Goal: Task Accomplishment & Management: Use online tool/utility

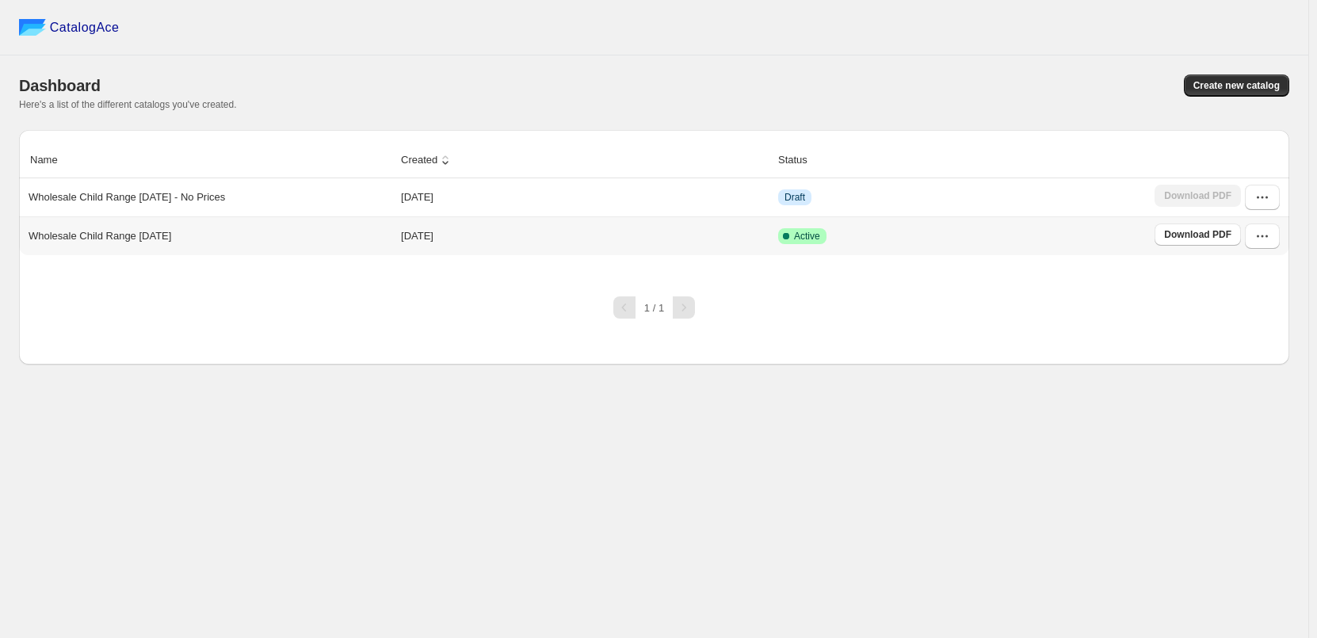
click at [54, 243] on p "Wholesale Child Range [DATE]" at bounding box center [100, 236] width 143 height 16
click at [89, 244] on p "Wholesale Child Range [DATE]" at bounding box center [100, 236] width 143 height 16
click at [1275, 241] on button "button" at bounding box center [1262, 236] width 35 height 25
click at [1268, 372] on span "Edit" at bounding box center [1261, 380] width 81 height 16
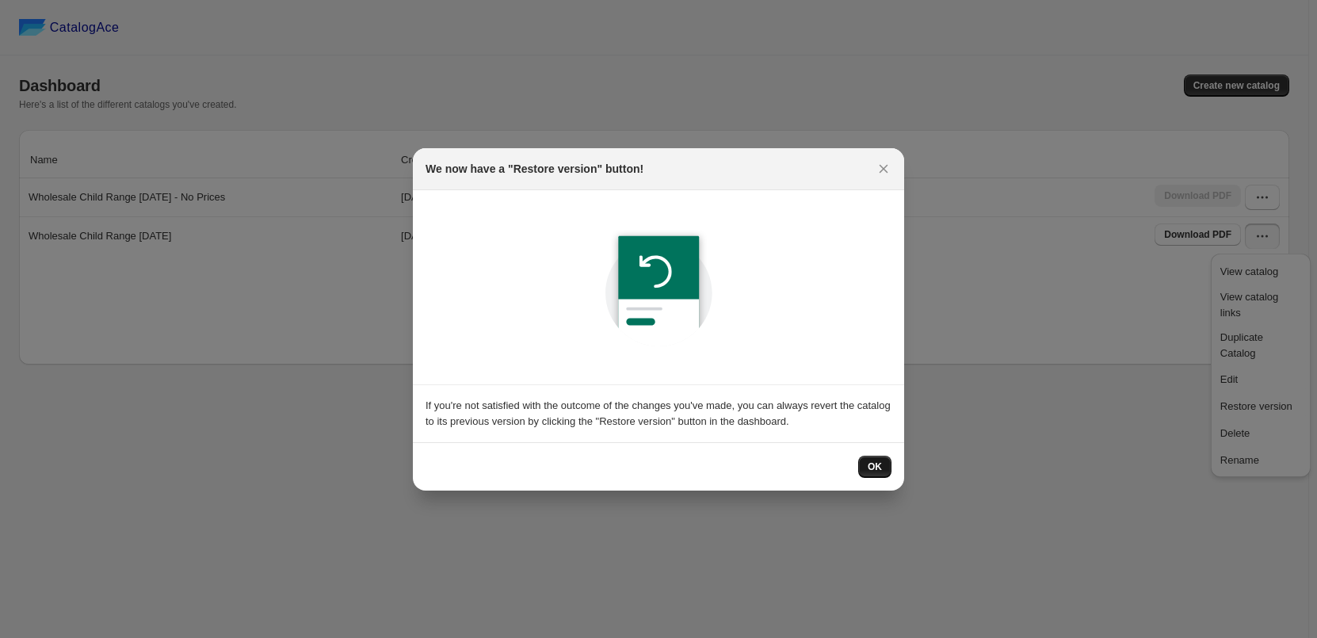
click at [866, 468] on button "OK" at bounding box center [874, 467] width 33 height 22
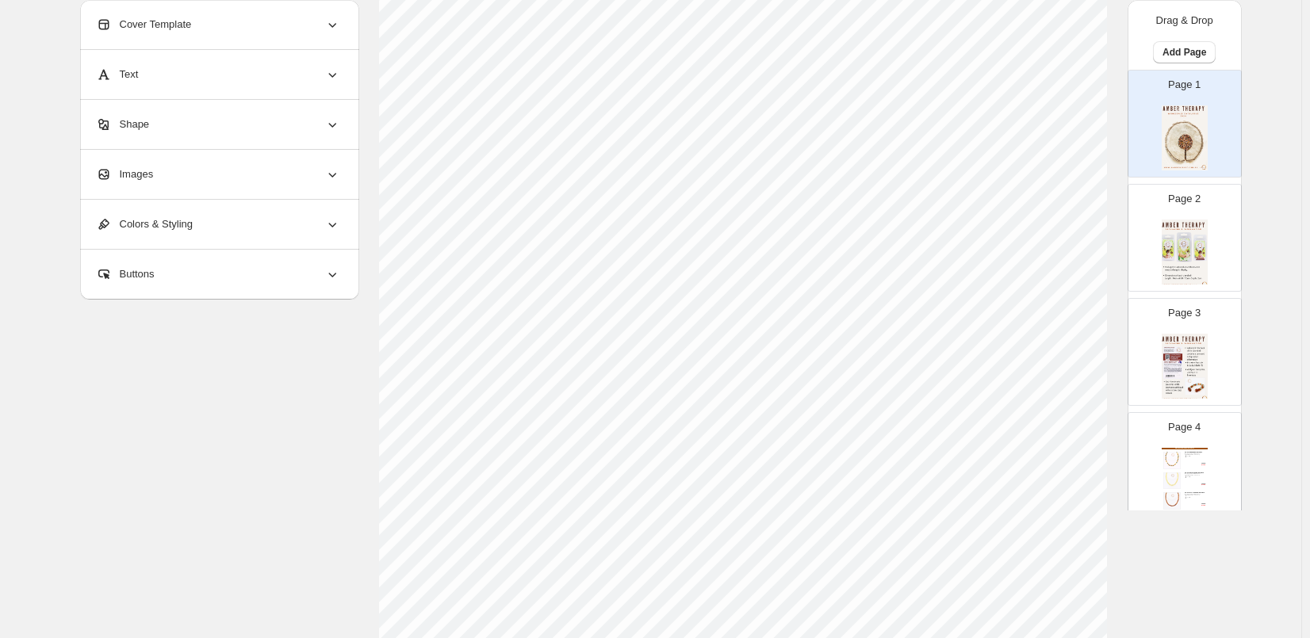
scroll to position [511, 0]
click at [1161, 224] on img at bounding box center [1184, 252] width 46 height 65
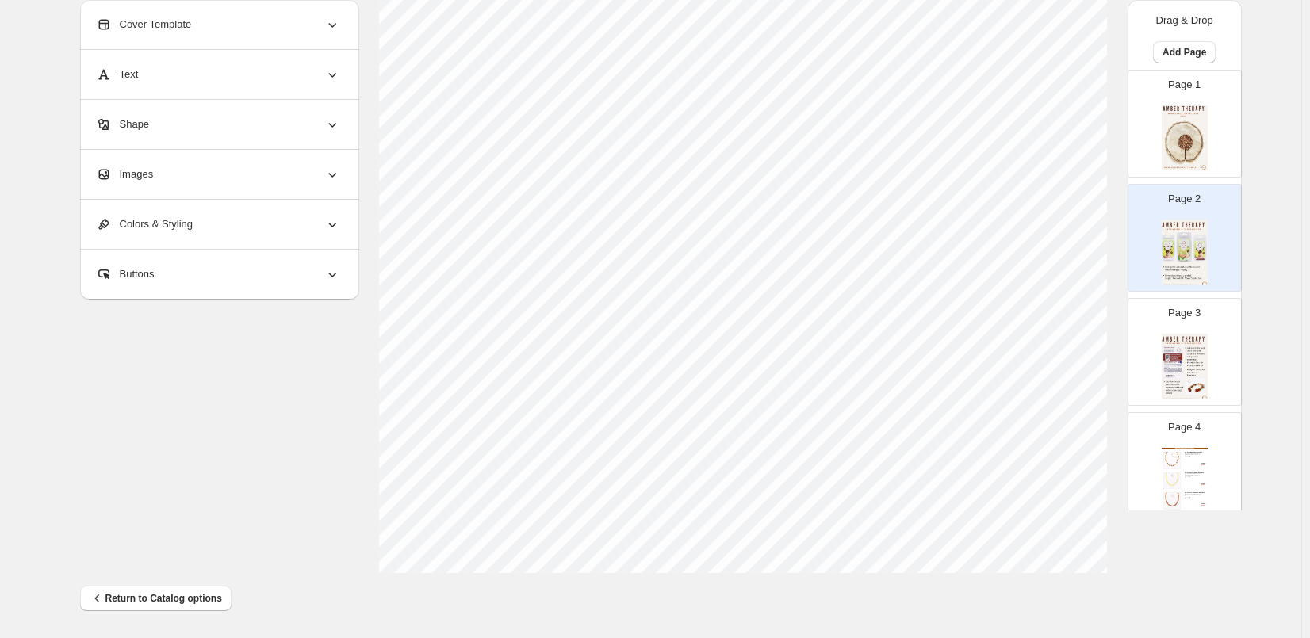
click at [1178, 366] on img at bounding box center [1184, 366] width 46 height 65
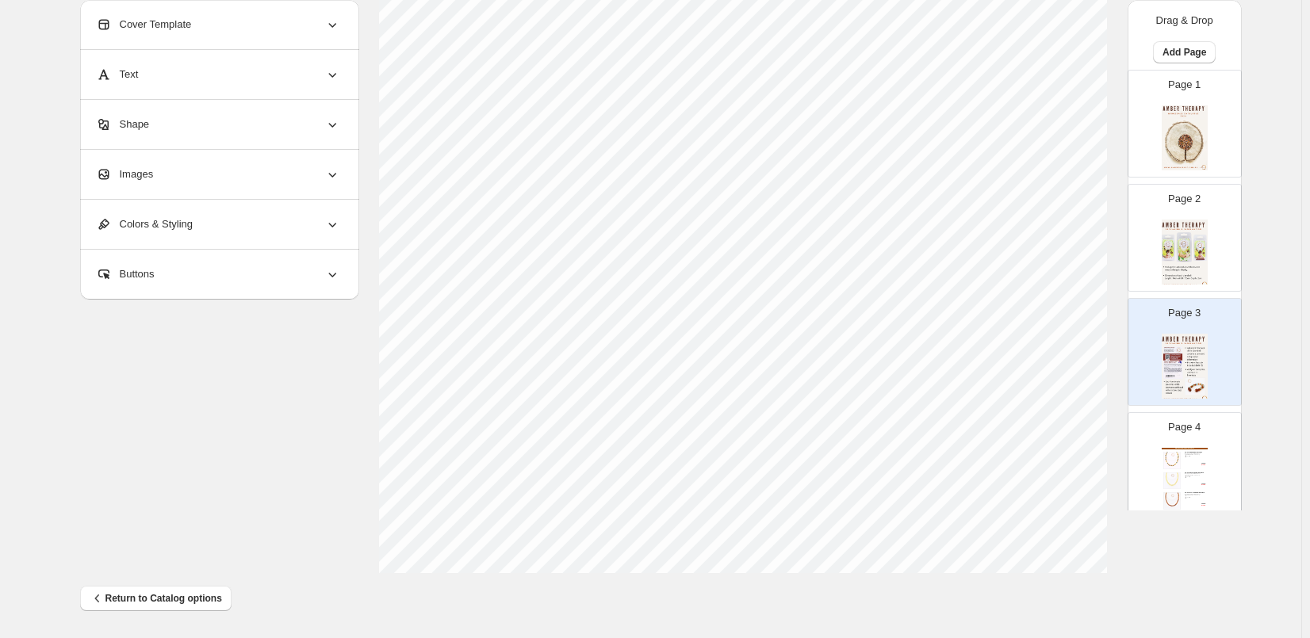
click at [1188, 465] on div "Infant & Toddler Amber Necklaces 33-34cm Multi Amber Necklace Handmade & knotte…" at bounding box center [1184, 480] width 46 height 65
type input "*"
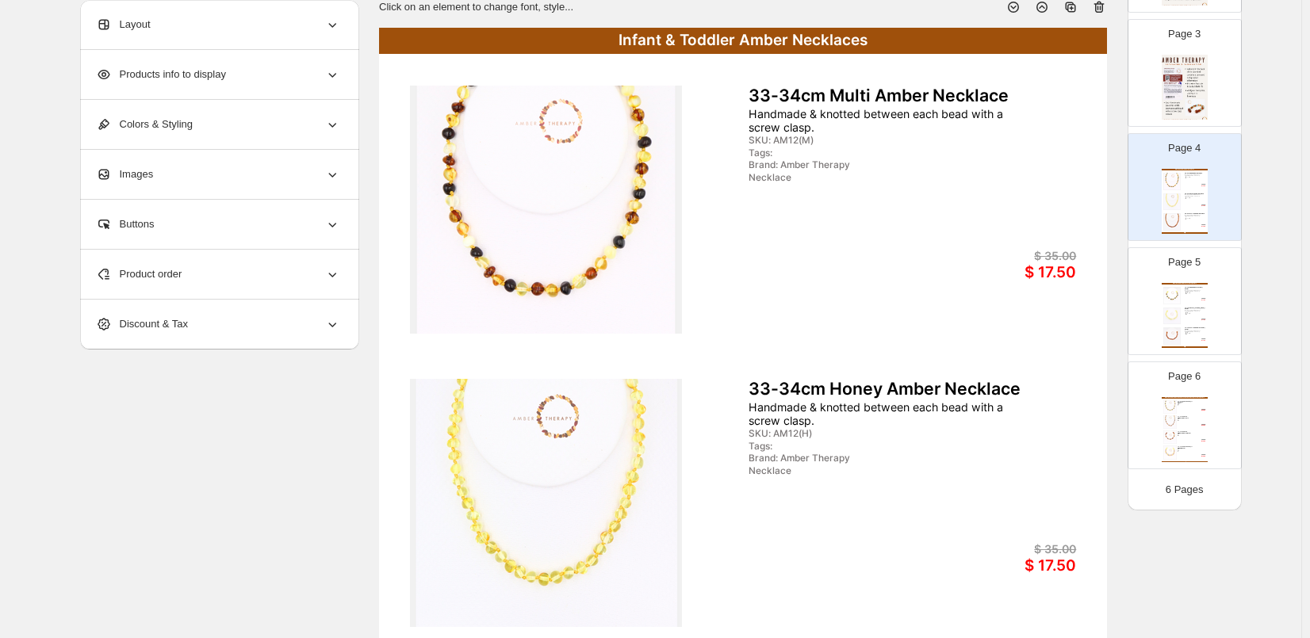
scroll to position [0, 0]
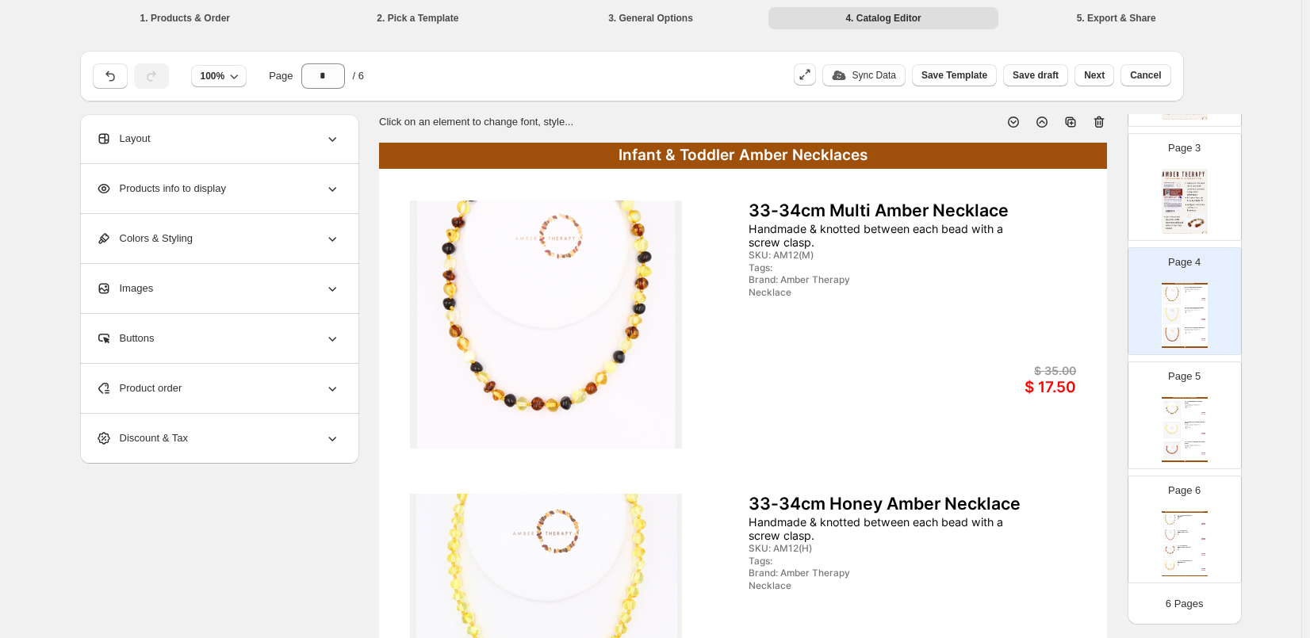
click at [308, 350] on div "Buttons" at bounding box center [218, 338] width 244 height 49
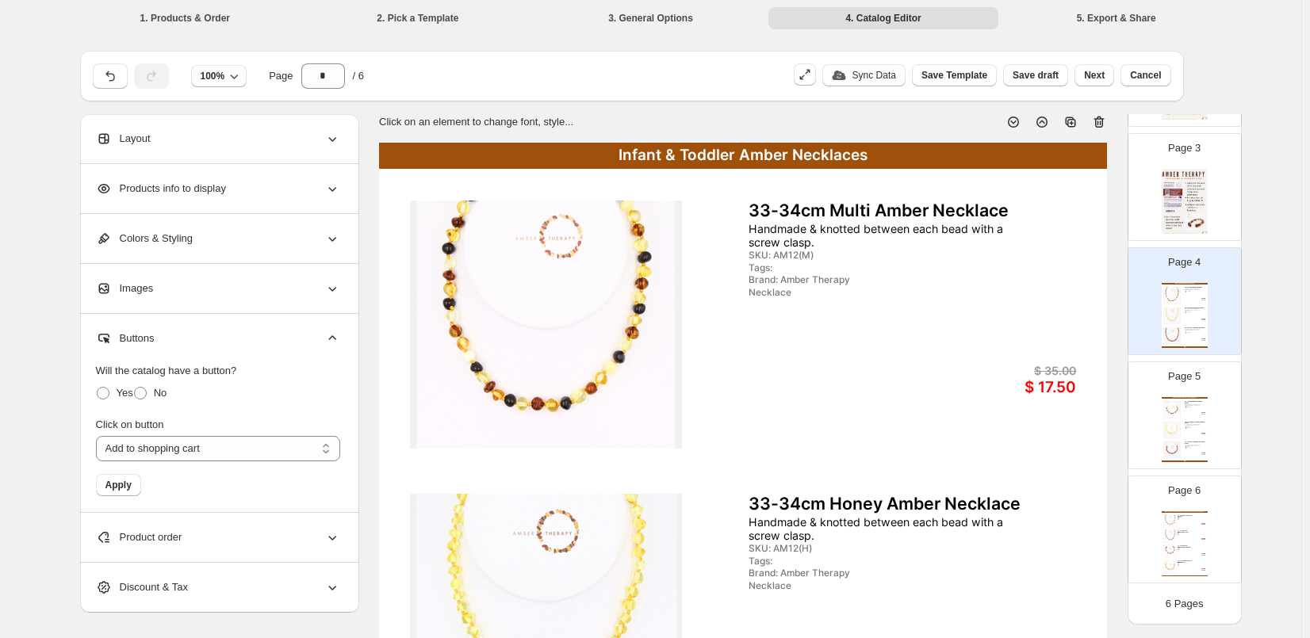
click at [337, 129] on div "Layout" at bounding box center [218, 138] width 244 height 49
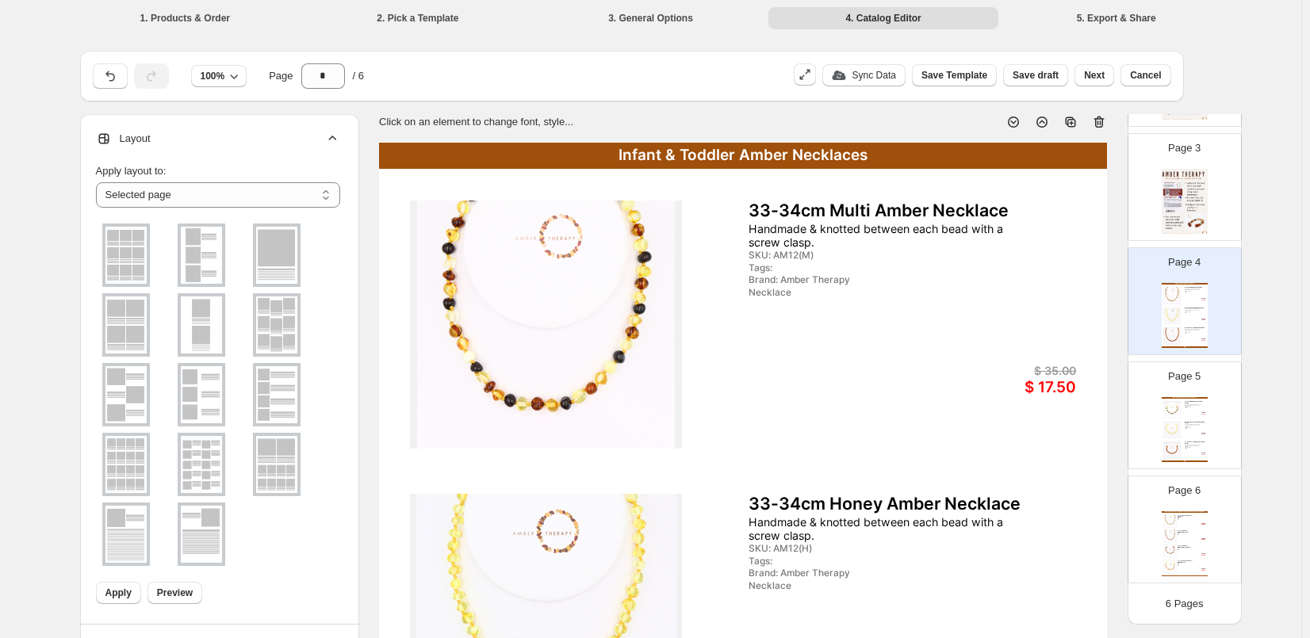
click at [350, 247] on div "**********" at bounding box center [219, 369] width 279 height 511
click at [339, 243] on ul at bounding box center [218, 394] width 244 height 349
click at [441, 371] on img at bounding box center [546, 325] width 272 height 248
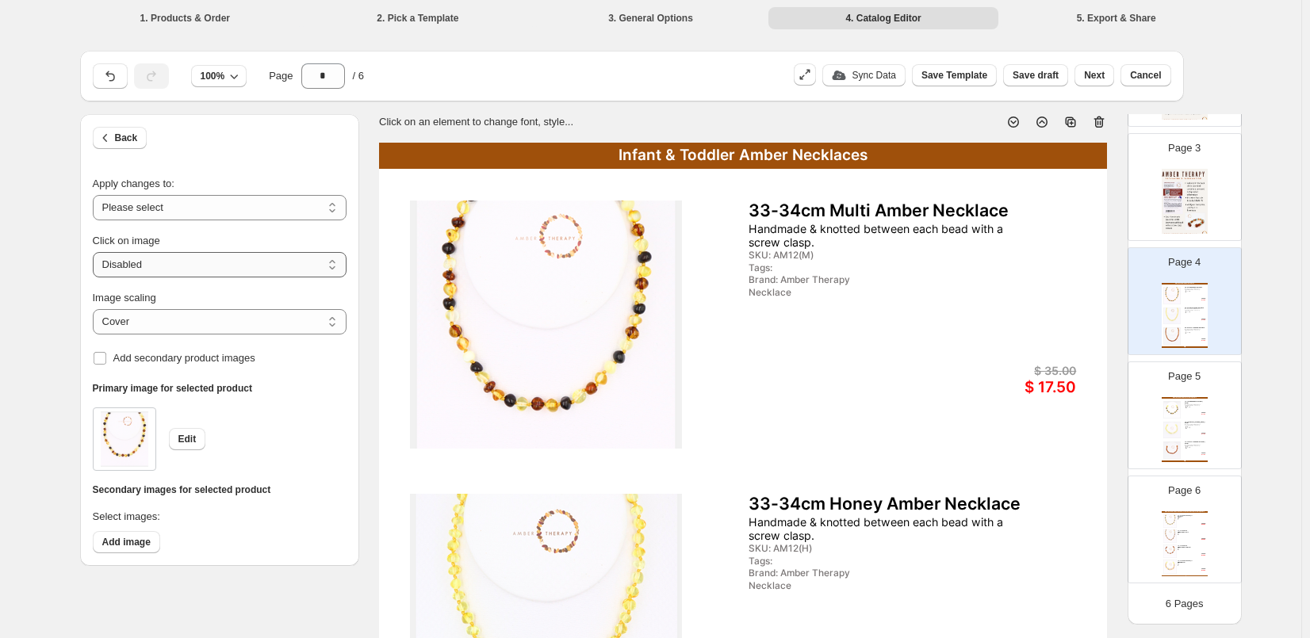
click at [206, 255] on select "**********" at bounding box center [220, 264] width 254 height 25
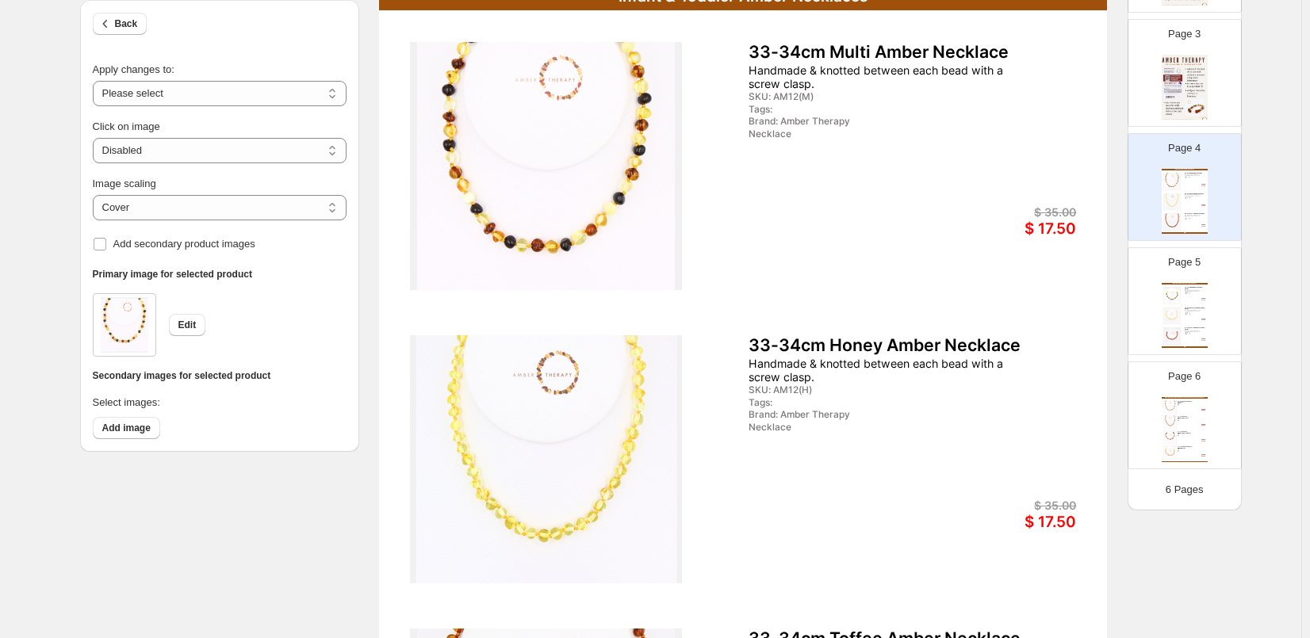
scroll to position [79, 0]
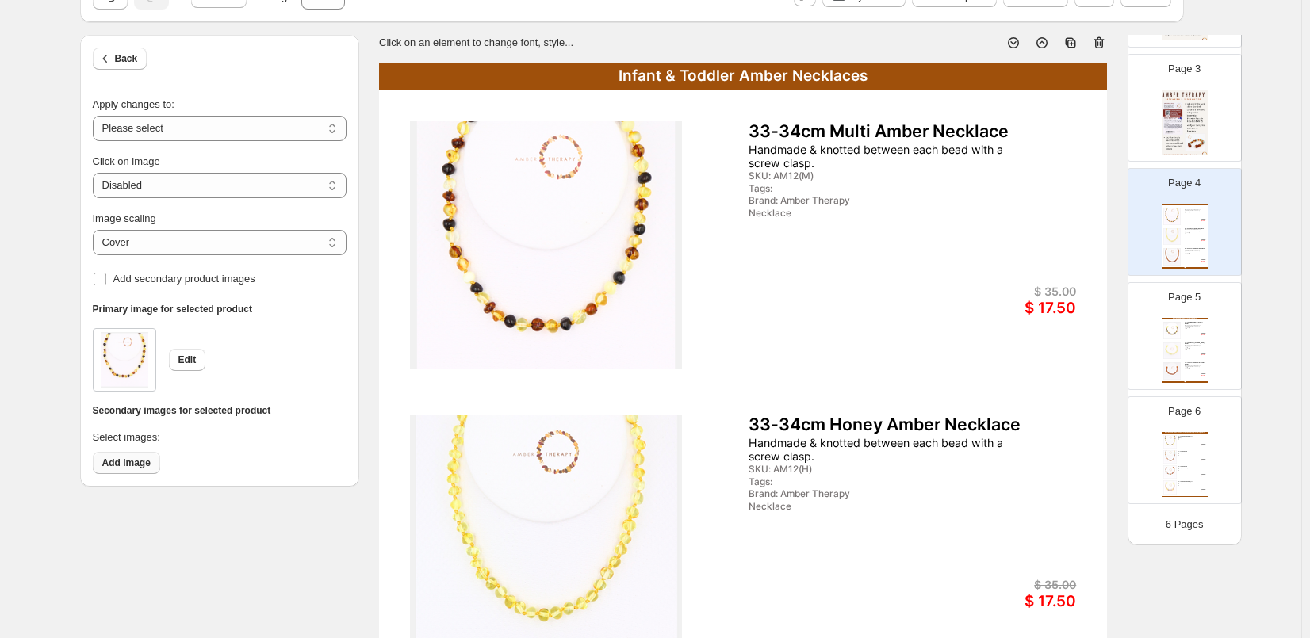
click at [142, 463] on span "Add image" at bounding box center [126, 463] width 48 height 13
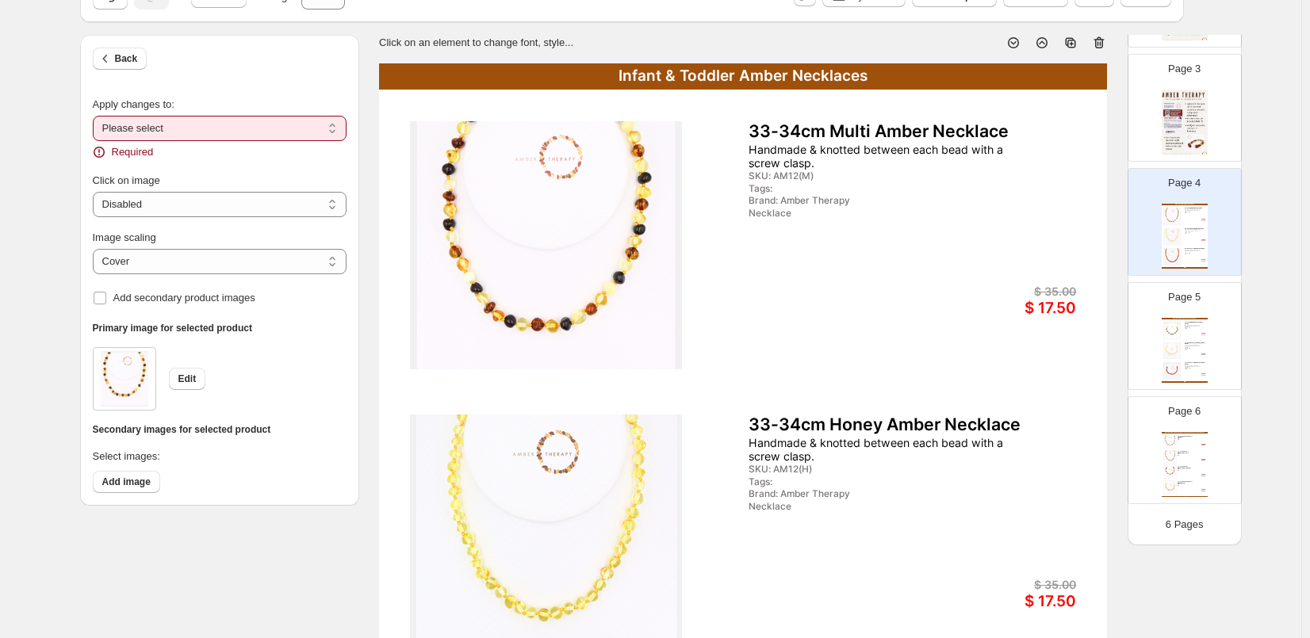
click at [160, 131] on select "**********" at bounding box center [220, 128] width 254 height 25
select select "**********"
click at [96, 116] on select "**********" at bounding box center [220, 128] width 254 height 25
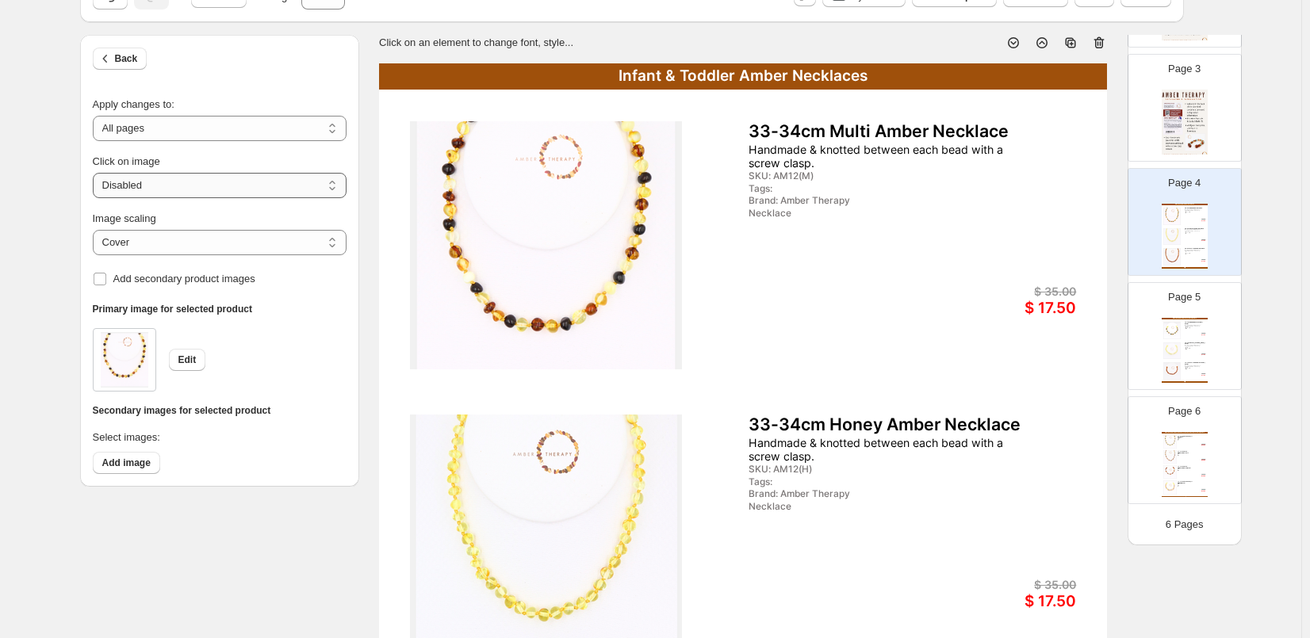
click at [124, 188] on select "**********" at bounding box center [220, 185] width 254 height 25
click at [120, 463] on span "Add image" at bounding box center [126, 463] width 48 height 13
click at [128, 456] on button "Add image" at bounding box center [126, 463] width 67 height 22
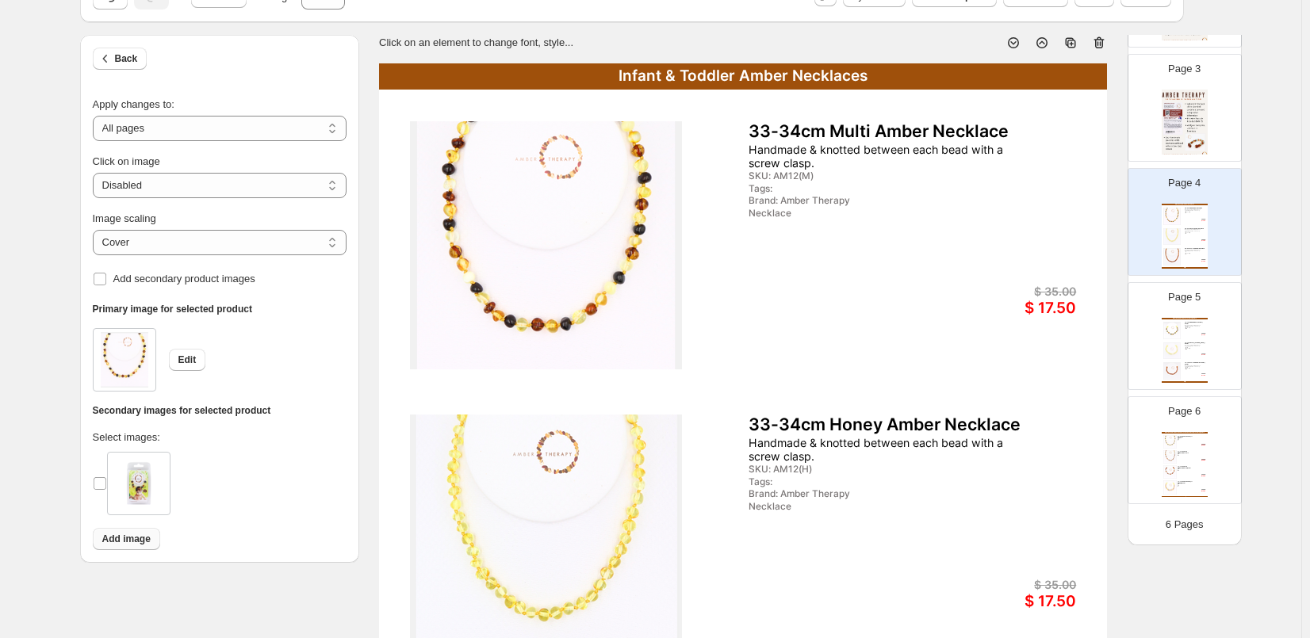
click at [132, 543] on span "Add image" at bounding box center [126, 539] width 48 height 13
click at [550, 503] on img at bounding box center [546, 539] width 272 height 248
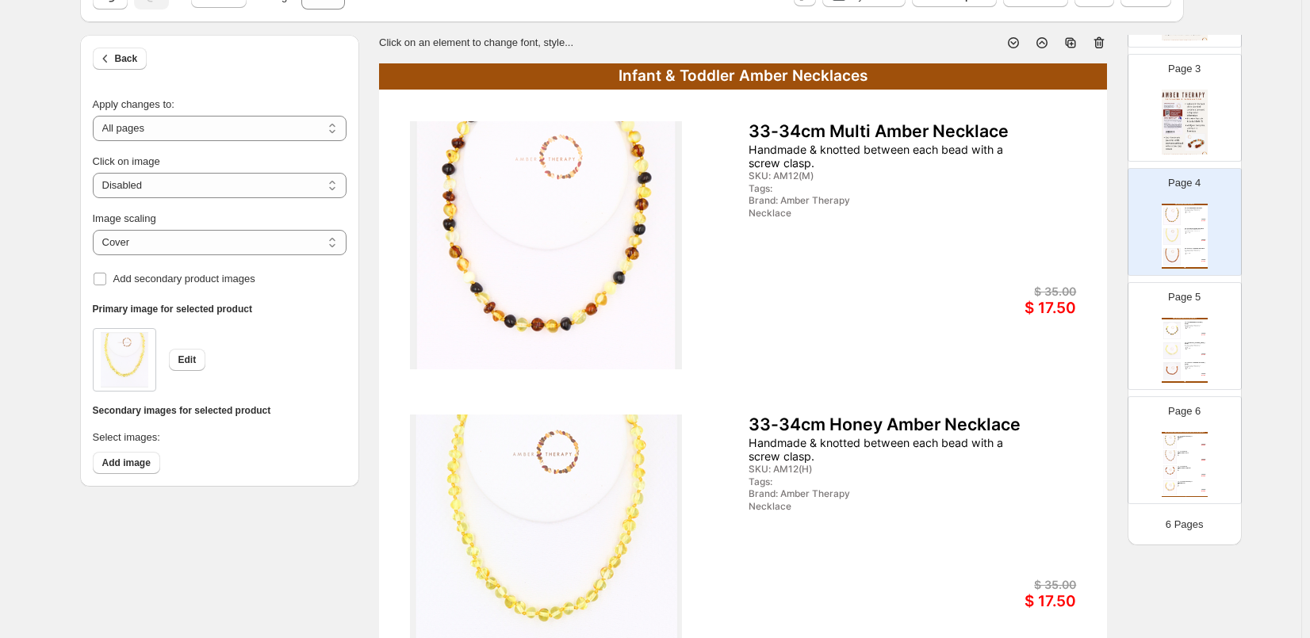
click at [511, 272] on img at bounding box center [546, 245] width 272 height 248
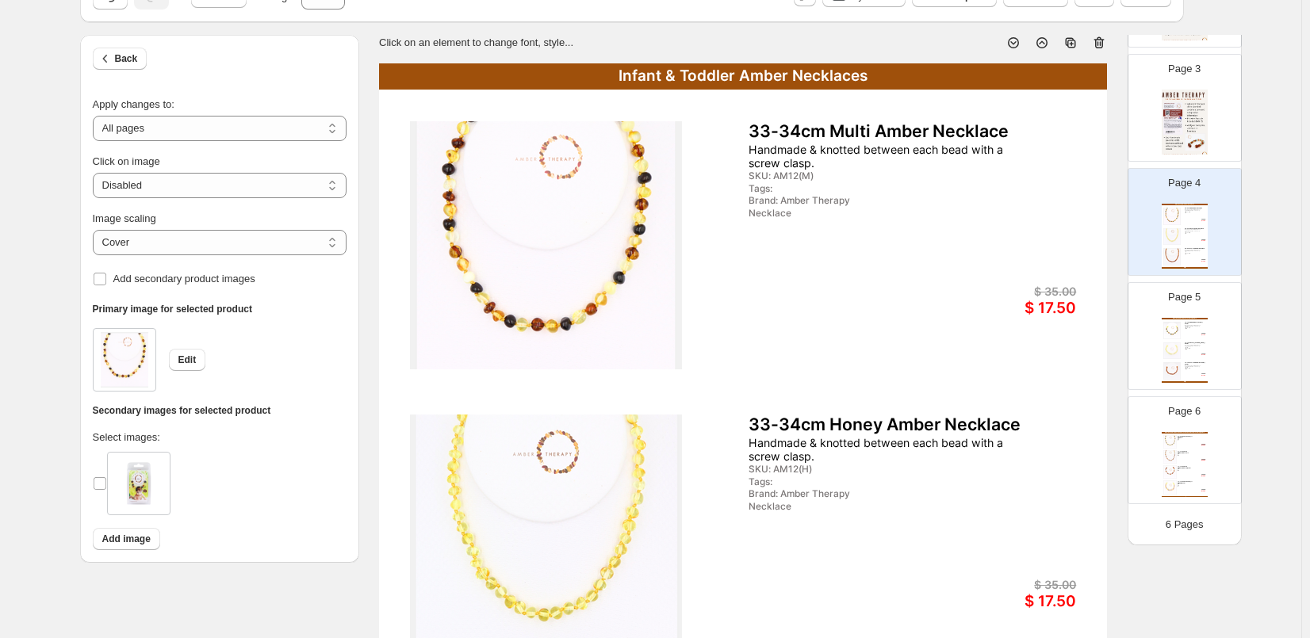
click at [545, 287] on img at bounding box center [546, 245] width 272 height 248
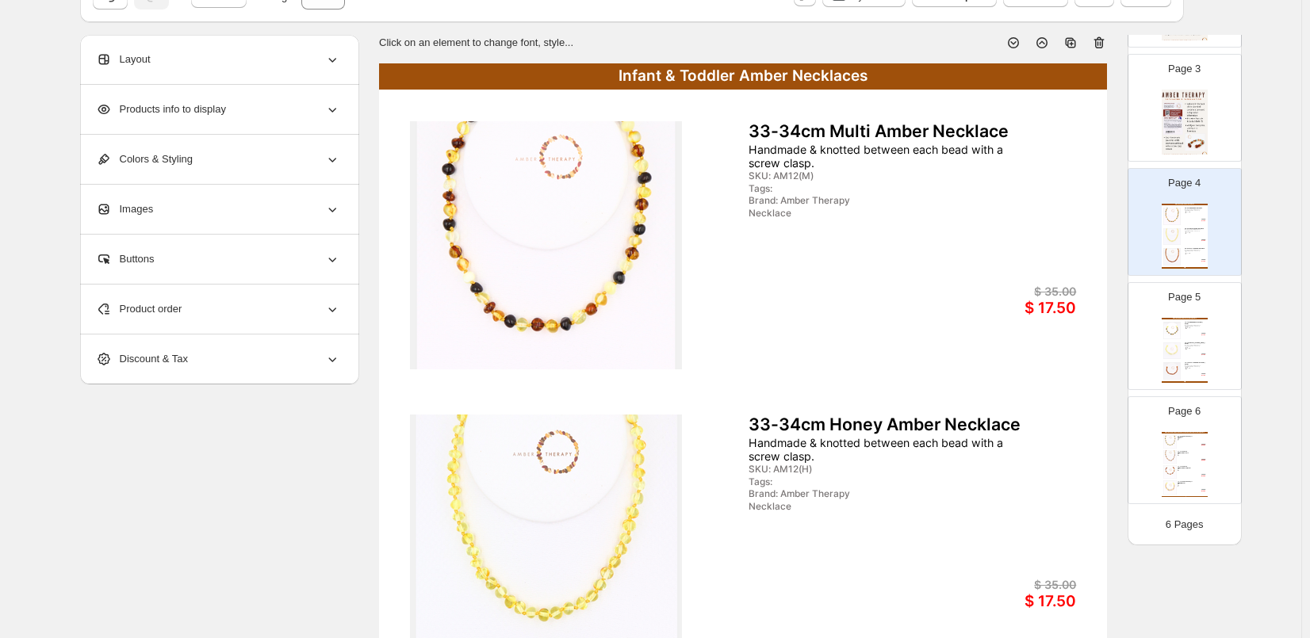
click at [545, 287] on img at bounding box center [546, 245] width 272 height 248
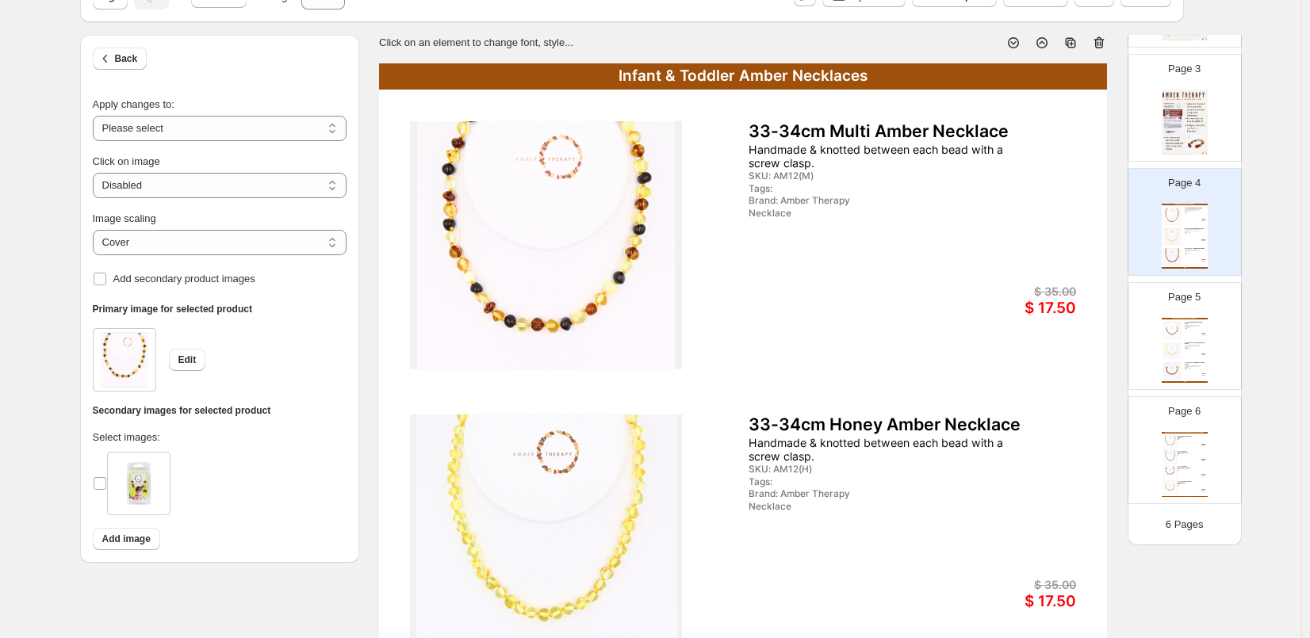
click at [545, 286] on img at bounding box center [546, 245] width 272 height 248
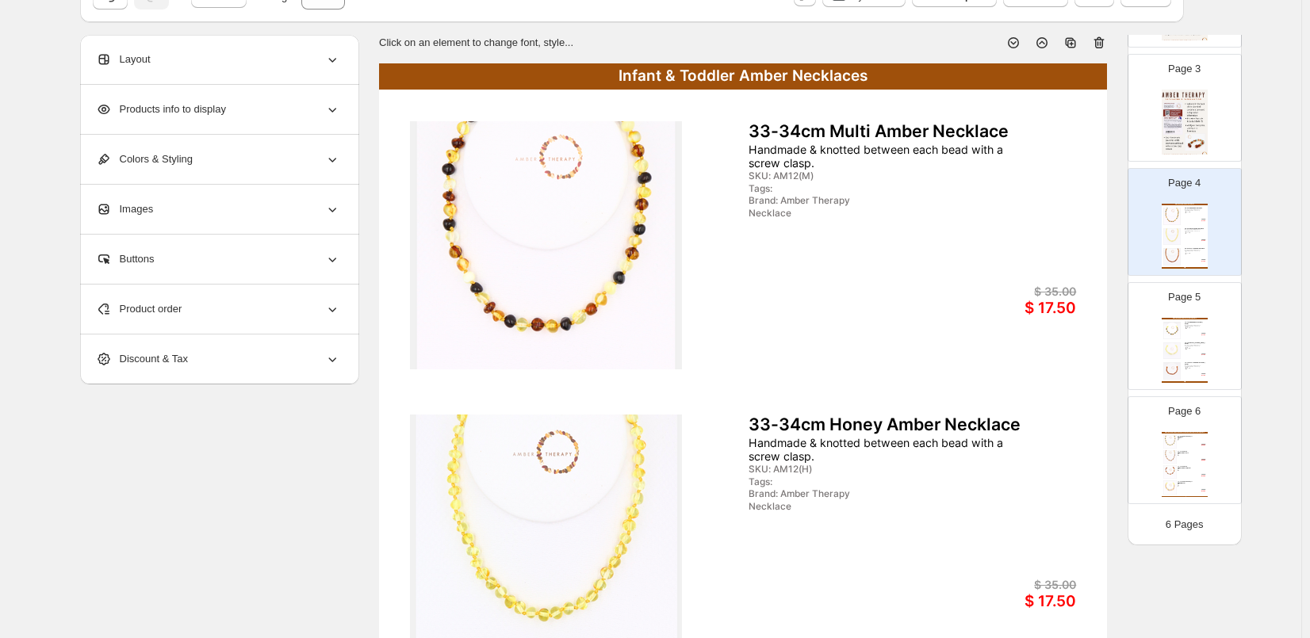
click at [545, 286] on img at bounding box center [546, 245] width 272 height 248
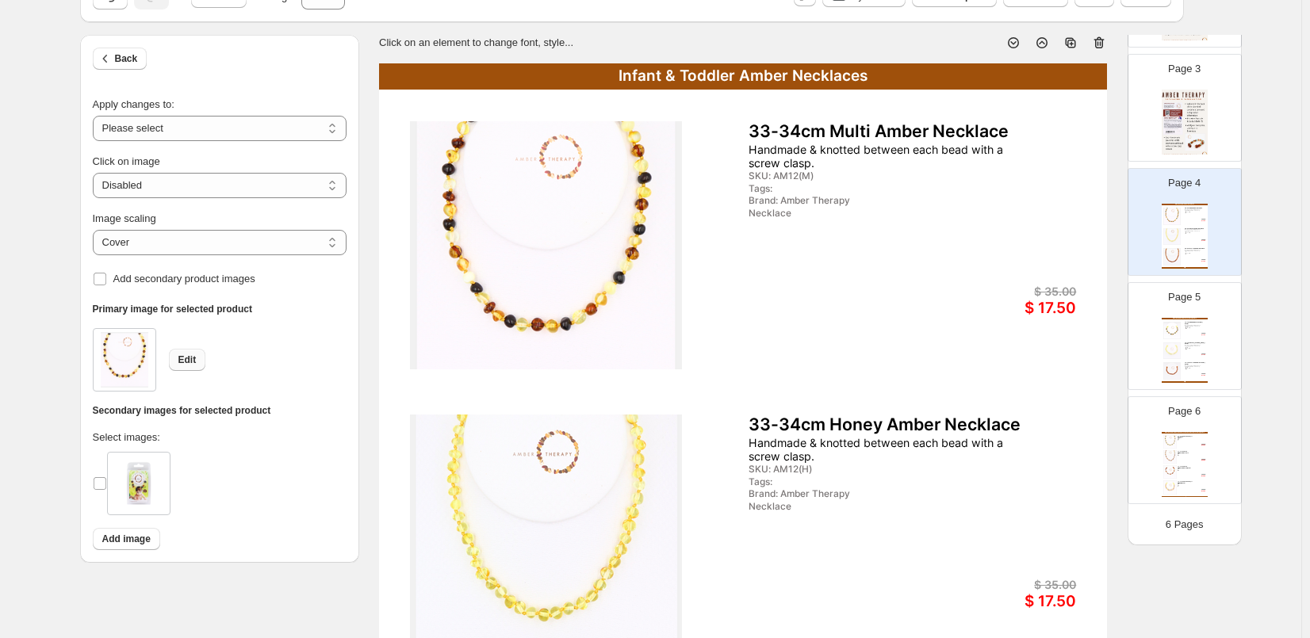
click at [189, 361] on span "Edit" at bounding box center [187, 360] width 18 height 13
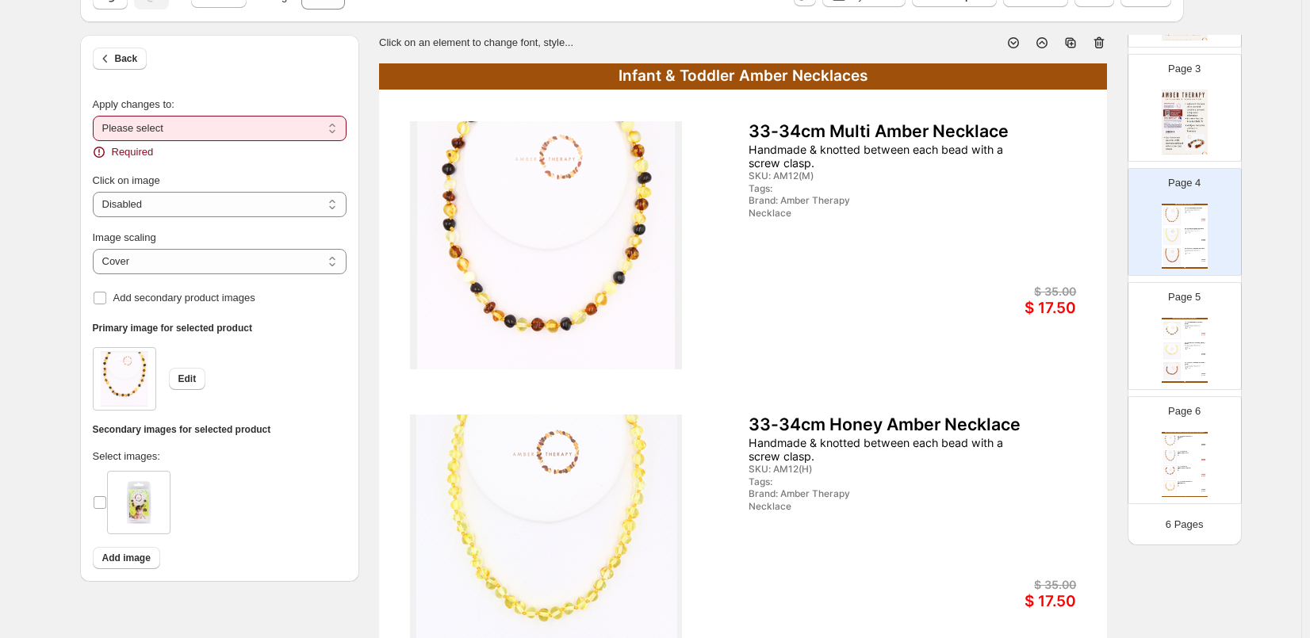
click at [212, 132] on select "**********" at bounding box center [220, 128] width 254 height 25
select select "**********"
click at [96, 116] on select "**********" at bounding box center [220, 128] width 254 height 25
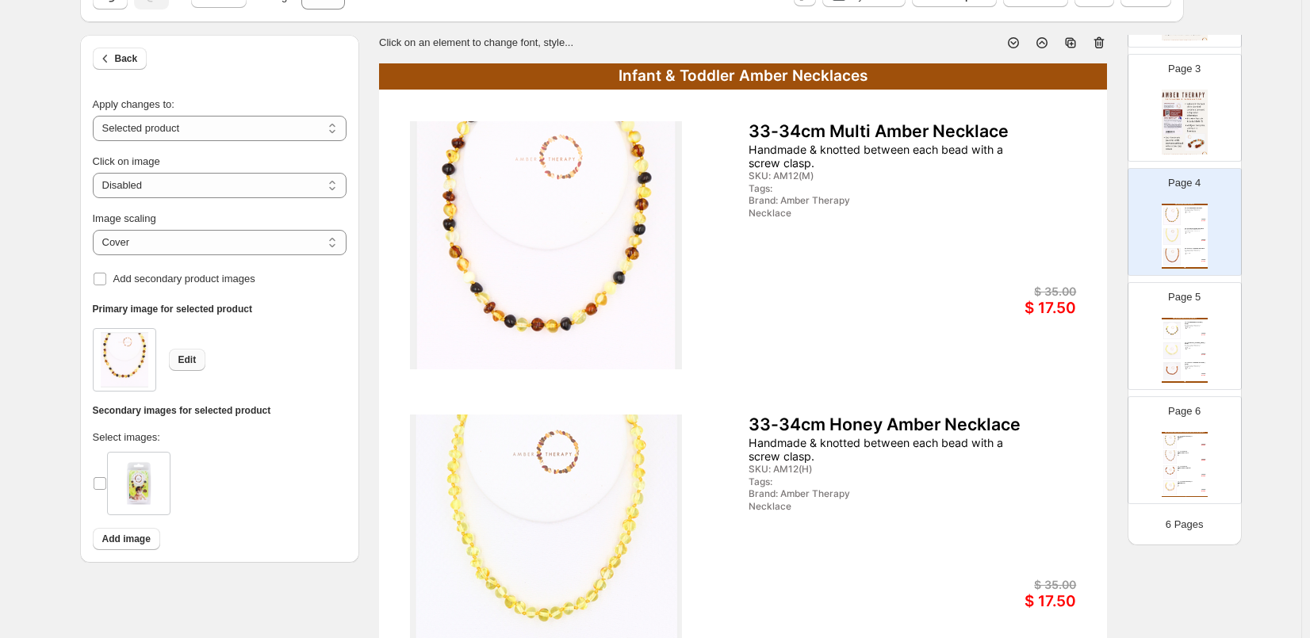
click at [192, 359] on span "Edit" at bounding box center [187, 360] width 18 height 13
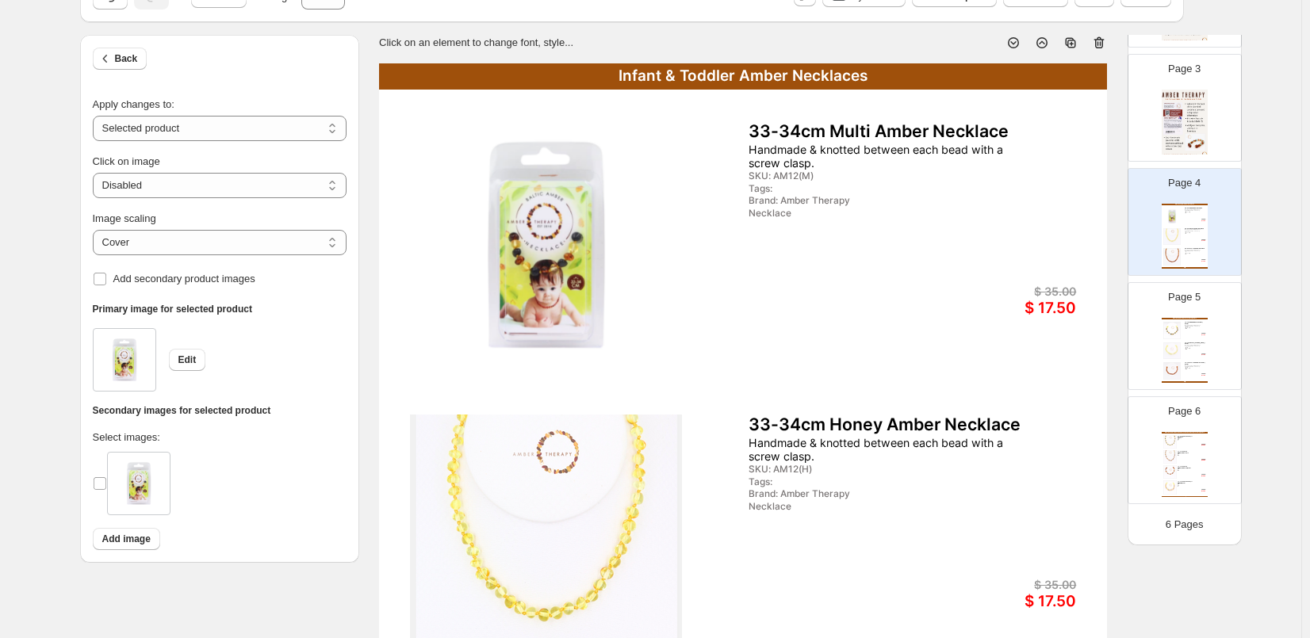
click at [560, 539] on img at bounding box center [546, 539] width 272 height 248
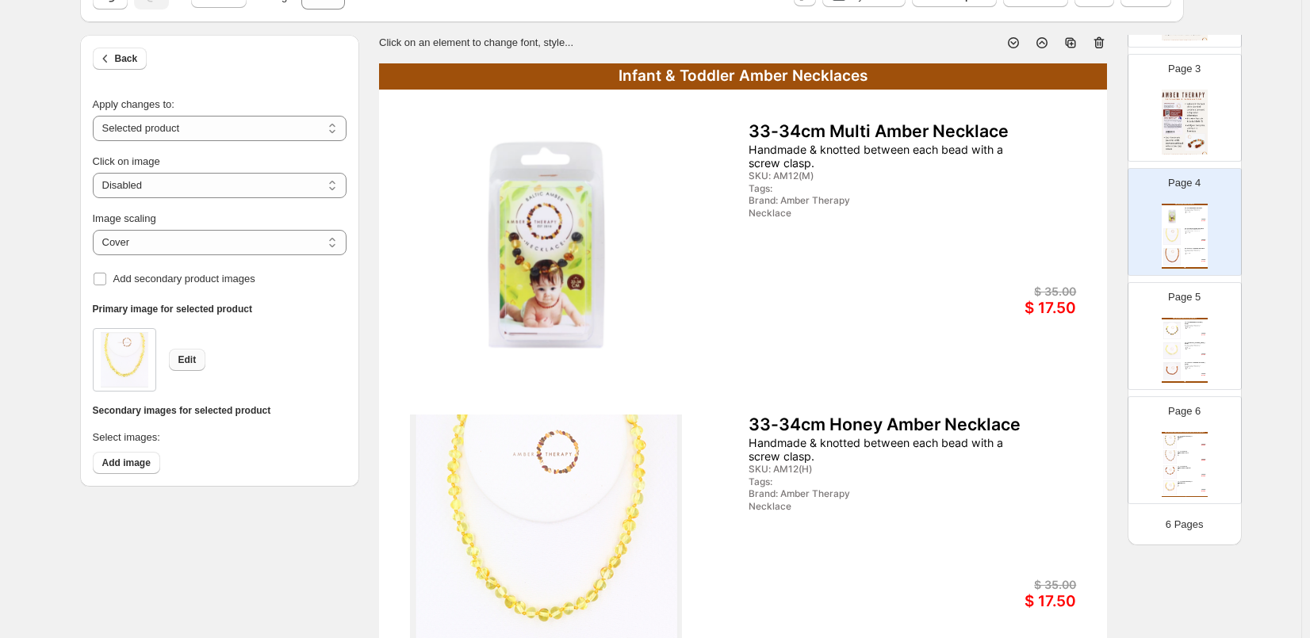
click at [201, 358] on button "Edit" at bounding box center [187, 360] width 37 height 22
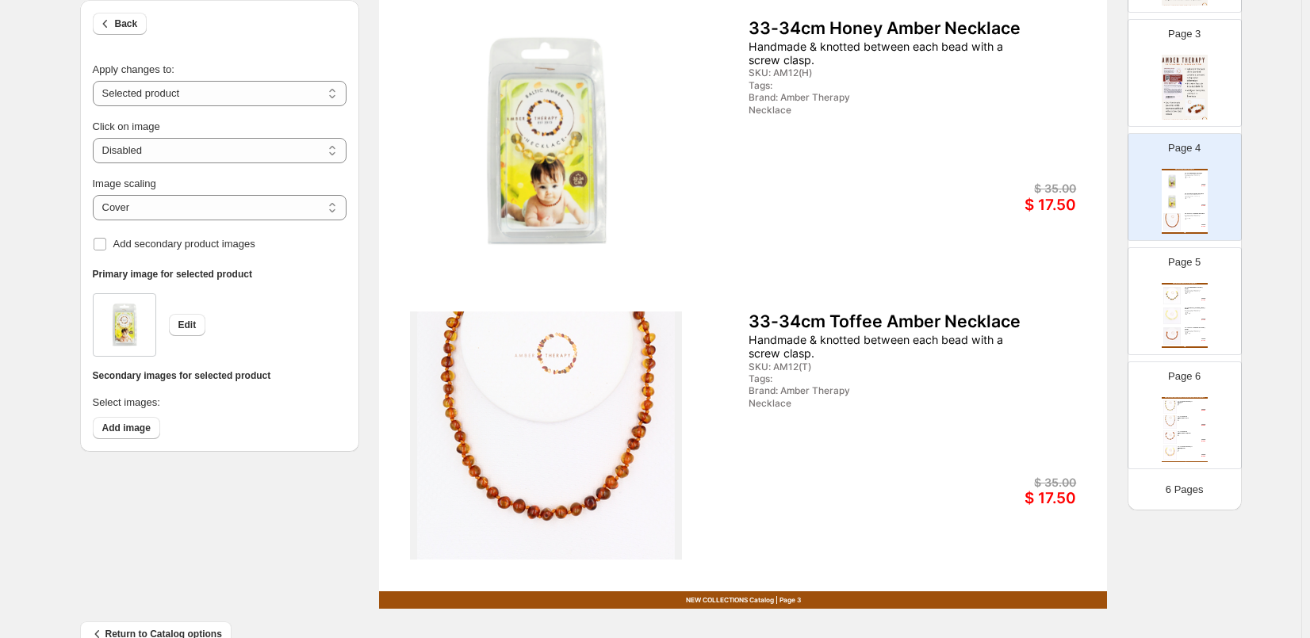
scroll to position [511, 0]
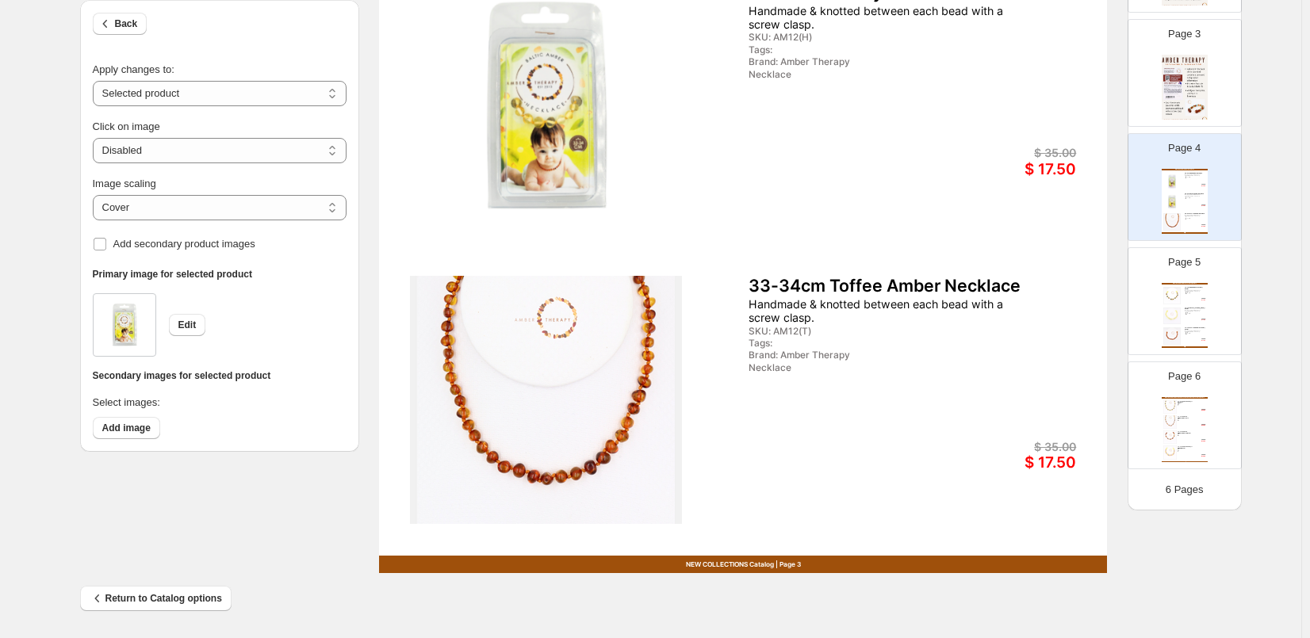
click at [564, 396] on img at bounding box center [546, 400] width 272 height 248
click at [189, 325] on span "Edit" at bounding box center [187, 325] width 18 height 13
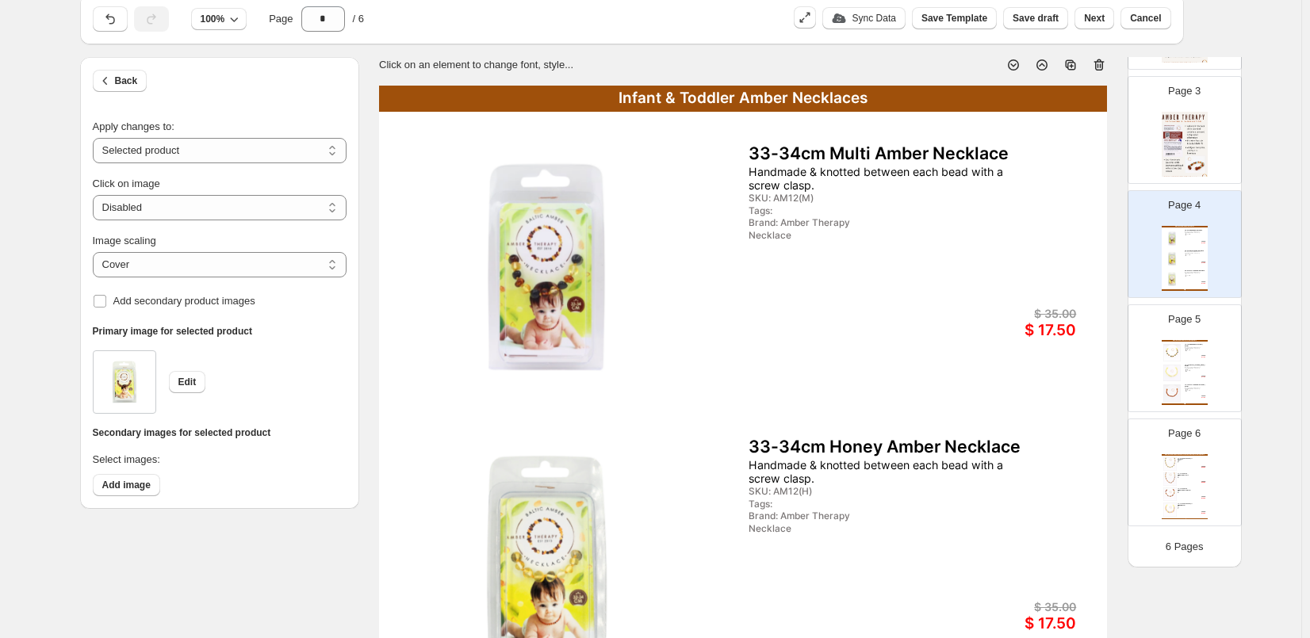
scroll to position [0, 0]
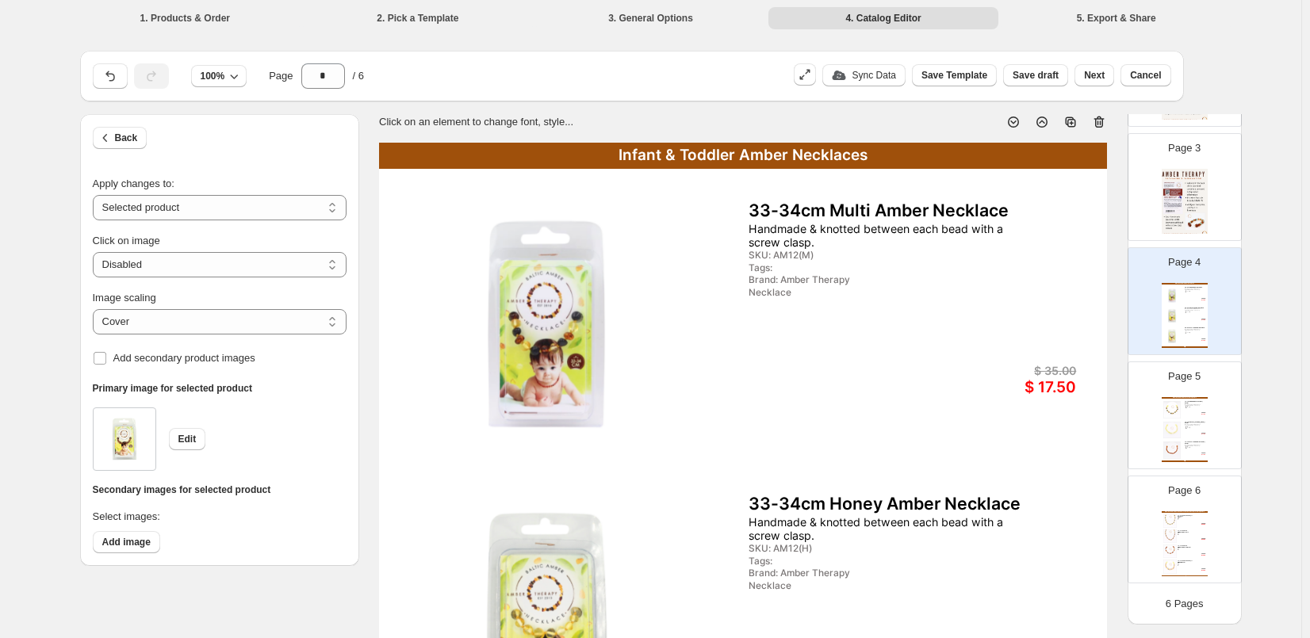
click at [1197, 428] on div "14-15cm Honey Amber Bracelet / Anklet Handmade & knotted between each bead with…" at bounding box center [1194, 426] width 21 height 8
type input "*"
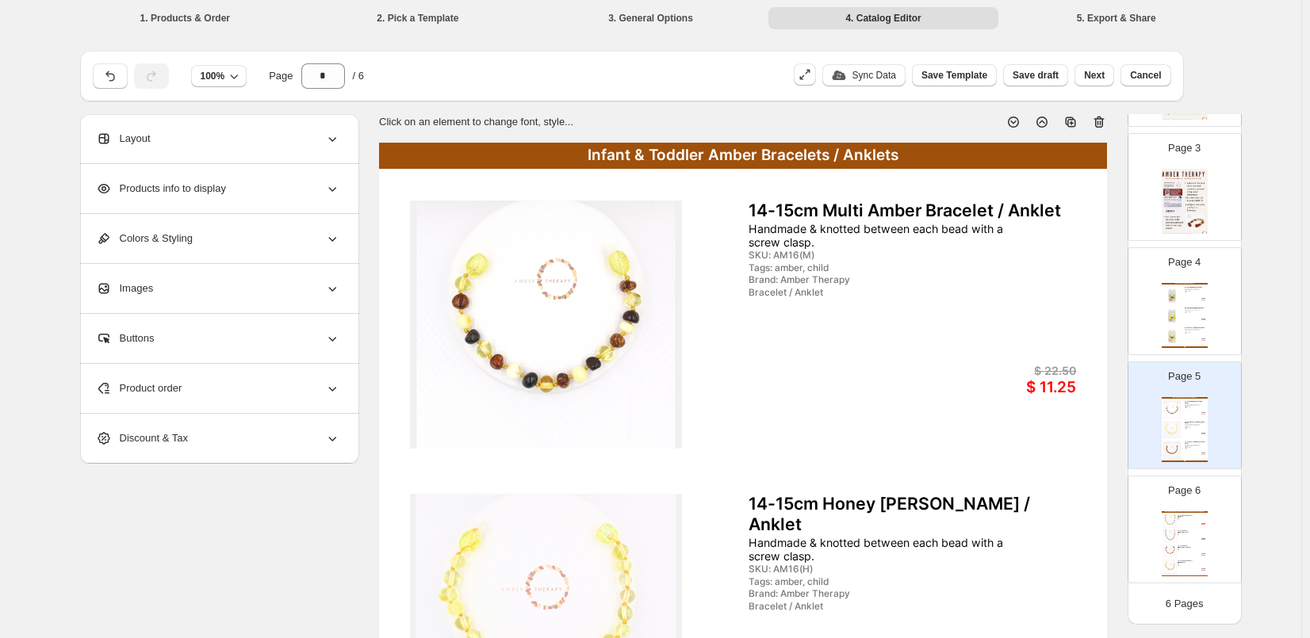
click at [571, 358] on img at bounding box center [546, 325] width 272 height 248
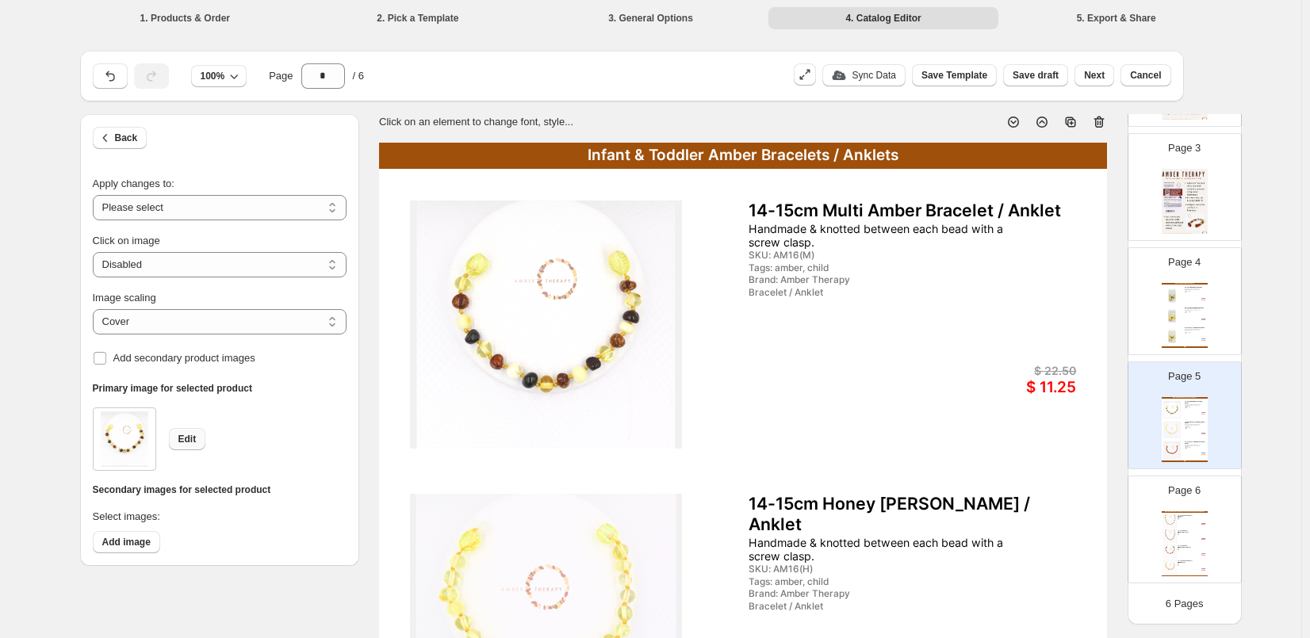
click at [193, 437] on span "Edit" at bounding box center [187, 439] width 18 height 13
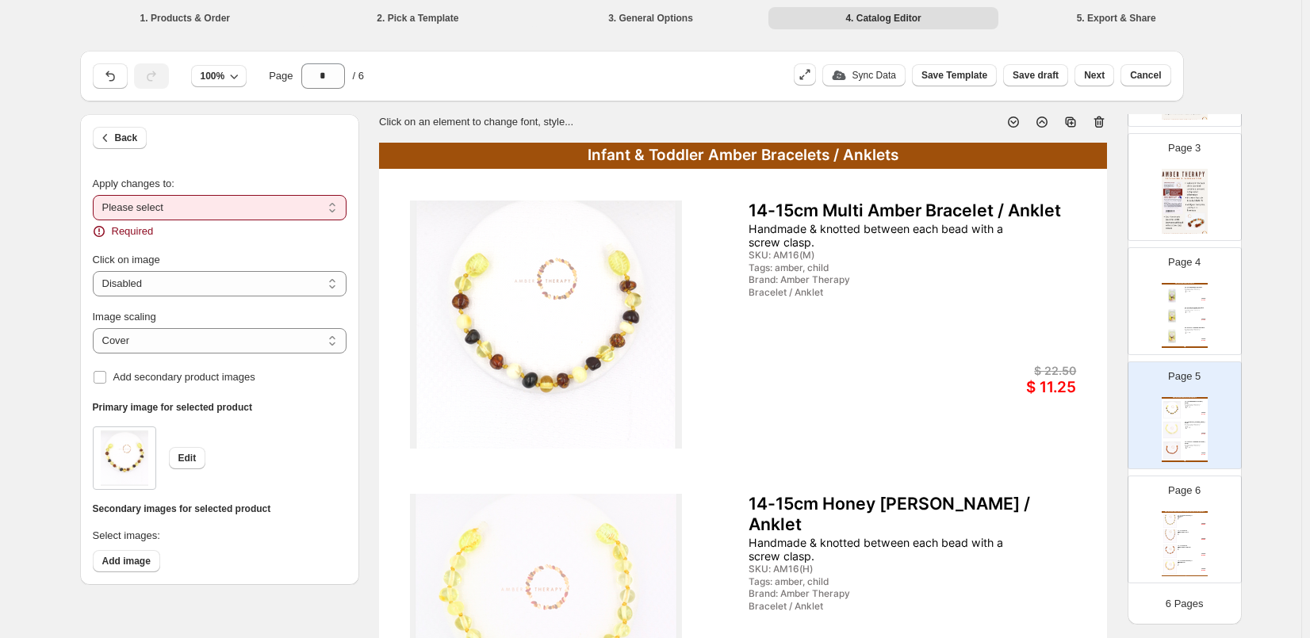
click at [200, 198] on select "**********" at bounding box center [220, 207] width 254 height 25
click at [96, 195] on select "**********" at bounding box center [220, 207] width 254 height 25
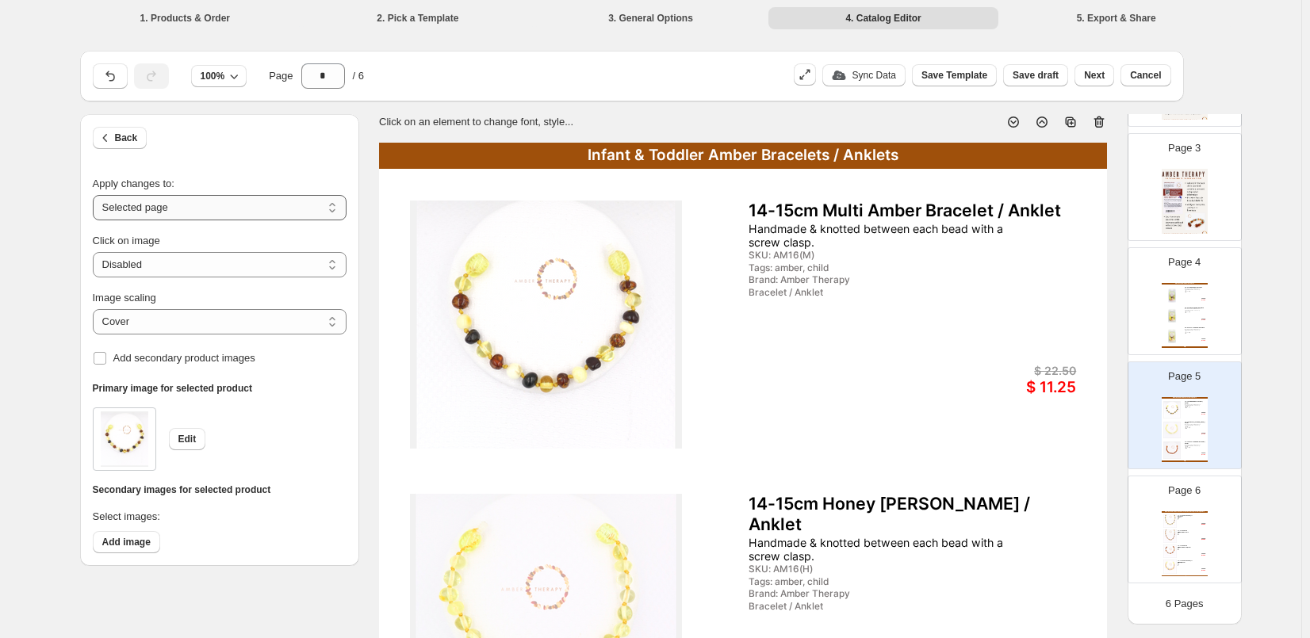
click at [195, 212] on select "**********" at bounding box center [220, 207] width 254 height 25
select select "**********"
click at [96, 195] on select "**********" at bounding box center [220, 207] width 254 height 25
click at [193, 437] on span "Edit" at bounding box center [187, 439] width 18 height 13
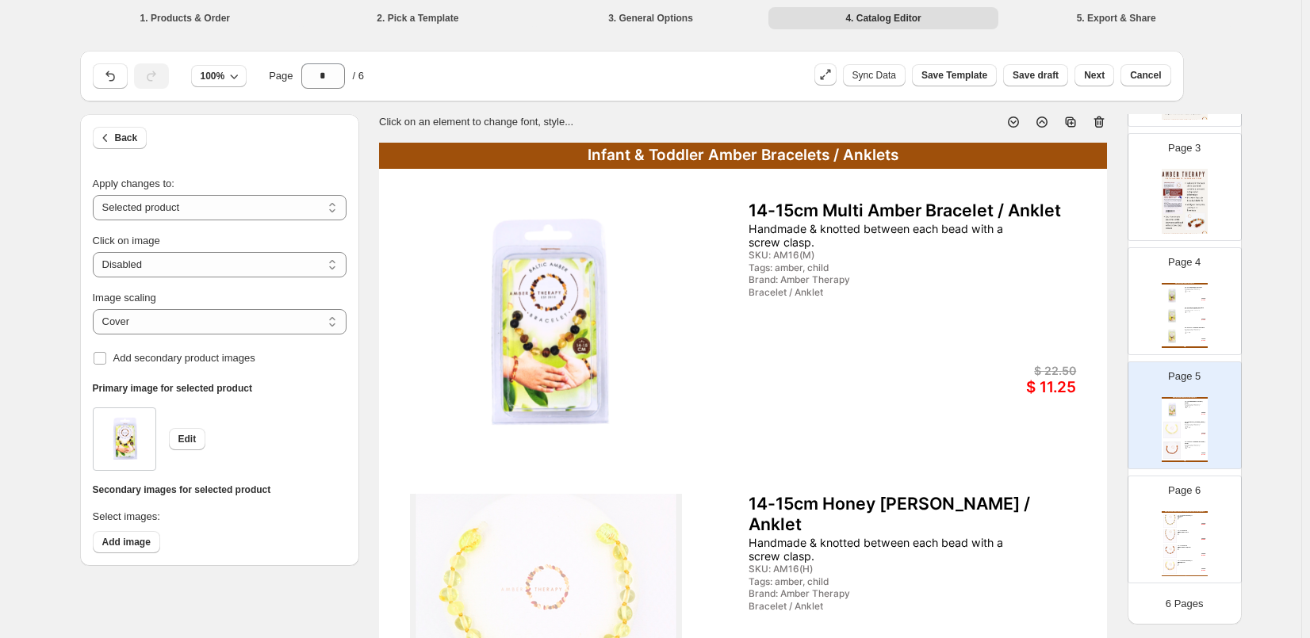
scroll to position [159, 0]
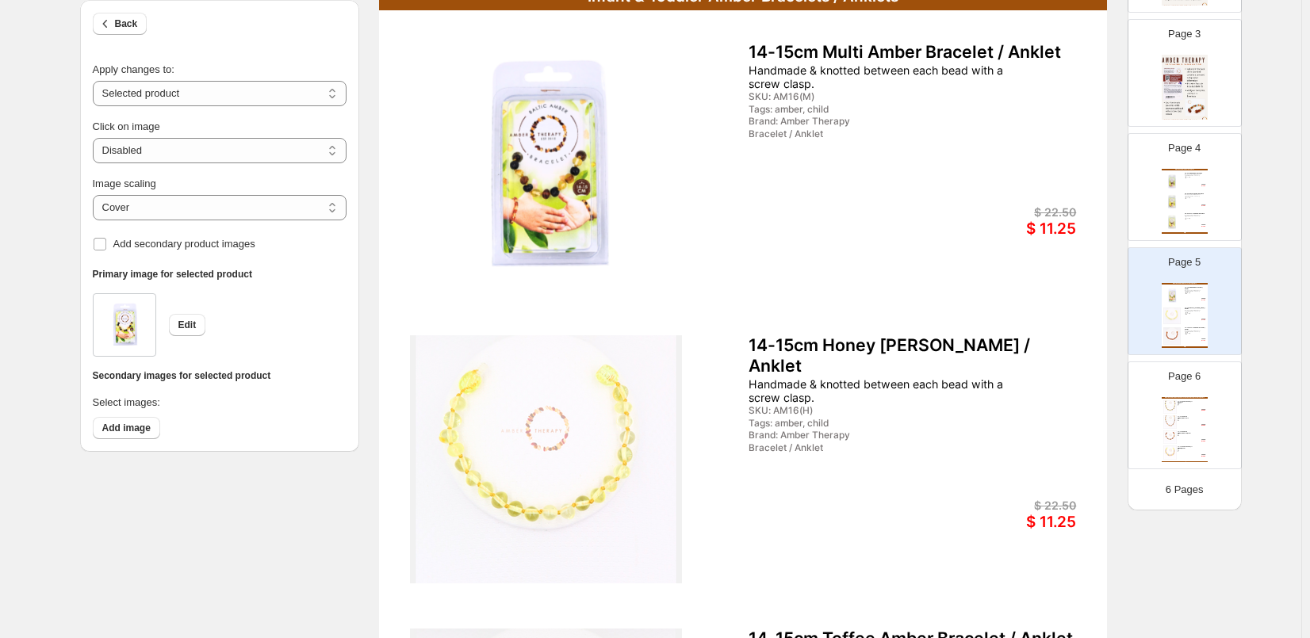
click at [499, 480] on img at bounding box center [546, 459] width 272 height 248
click at [196, 320] on span "Edit" at bounding box center [187, 325] width 18 height 13
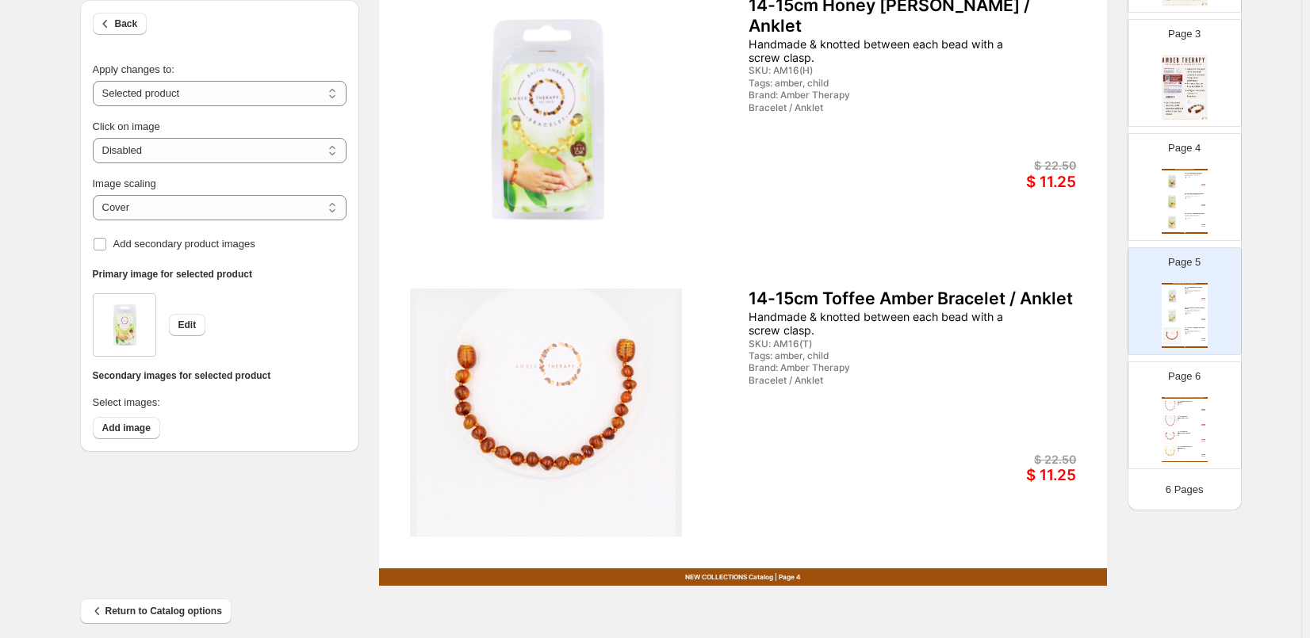
scroll to position [511, 0]
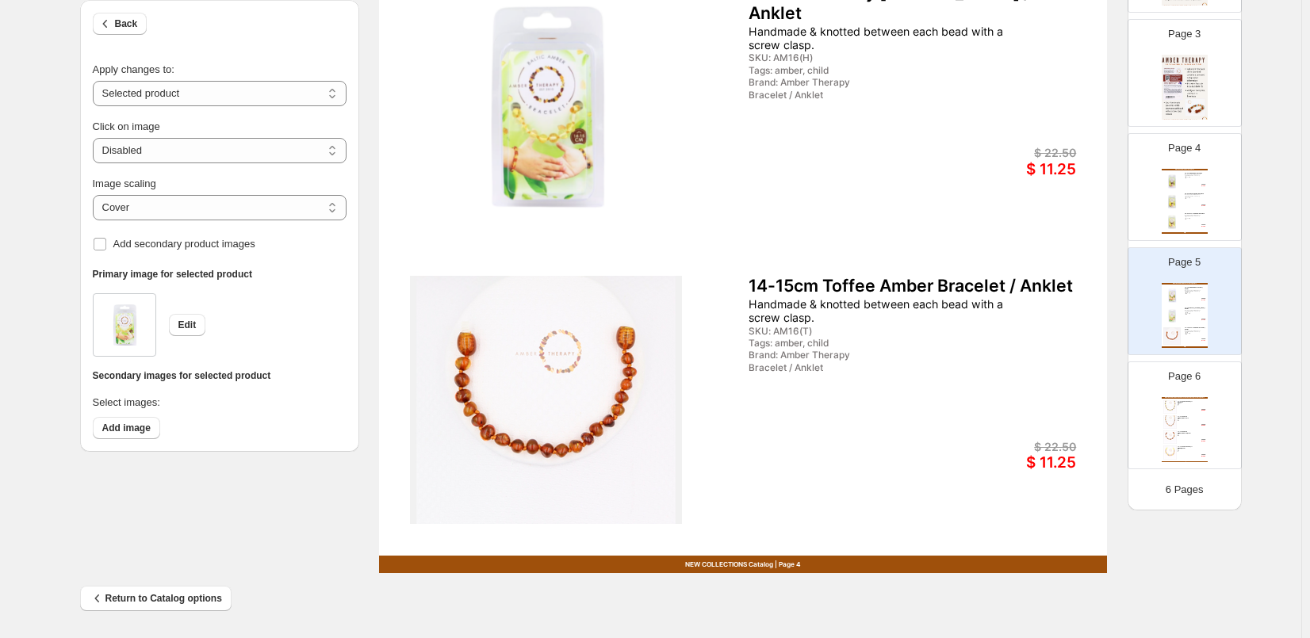
click at [533, 396] on img at bounding box center [546, 400] width 272 height 248
click at [189, 317] on button "Edit" at bounding box center [187, 325] width 37 height 22
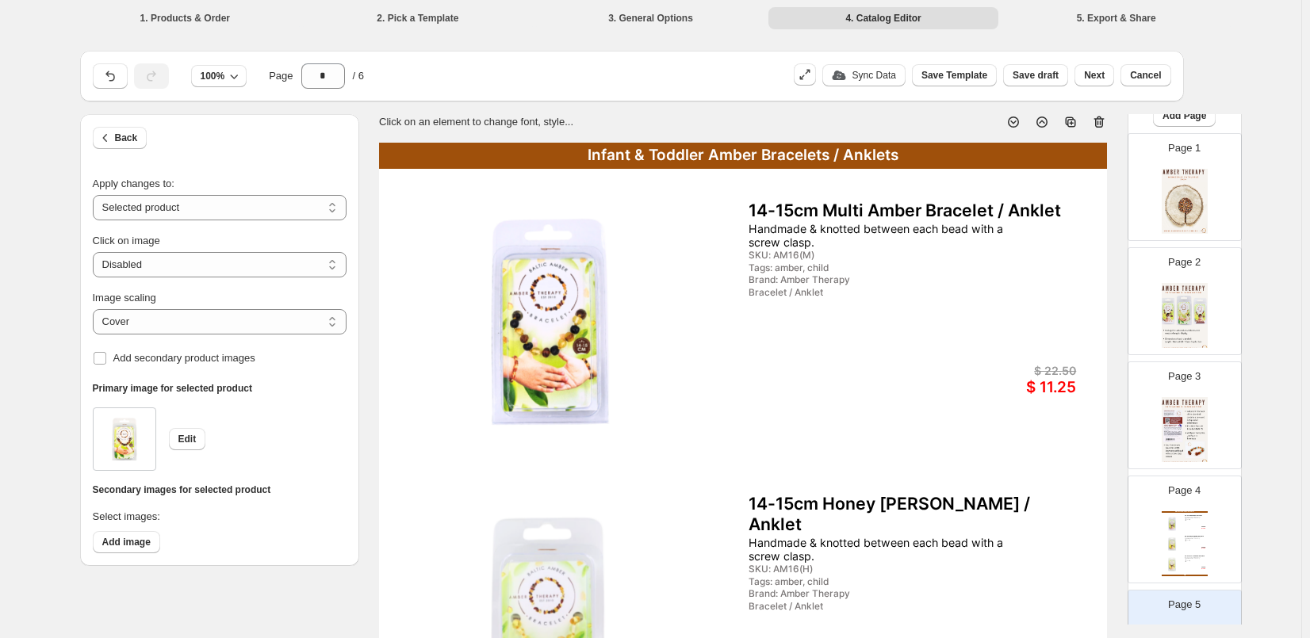
scroll to position [0, 0]
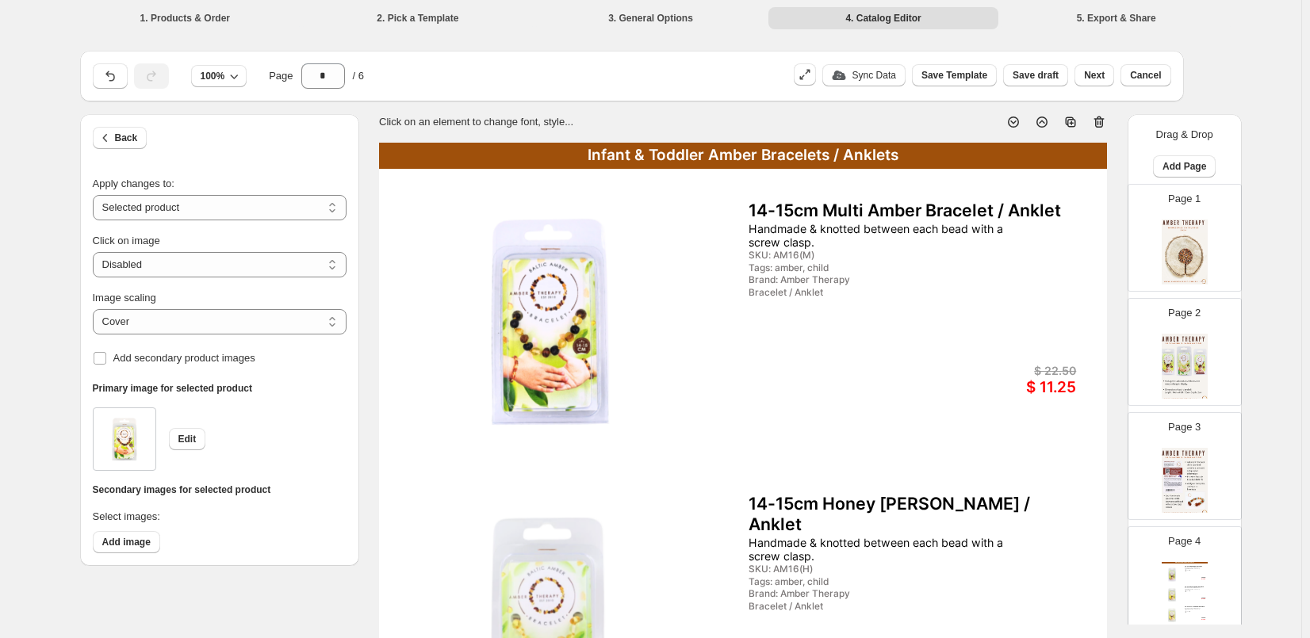
click at [1193, 262] on img at bounding box center [1184, 252] width 46 height 65
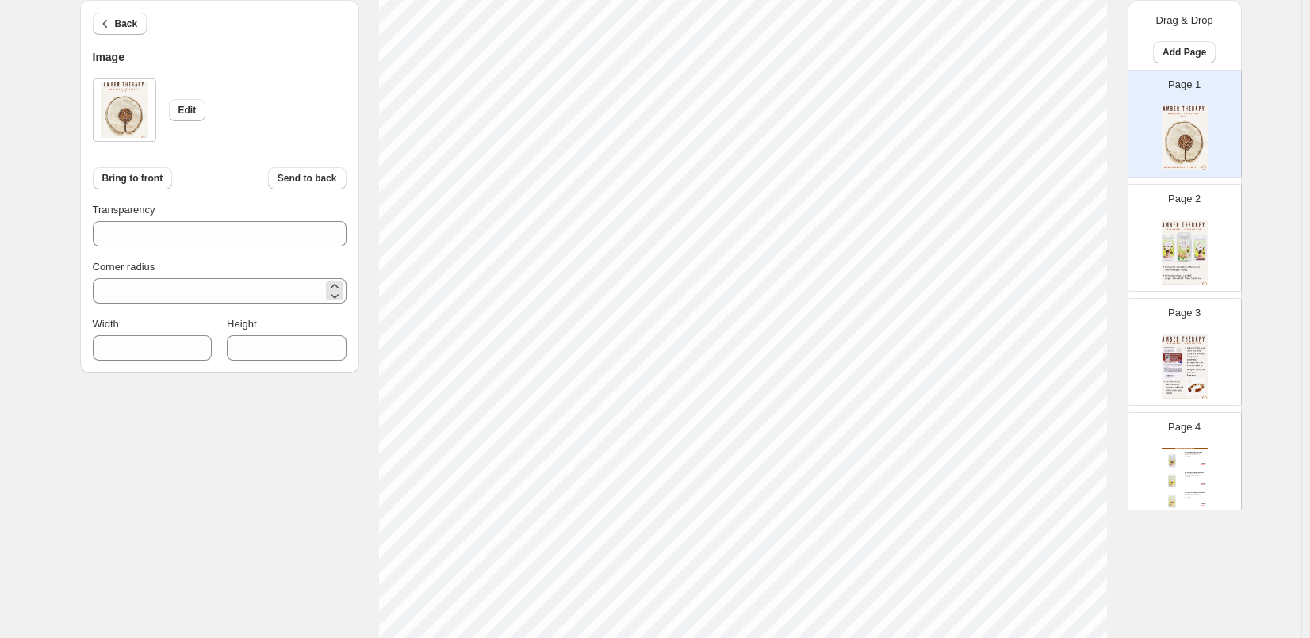
scroll to position [194, 0]
click at [1185, 226] on img at bounding box center [1184, 252] width 46 height 65
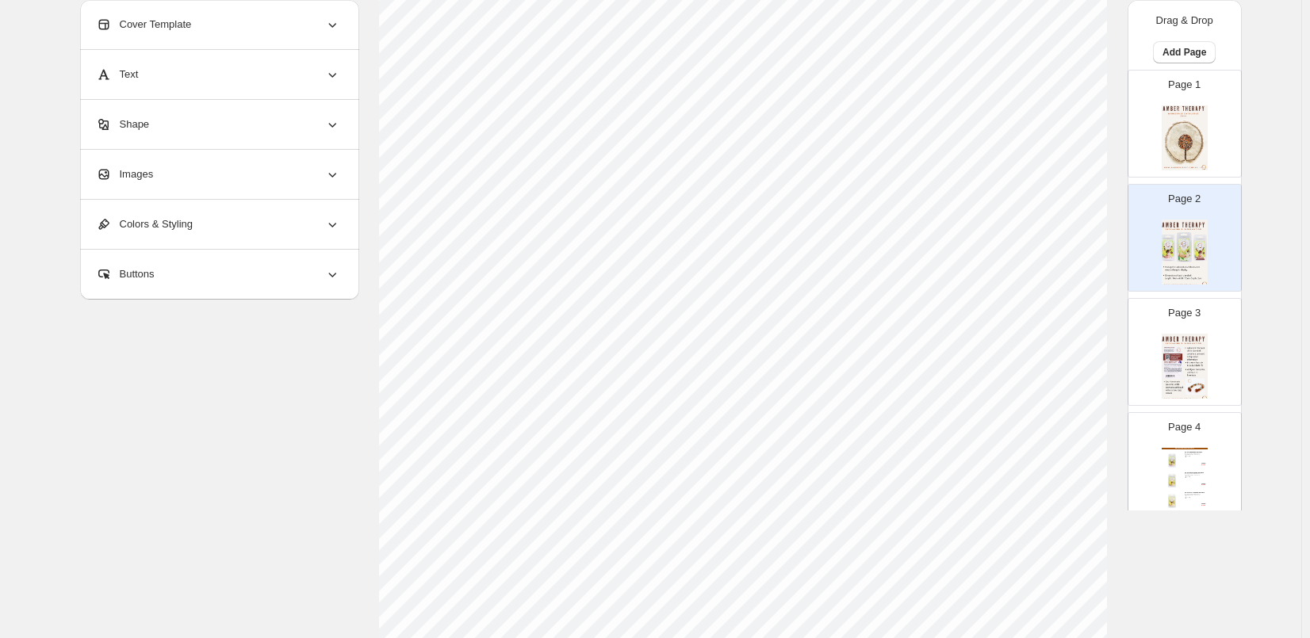
scroll to position [115, 0]
click at [1204, 352] on img at bounding box center [1184, 366] width 46 height 65
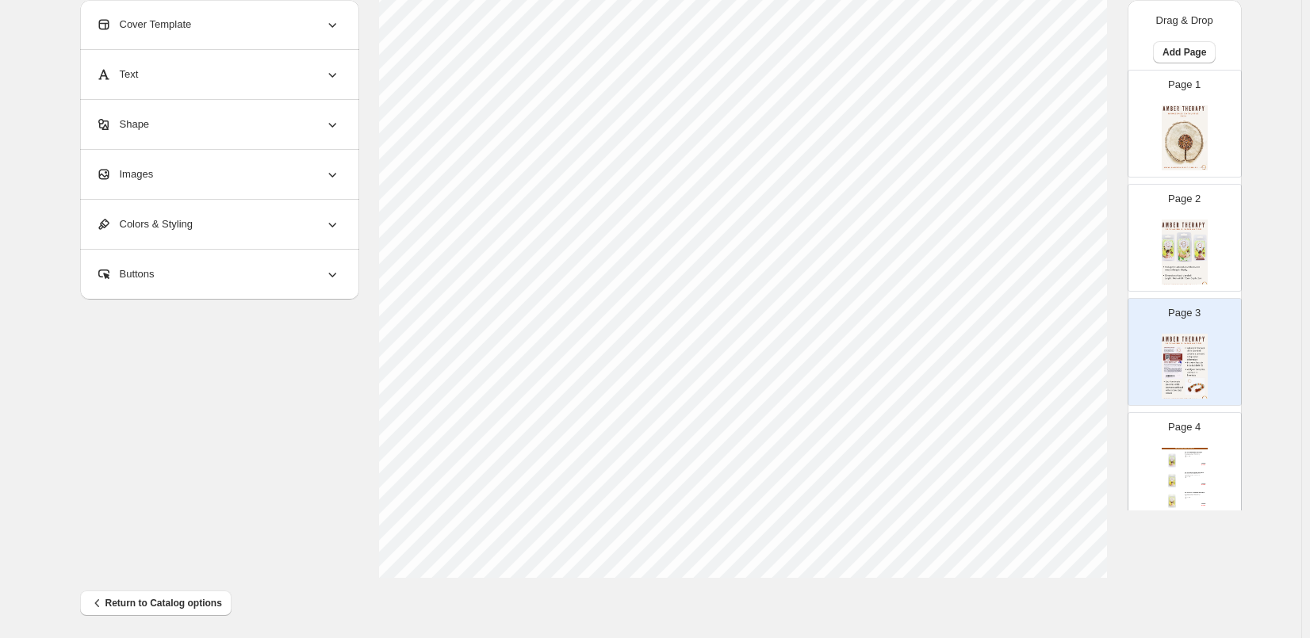
scroll to position [511, 0]
click at [1184, 456] on div "Tags:" at bounding box center [1190, 456] width 13 height 1
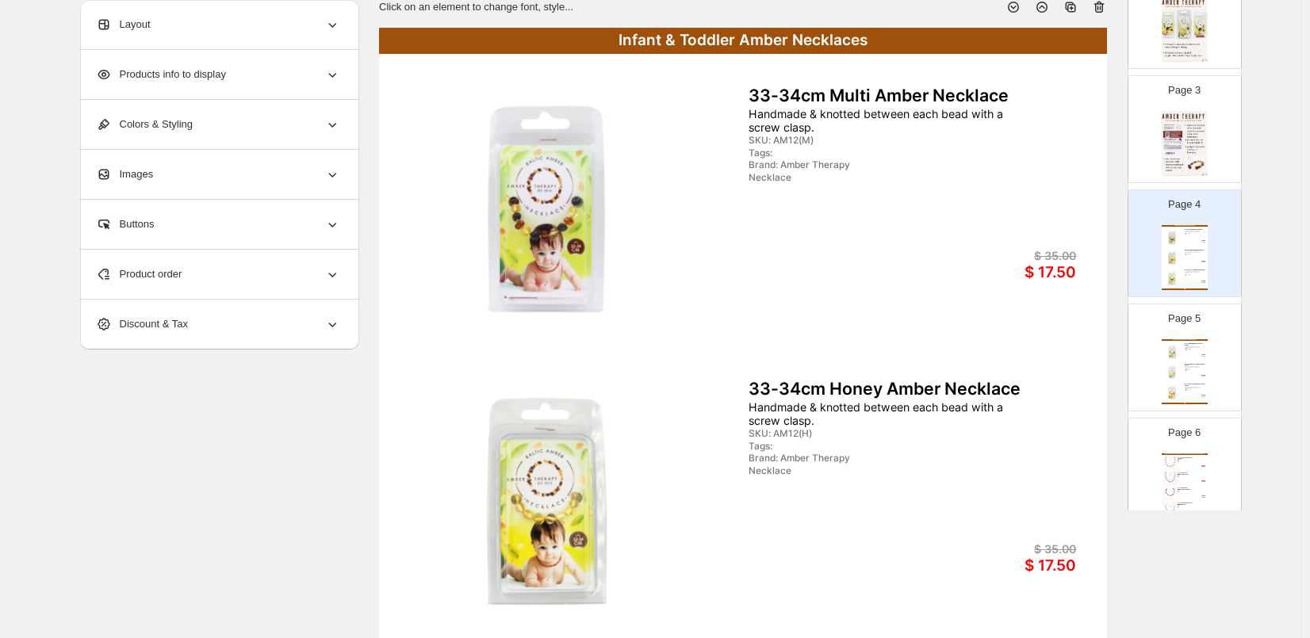
scroll to position [254, 0]
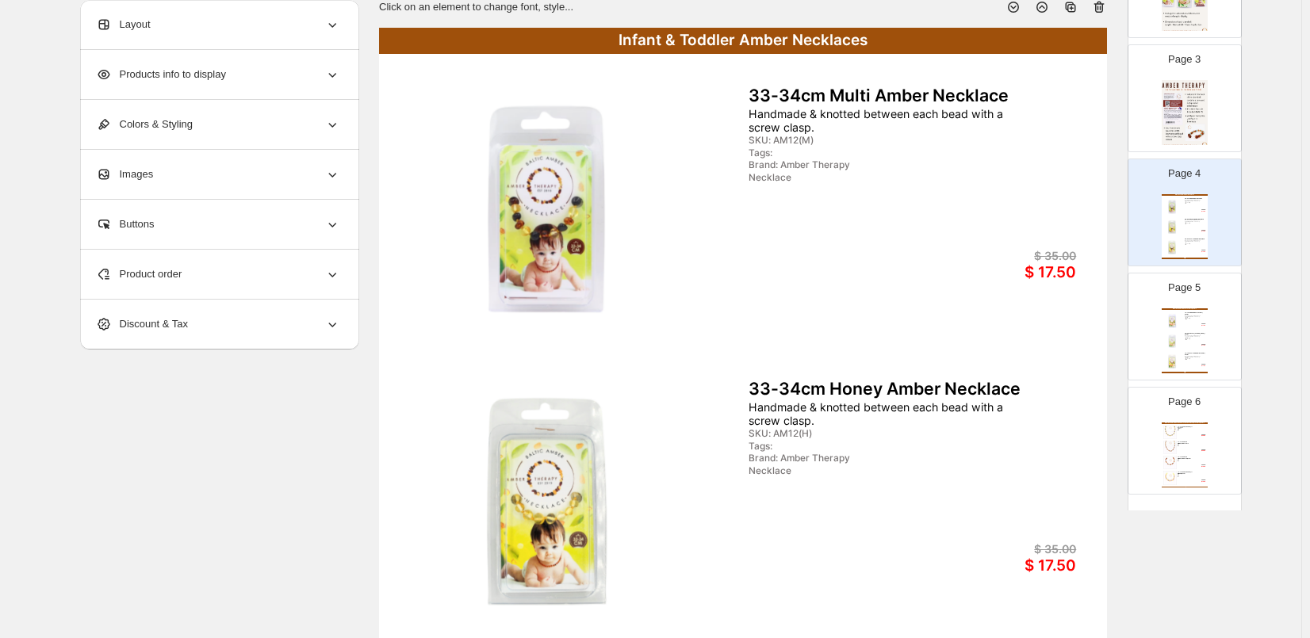
click at [1186, 338] on div "Tags: amber, child" at bounding box center [1190, 338] width 13 height 1
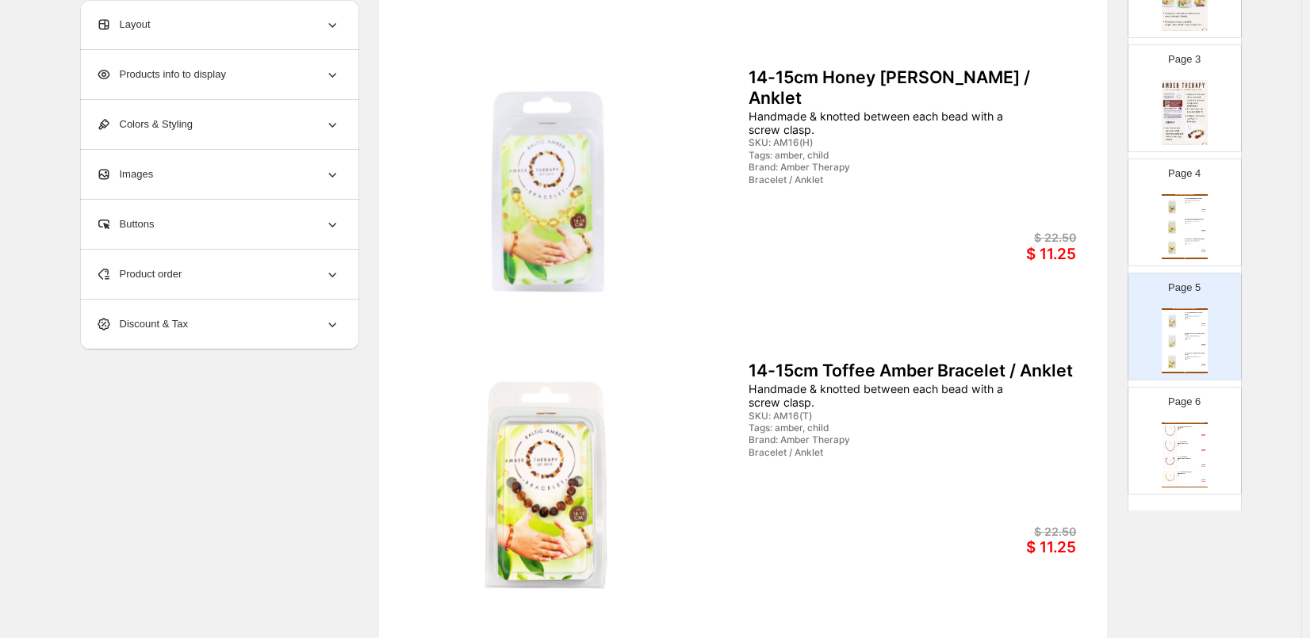
scroll to position [511, 0]
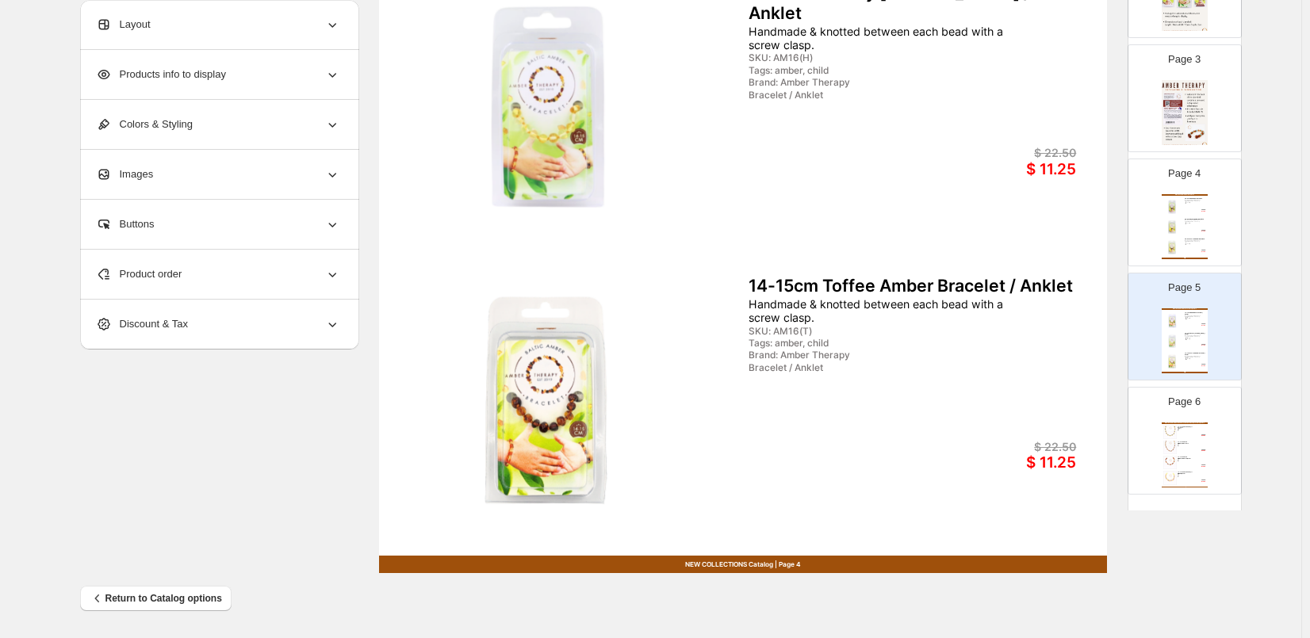
click at [1205, 467] on div "Infant & Toddler Amber & Semi-Precious Necklaces, Bracelets / Anklets 33-34cm A…" at bounding box center [1184, 455] width 46 height 65
type input "*"
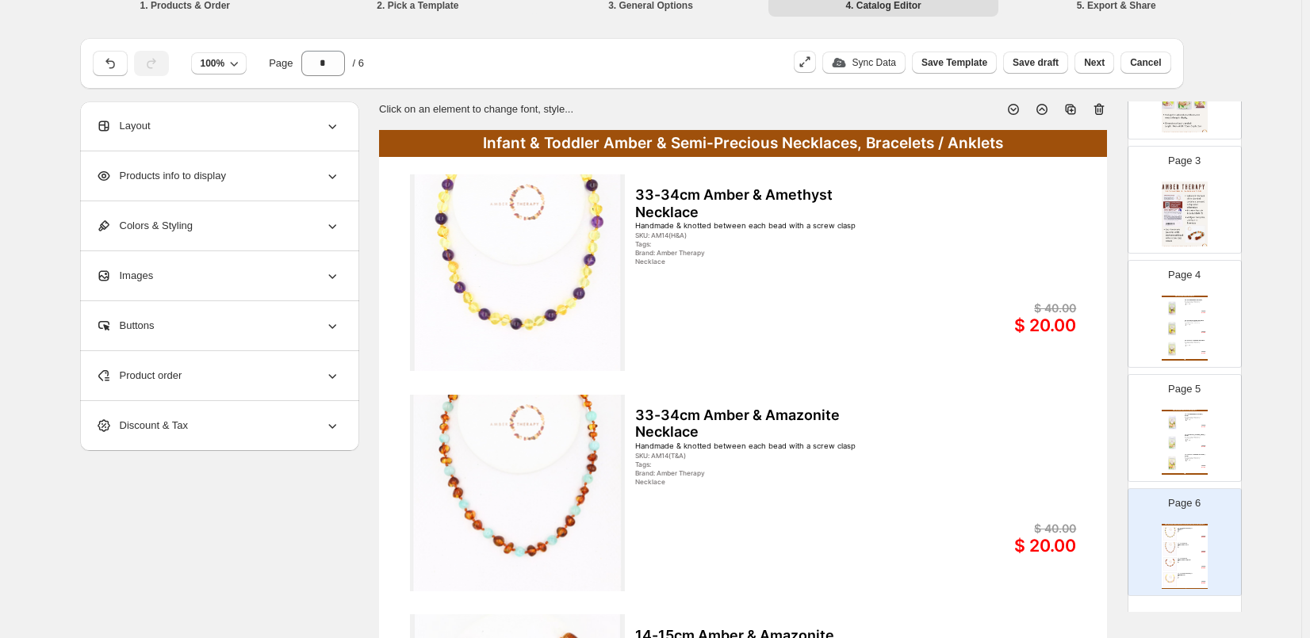
scroll to position [0, 0]
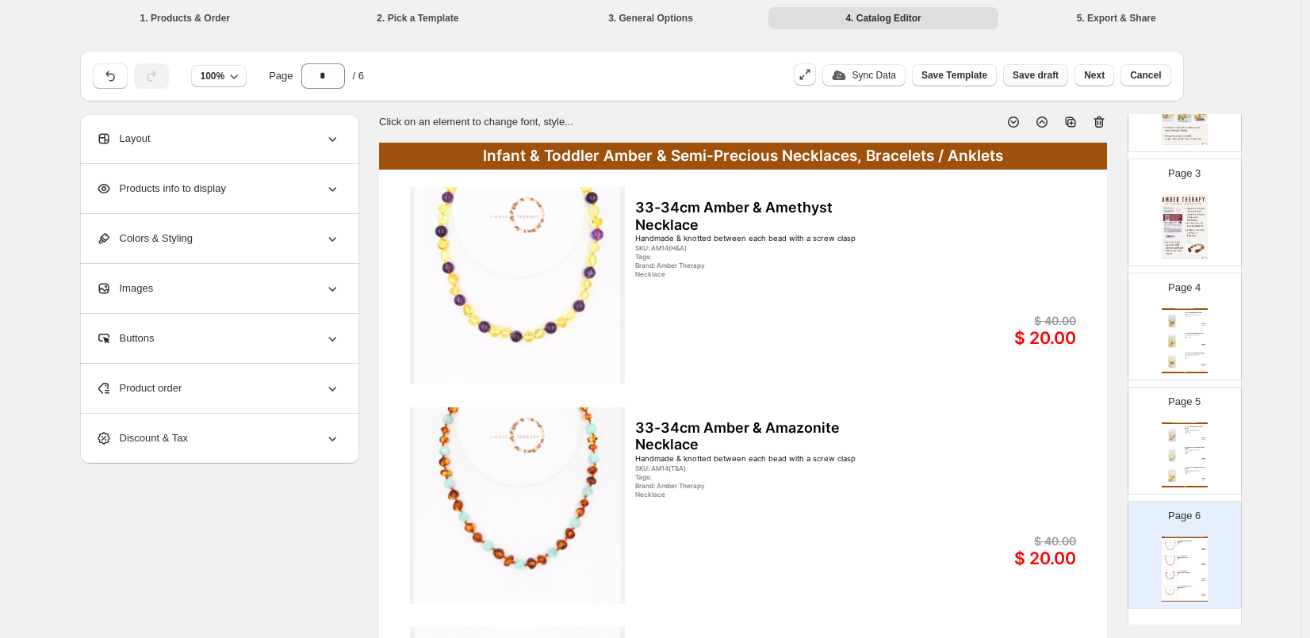
click at [1055, 77] on span "Save draft" at bounding box center [1035, 75] width 46 height 13
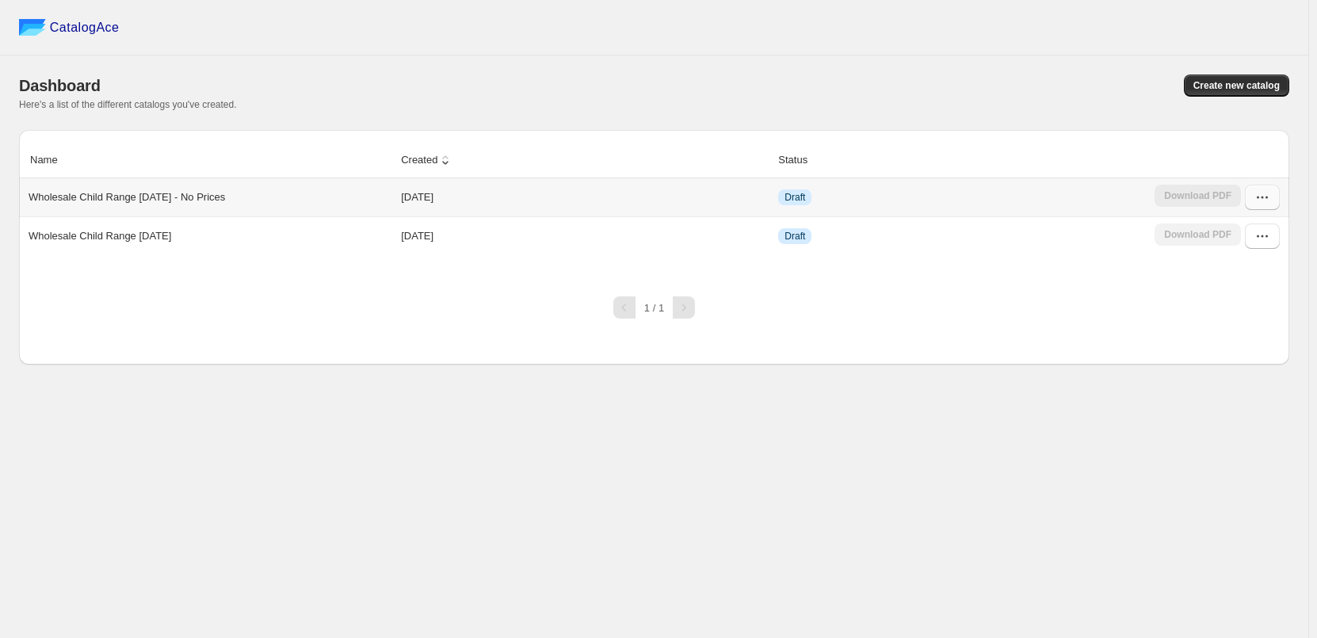
click at [1266, 196] on icon "button" at bounding box center [1263, 197] width 16 height 16
click at [1241, 333] on span "Edit" at bounding box center [1261, 341] width 81 height 16
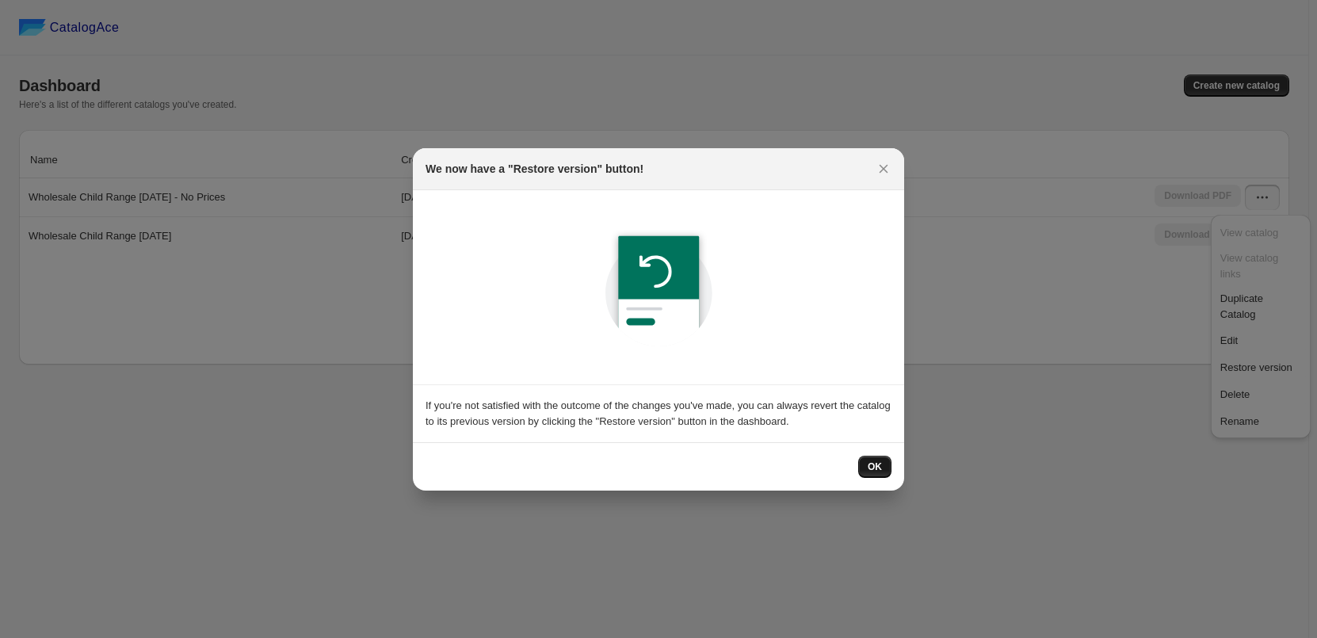
click at [870, 458] on button "OK" at bounding box center [874, 467] width 33 height 22
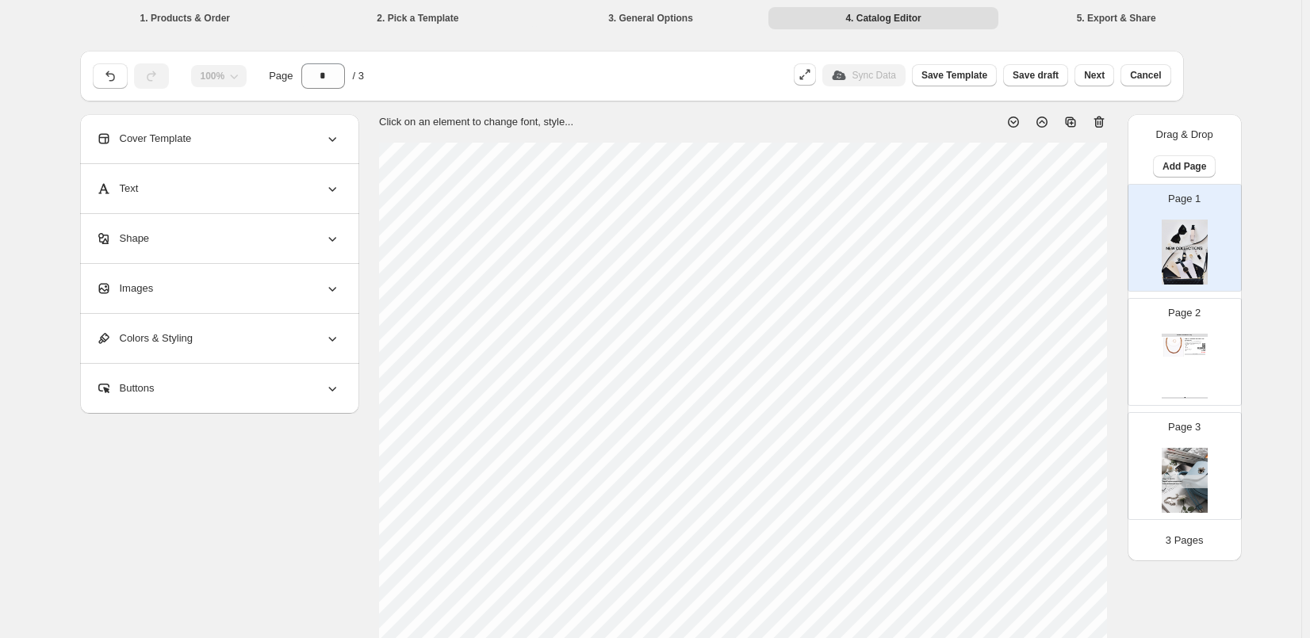
click at [1169, 392] on div "NEW COLLECTIONS Catalog Child Toffee Amber Necklace - 30-31cm infant Necklaces …" at bounding box center [1184, 366] width 46 height 65
type input "*"
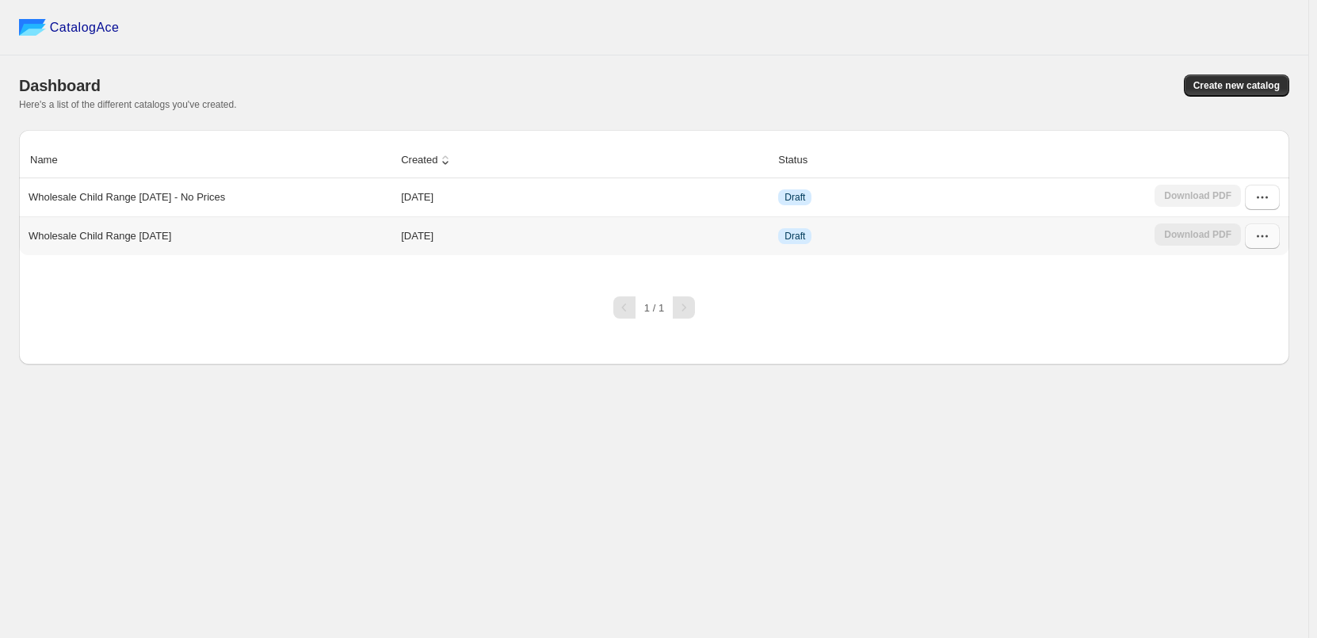
click at [1260, 243] on icon "button" at bounding box center [1263, 236] width 16 height 16
click at [1258, 372] on span "Edit" at bounding box center [1261, 380] width 81 height 16
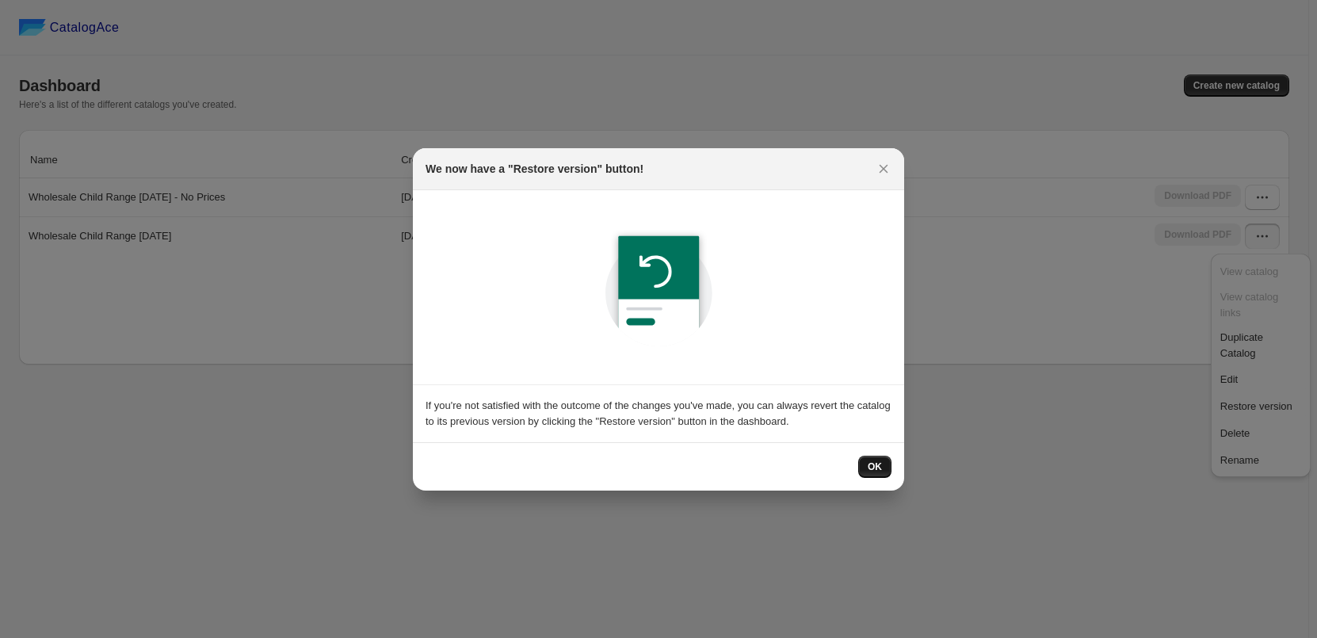
click at [880, 469] on span "OK" at bounding box center [875, 467] width 14 height 13
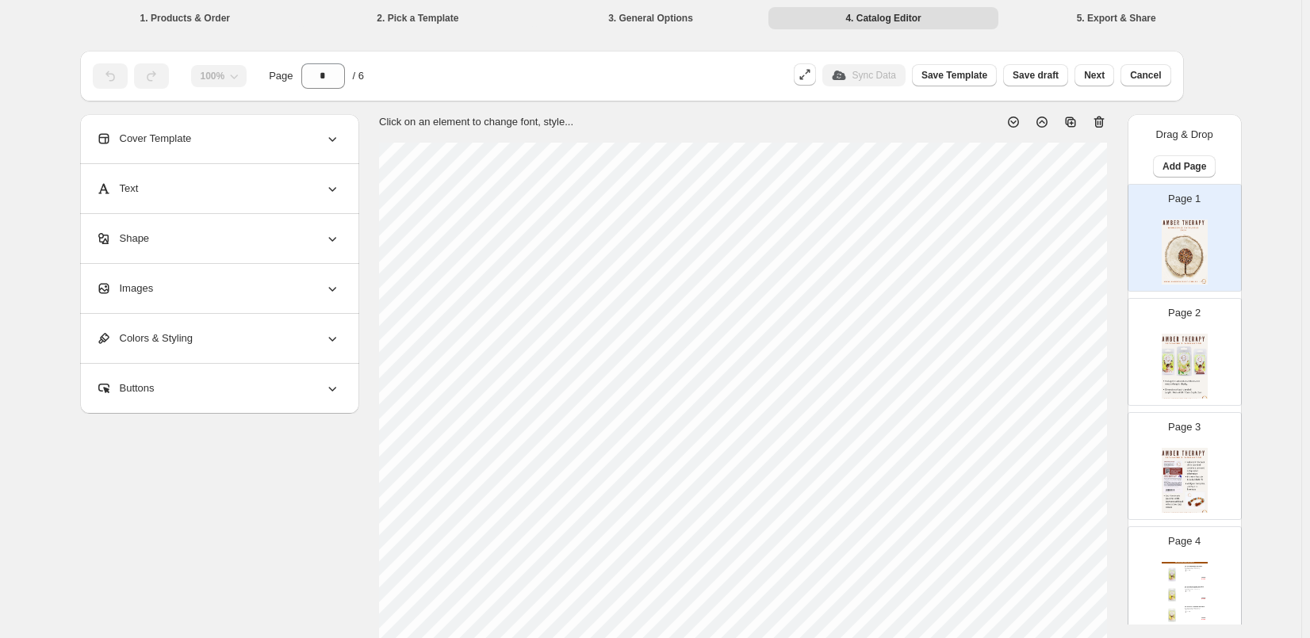
click at [267, 125] on div "Cover Template" at bounding box center [218, 138] width 244 height 49
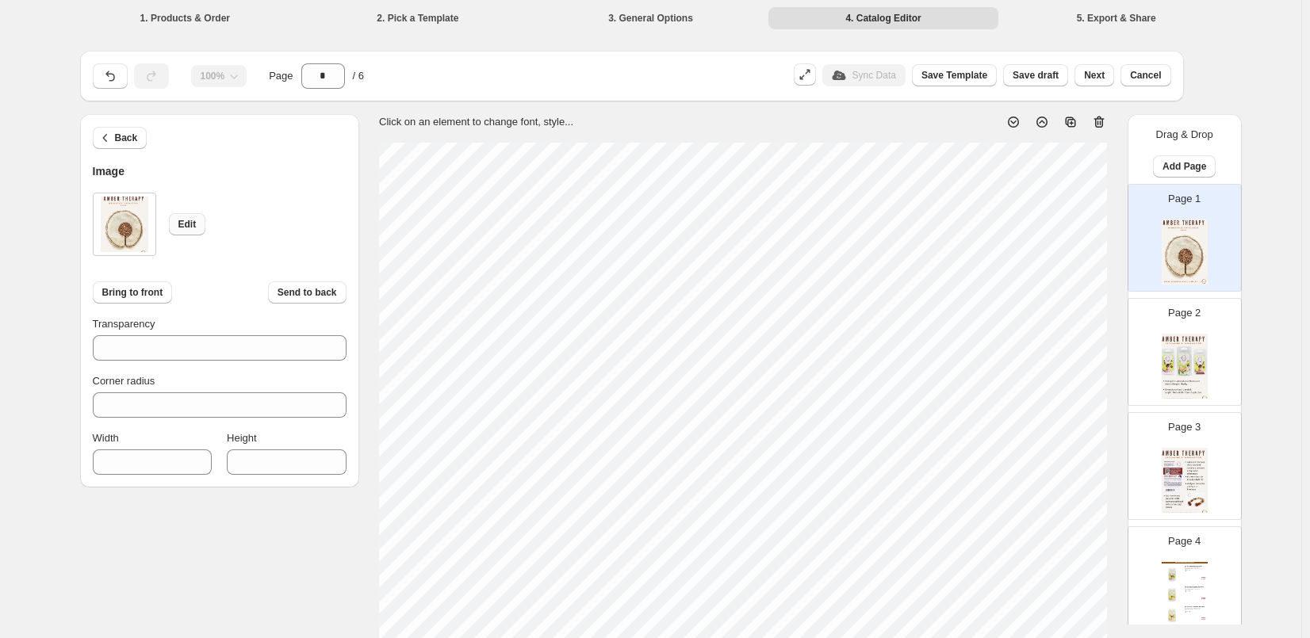
click at [175, 229] on button "Edit" at bounding box center [187, 224] width 37 height 22
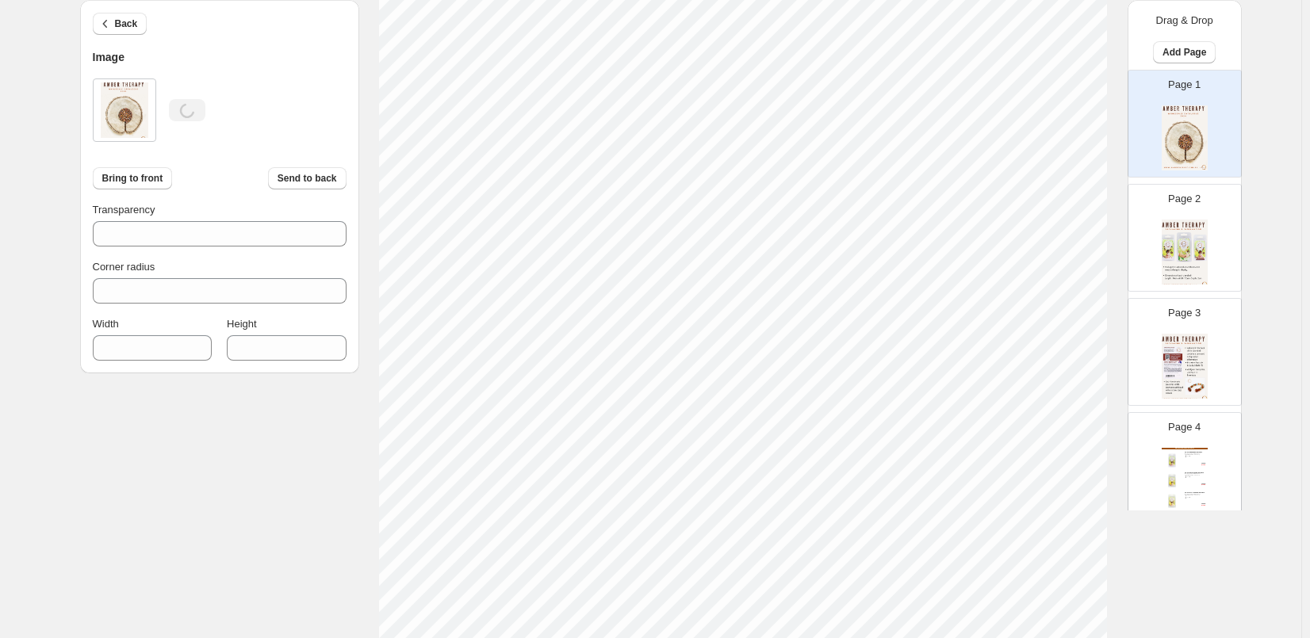
scroll to position [79, 0]
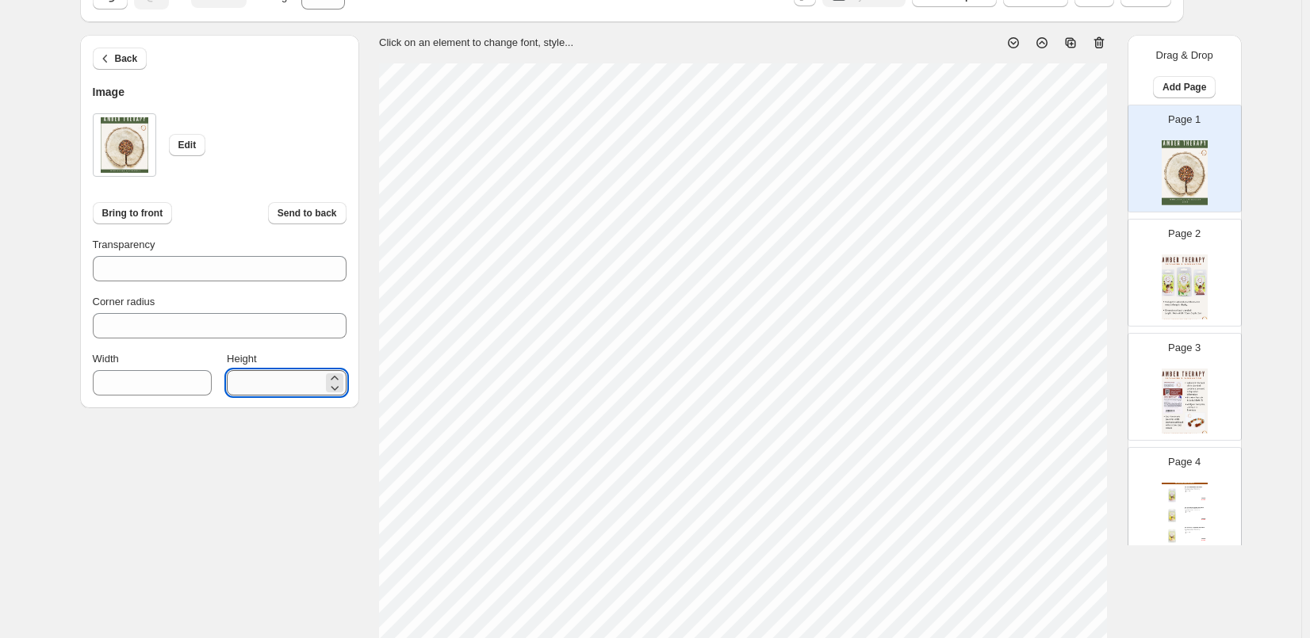
drag, startPoint x: 289, startPoint y: 380, endPoint x: 240, endPoint y: 376, distance: 48.5
click at [240, 376] on input "****" at bounding box center [274, 382] width 95 height 25
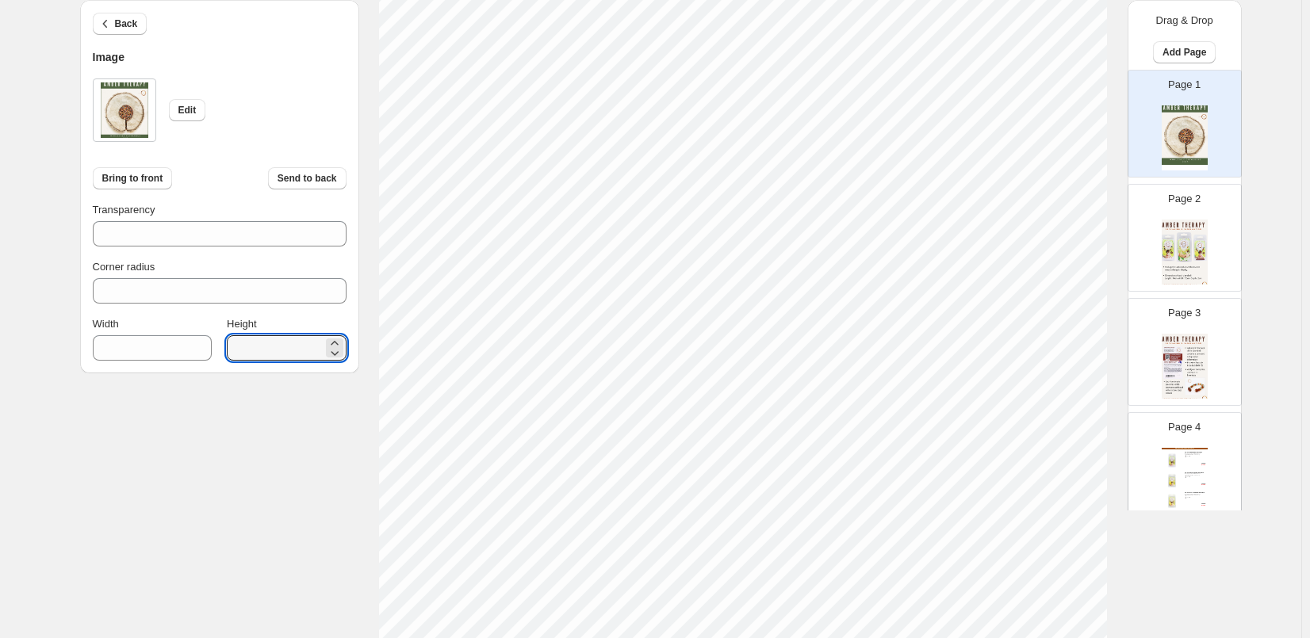
scroll to position [511, 0]
click at [1166, 562] on div "Back Image Edit Bring to front Send to back Transparency *** Corner radius * Wi…" at bounding box center [650, 88] width 1141 height 970
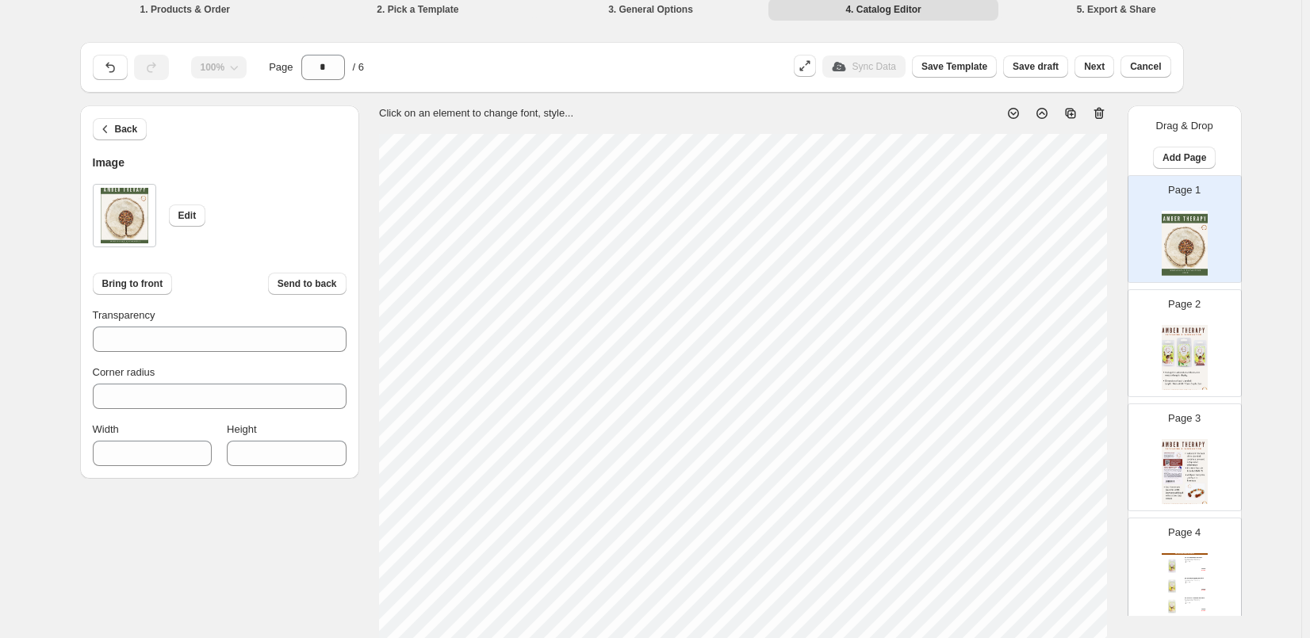
scroll to position [0, 0]
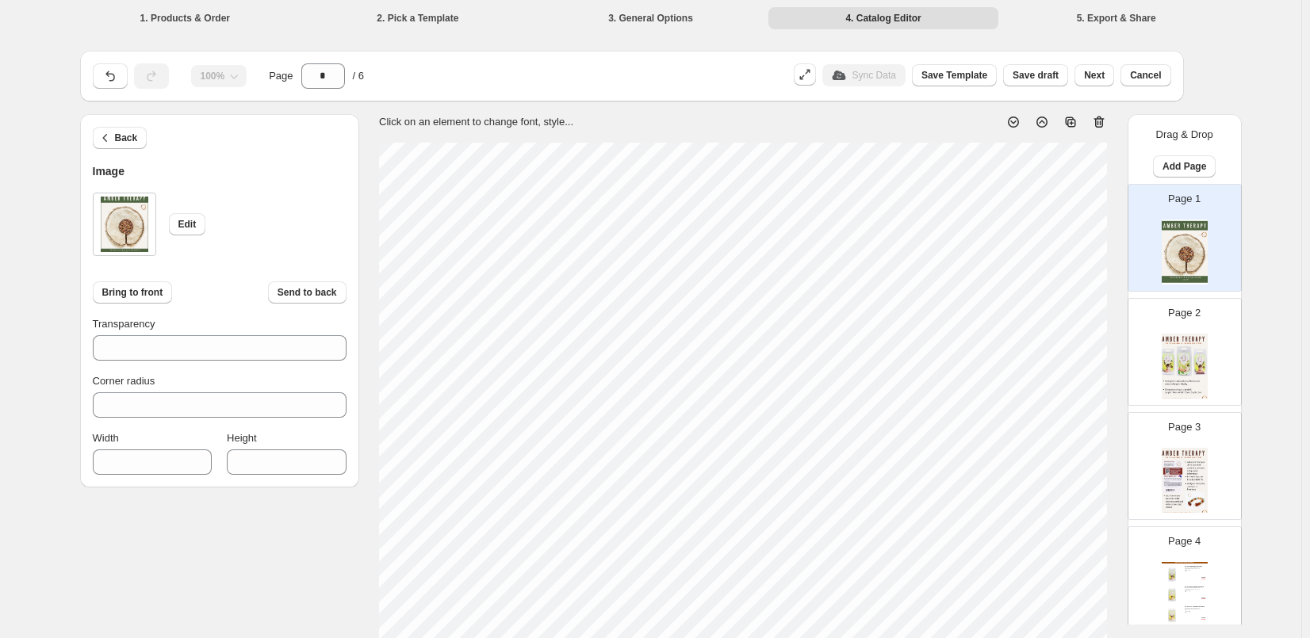
click at [1263, 443] on div "1. Products & Order 2. Pick a Template 3. General Options 4. Catalog Editor 5. …" at bounding box center [650, 574] width 1301 height 1149
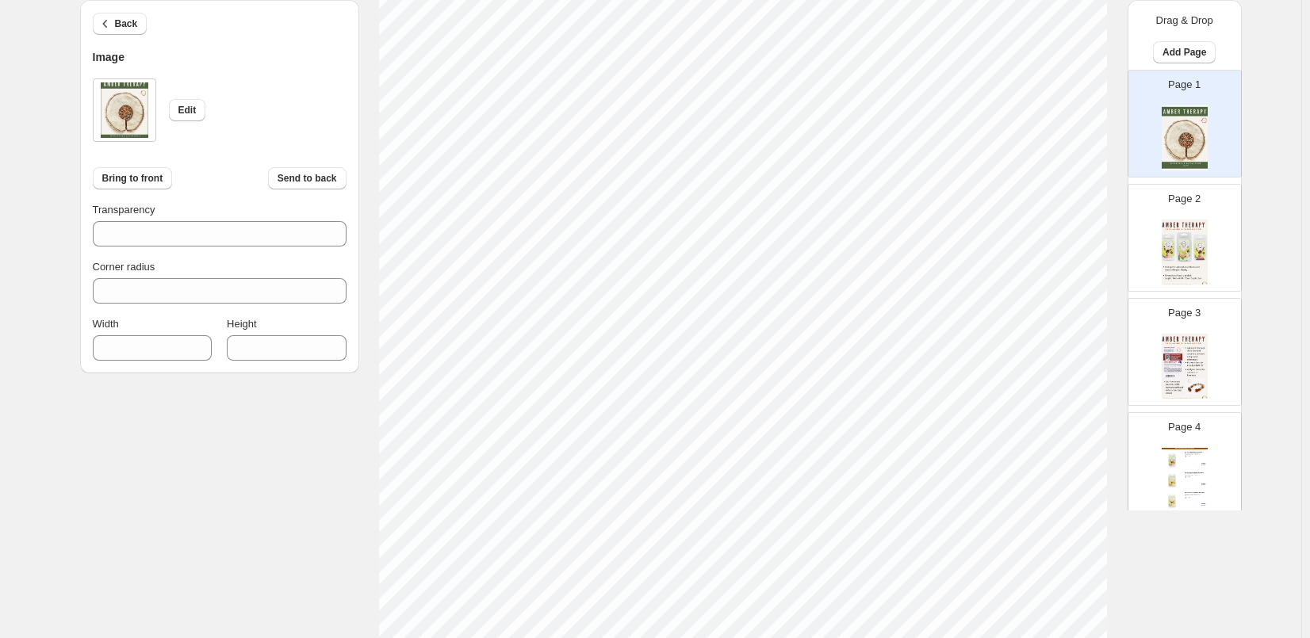
scroll to position [511, 0]
click at [274, 343] on input "****" at bounding box center [274, 347] width 95 height 25
drag, startPoint x: 271, startPoint y: 345, endPoint x: 248, endPoint y: 346, distance: 23.0
click at [248, 346] on input "****" at bounding box center [274, 347] width 95 height 25
type input "****"
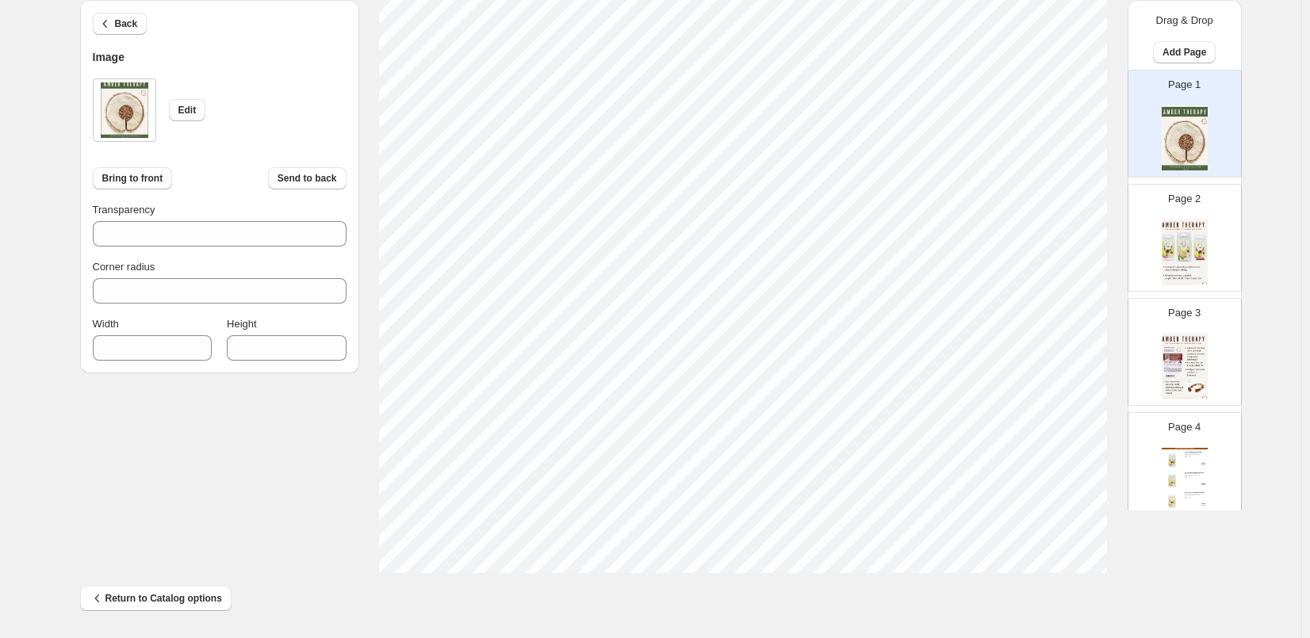
click at [1203, 579] on div "Return to Catalog options" at bounding box center [644, 592] width 1154 height 38
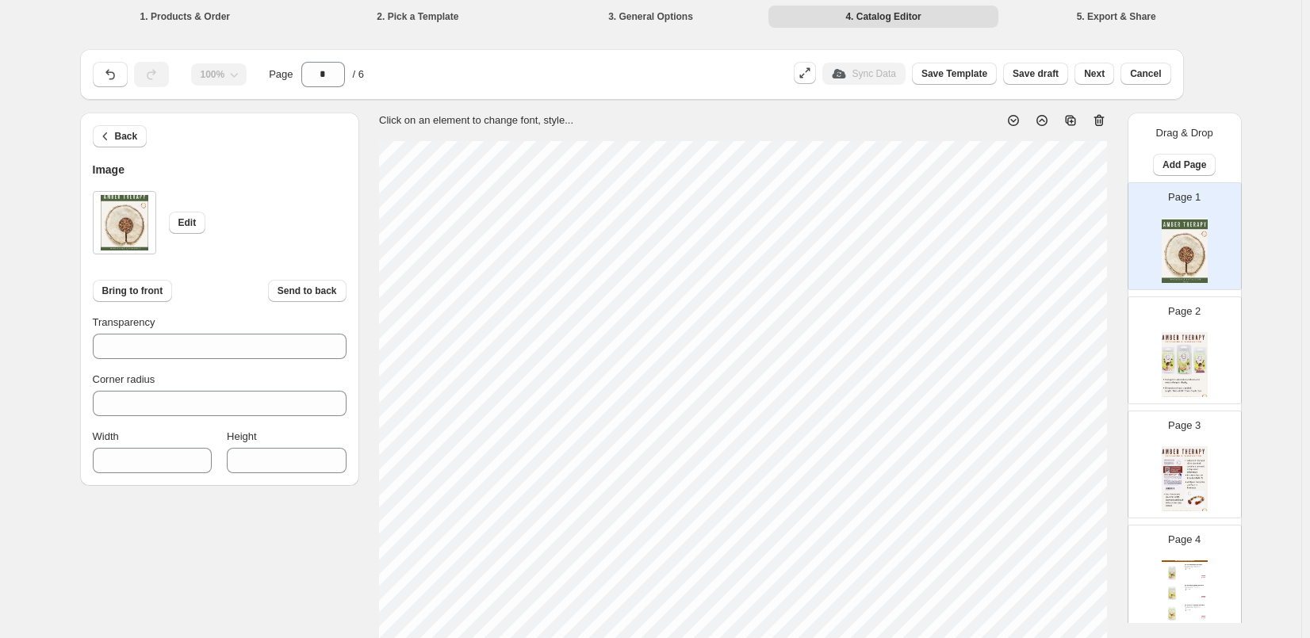
scroll to position [0, 0]
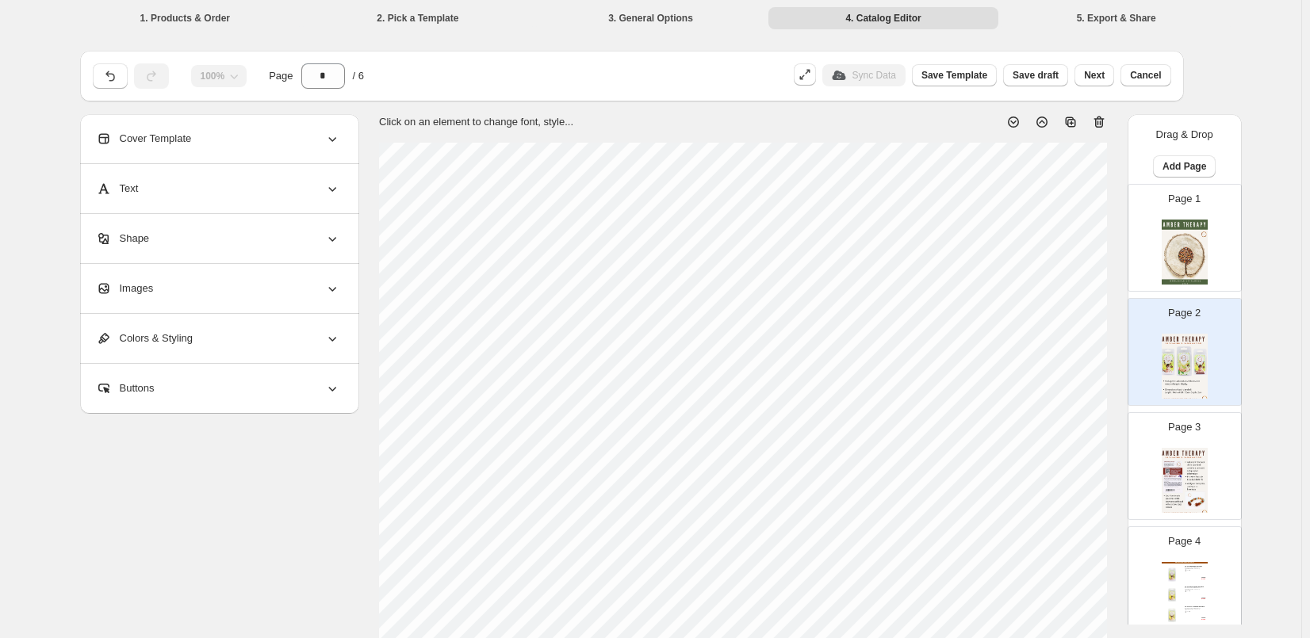
click at [1199, 254] on img at bounding box center [1184, 252] width 46 height 65
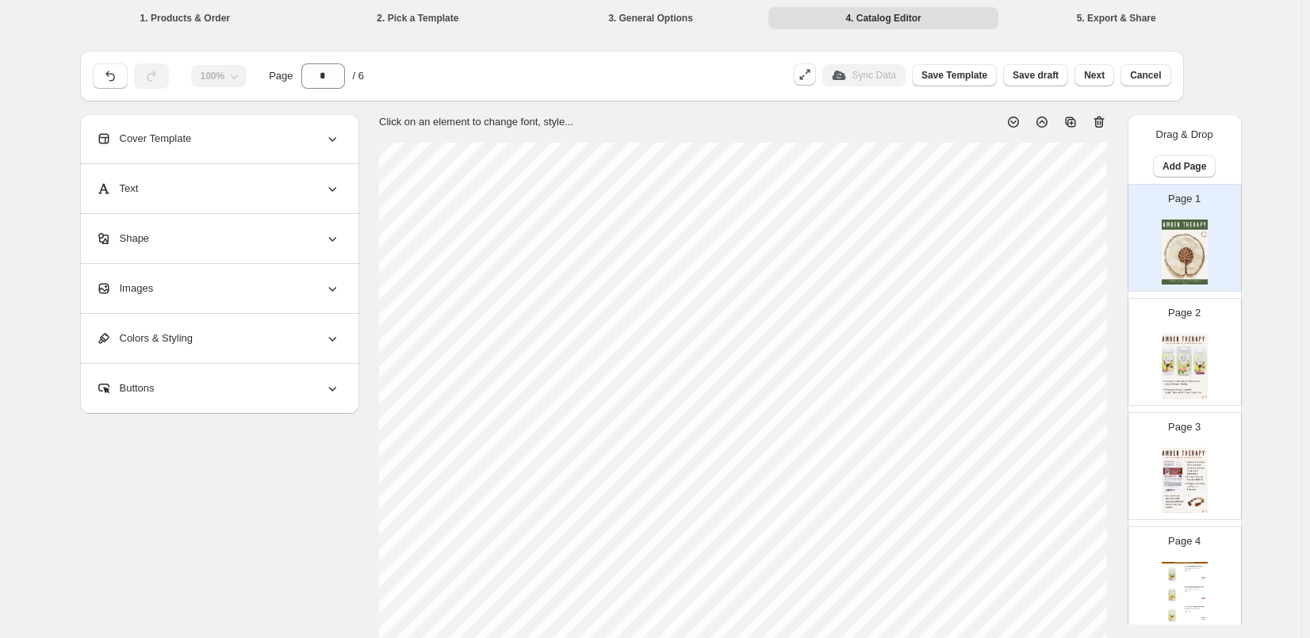
click at [1181, 475] on img at bounding box center [1184, 480] width 46 height 65
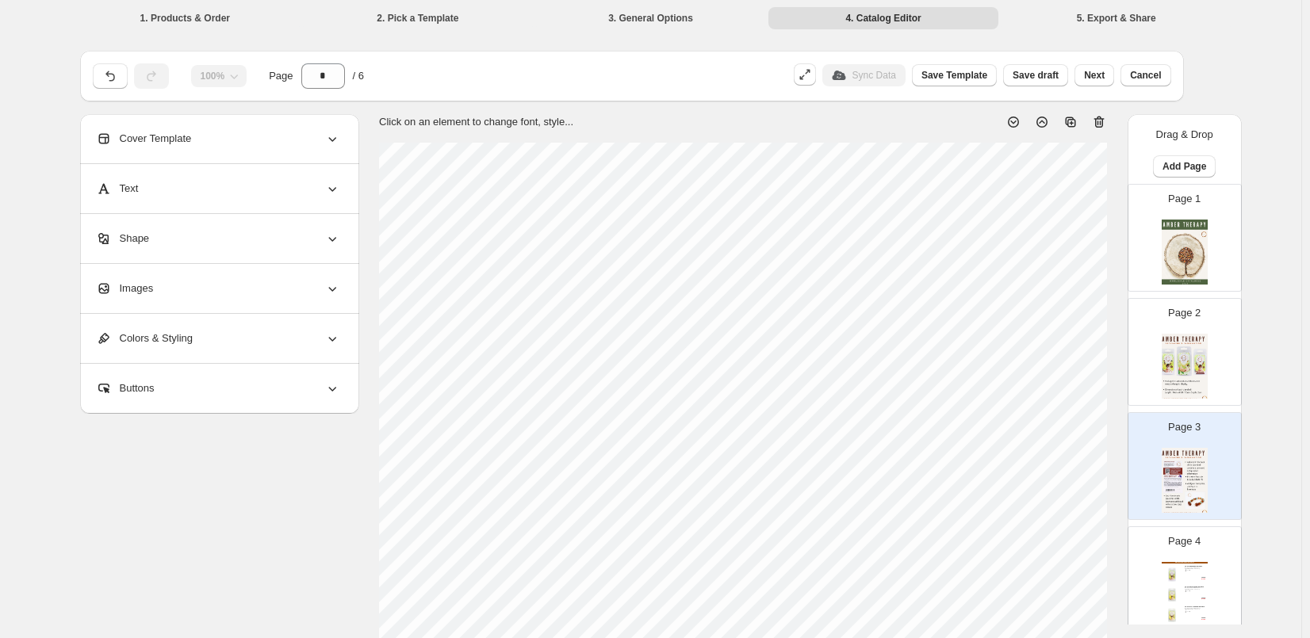
click at [1019, 121] on icon at bounding box center [1013, 122] width 11 height 11
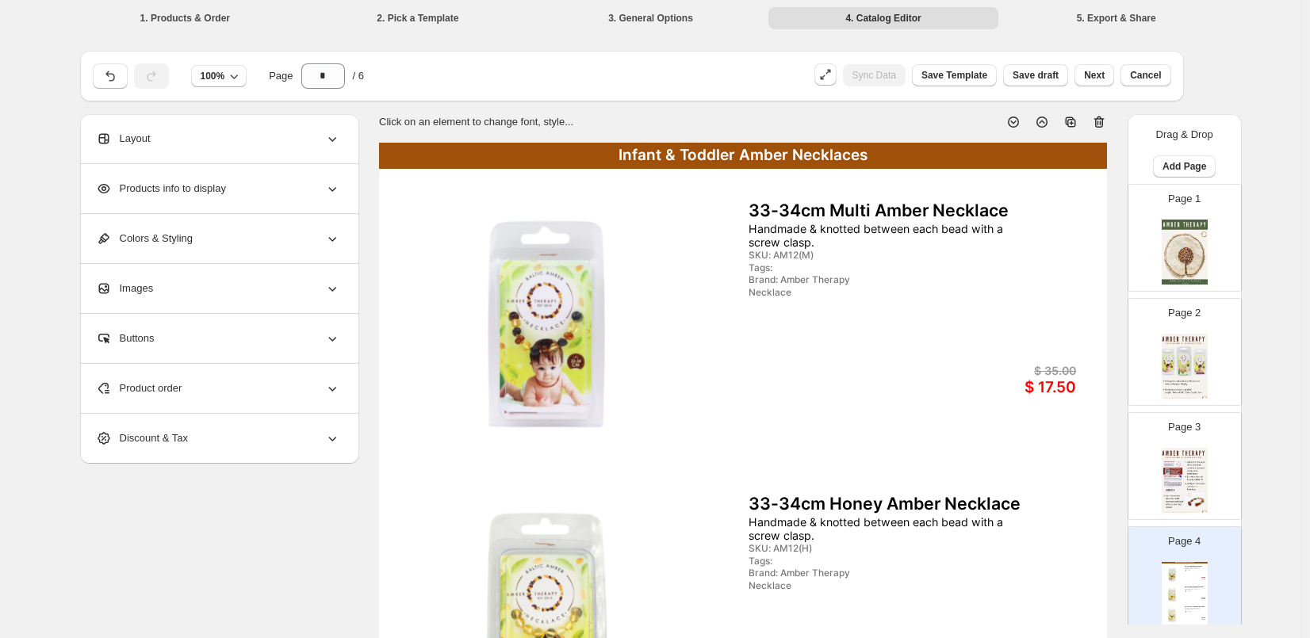
click at [1043, 120] on icon at bounding box center [1042, 122] width 16 height 16
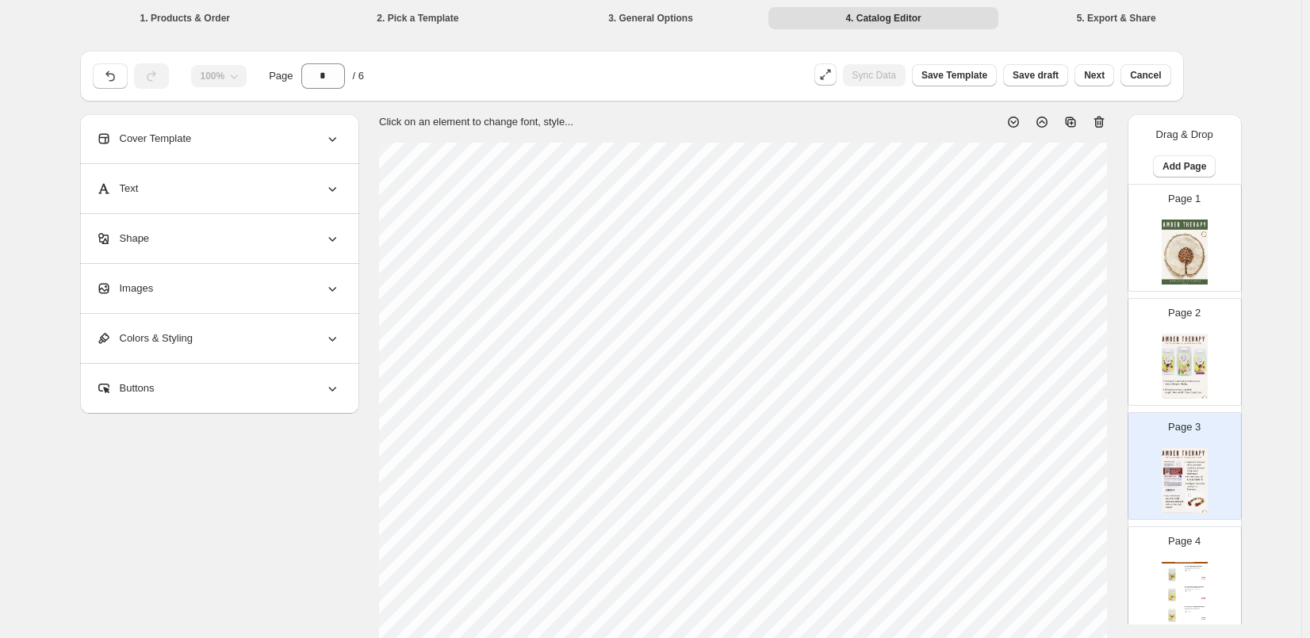
click at [1043, 120] on icon at bounding box center [1042, 122] width 16 height 16
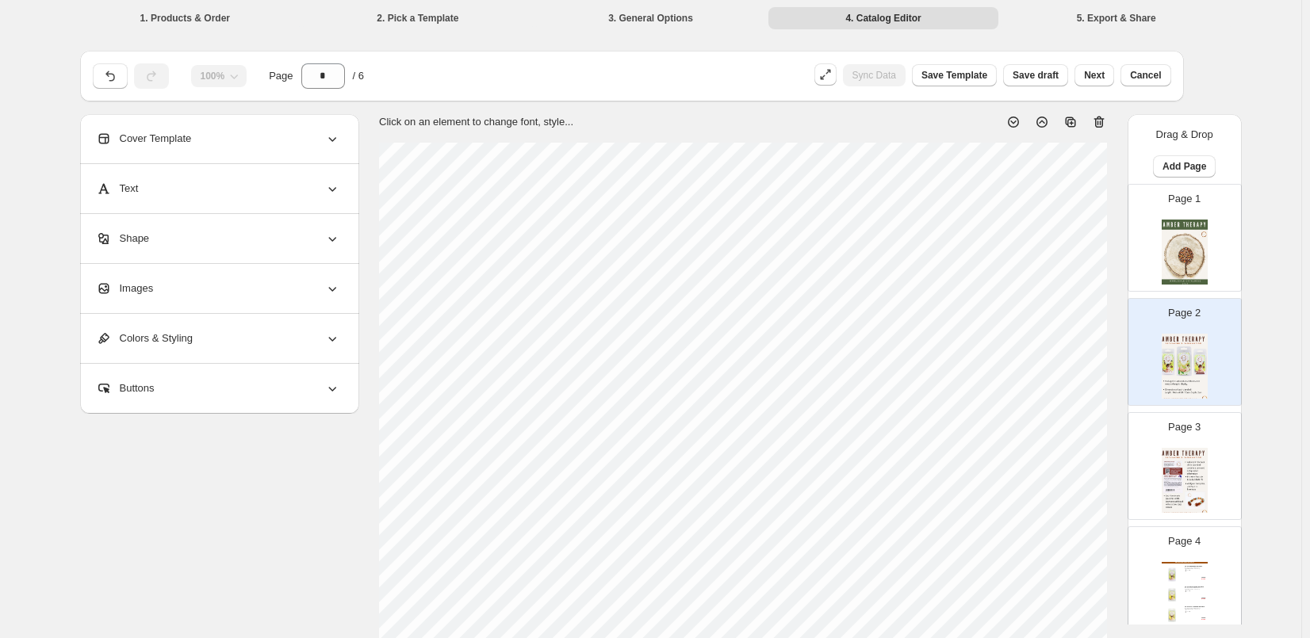
click at [1043, 120] on icon at bounding box center [1042, 122] width 16 height 16
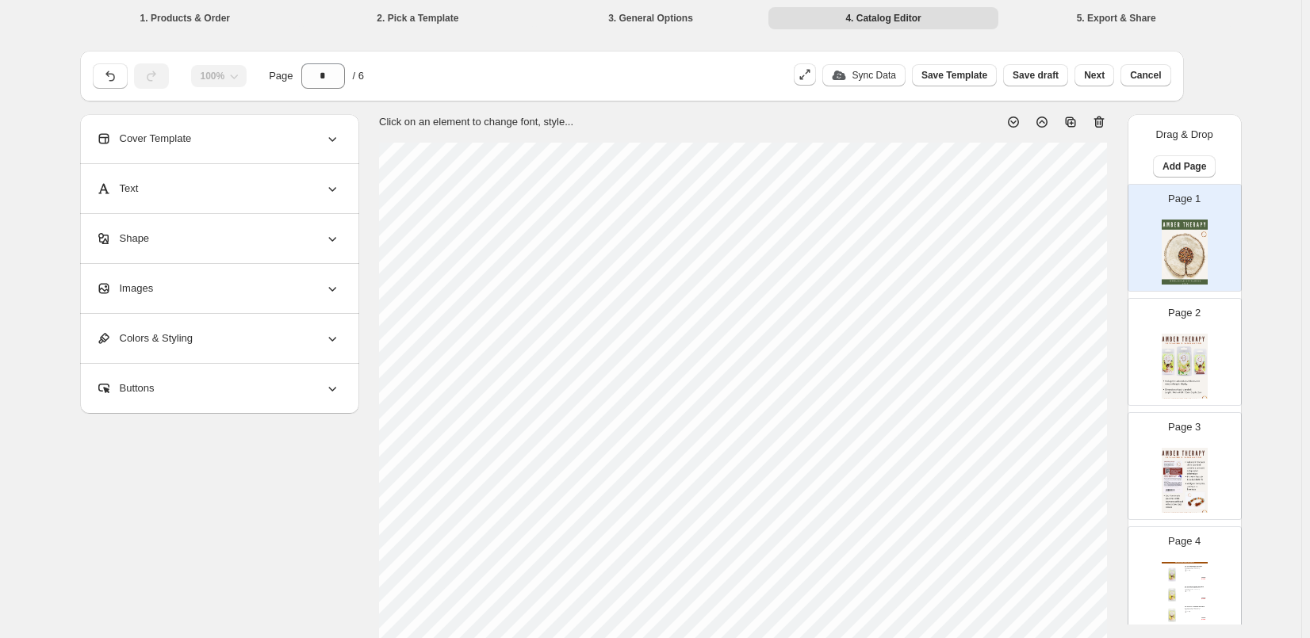
click at [1007, 120] on div at bounding box center [1049, 115] width 114 height 29
click at [1015, 120] on icon at bounding box center [1013, 122] width 16 height 16
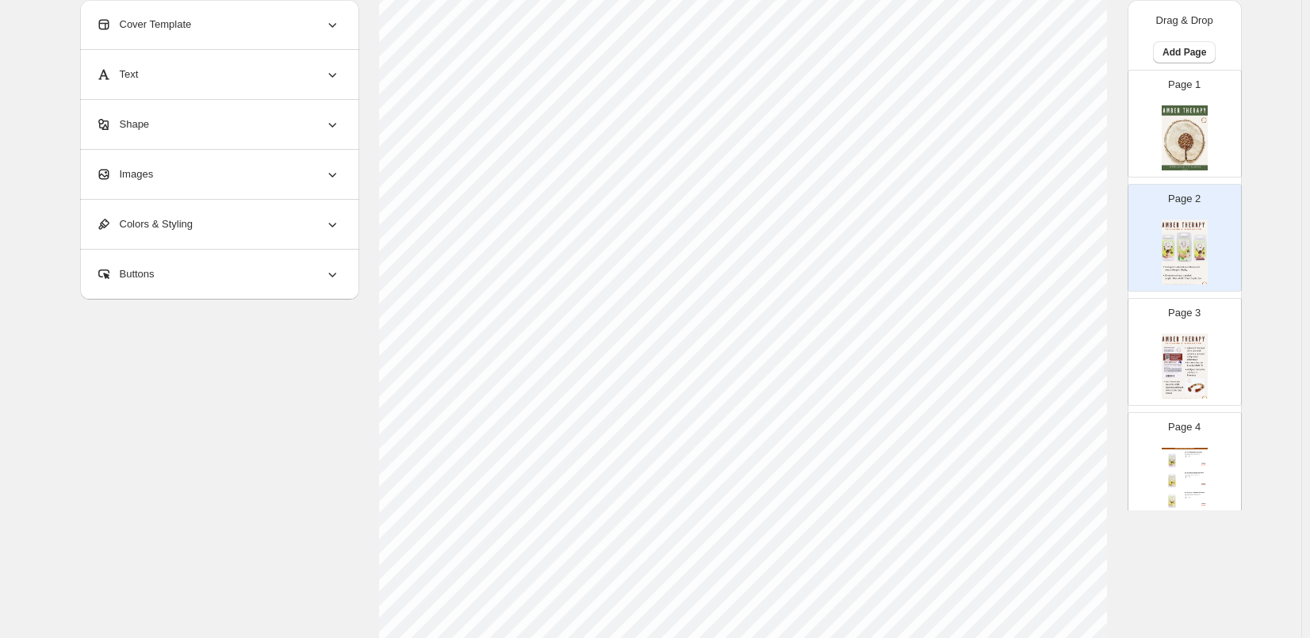
scroll to position [353, 0]
click at [242, 36] on div "Cover Template" at bounding box center [218, 24] width 244 height 49
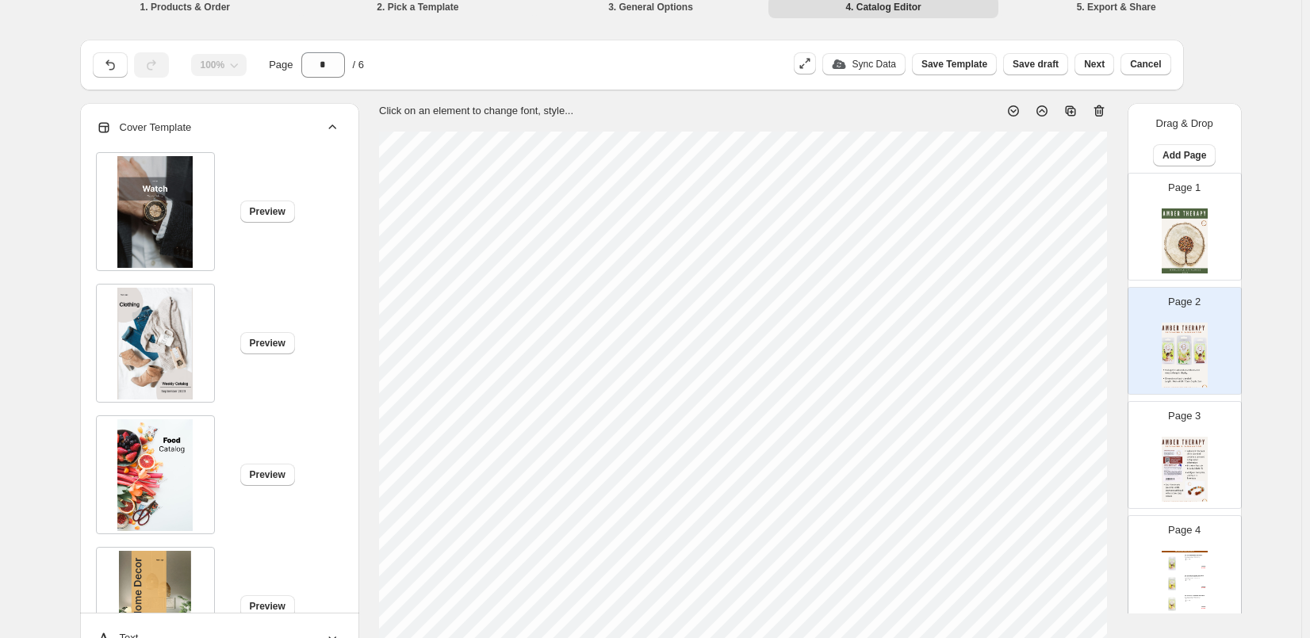
scroll to position [0, 0]
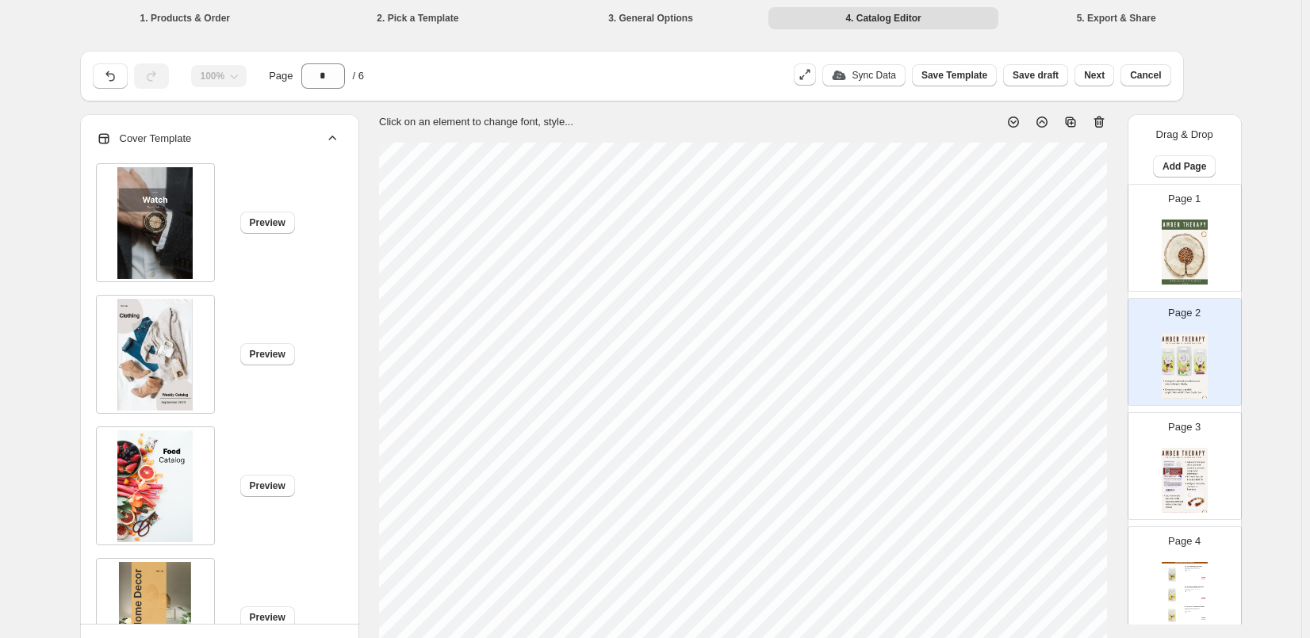
click at [1104, 121] on icon at bounding box center [1099, 123] width 10 height 12
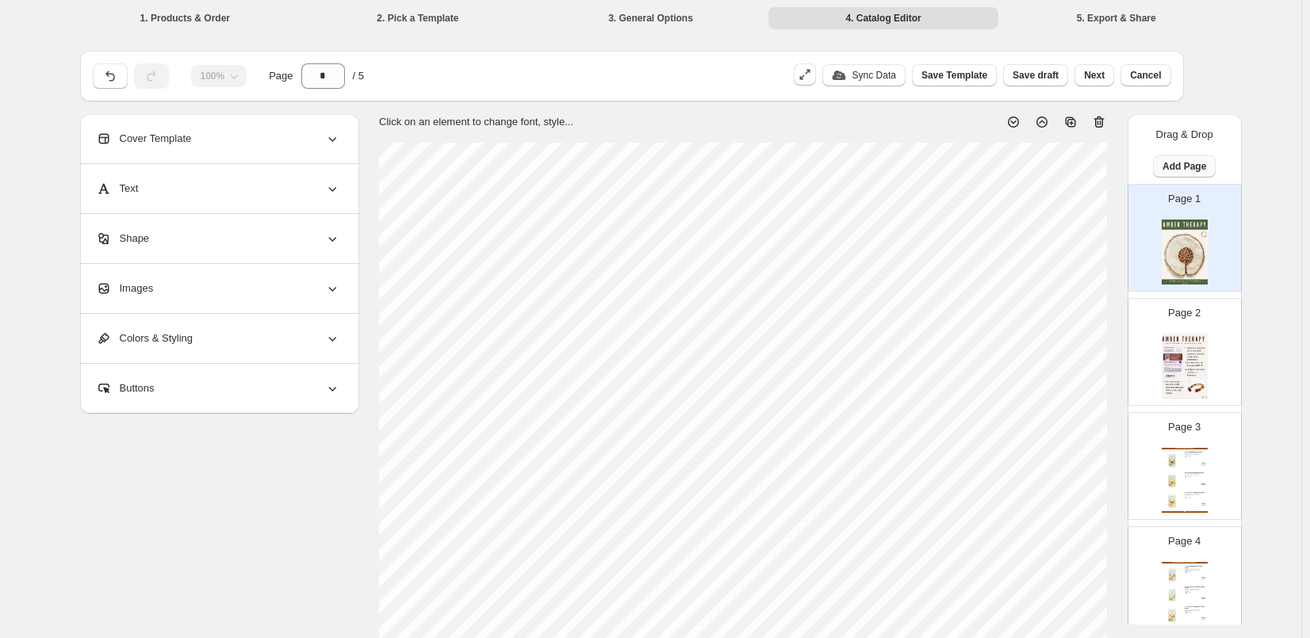
click at [1187, 164] on span "Add Page" at bounding box center [1184, 166] width 44 height 13
click at [1187, 201] on span "Cover / Blank Page" at bounding box center [1183, 199] width 89 height 12
click at [1195, 369] on img at bounding box center [1184, 366] width 46 height 65
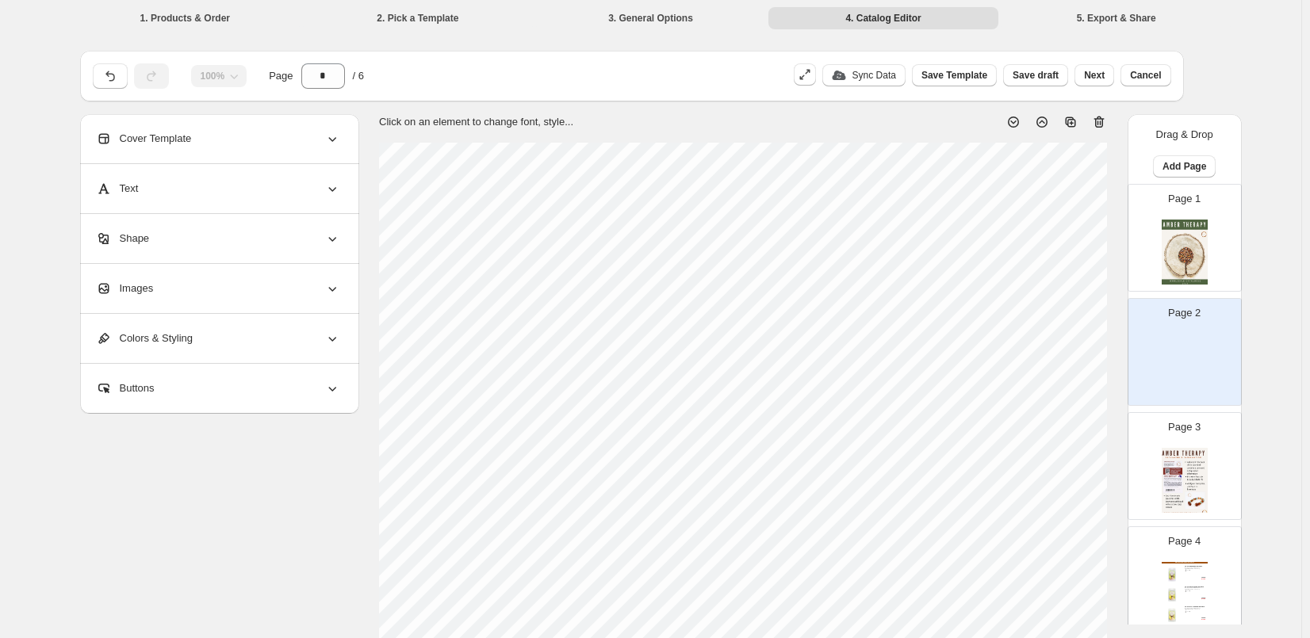
click at [327, 136] on div "Cover Template" at bounding box center [218, 138] width 244 height 49
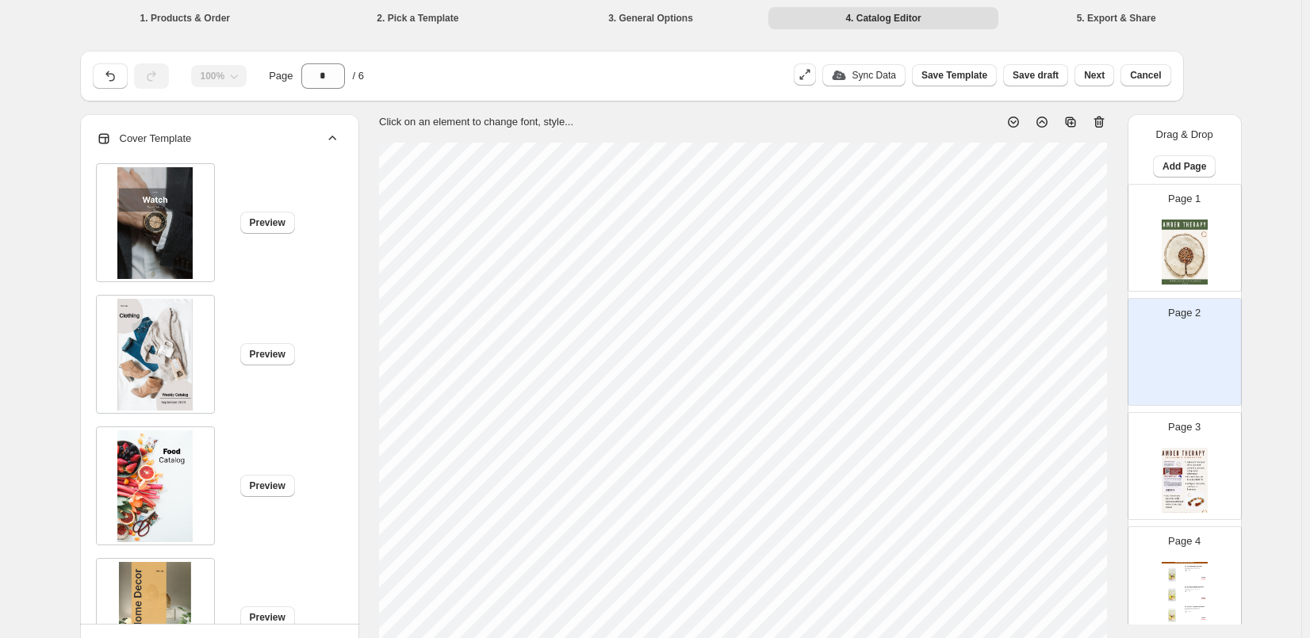
click at [335, 134] on icon at bounding box center [332, 139] width 16 height 16
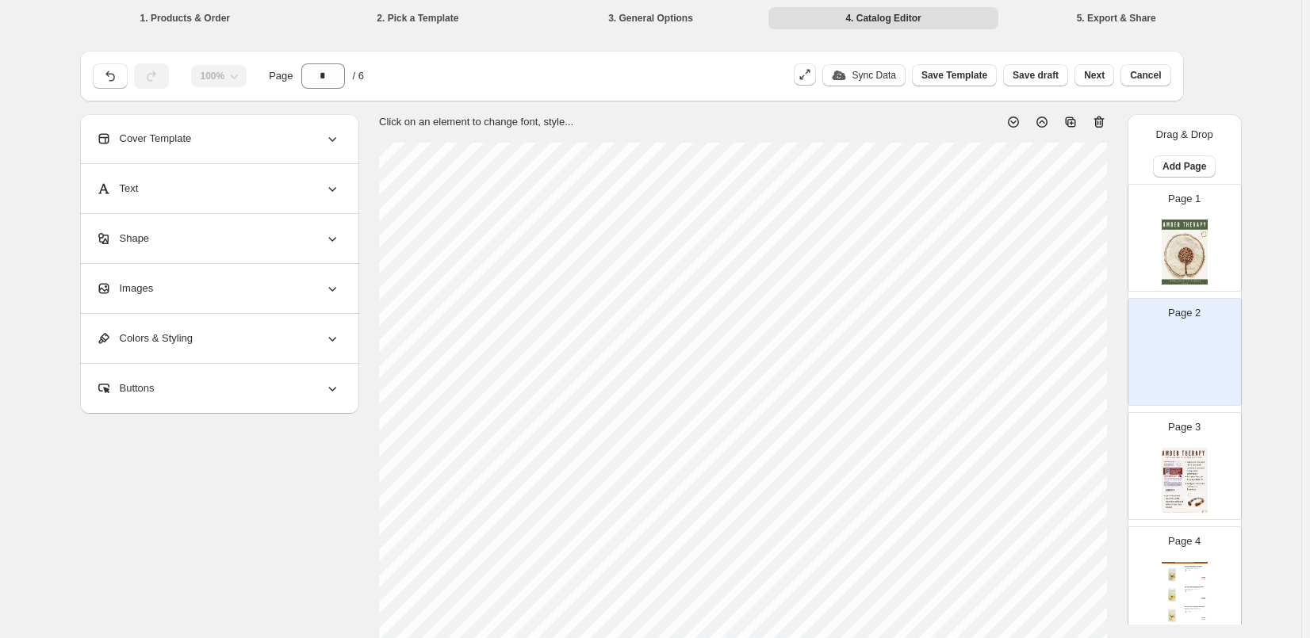
click at [1180, 240] on img at bounding box center [1184, 252] width 46 height 65
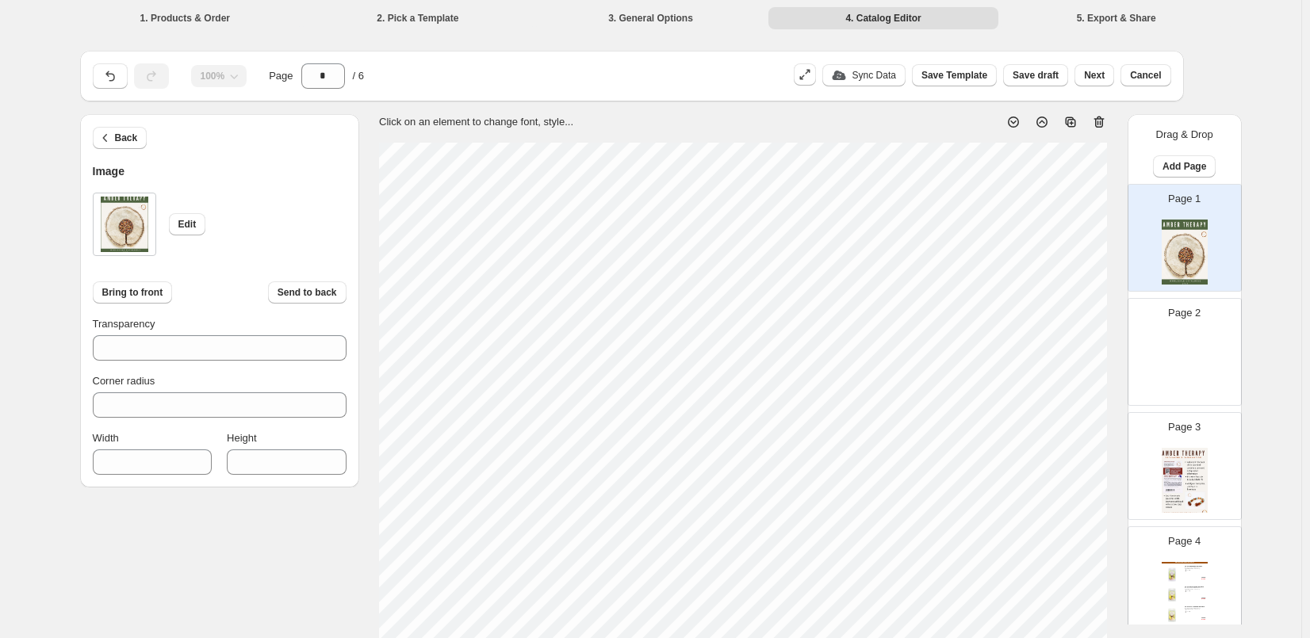
click at [1188, 344] on img at bounding box center [1184, 366] width 46 height 65
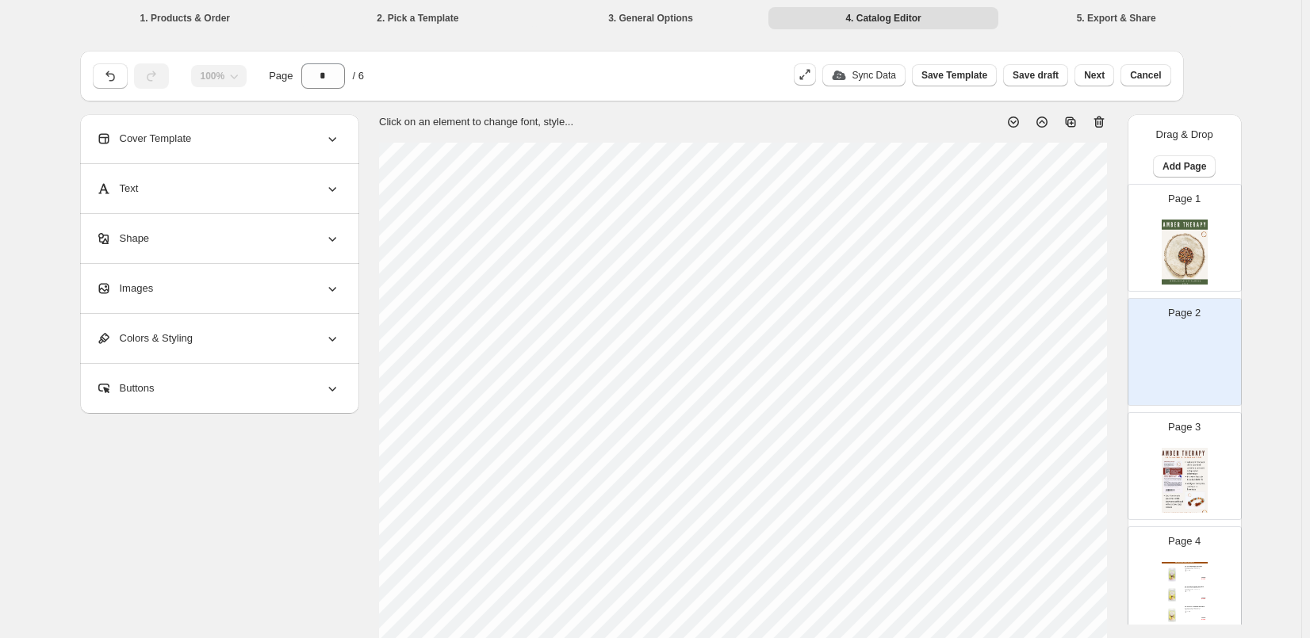
click at [143, 136] on span "Cover Template" at bounding box center [144, 139] width 96 height 16
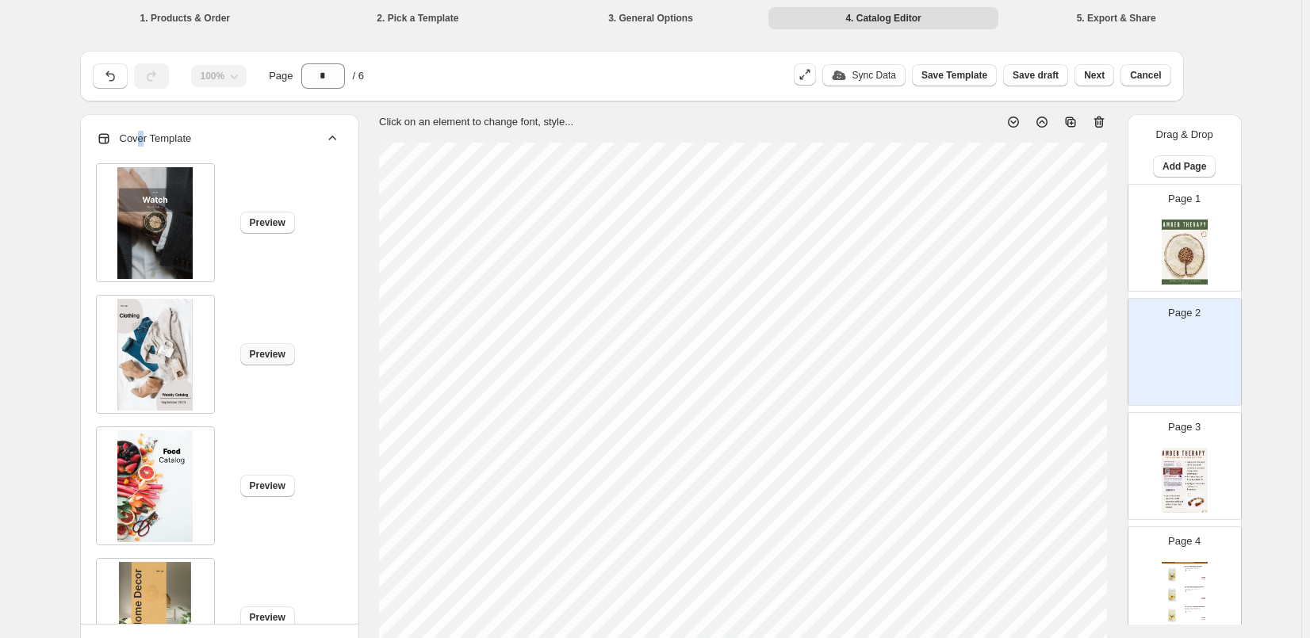
click at [285, 343] on button "Preview" at bounding box center [267, 354] width 55 height 22
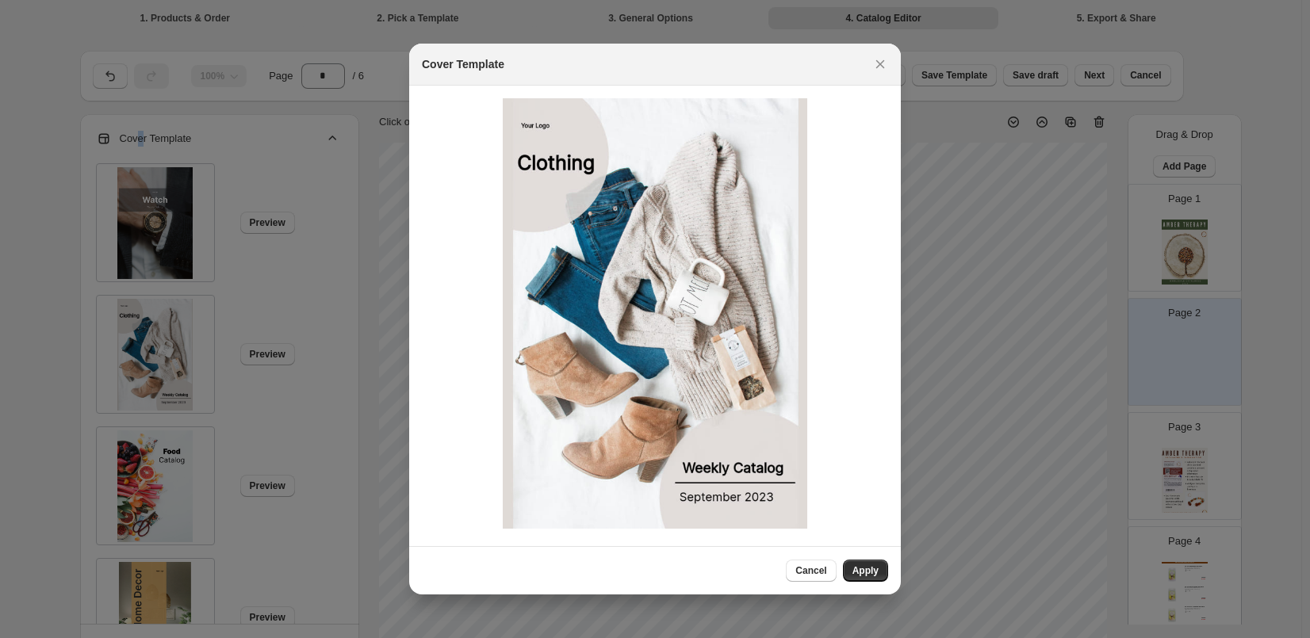
click at [614, 328] on img ":r19:" at bounding box center [655, 313] width 304 height 430
click at [866, 563] on button "Apply" at bounding box center [865, 571] width 45 height 22
type input "*"
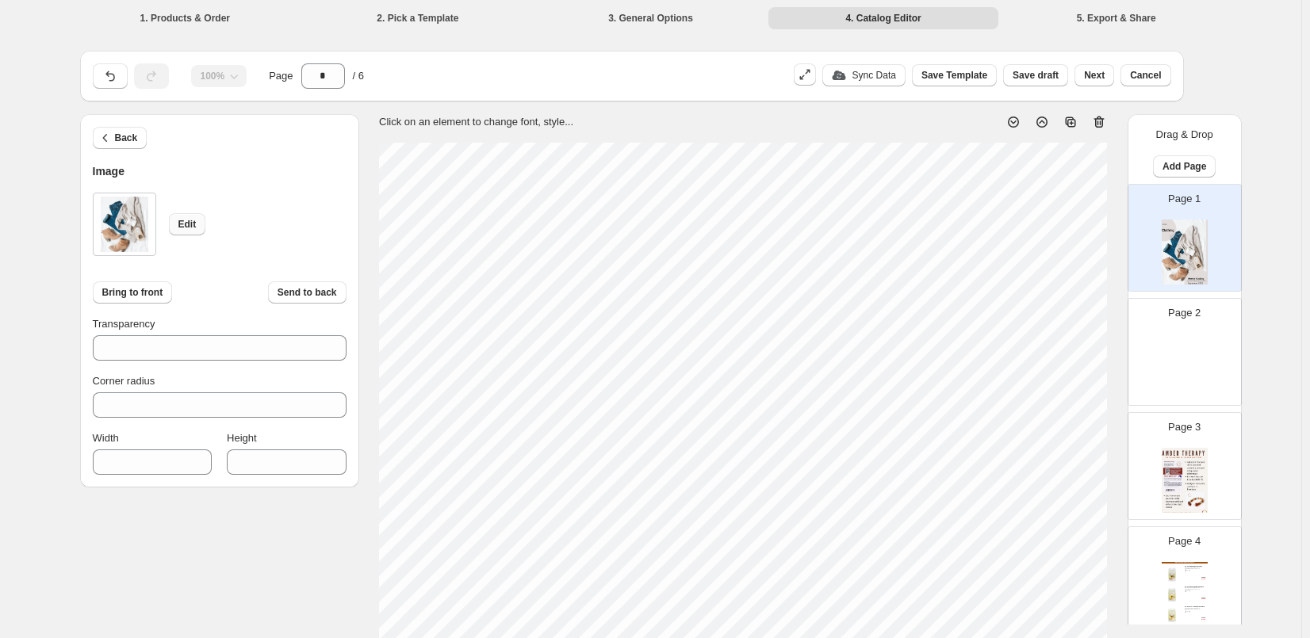
click at [176, 222] on button "Edit" at bounding box center [187, 224] width 37 height 22
type input "***"
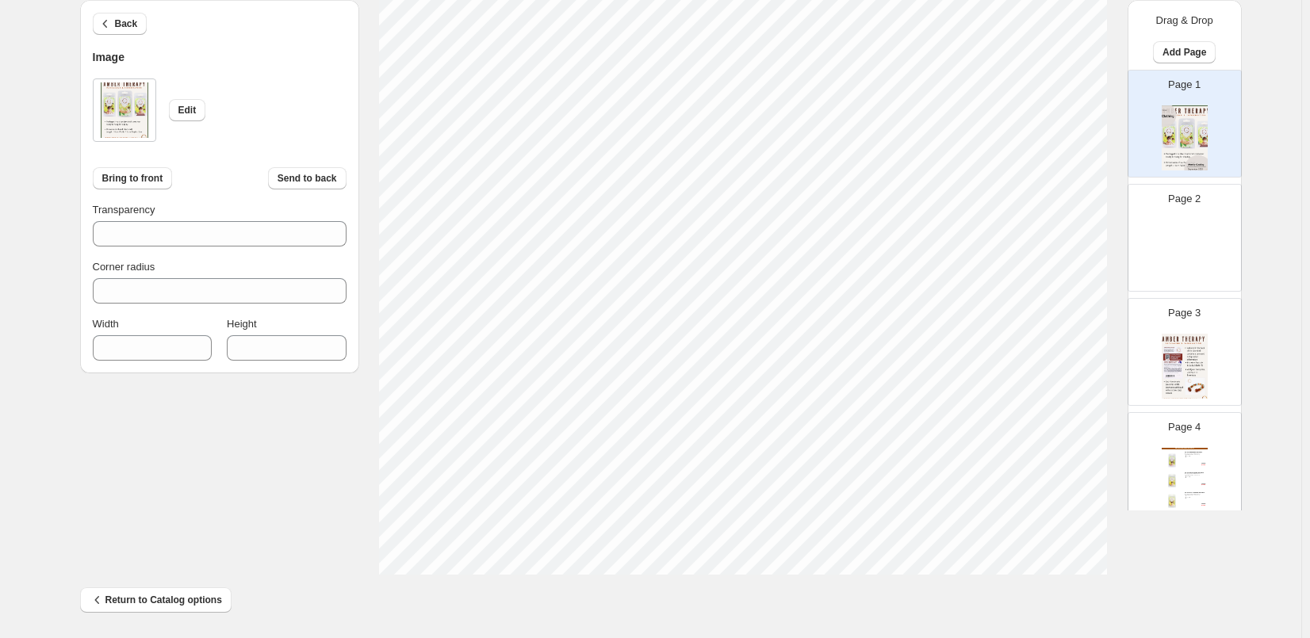
scroll to position [511, 0]
drag, startPoint x: 288, startPoint y: 350, endPoint x: 254, endPoint y: 349, distance: 34.1
click at [254, 349] on input "****" at bounding box center [274, 347] width 95 height 25
type input "****"
drag, startPoint x: 143, startPoint y: 347, endPoint x: 98, endPoint y: 346, distance: 46.0
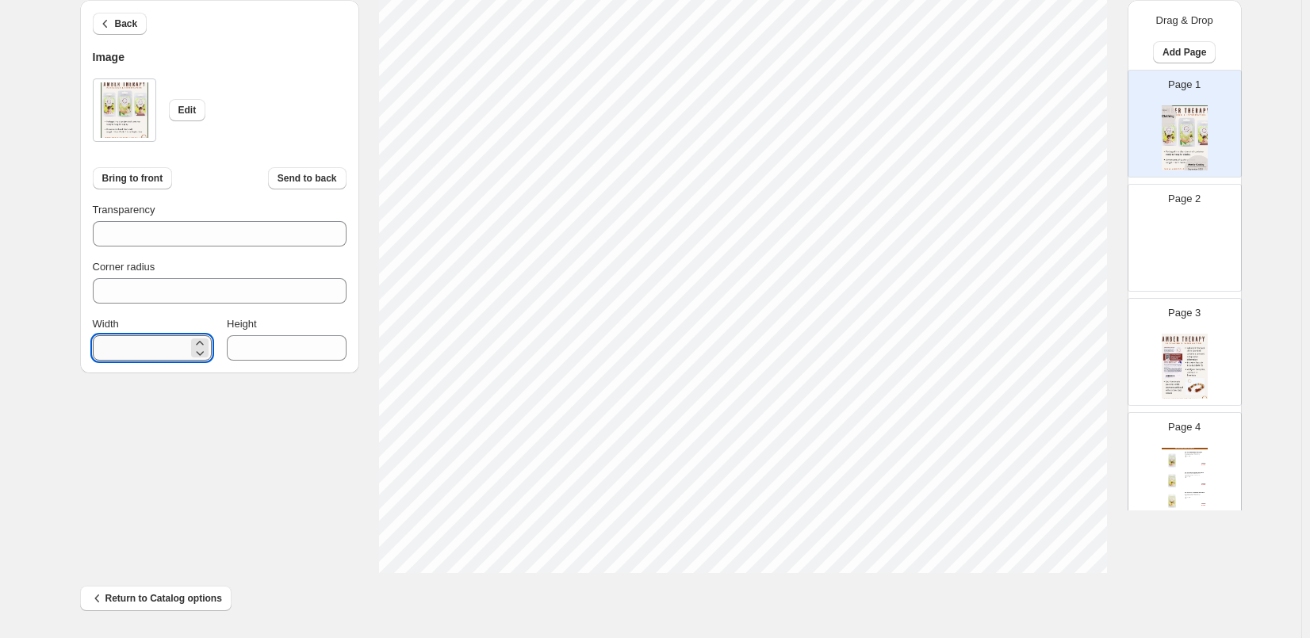
click at [98, 346] on input "***" at bounding box center [140, 347] width 95 height 25
click at [99, 346] on input "***" at bounding box center [140, 347] width 95 height 25
click at [147, 346] on input "***" at bounding box center [140, 347] width 95 height 25
drag, startPoint x: 137, startPoint y: 344, endPoint x: 104, endPoint y: 343, distance: 33.3
click at [104, 343] on input "***" at bounding box center [140, 347] width 95 height 25
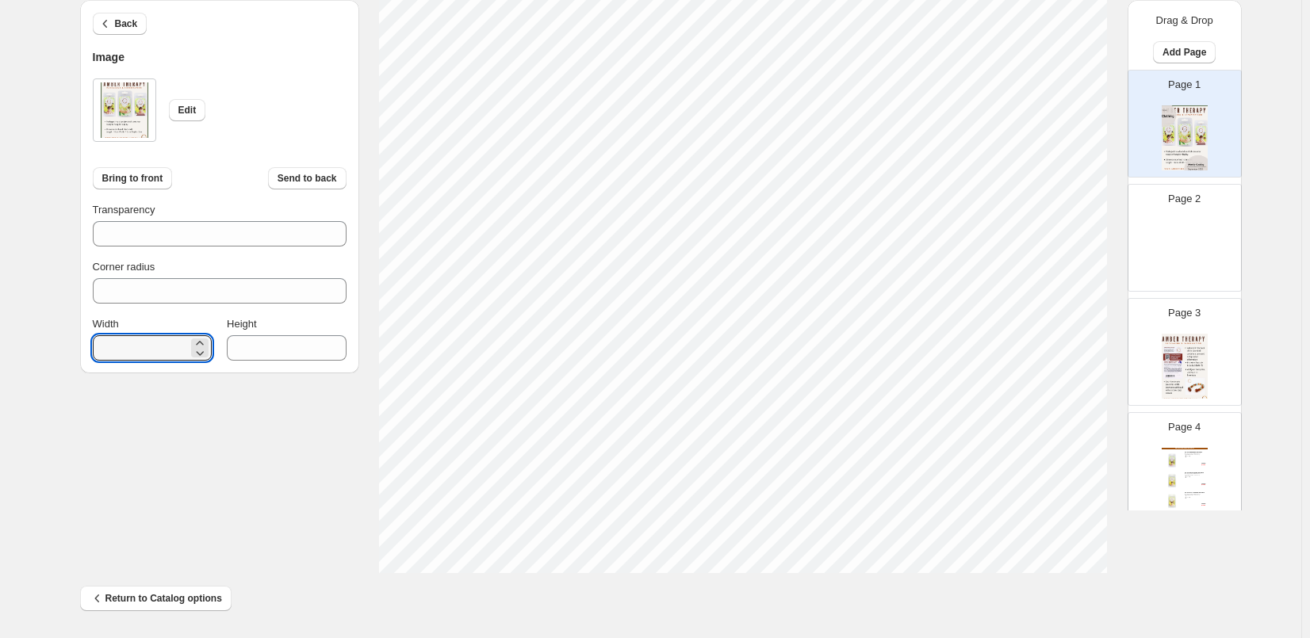
type input "***"
click at [256, 489] on div "Back Image Edit Bring to front Send to back Transparency *** Corner radius * Wi…" at bounding box center [650, 88] width 1141 height 970
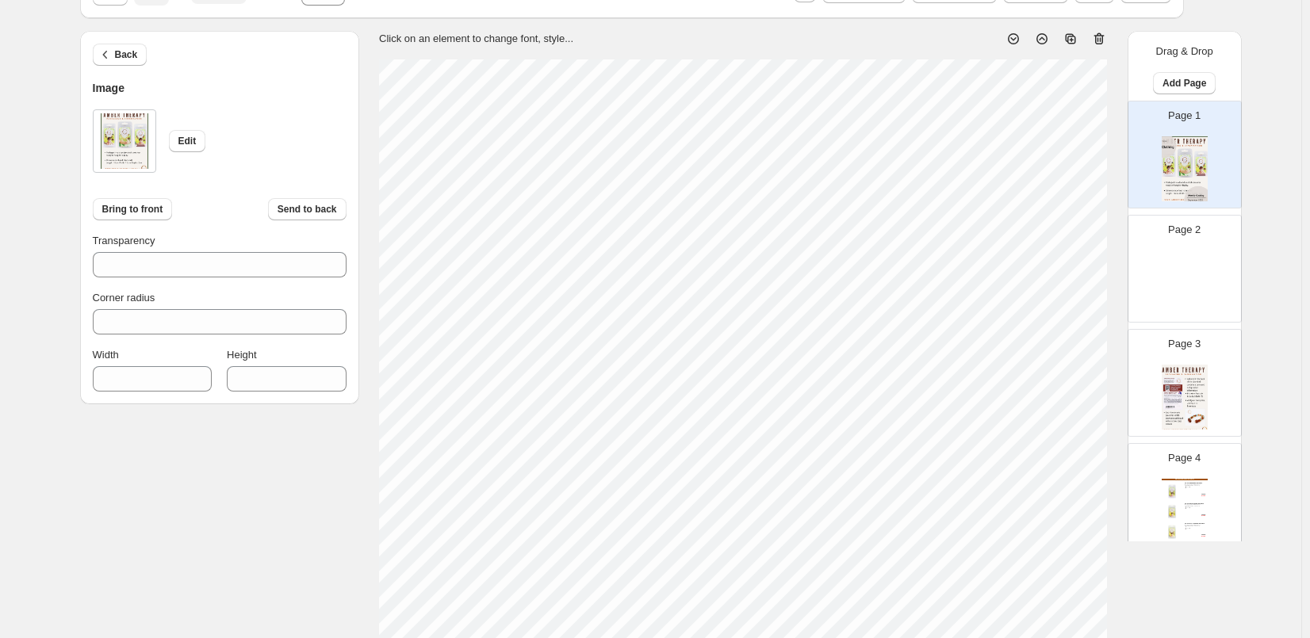
scroll to position [0, 0]
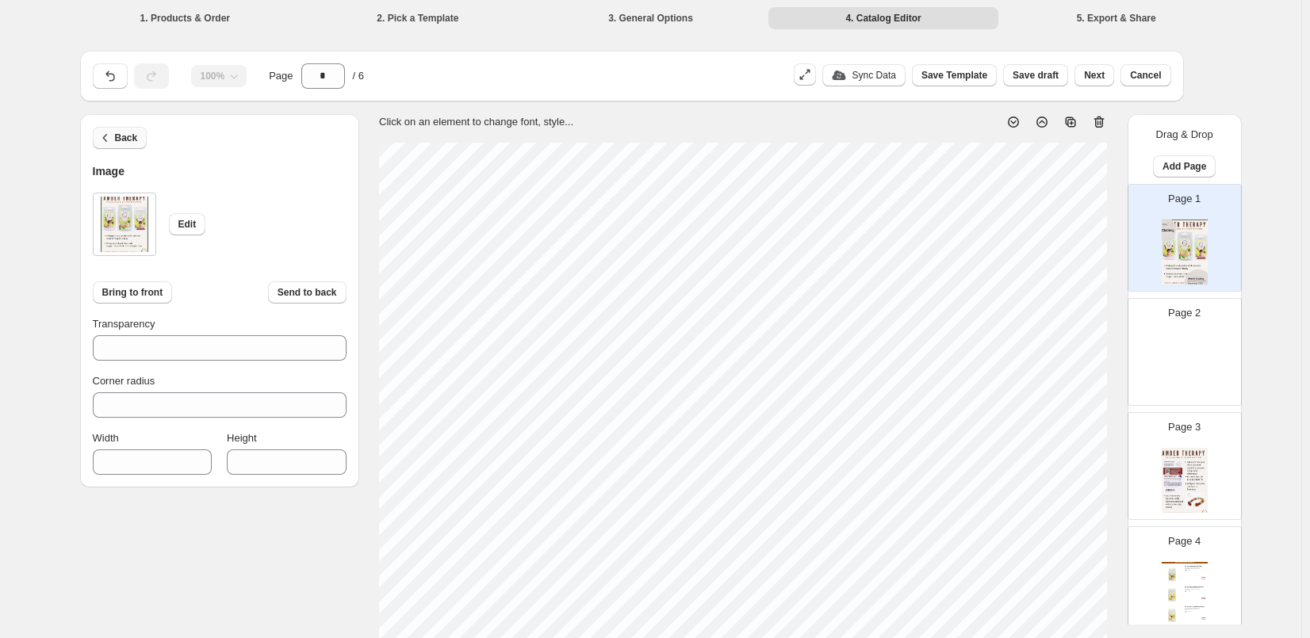
click at [130, 137] on span "Back" at bounding box center [126, 138] width 23 height 13
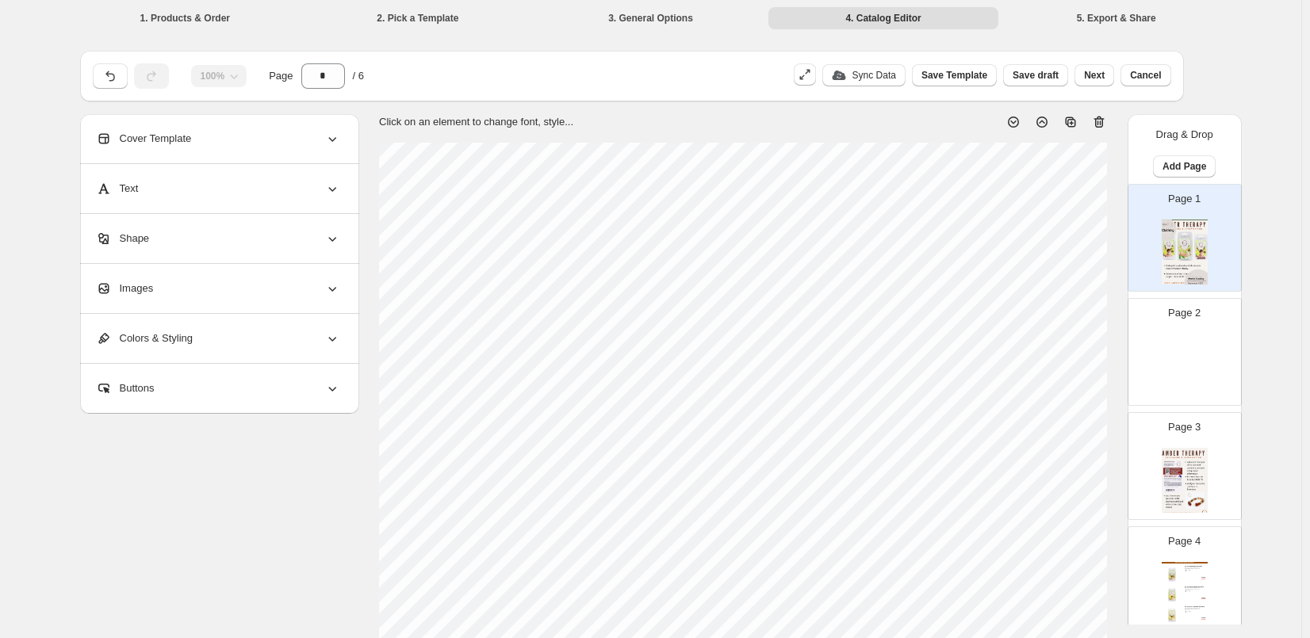
click at [273, 535] on div "**********" at bounding box center [650, 599] width 1141 height 970
click at [1180, 358] on img at bounding box center [1184, 366] width 46 height 65
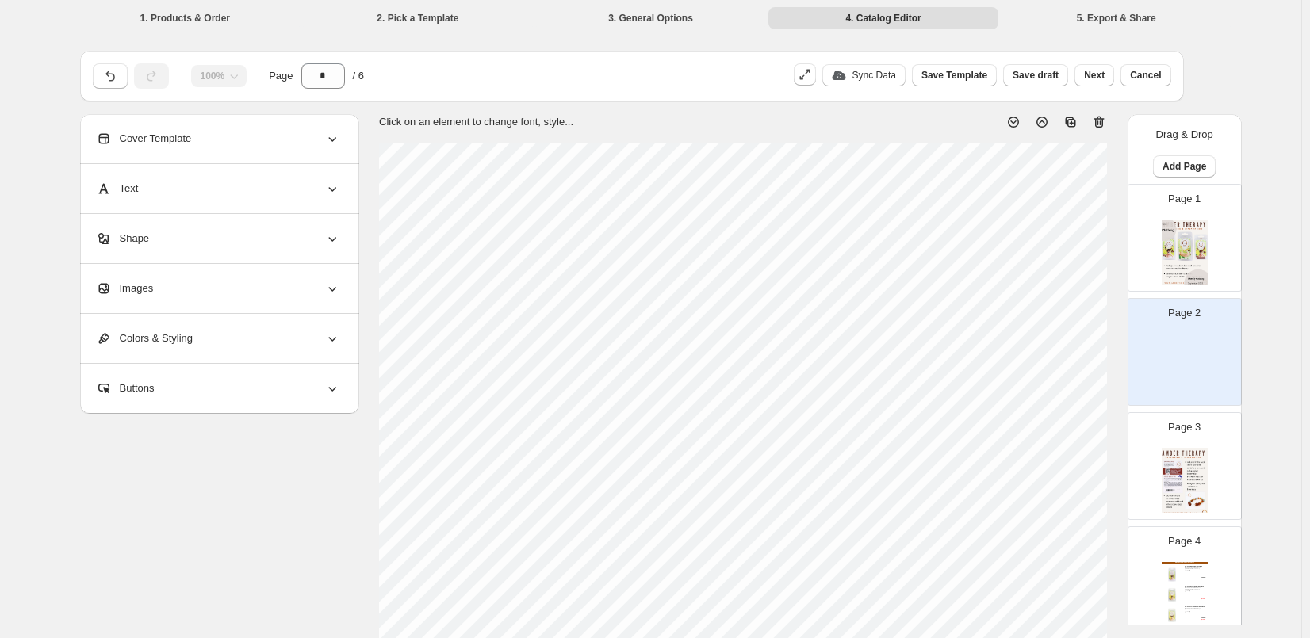
click at [1202, 248] on img at bounding box center [1184, 252] width 46 height 65
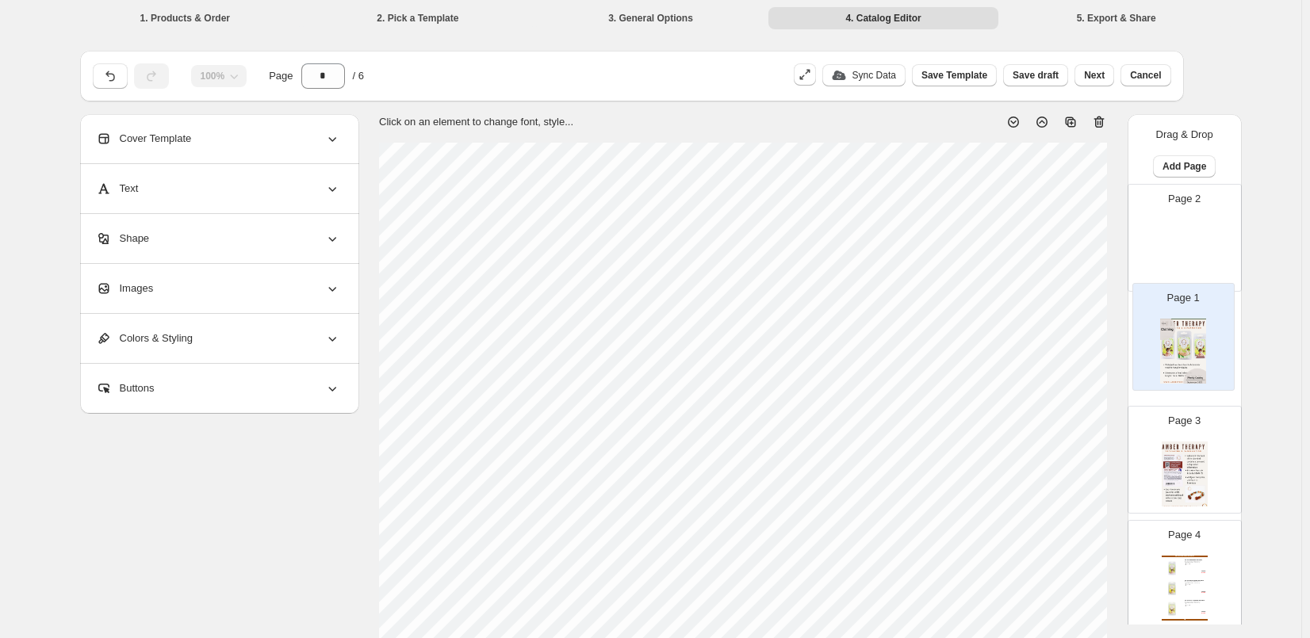
drag, startPoint x: 1202, startPoint y: 248, endPoint x: 1203, endPoint y: 354, distance: 105.4
click at [1203, 354] on div "Page 1 Page 2 Page 3 Page 4 Infant & Toddler Amber Necklaces 33-34cm Multi Ambe…" at bounding box center [1184, 523] width 114 height 679
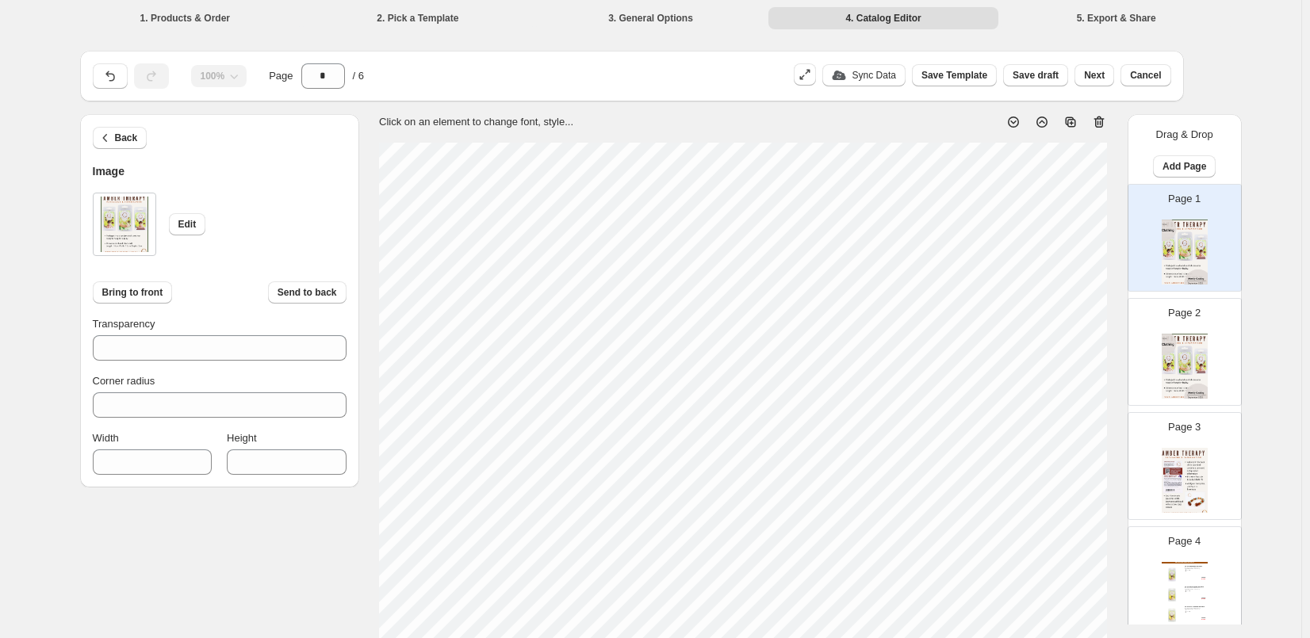
click at [1197, 368] on img at bounding box center [1184, 366] width 46 height 65
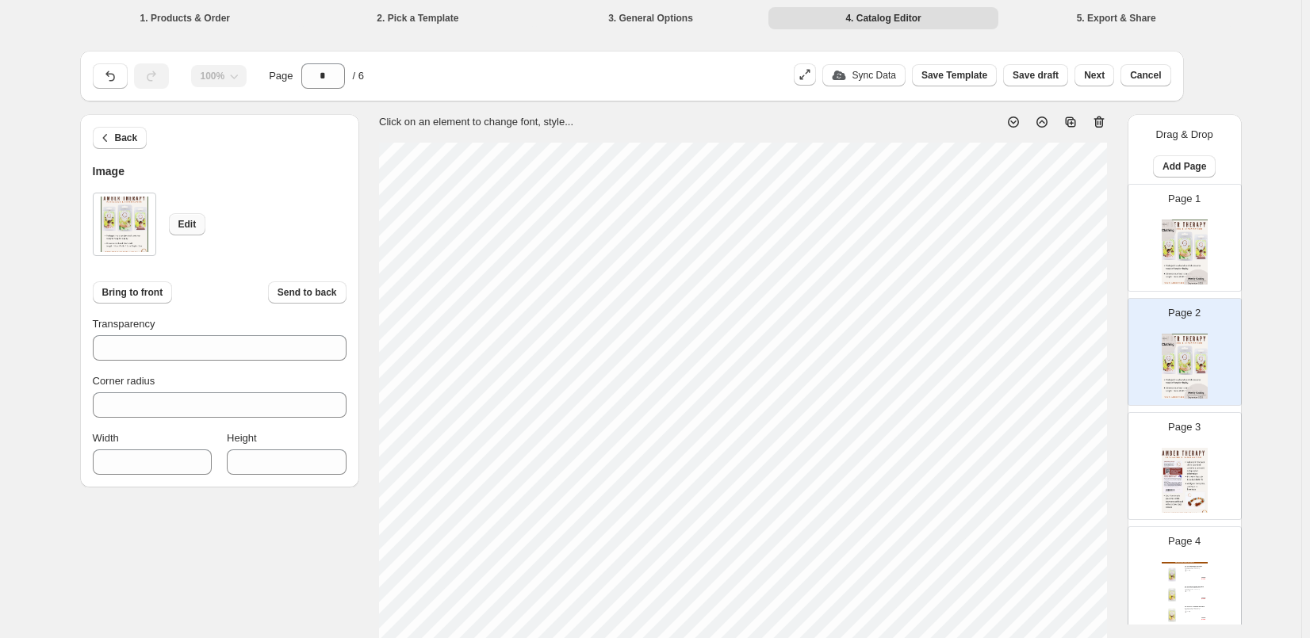
click at [178, 224] on button "Edit" at bounding box center [187, 224] width 37 height 22
click at [1044, 118] on icon at bounding box center [1042, 122] width 16 height 16
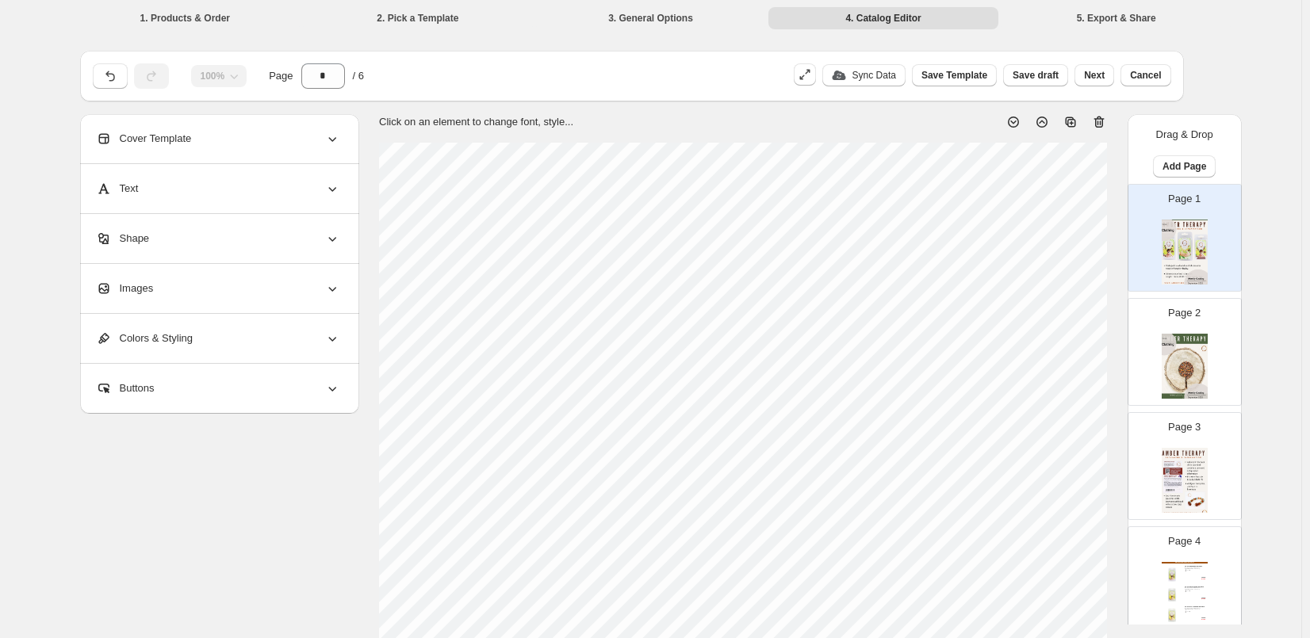
click at [1015, 117] on icon at bounding box center [1013, 122] width 11 height 11
type input "*"
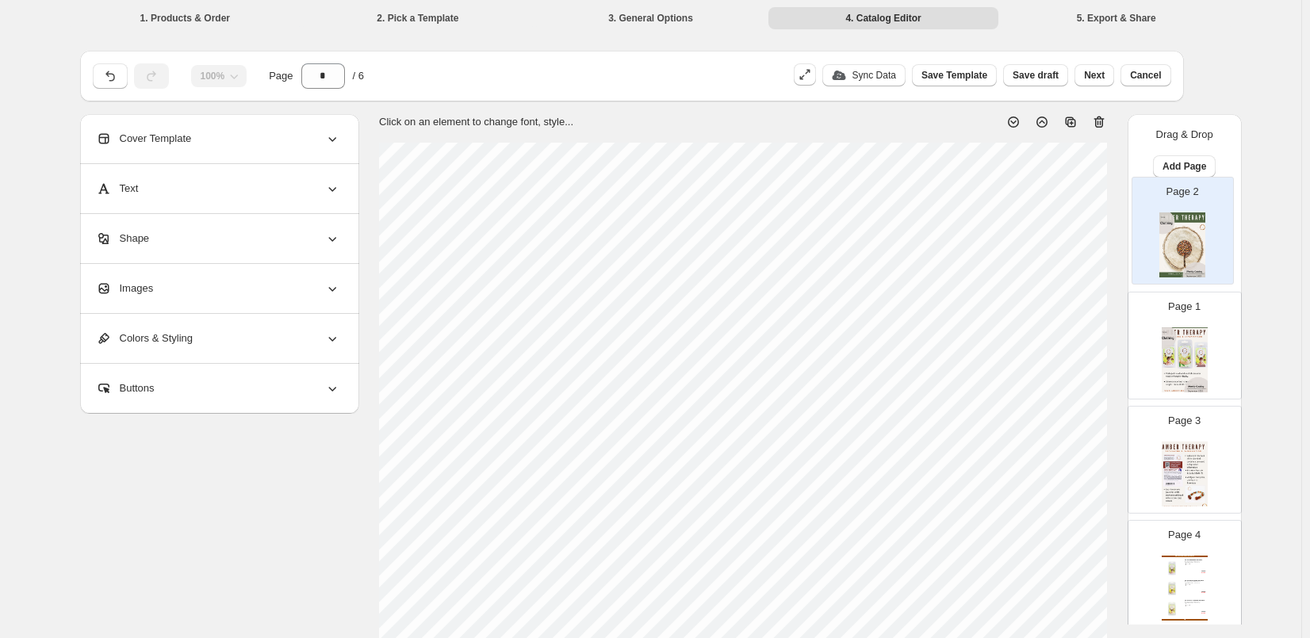
drag, startPoint x: 1180, startPoint y: 372, endPoint x: 1180, endPoint y: 243, distance: 129.2
click at [1180, 243] on div "Page 1 Page 2 Page 3 Page 4 Infant & Toddler Amber Necklaces 33-34cm Multi Ambe…" at bounding box center [1184, 523] width 114 height 679
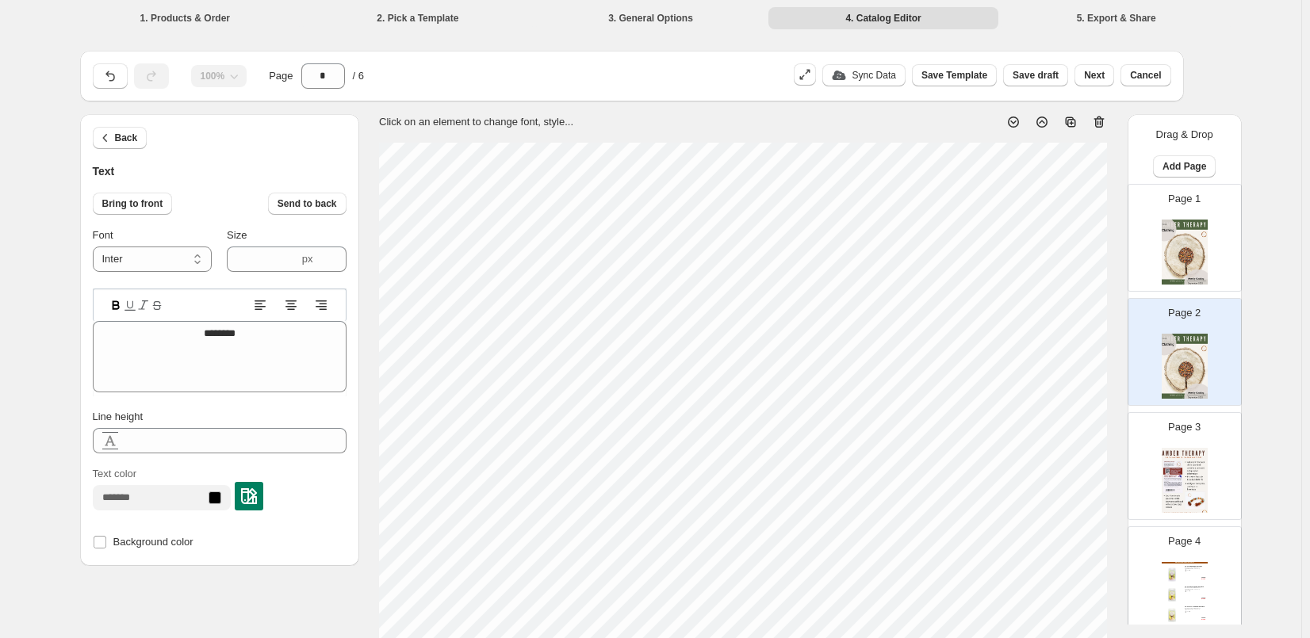
type input "****"
type textarea "*********"
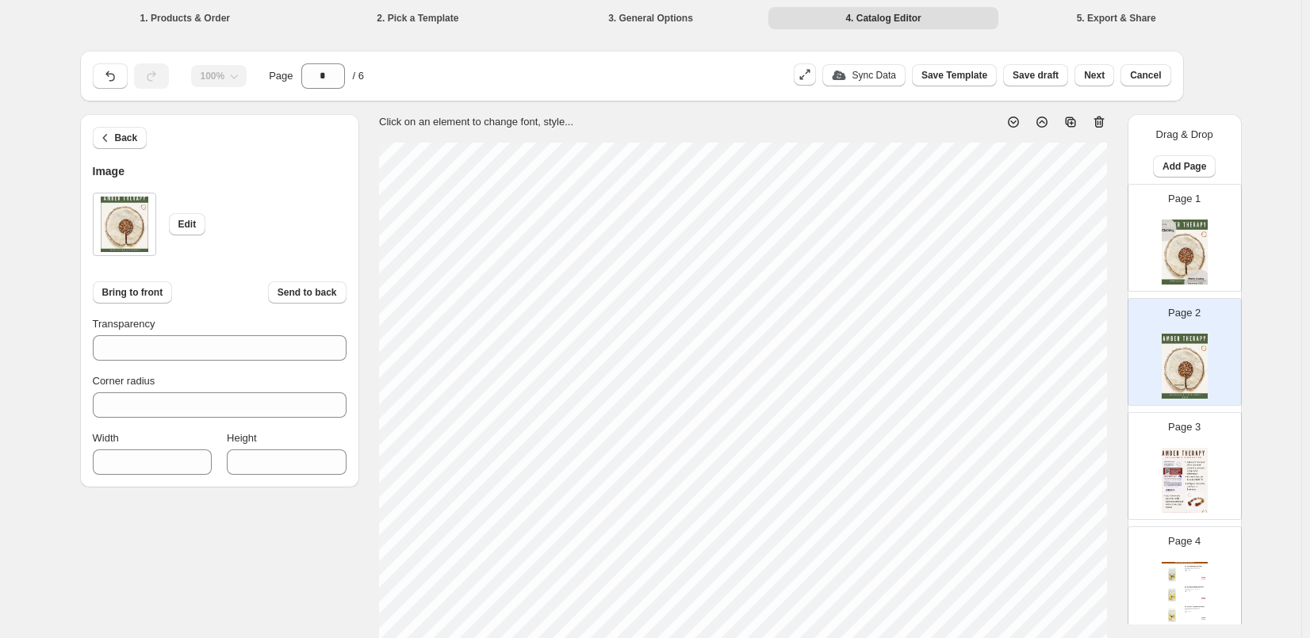
click at [1282, 502] on div "1. Products & Order 2. Pick a Template 3. General Options 4. Catalog Editor 5. …" at bounding box center [650, 574] width 1301 height 1149
click at [1191, 467] on img at bounding box center [1184, 480] width 46 height 65
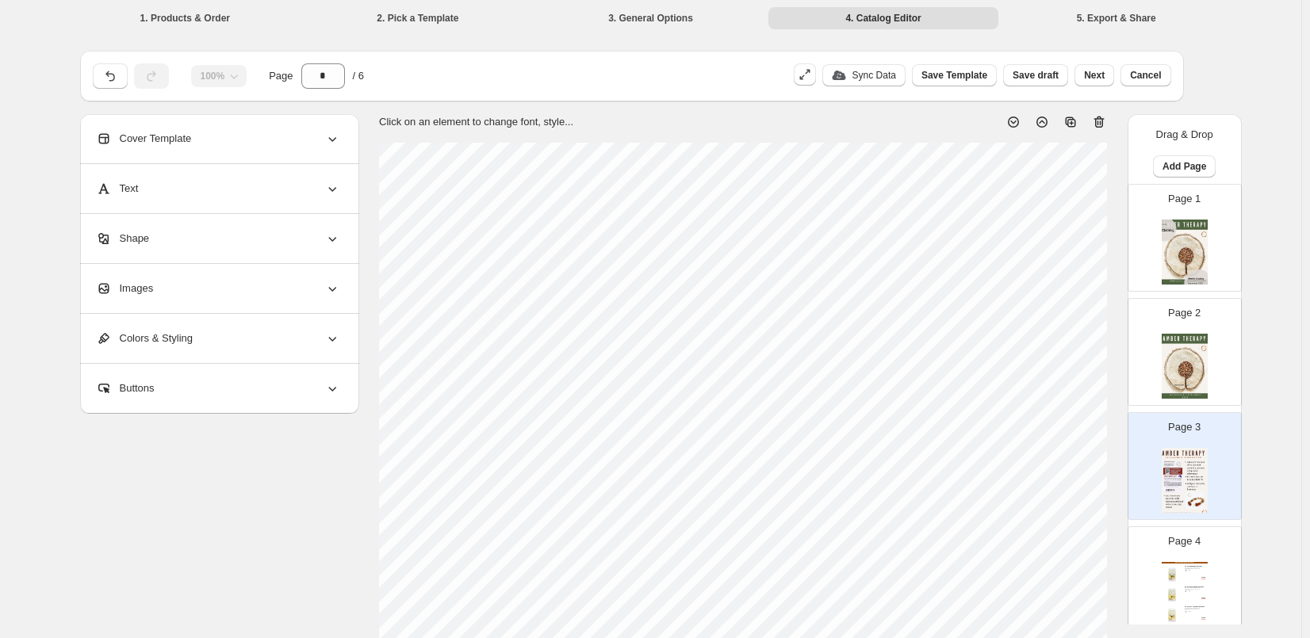
click at [1179, 239] on img at bounding box center [1184, 252] width 46 height 65
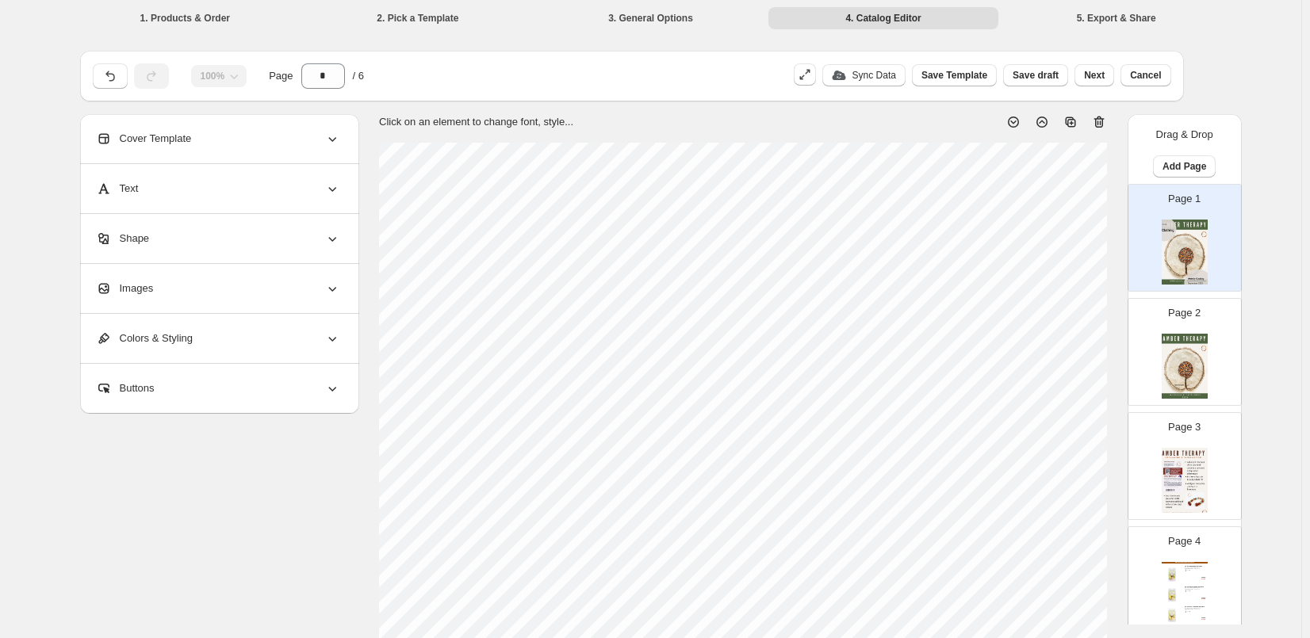
click at [1104, 115] on icon at bounding box center [1099, 122] width 16 height 16
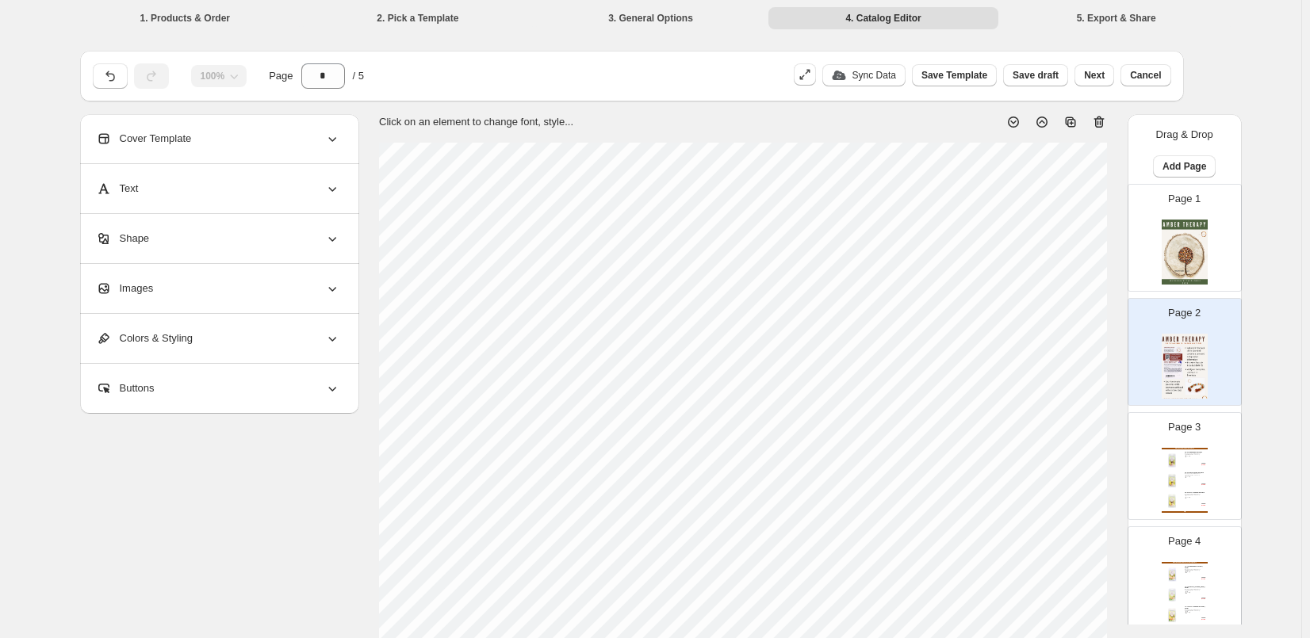
click at [1187, 350] on img at bounding box center [1184, 366] width 46 height 65
click at [1180, 484] on div "Infant & Toddler Amber Necklaces 33-34cm Multi Amber Necklace Handmade & knotte…" at bounding box center [1184, 480] width 46 height 65
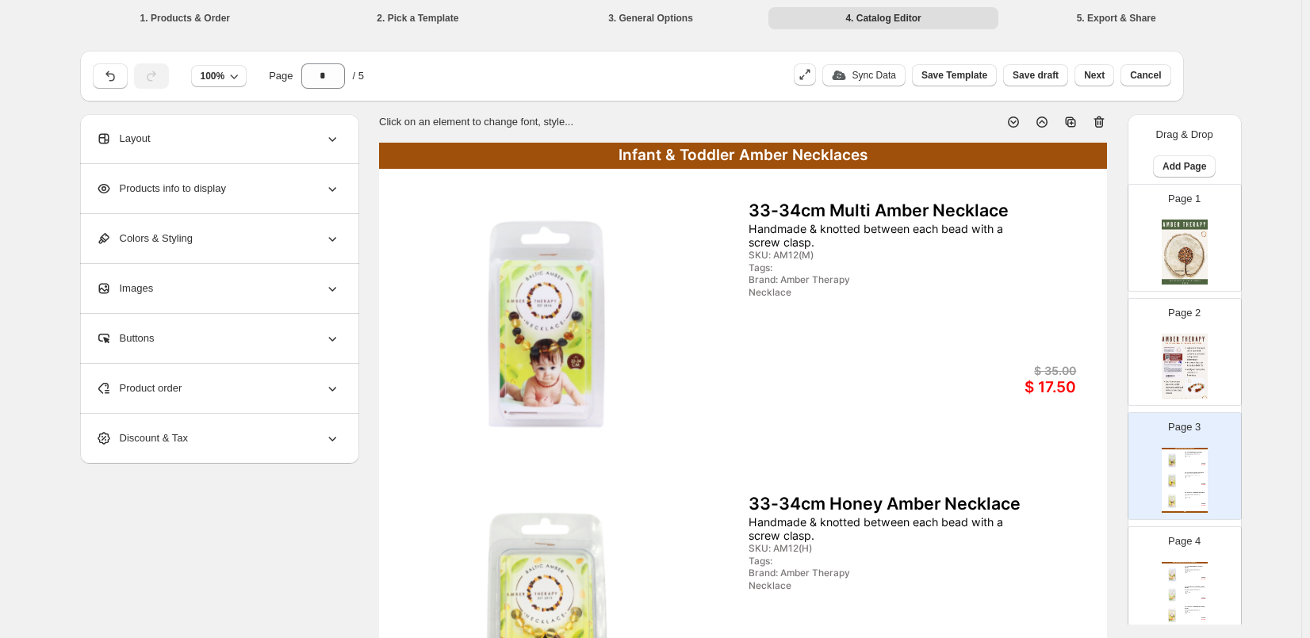
click at [1217, 553] on div "Page 4 Infant & Toddler Amber Bracelets / Anklets 14-15cm Multi Amber Bracelet …" at bounding box center [1178, 574] width 100 height 106
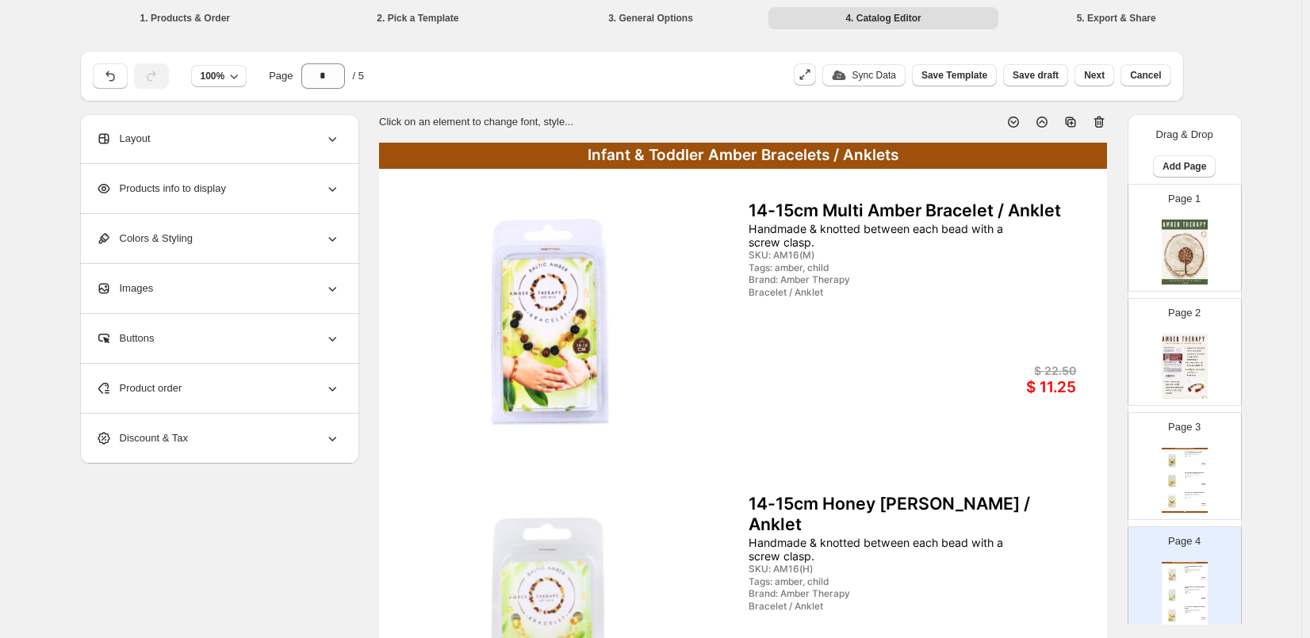
click at [1199, 246] on img at bounding box center [1184, 252] width 46 height 65
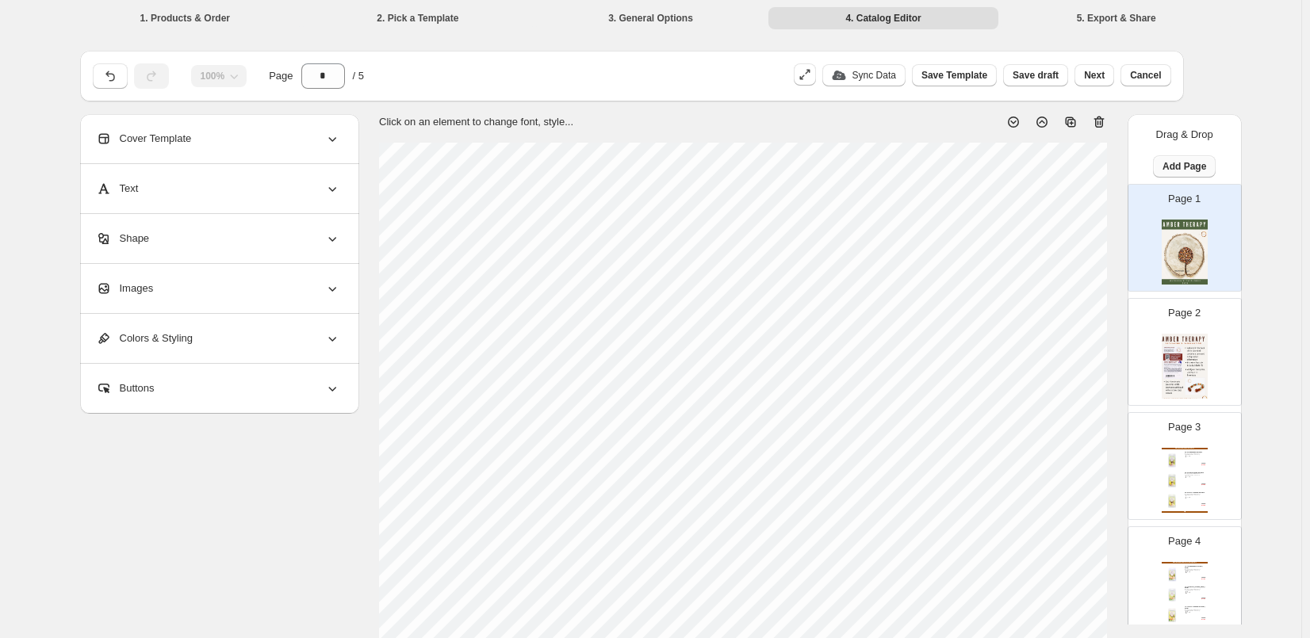
click at [1195, 170] on span "Add Page" at bounding box center [1184, 166] width 44 height 13
click at [1188, 199] on span "Cover / Blank Page" at bounding box center [1183, 199] width 89 height 12
click at [1190, 351] on img at bounding box center [1184, 366] width 46 height 65
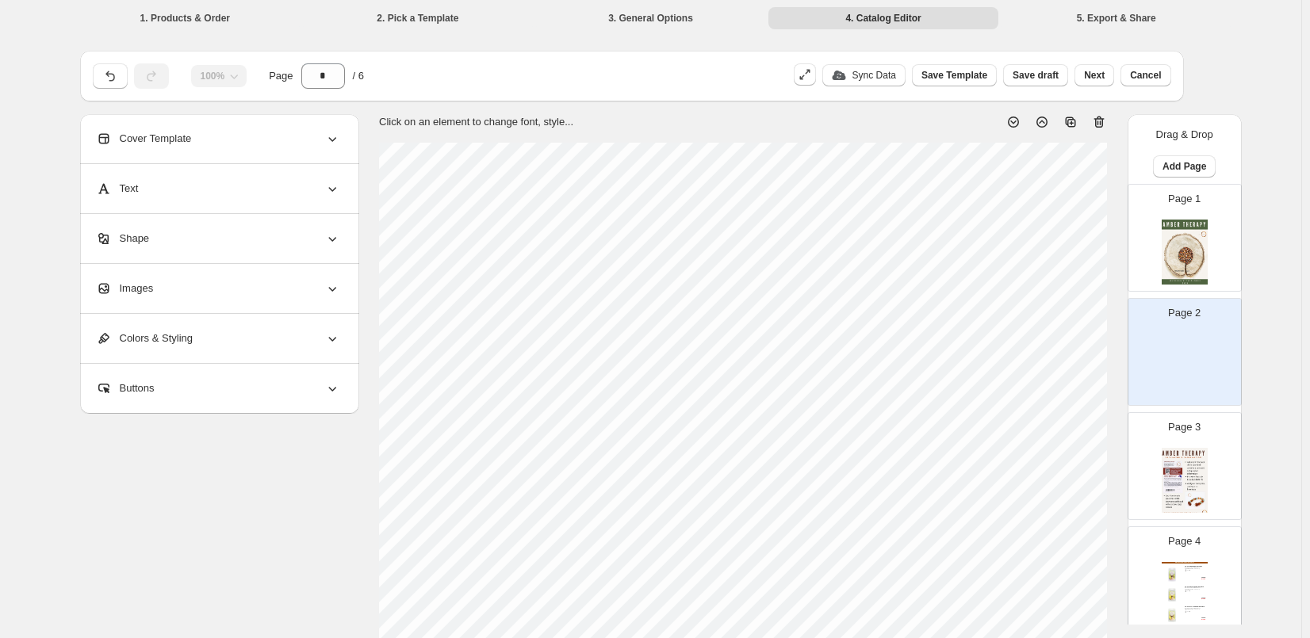
click at [182, 136] on span "Cover Template" at bounding box center [144, 139] width 96 height 16
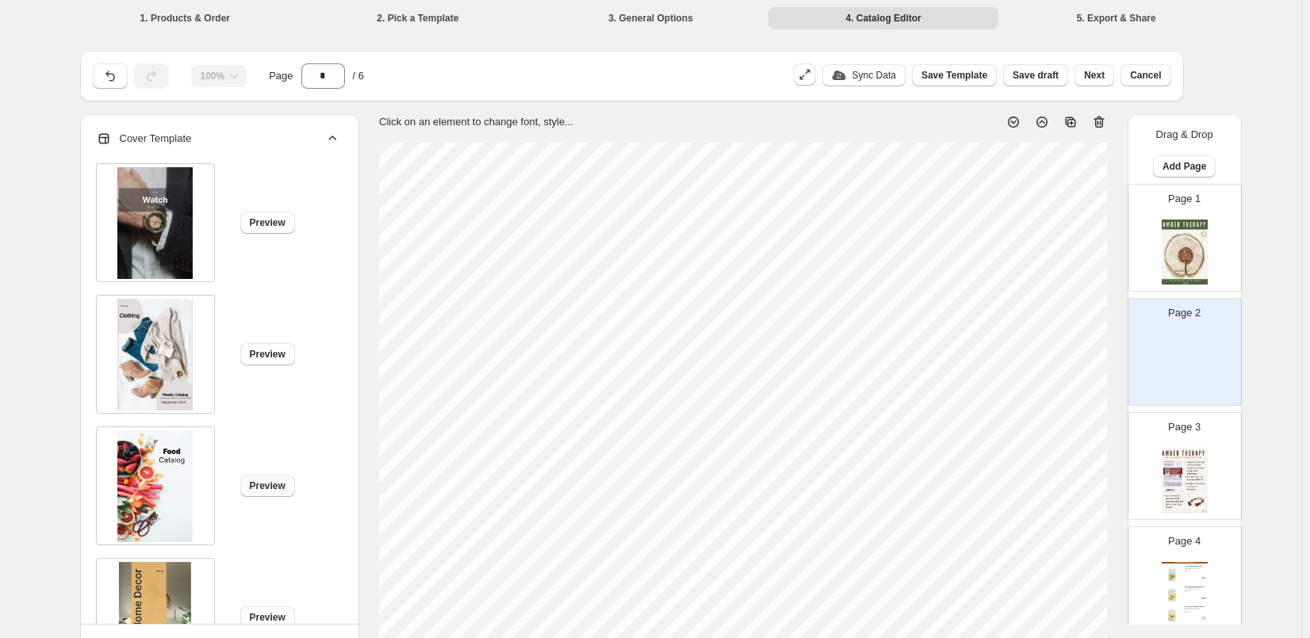
click at [268, 487] on span "Preview" at bounding box center [268, 486] width 36 height 13
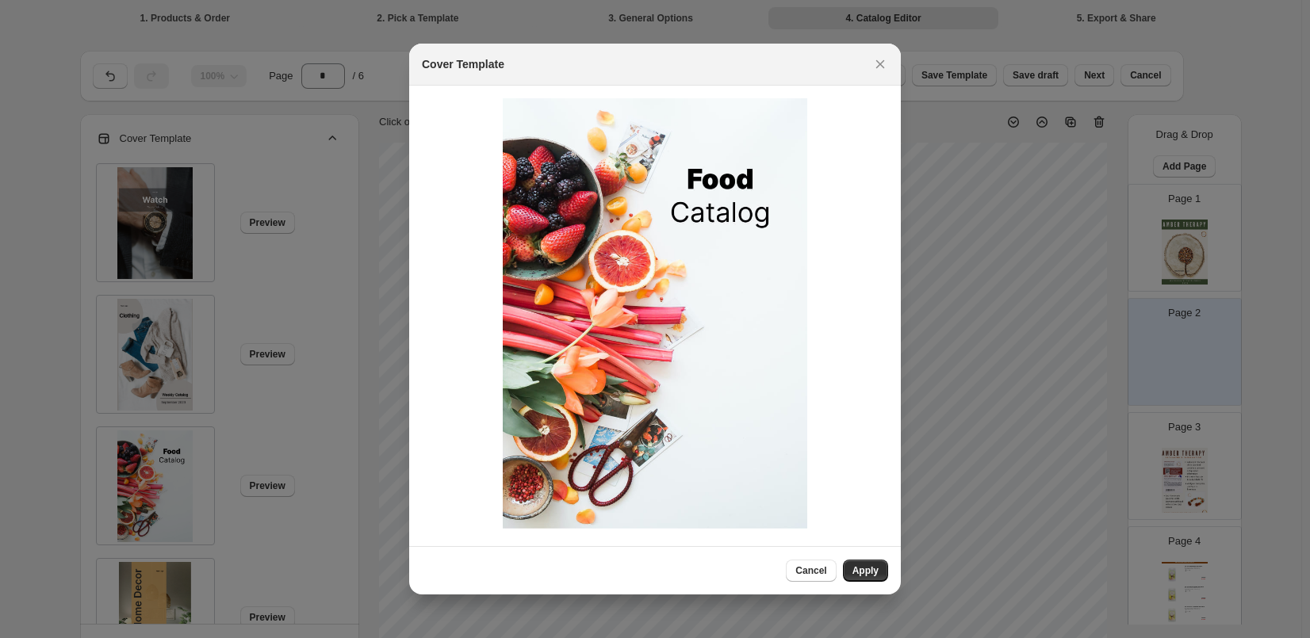
click at [621, 376] on img ":r19:" at bounding box center [655, 313] width 304 height 431
click at [866, 573] on span "Apply" at bounding box center [865, 570] width 26 height 13
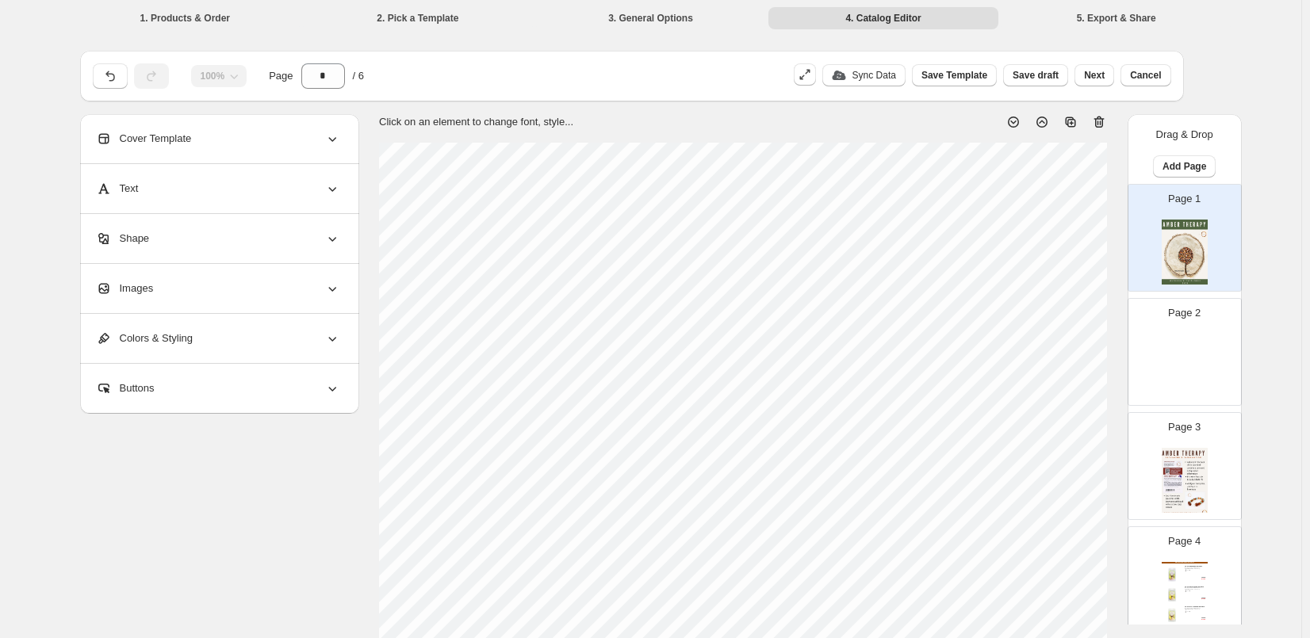
click at [1134, 371] on div "Page 2" at bounding box center [1178, 346] width 100 height 106
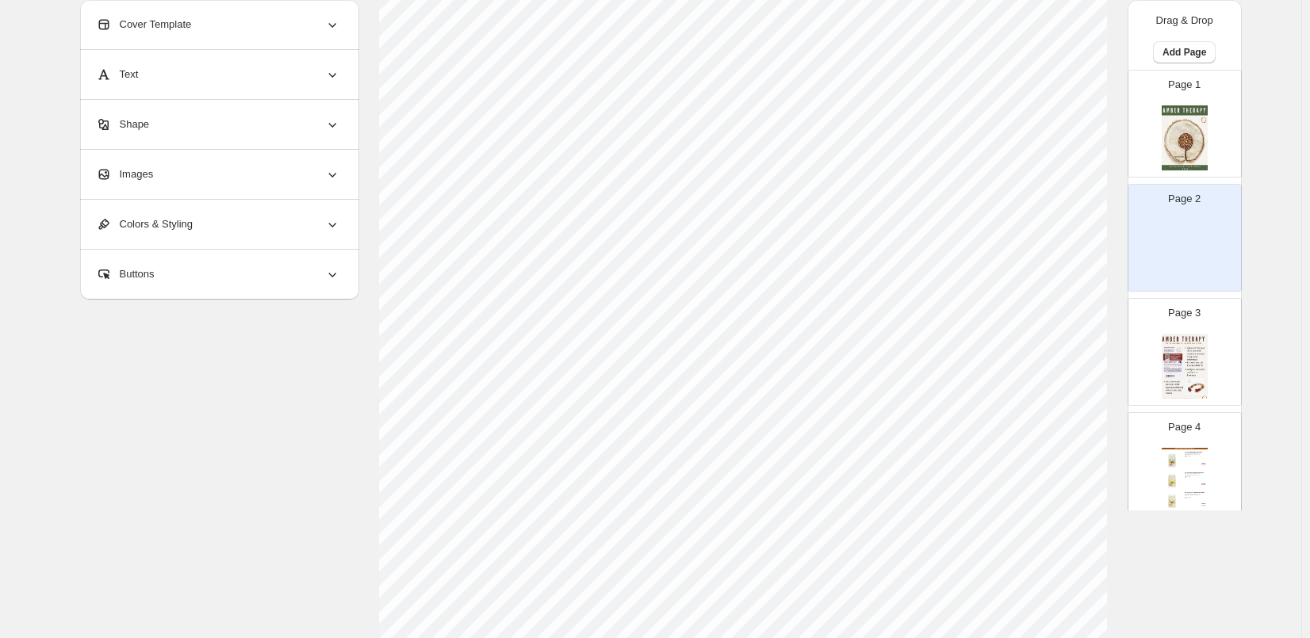
scroll to position [36, 0]
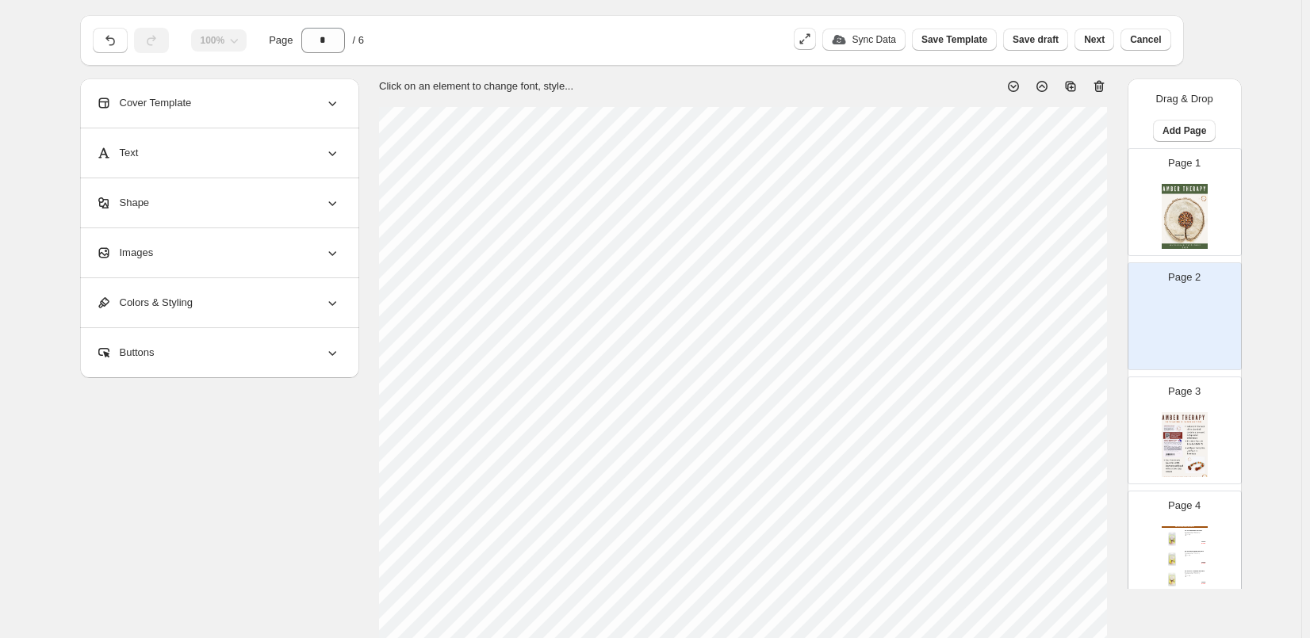
click at [1195, 200] on img at bounding box center [1184, 216] width 46 height 65
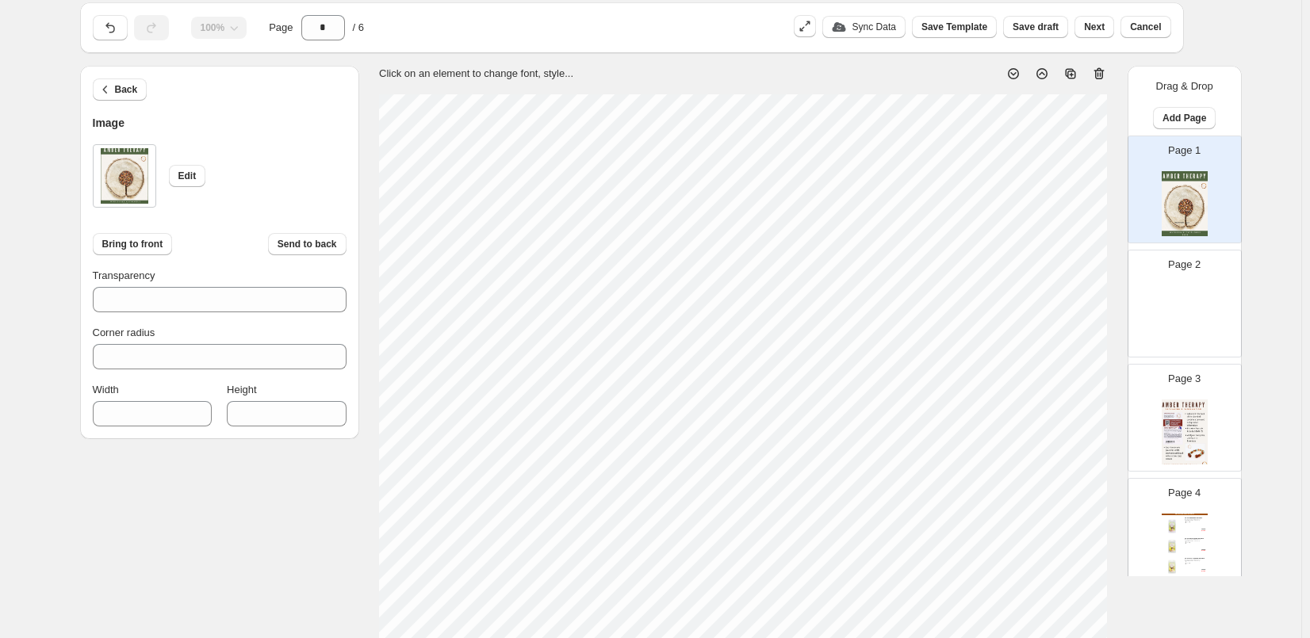
scroll to position [0, 0]
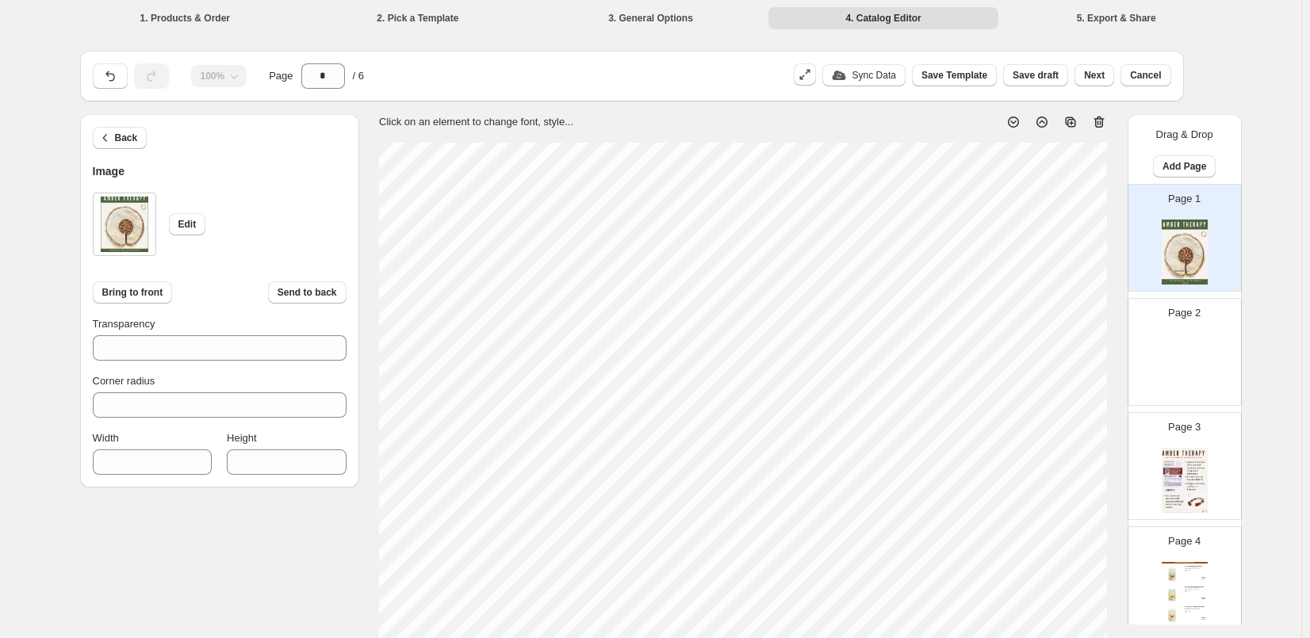
click at [1203, 377] on img at bounding box center [1184, 366] width 46 height 65
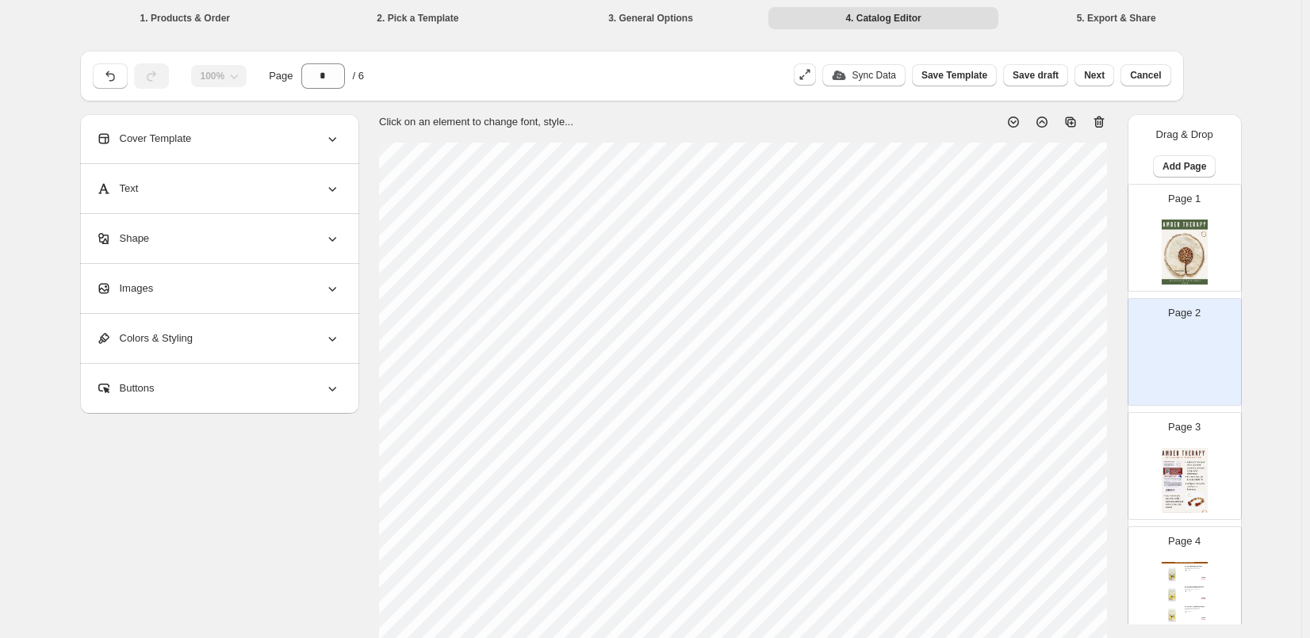
click at [253, 239] on div "Shape" at bounding box center [218, 238] width 244 height 49
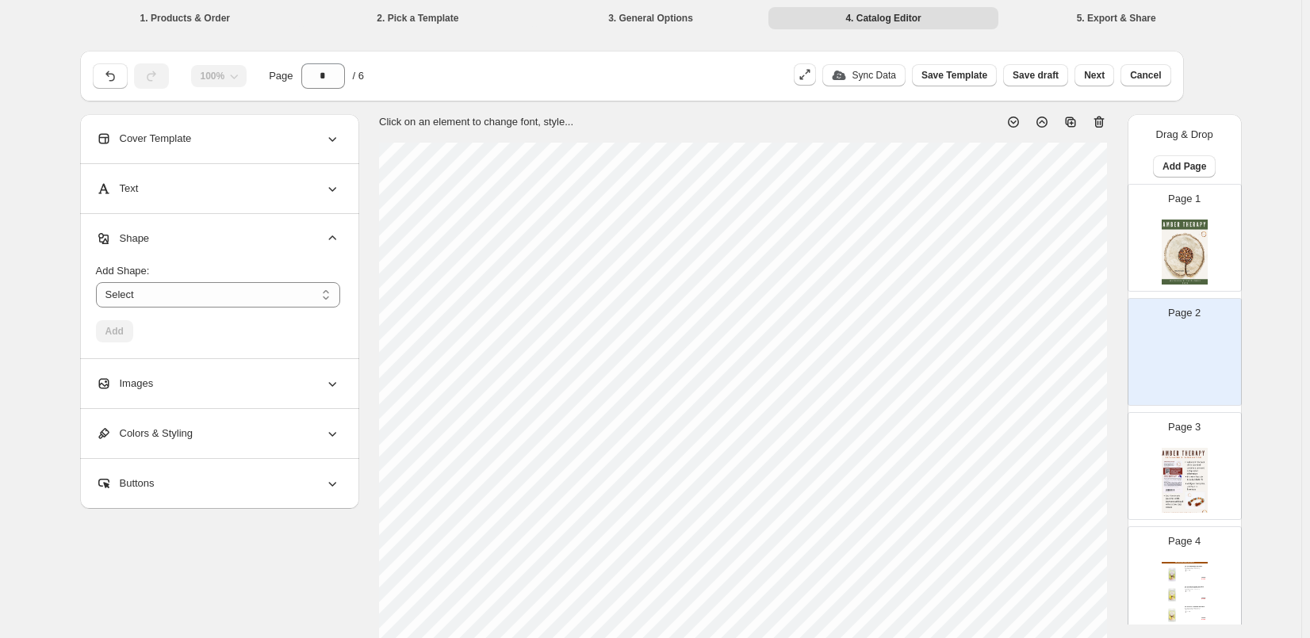
click at [253, 239] on div "Shape" at bounding box center [218, 238] width 244 height 49
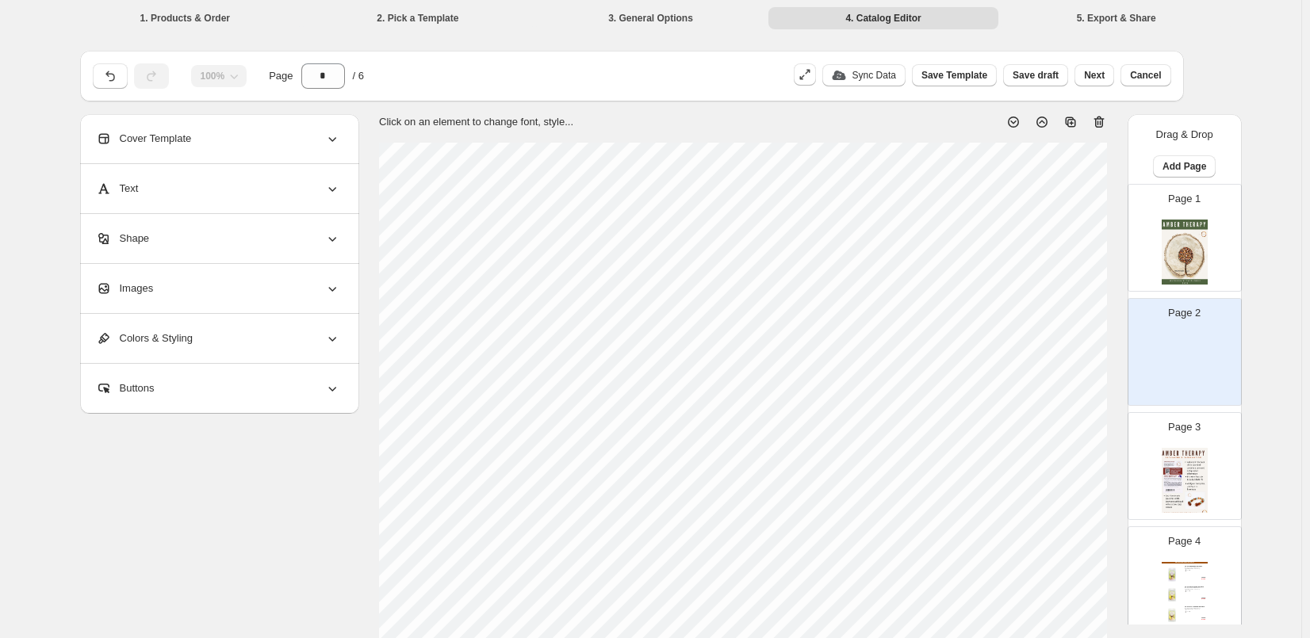
click at [241, 193] on div "Text" at bounding box center [218, 188] width 244 height 49
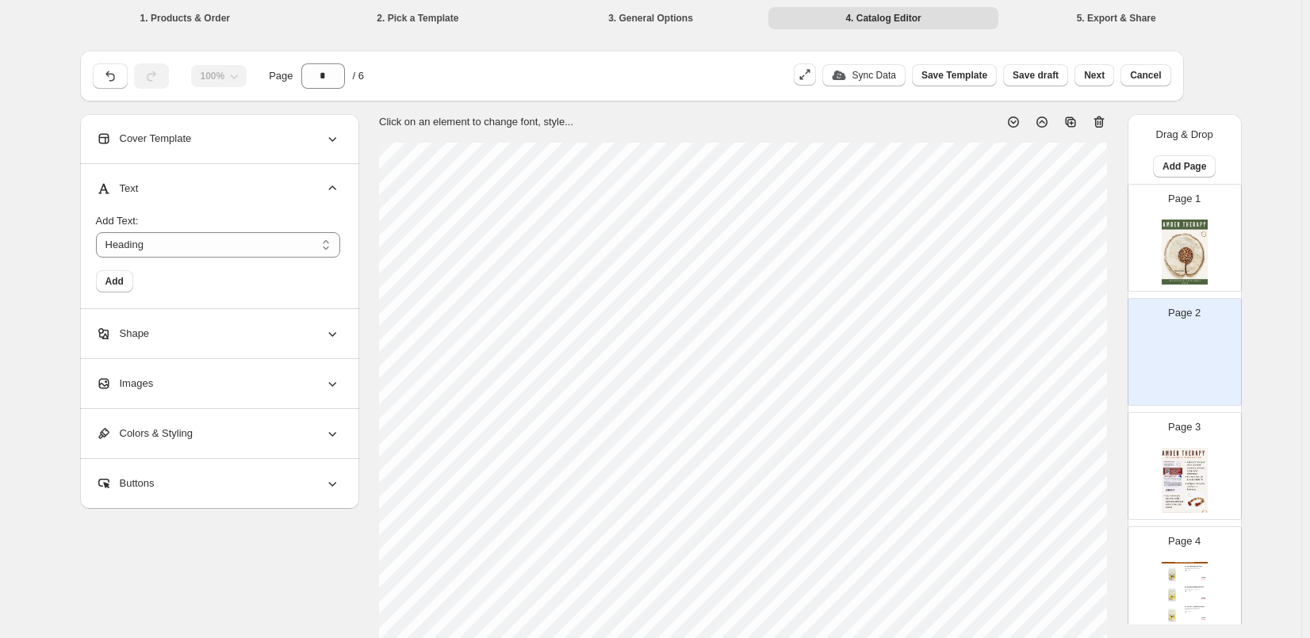
click at [241, 193] on div "Text" at bounding box center [218, 188] width 244 height 49
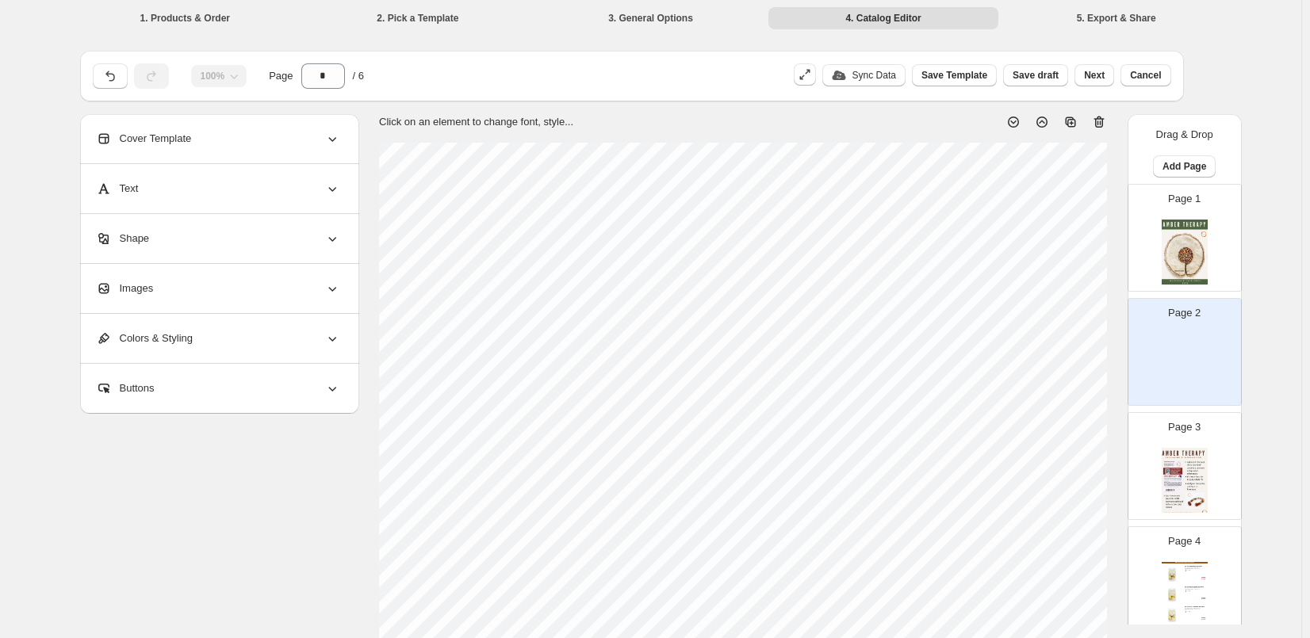
click at [233, 140] on div "Cover Template" at bounding box center [218, 138] width 244 height 49
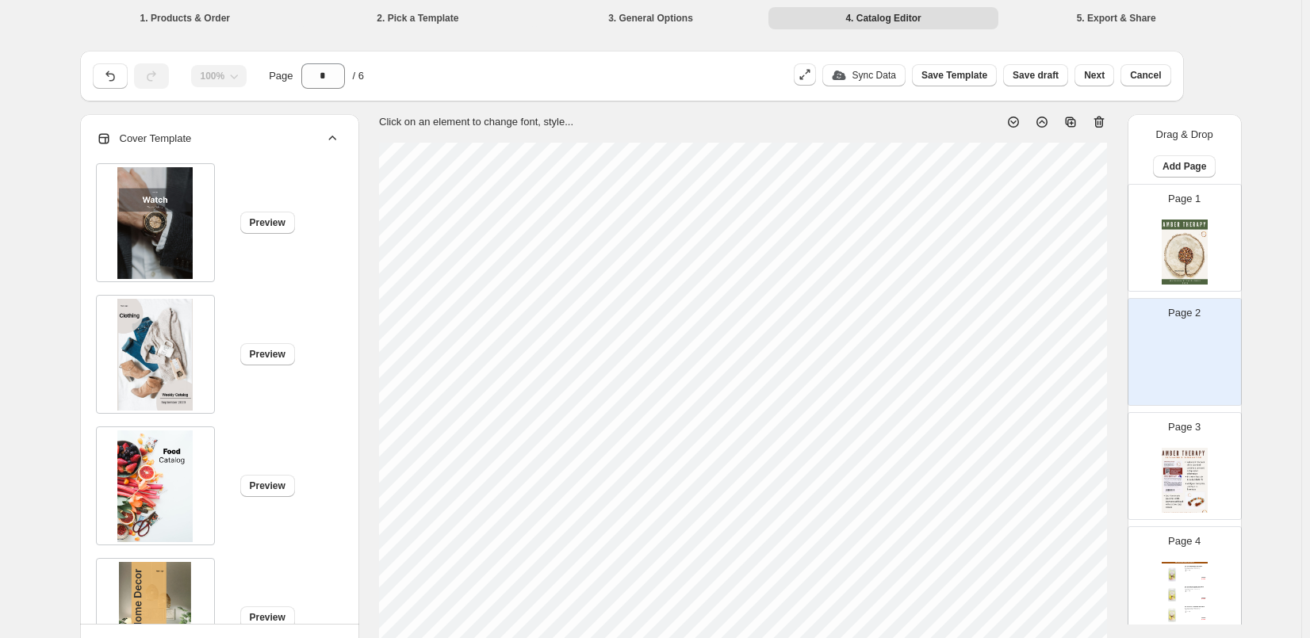
click at [136, 338] on img at bounding box center [154, 355] width 75 height 112
click at [262, 479] on button "Preview" at bounding box center [267, 486] width 55 height 22
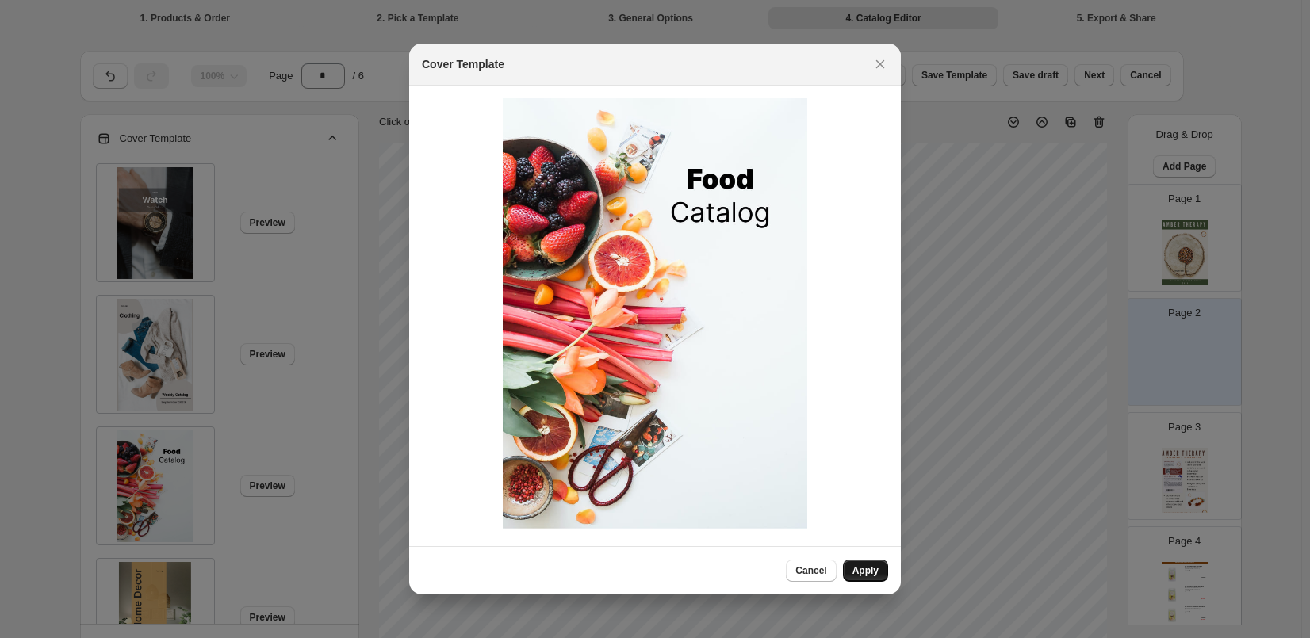
click at [865, 571] on span "Apply" at bounding box center [865, 570] width 26 height 13
type input "*"
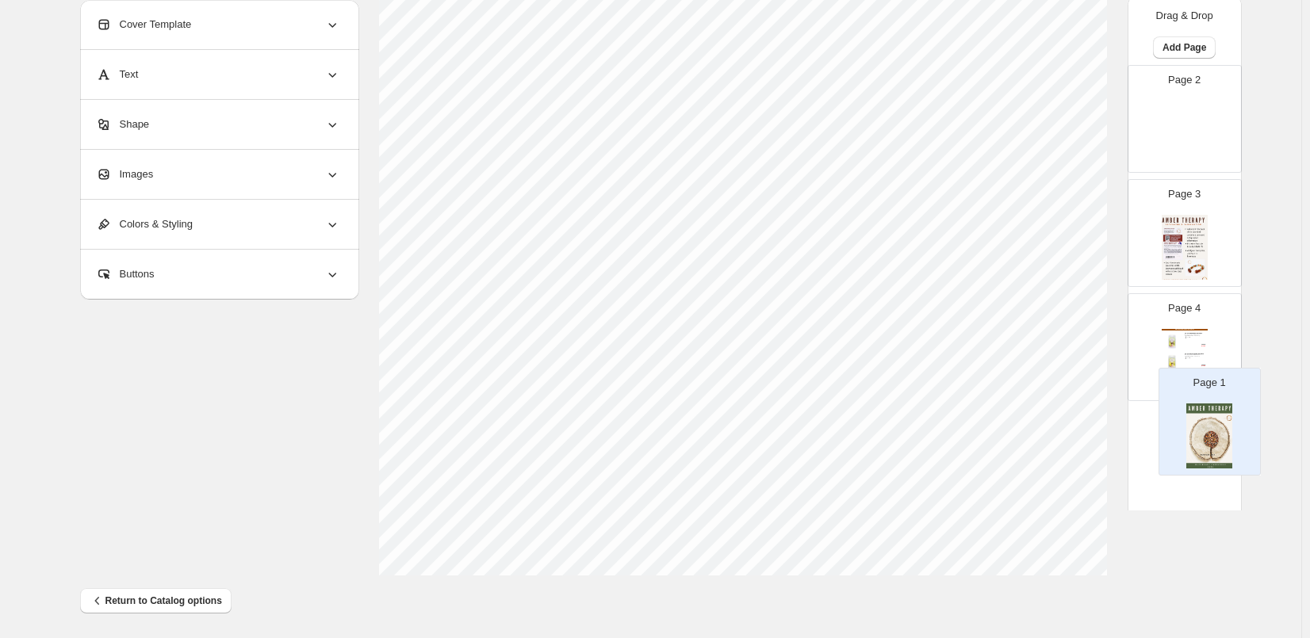
scroll to position [511, 0]
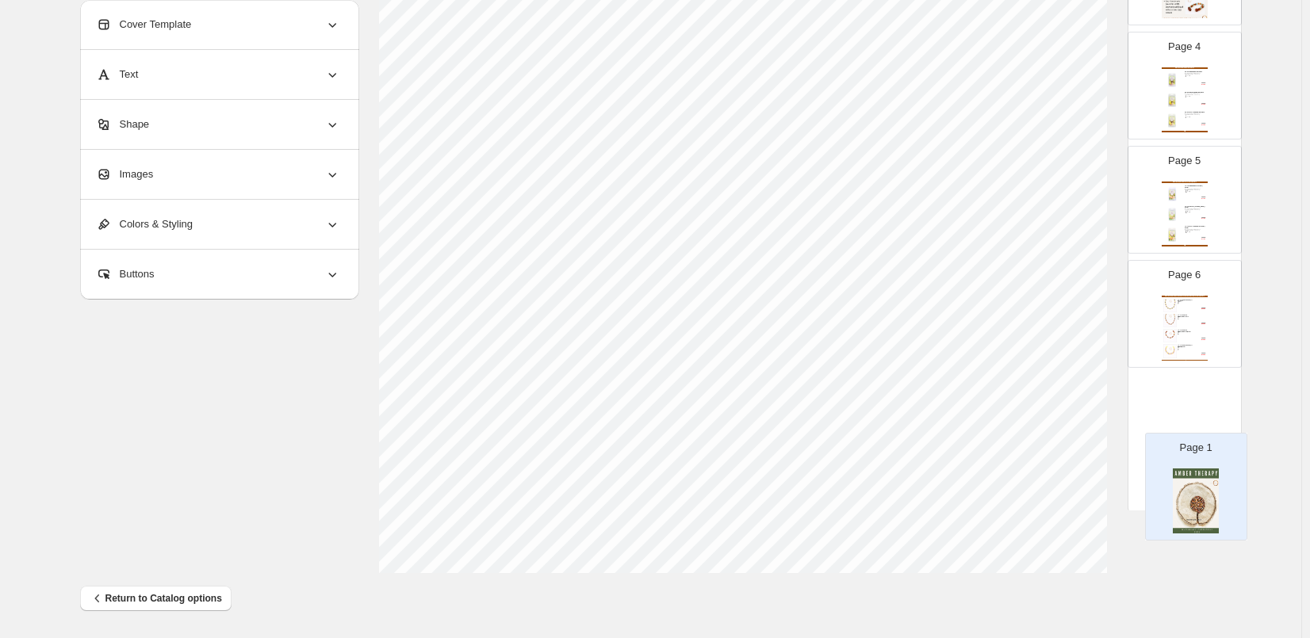
drag, startPoint x: 1214, startPoint y: 103, endPoint x: 1231, endPoint y: 470, distance: 367.4
click at [1231, 473] on div "Page 1 Page 2 Page 3 Page 4 Infant & Toddler Amber Necklaces 33-34cm Multi Ambe…" at bounding box center [1184, 141] width 114 height 679
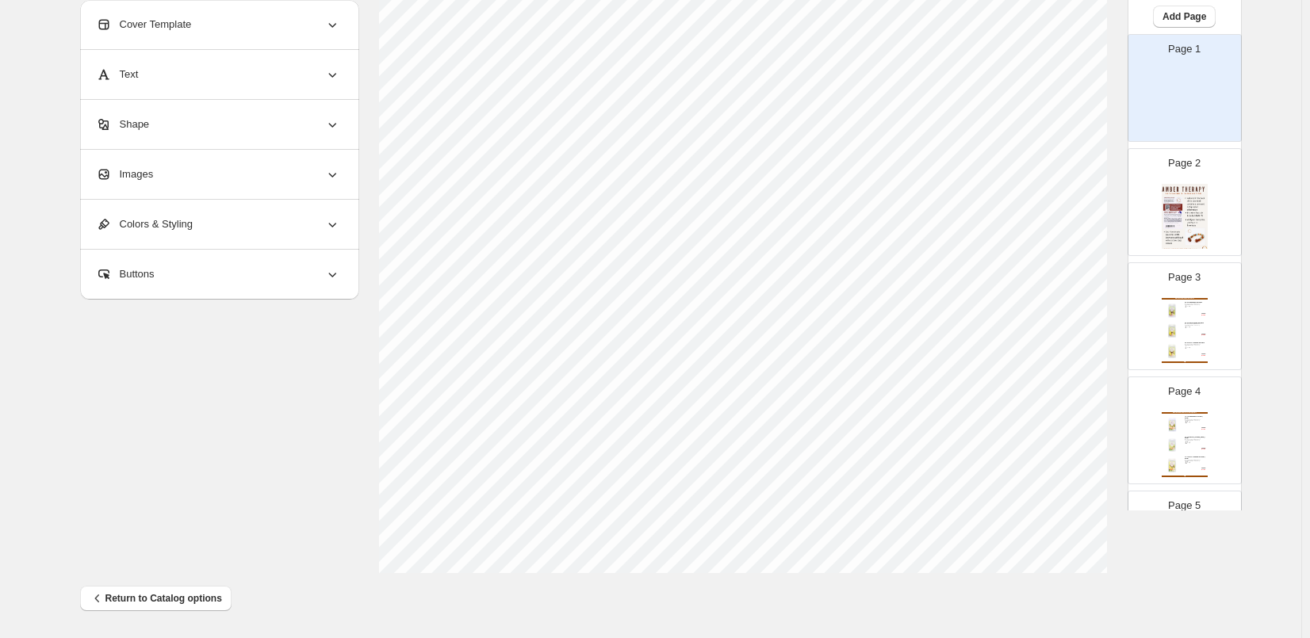
scroll to position [0, 0]
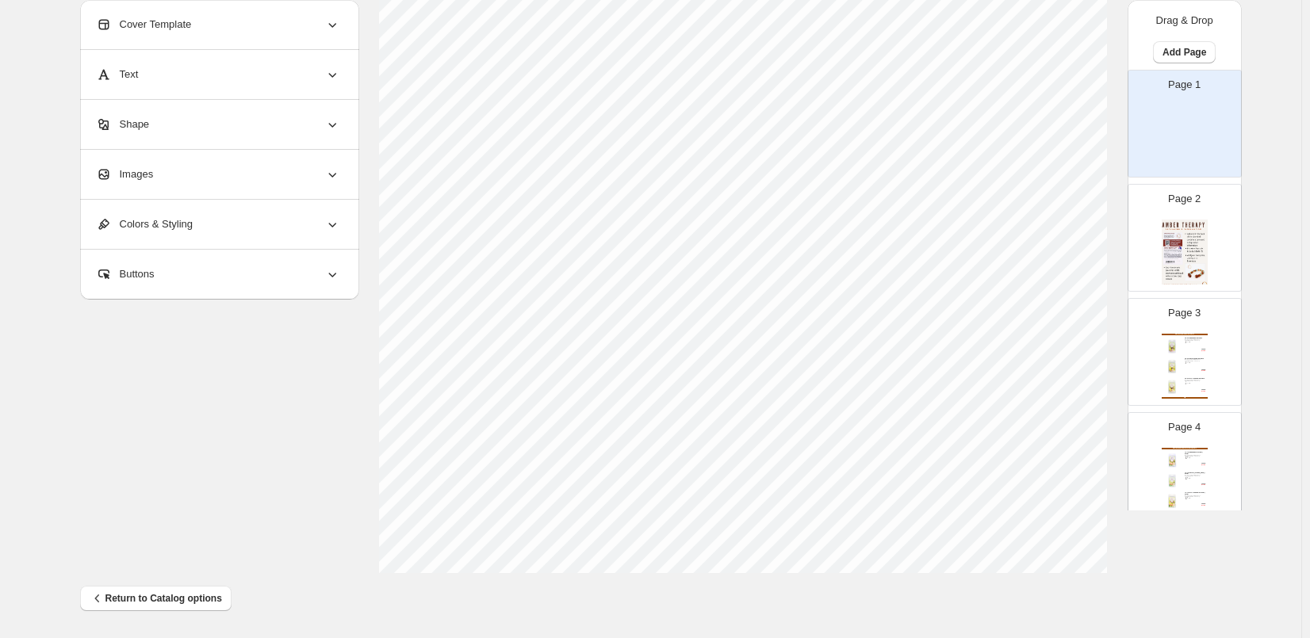
click at [1166, 128] on img at bounding box center [1184, 137] width 46 height 65
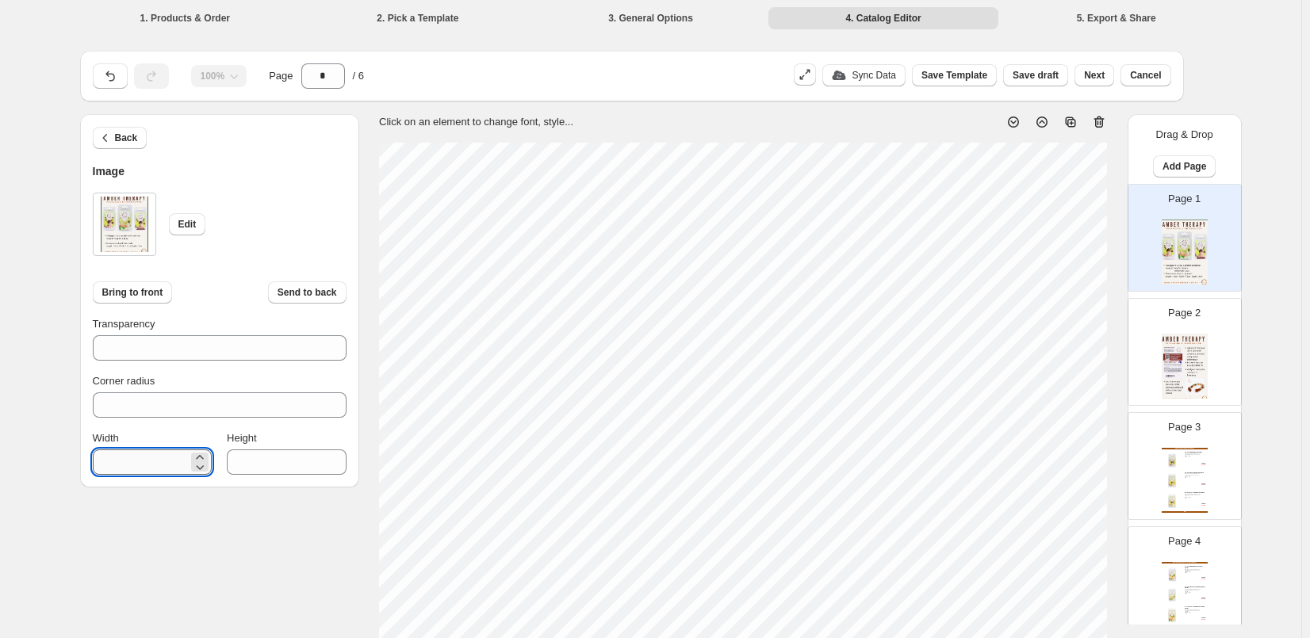
drag, startPoint x: 144, startPoint y: 463, endPoint x: 104, endPoint y: 463, distance: 40.4
click at [104, 463] on input "***" at bounding box center [140, 461] width 95 height 25
type input "***"
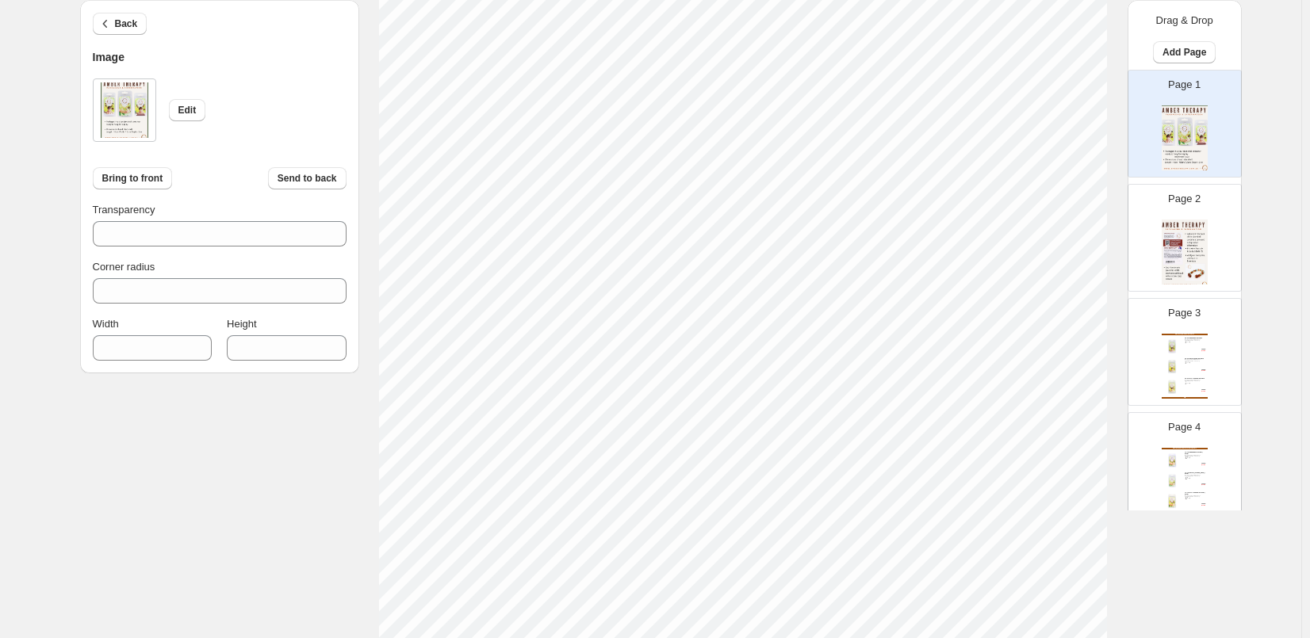
scroll to position [511, 0]
drag, startPoint x: 285, startPoint y: 350, endPoint x: 250, endPoint y: 353, distance: 35.8
click at [250, 353] on input "****" at bounding box center [274, 347] width 95 height 25
type input "****"
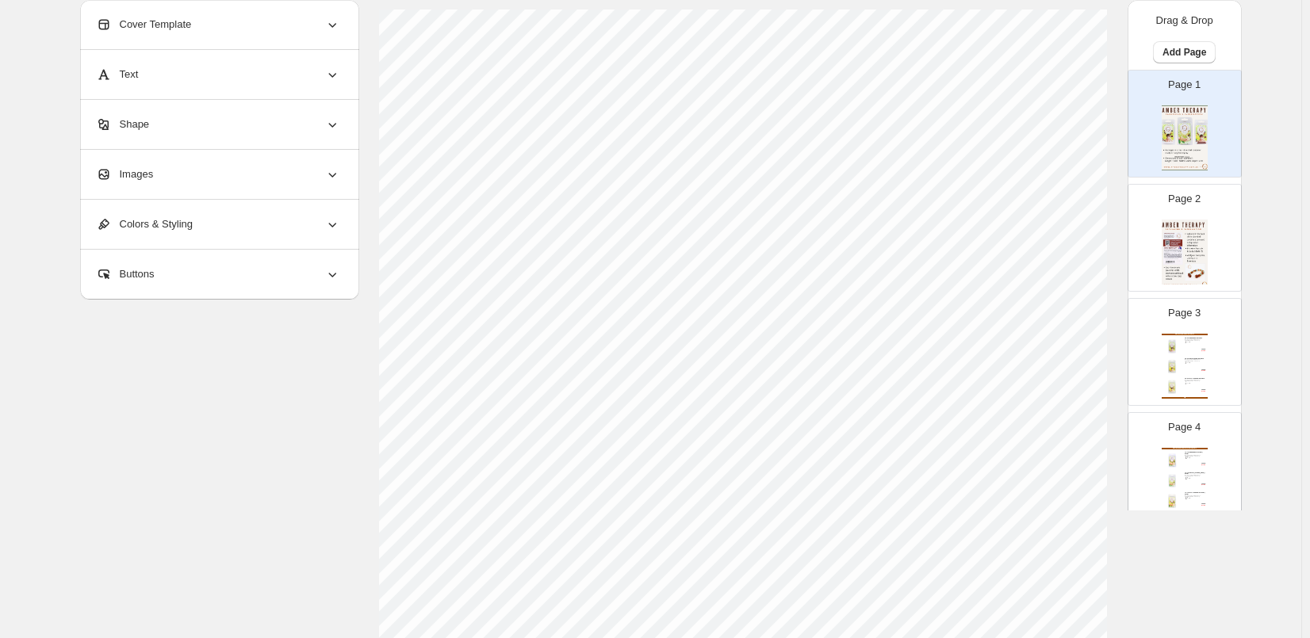
scroll to position [0, 0]
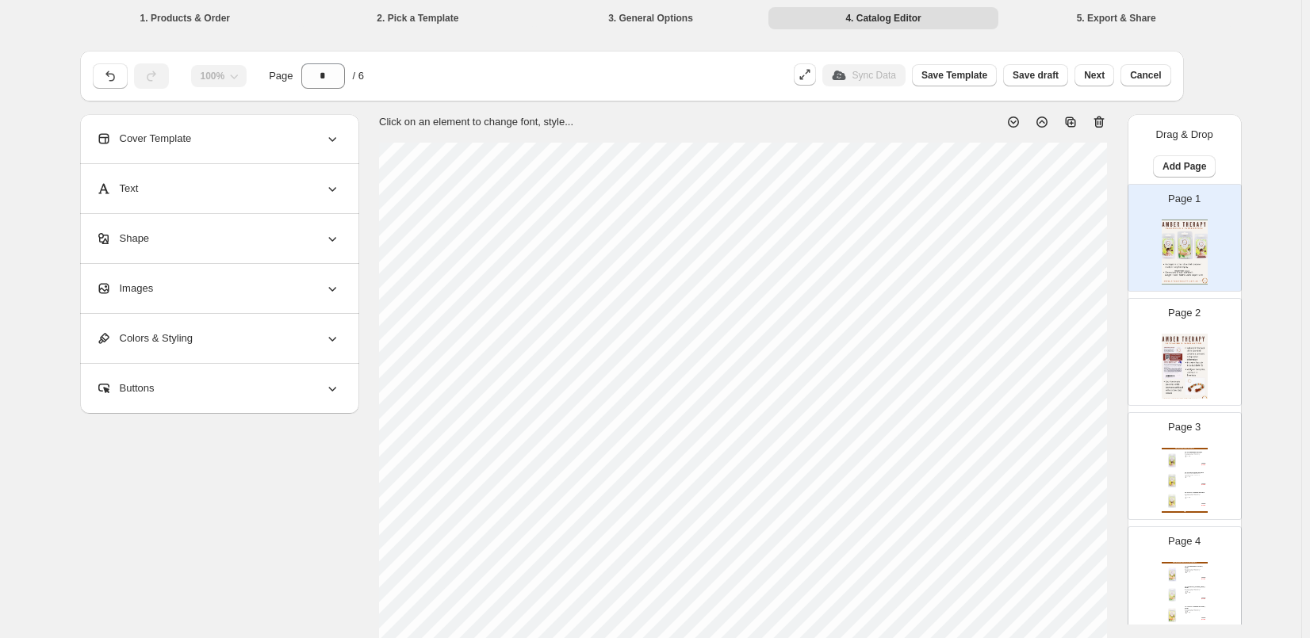
click at [1205, 235] on img at bounding box center [1184, 252] width 46 height 65
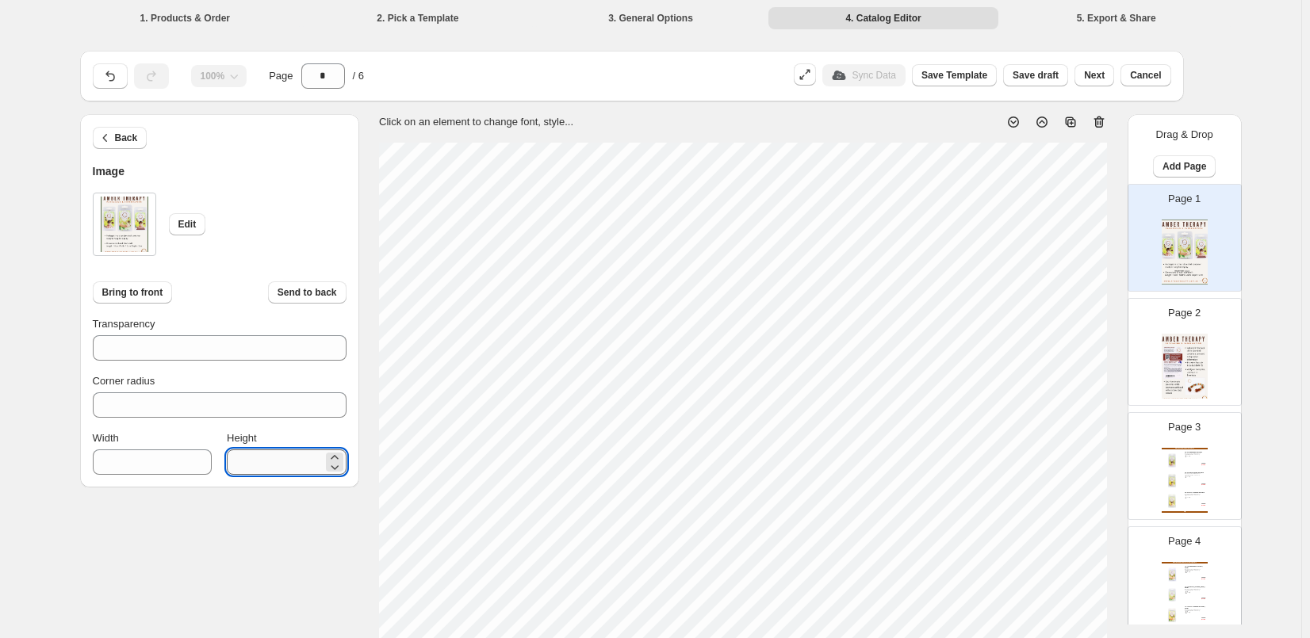
drag, startPoint x: 281, startPoint y: 453, endPoint x: 247, endPoint y: 461, distance: 34.2
click at [243, 458] on input "****" at bounding box center [274, 461] width 95 height 25
type input "****"
click at [1204, 368] on img at bounding box center [1184, 366] width 46 height 65
type input "*"
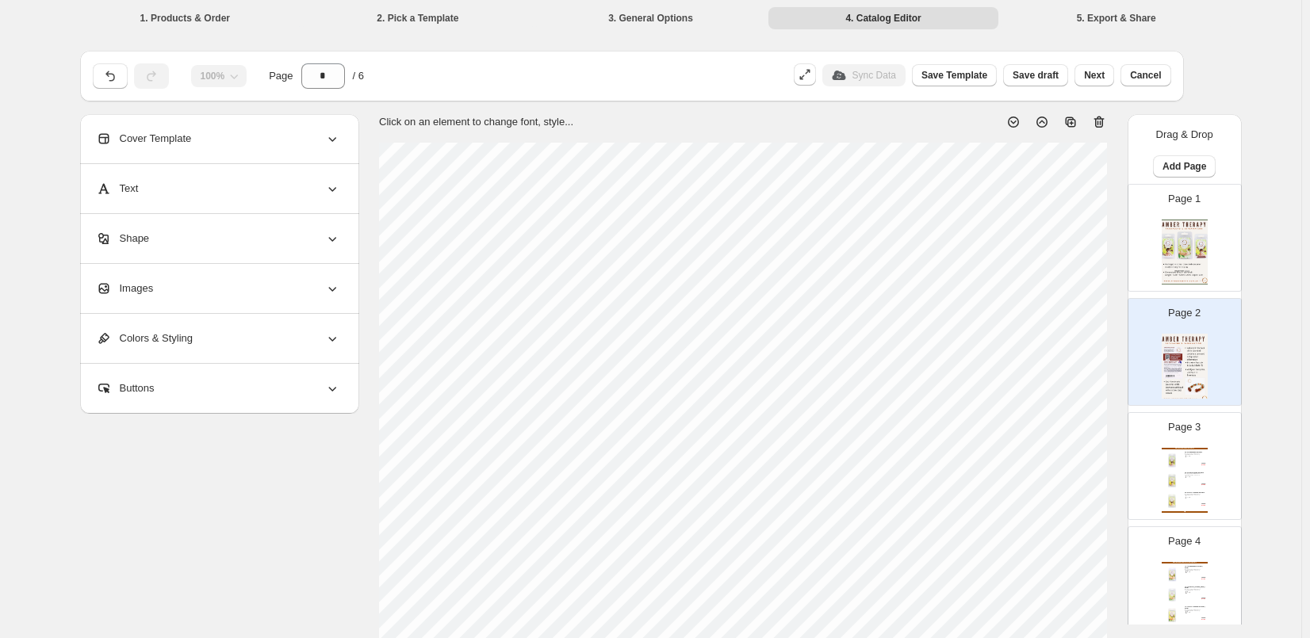
click at [223, 135] on div "Cover Template" at bounding box center [218, 138] width 244 height 49
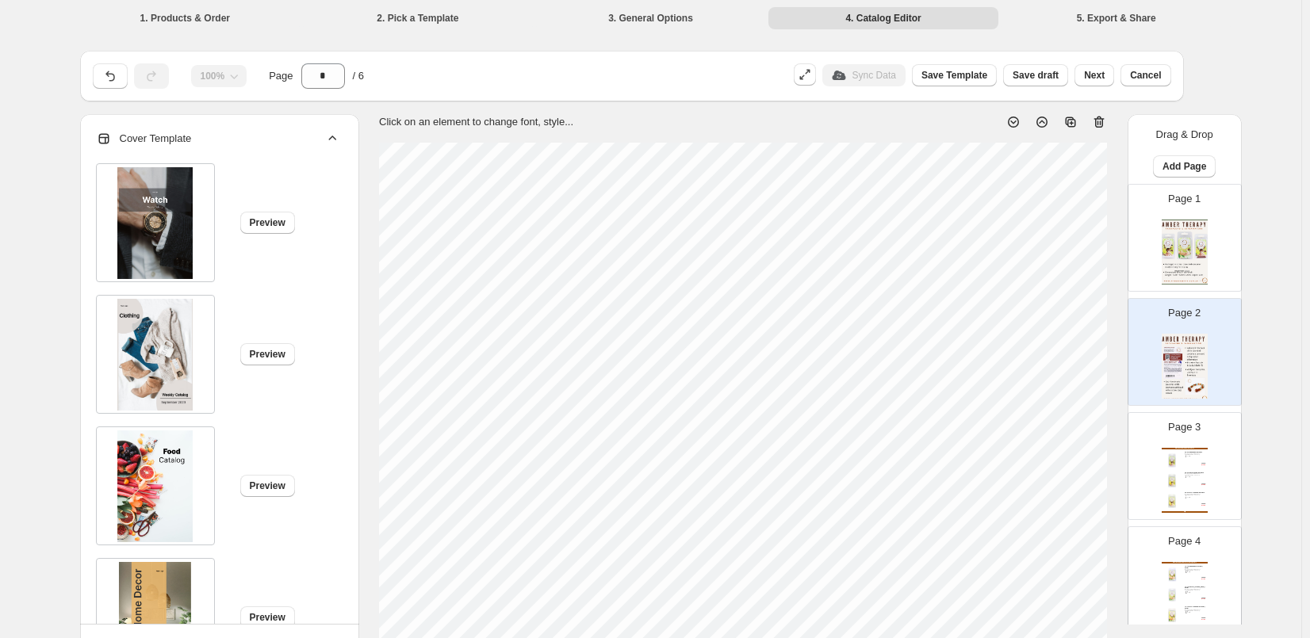
scroll to position [238, 0]
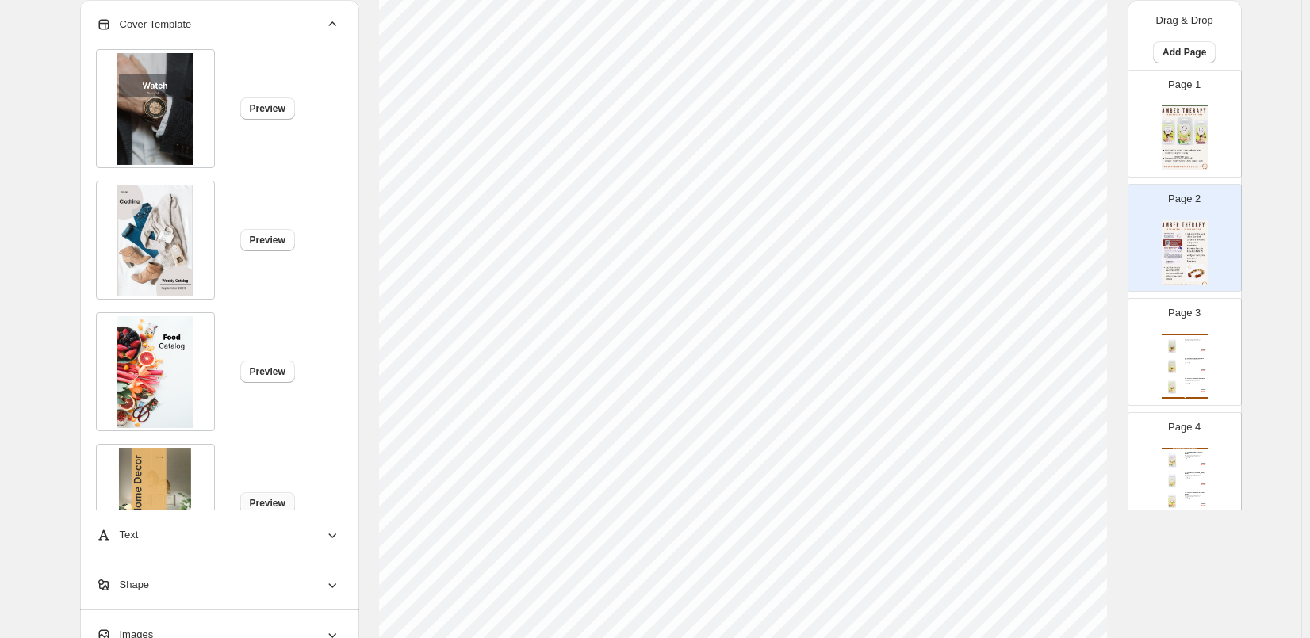
click at [274, 495] on button "Preview" at bounding box center [267, 503] width 55 height 22
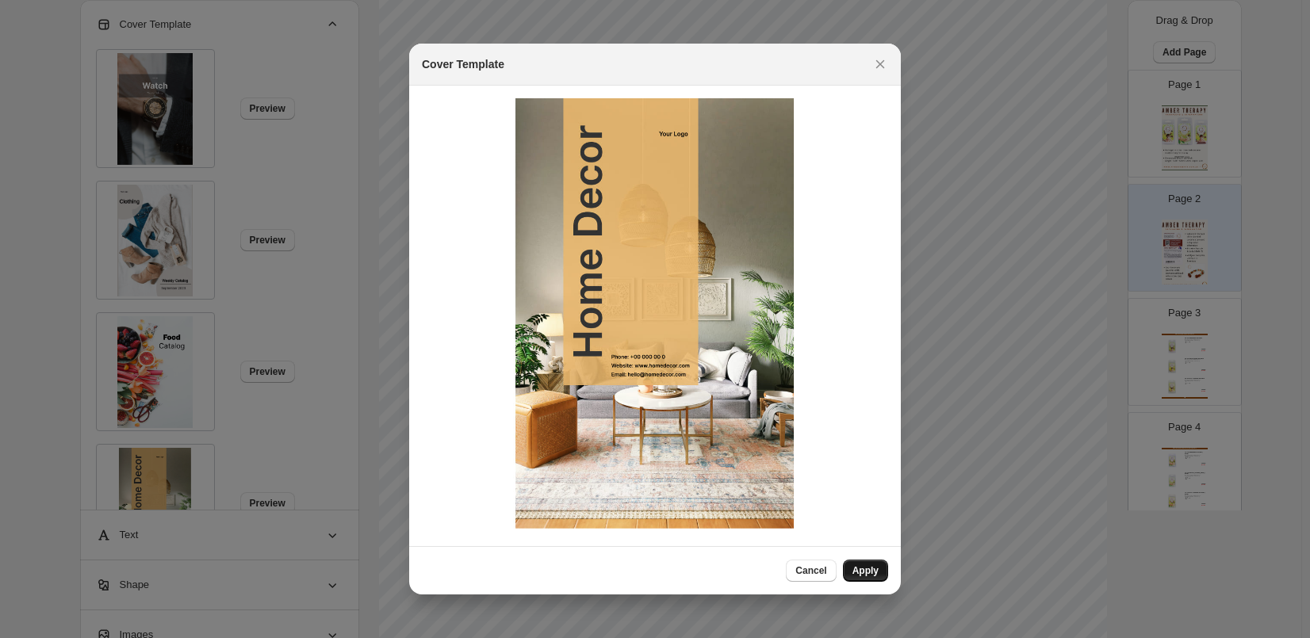
click at [869, 574] on span "Apply" at bounding box center [865, 570] width 26 height 13
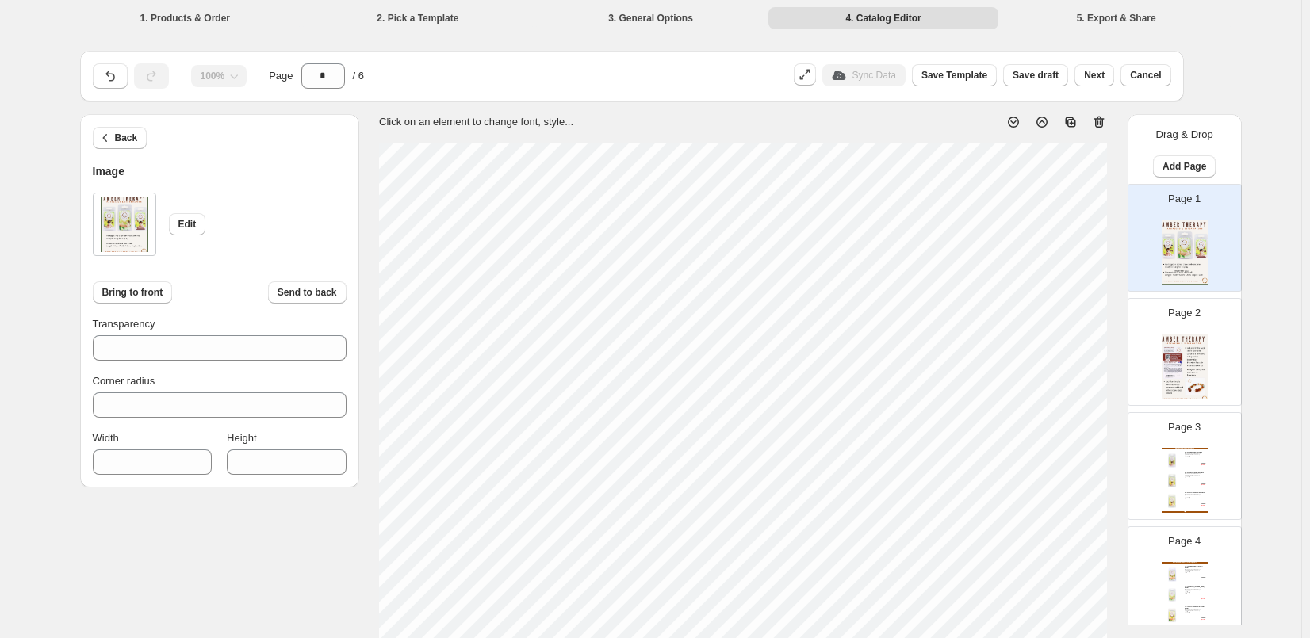
click at [1163, 379] on img at bounding box center [1184, 366] width 46 height 65
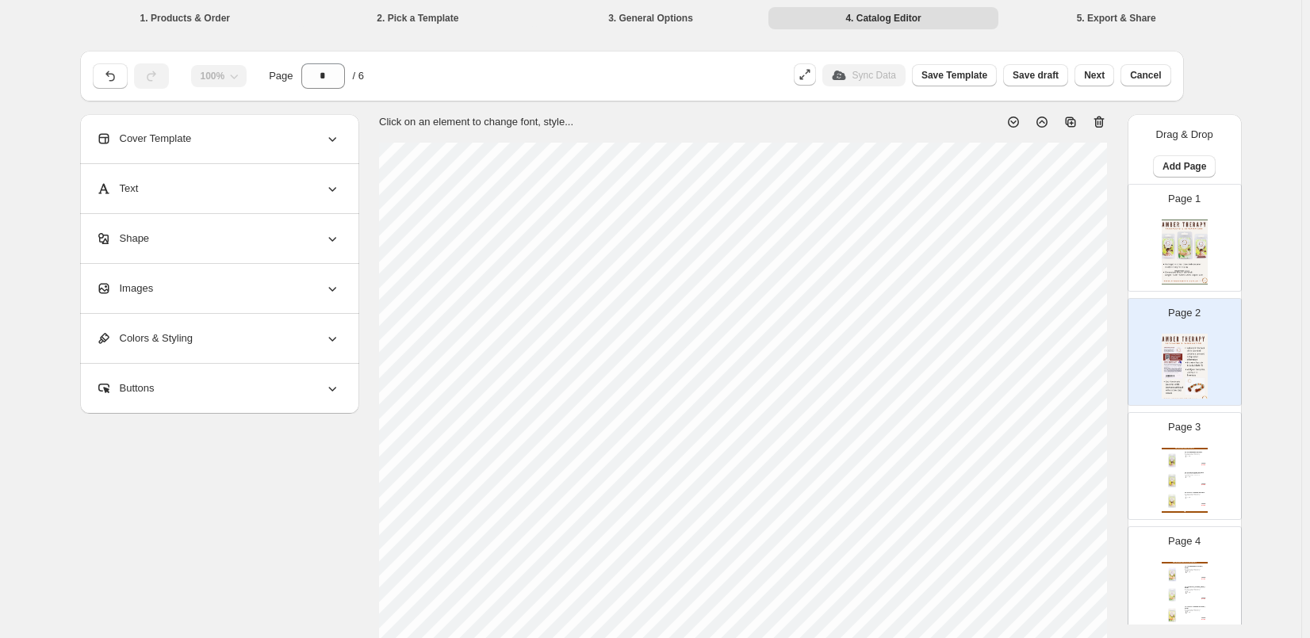
click at [248, 143] on div "Cover Template" at bounding box center [218, 138] width 244 height 49
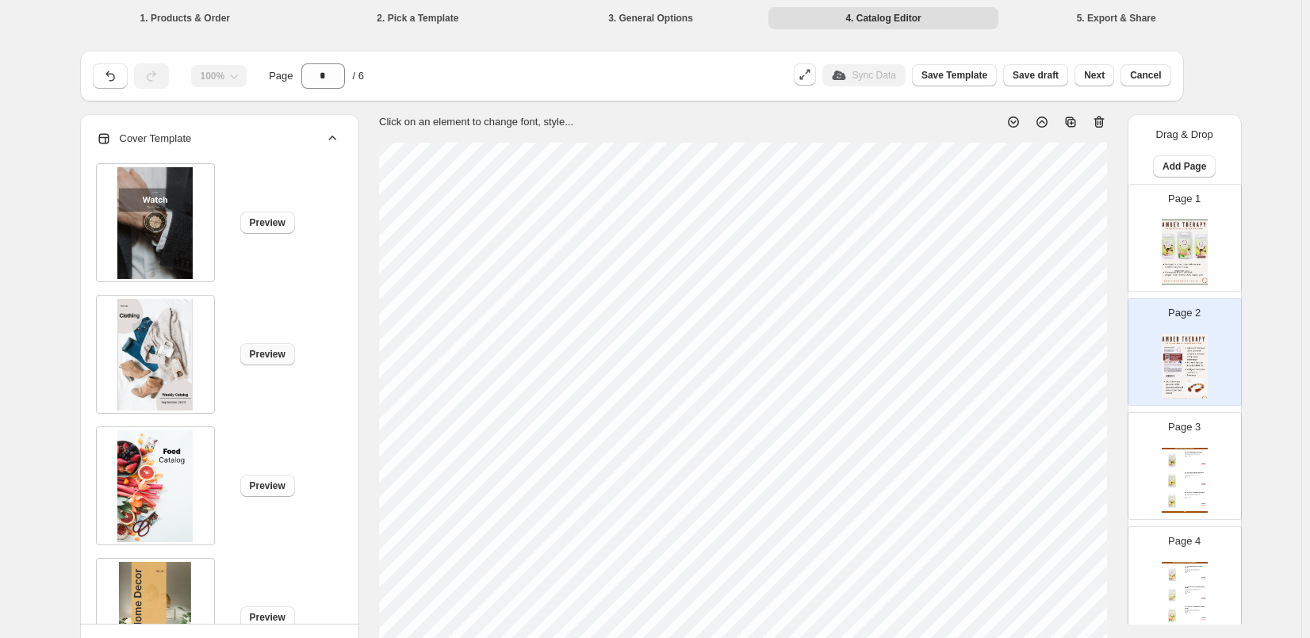
click at [281, 358] on span "Preview" at bounding box center [268, 354] width 36 height 13
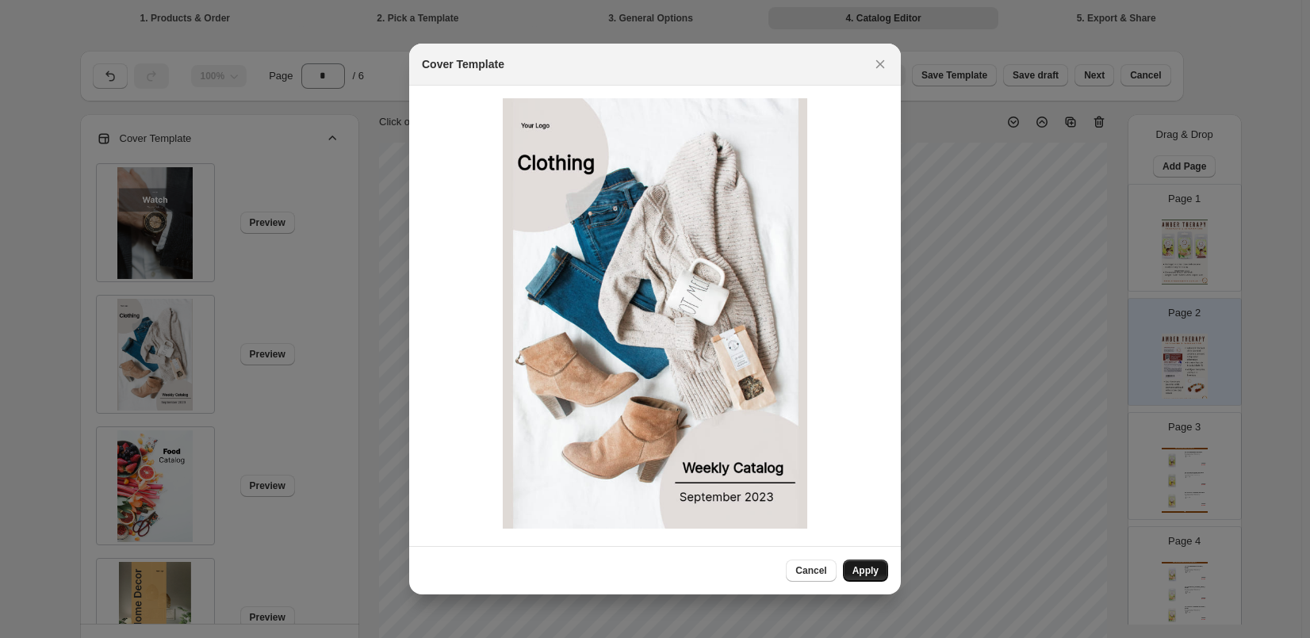
click at [873, 570] on span "Apply" at bounding box center [865, 570] width 26 height 13
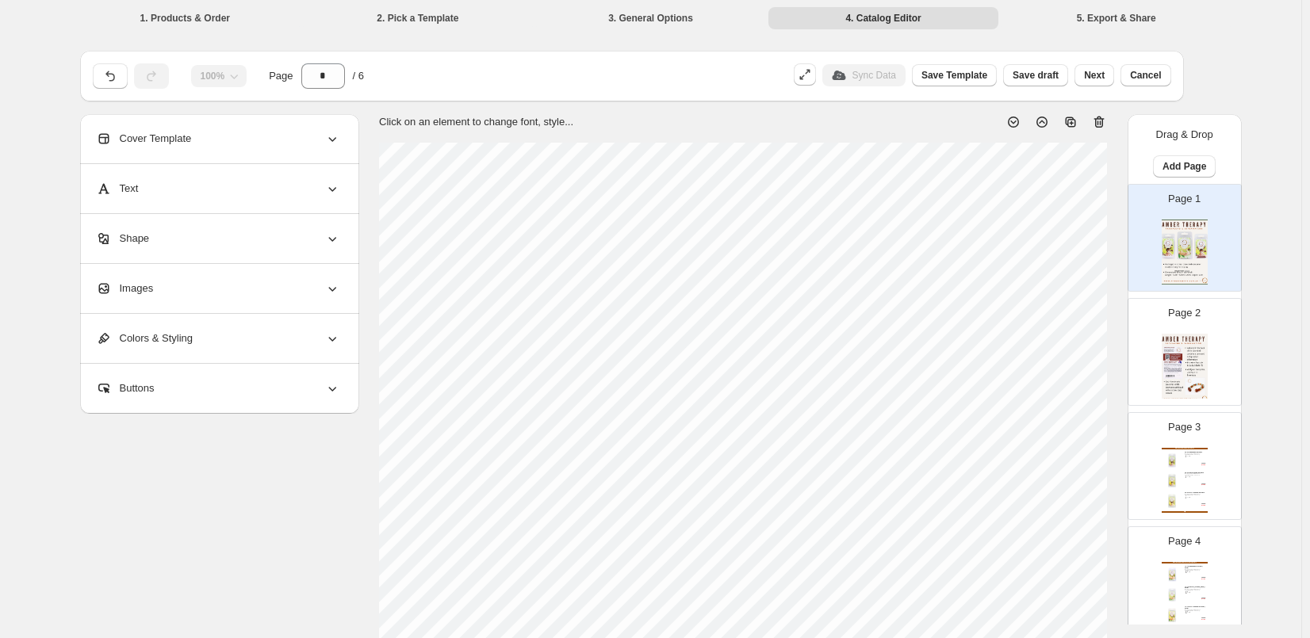
click at [1170, 361] on img at bounding box center [1184, 366] width 46 height 65
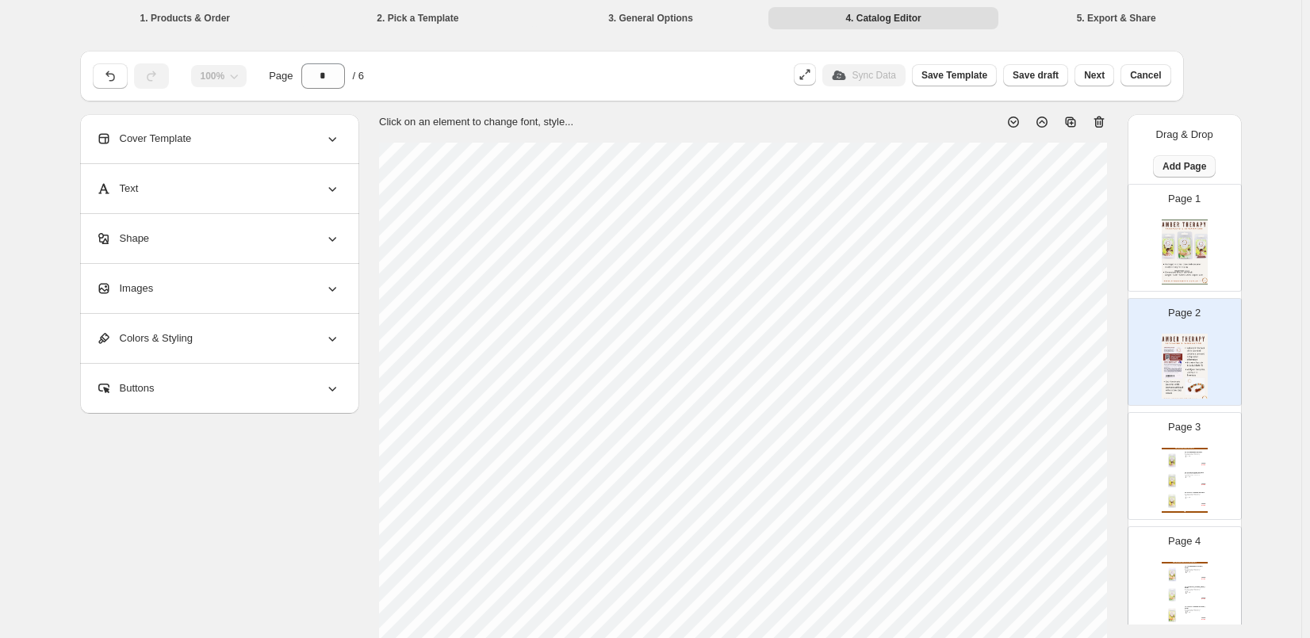
click at [1175, 169] on span "Add Page" at bounding box center [1184, 166] width 44 height 13
click at [1173, 193] on span "Cover / Blank Page" at bounding box center [1183, 199] width 89 height 12
click at [1161, 376] on img at bounding box center [1184, 366] width 46 height 65
click at [1180, 279] on img at bounding box center [1184, 252] width 46 height 65
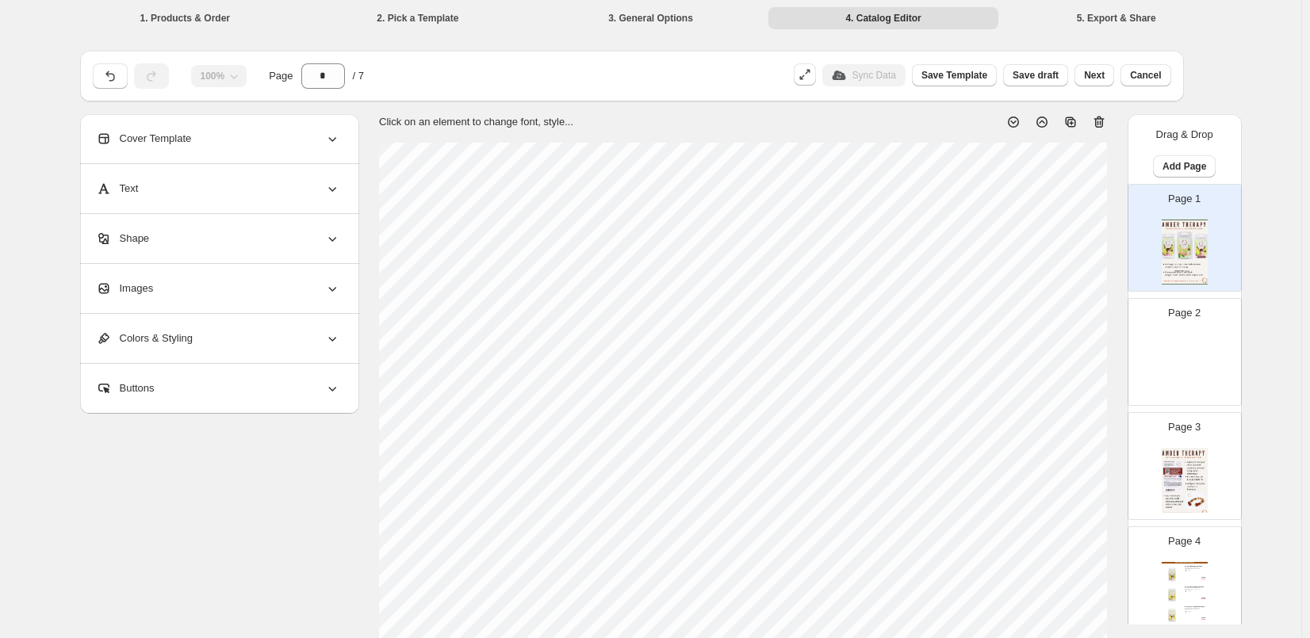
click at [1179, 357] on img at bounding box center [1184, 366] width 46 height 65
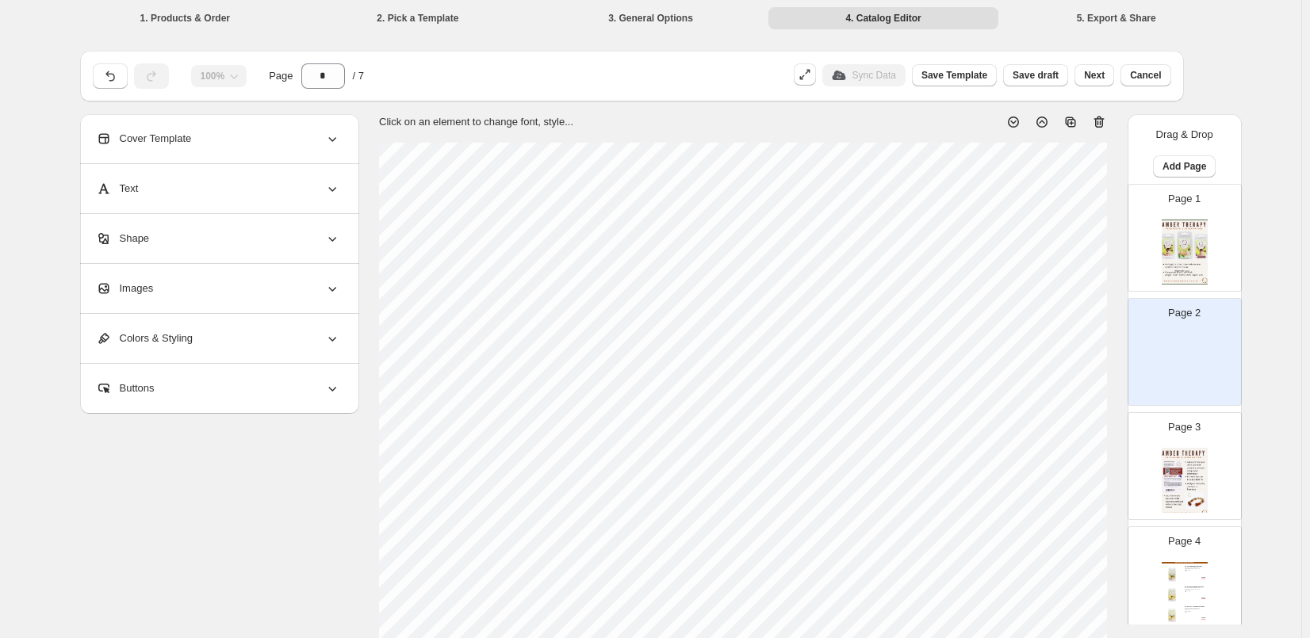
click at [139, 142] on span "Cover Template" at bounding box center [144, 139] width 96 height 16
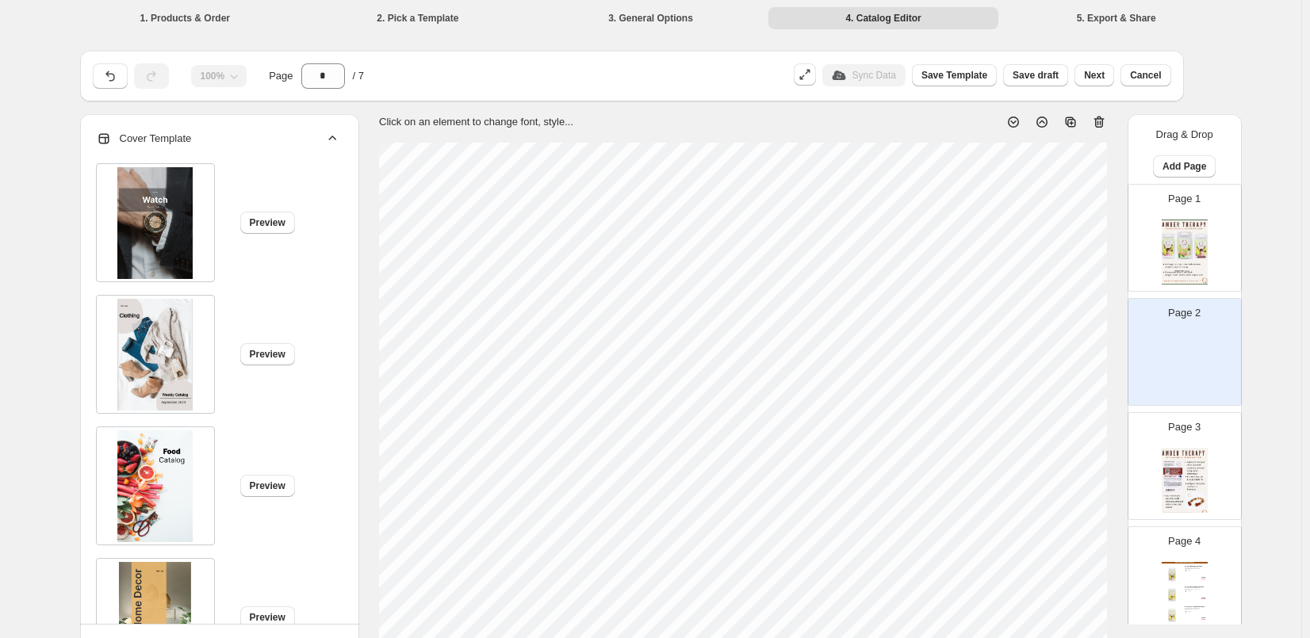
click at [182, 372] on img at bounding box center [154, 355] width 75 height 112
click at [283, 363] on button "Preview" at bounding box center [267, 354] width 55 height 22
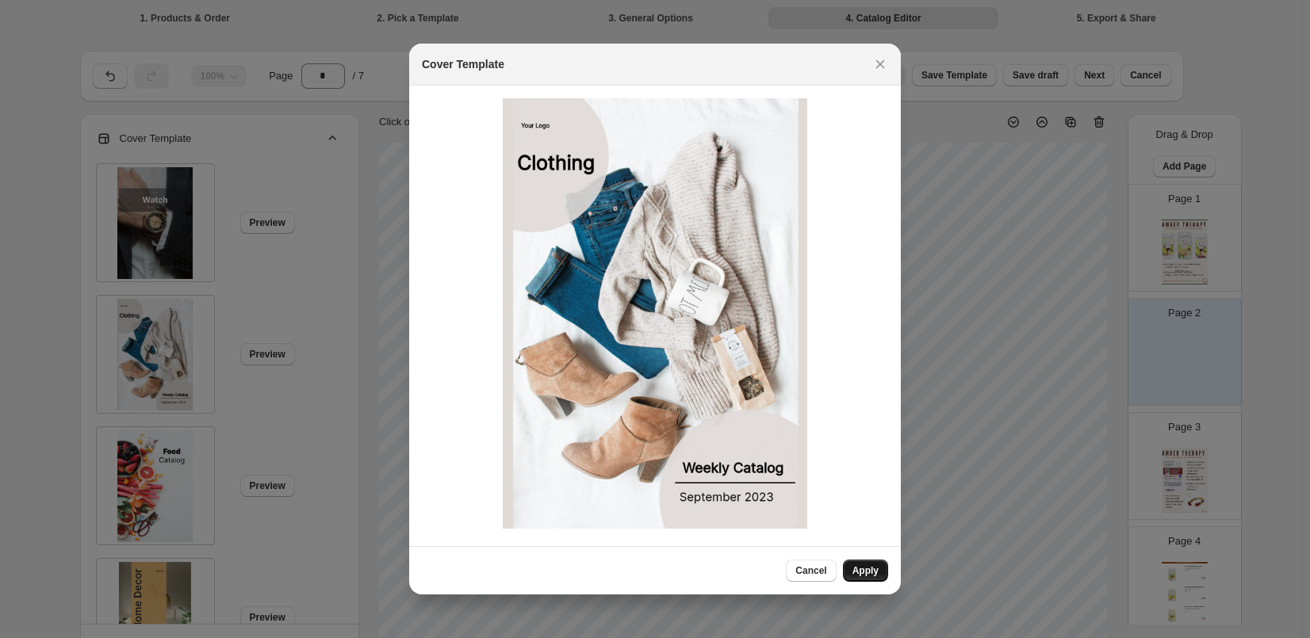
click at [863, 568] on span "Apply" at bounding box center [865, 570] width 26 height 13
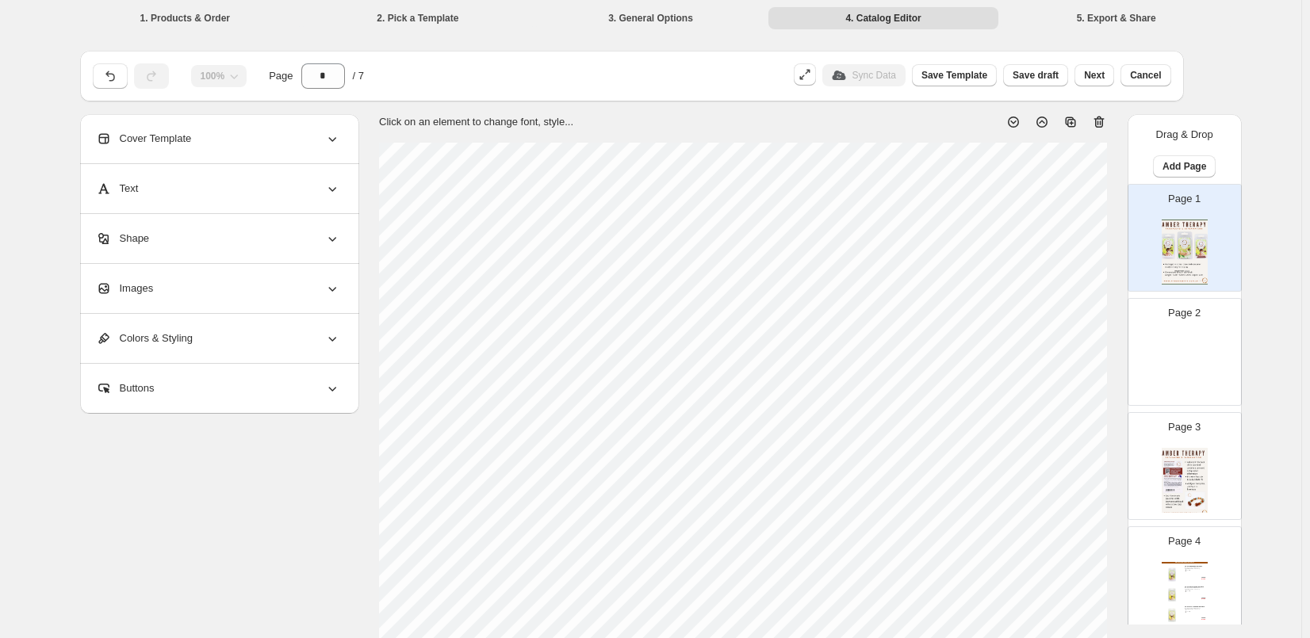
click at [1179, 354] on img at bounding box center [1184, 366] width 46 height 65
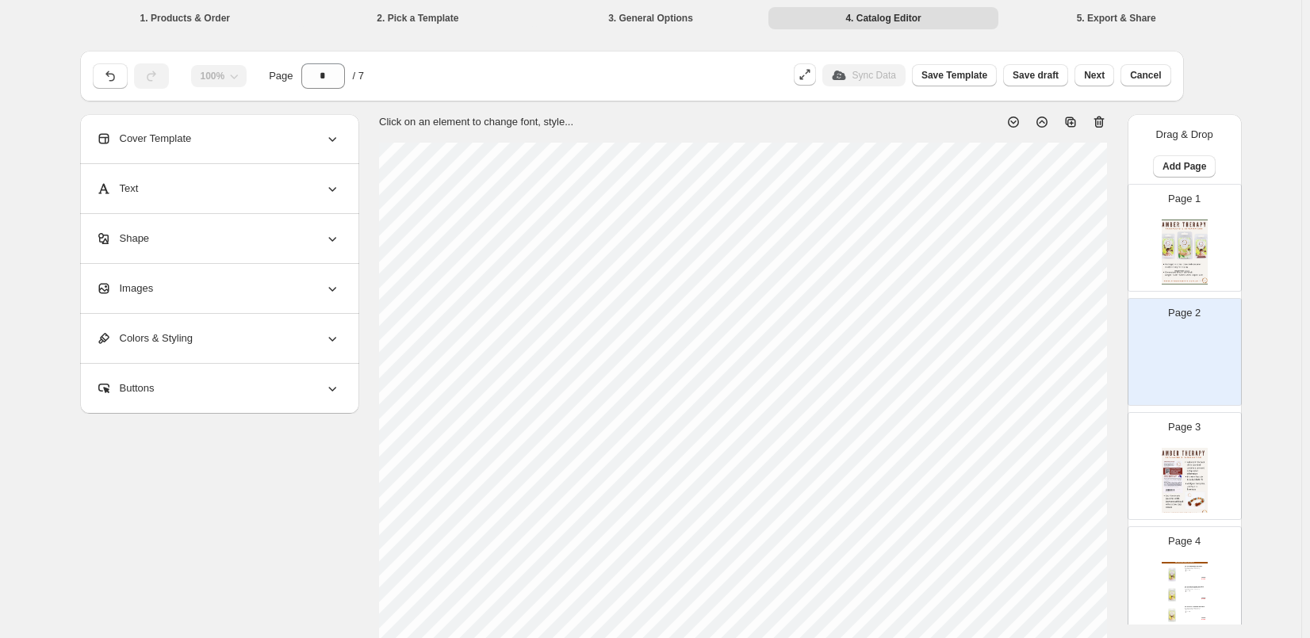
click at [1185, 243] on img at bounding box center [1184, 252] width 46 height 65
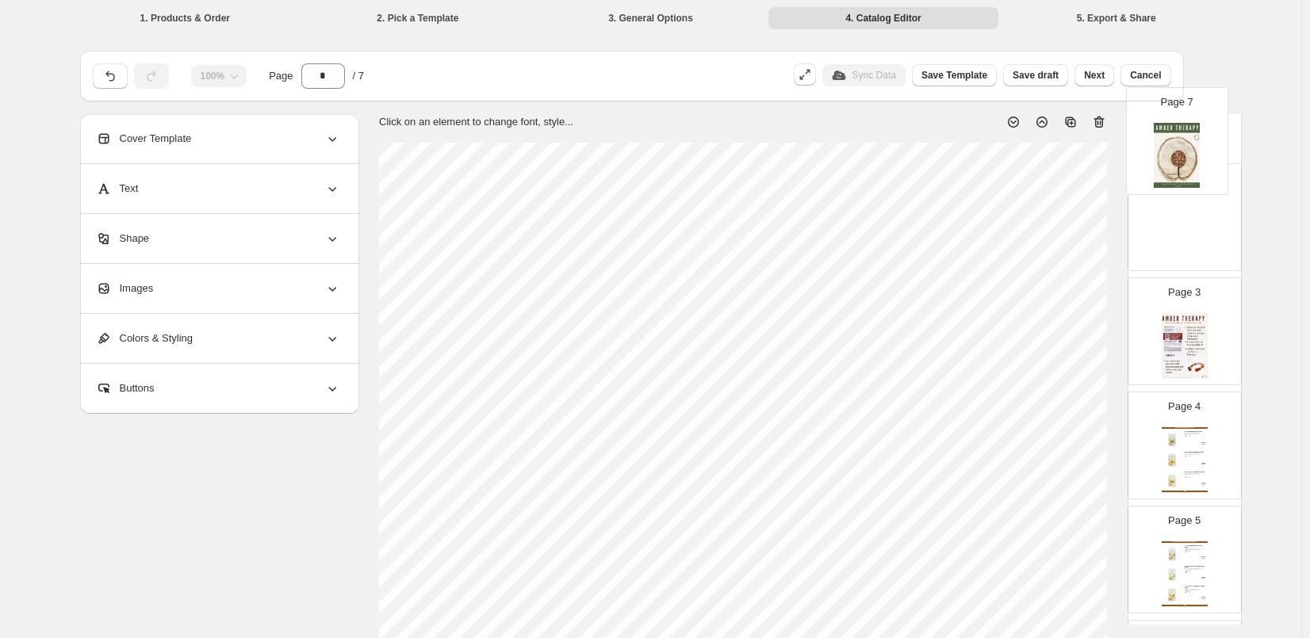
scroll to position [14, 0]
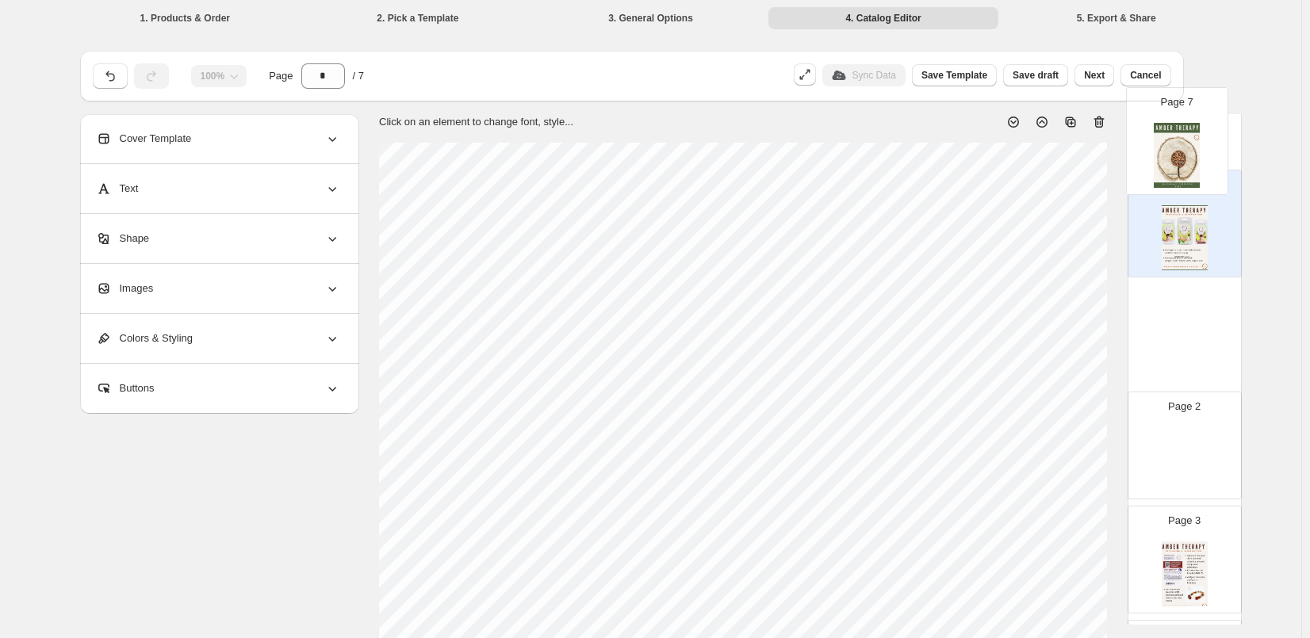
drag, startPoint x: 1187, startPoint y: 556, endPoint x: 1182, endPoint y: 148, distance: 407.5
click at [1182, 148] on div "Drag & Drop Add Page Page 1 Page 2 Page 3 Page 4 Infant & Toddler Amber Necklac…" at bounding box center [1184, 548] width 114 height 897
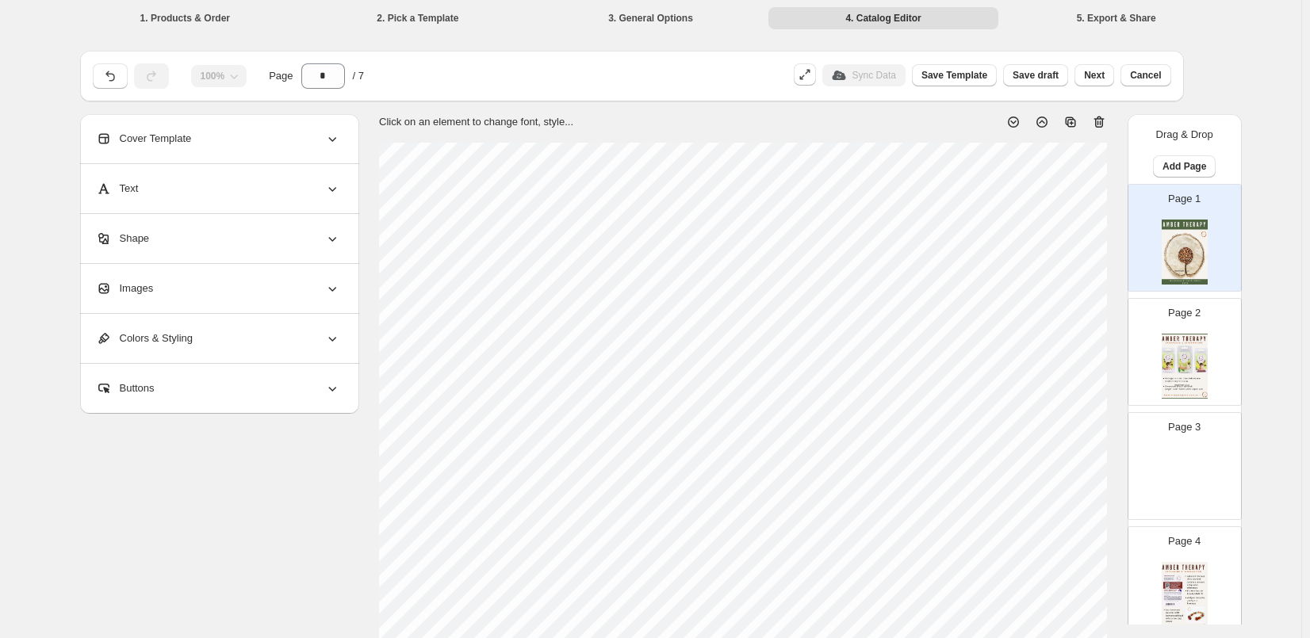
click at [1201, 366] on img at bounding box center [1184, 366] width 46 height 65
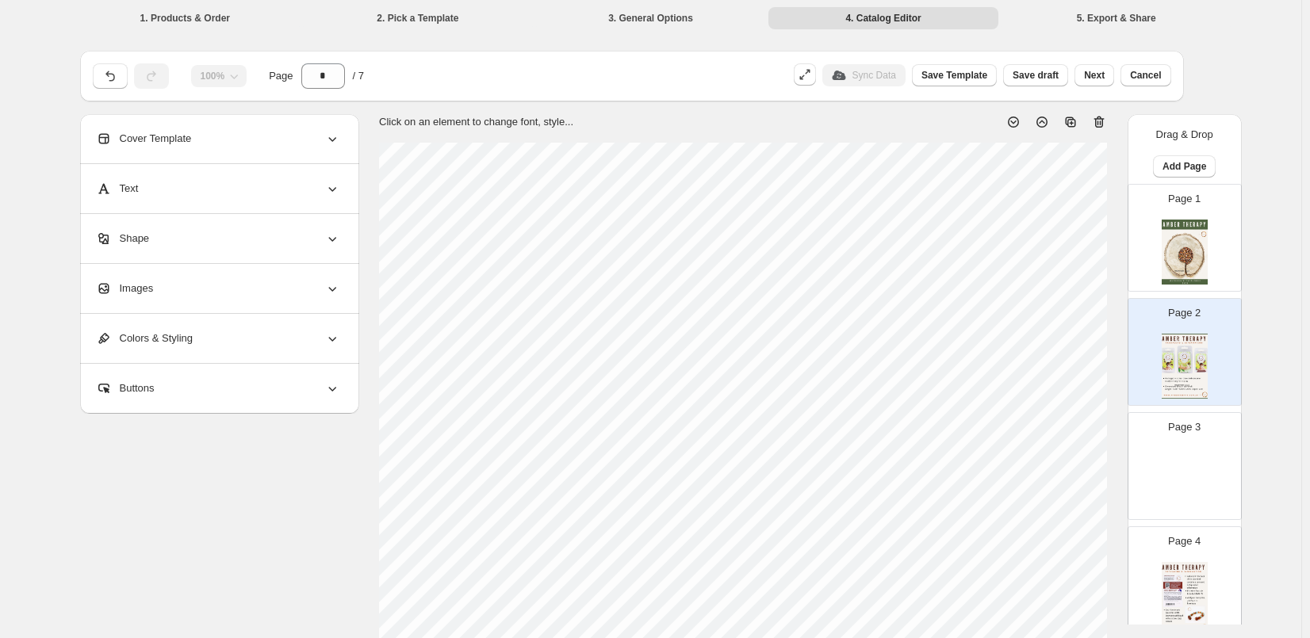
click at [1189, 243] on img at bounding box center [1184, 252] width 46 height 65
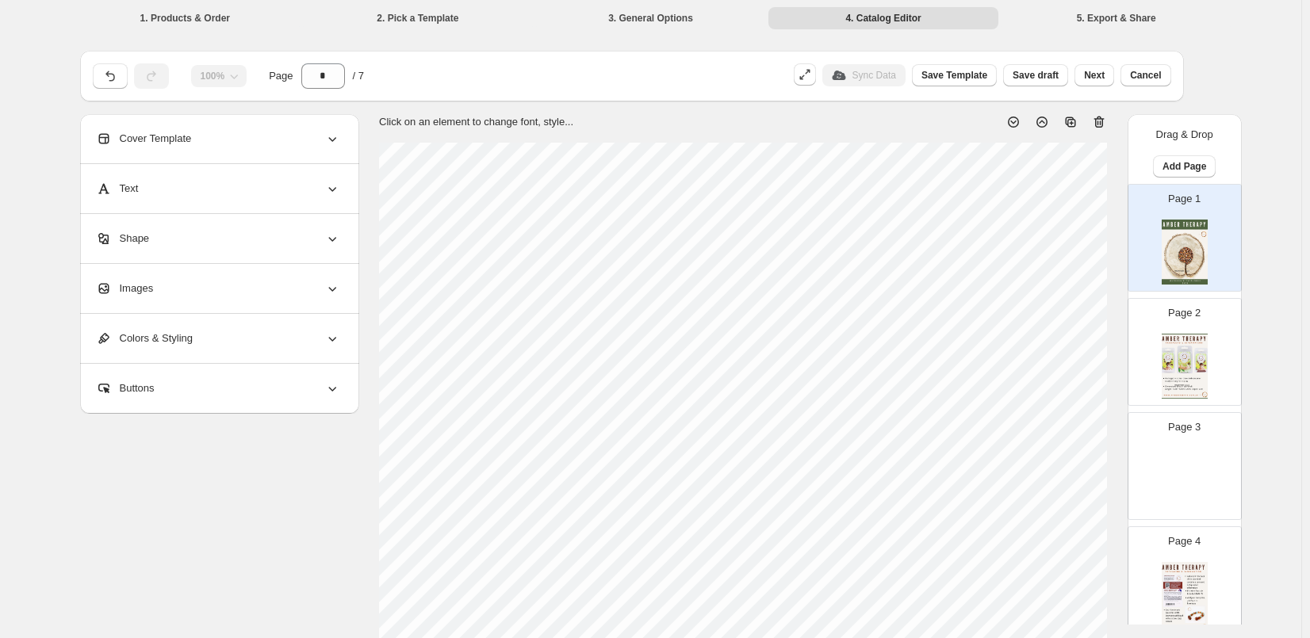
click at [1199, 358] on img at bounding box center [1184, 366] width 46 height 65
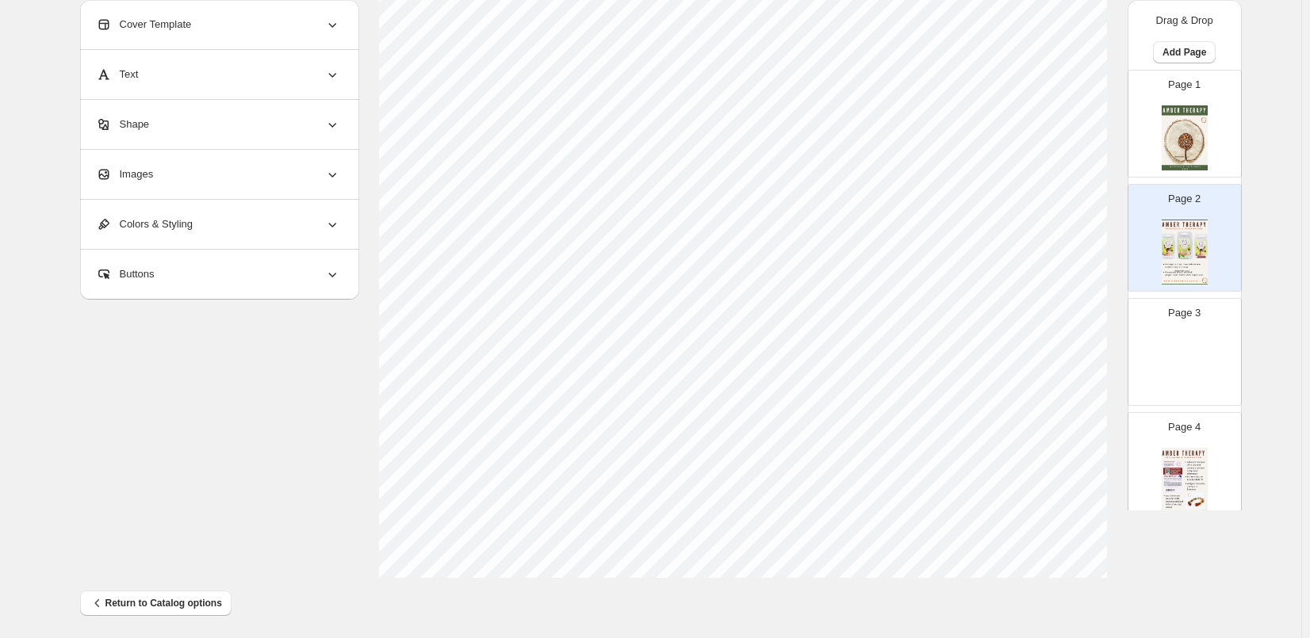
scroll to position [511, 0]
click at [1186, 363] on img at bounding box center [1184, 366] width 46 height 65
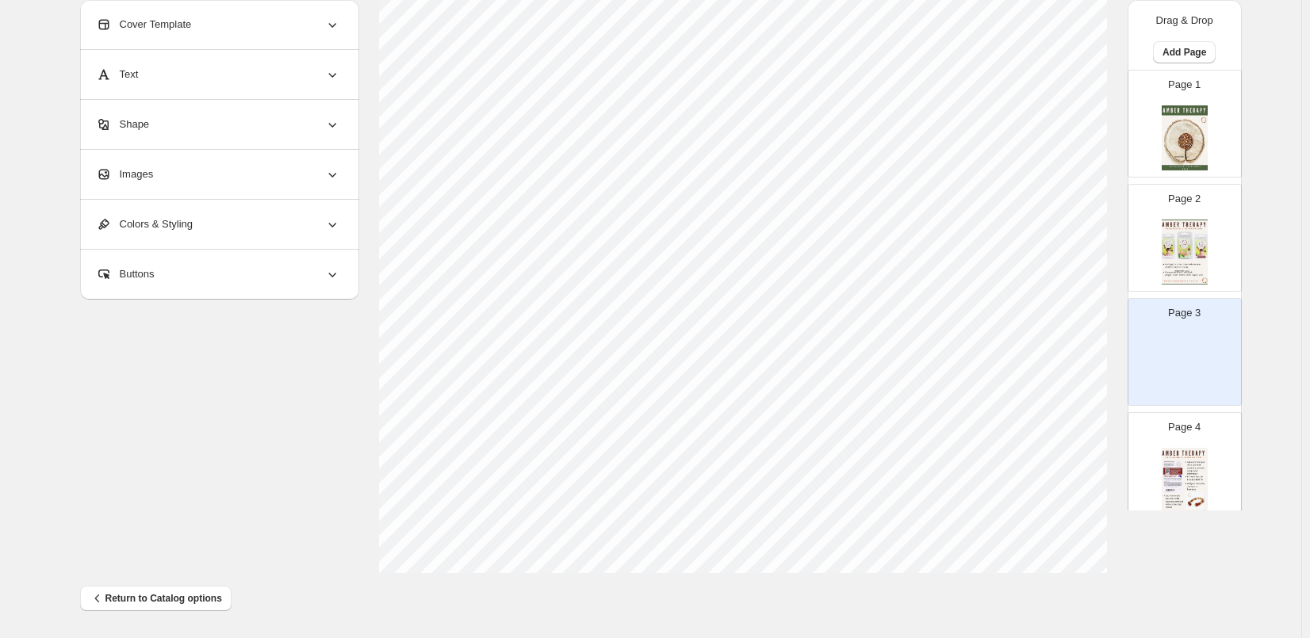
click at [1172, 224] on img at bounding box center [1184, 252] width 46 height 65
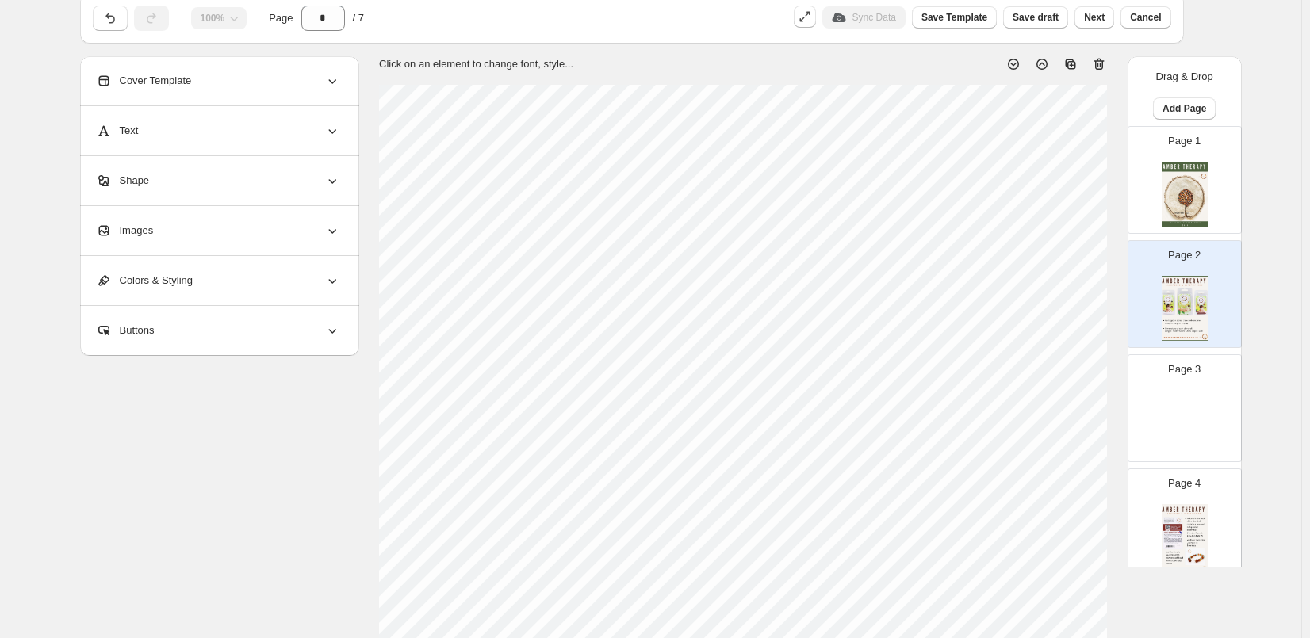
scroll to position [0, 0]
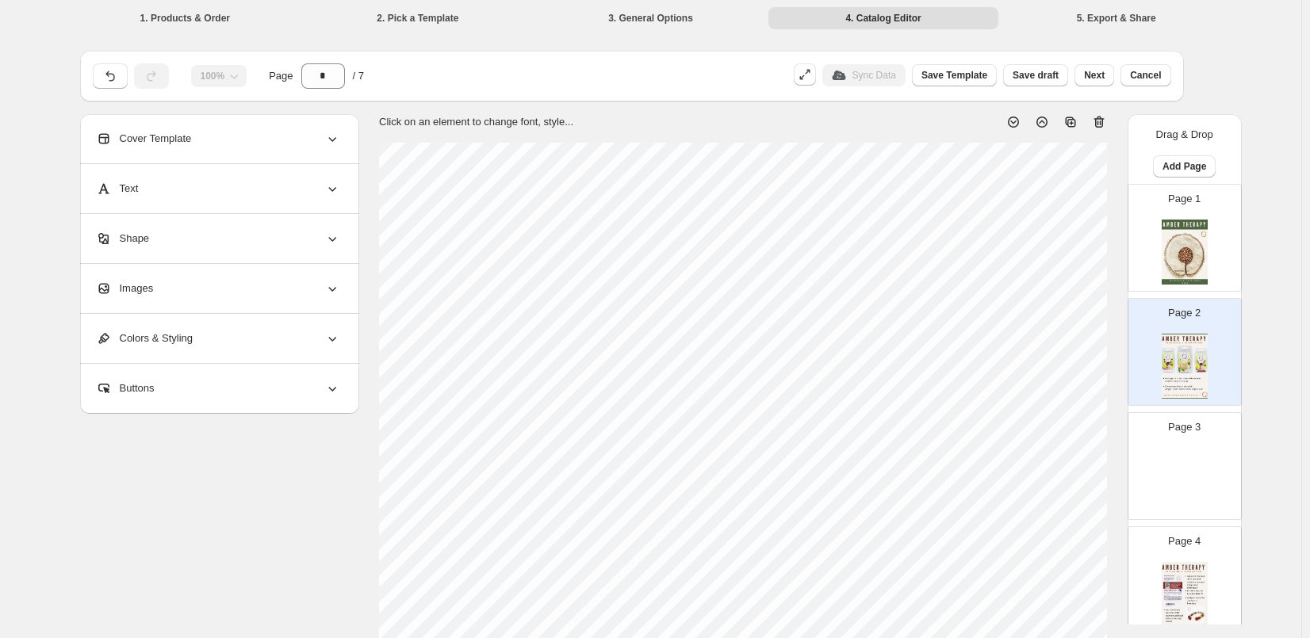
click at [1196, 475] on img at bounding box center [1184, 480] width 46 height 65
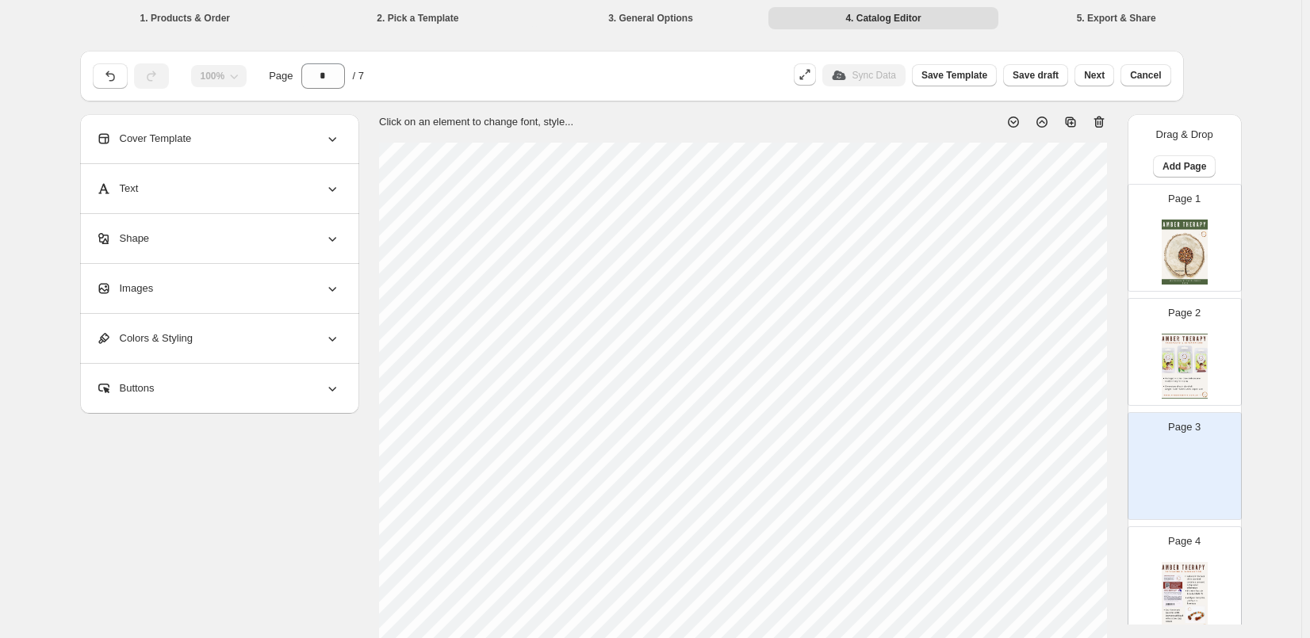
scroll to position [317, 0]
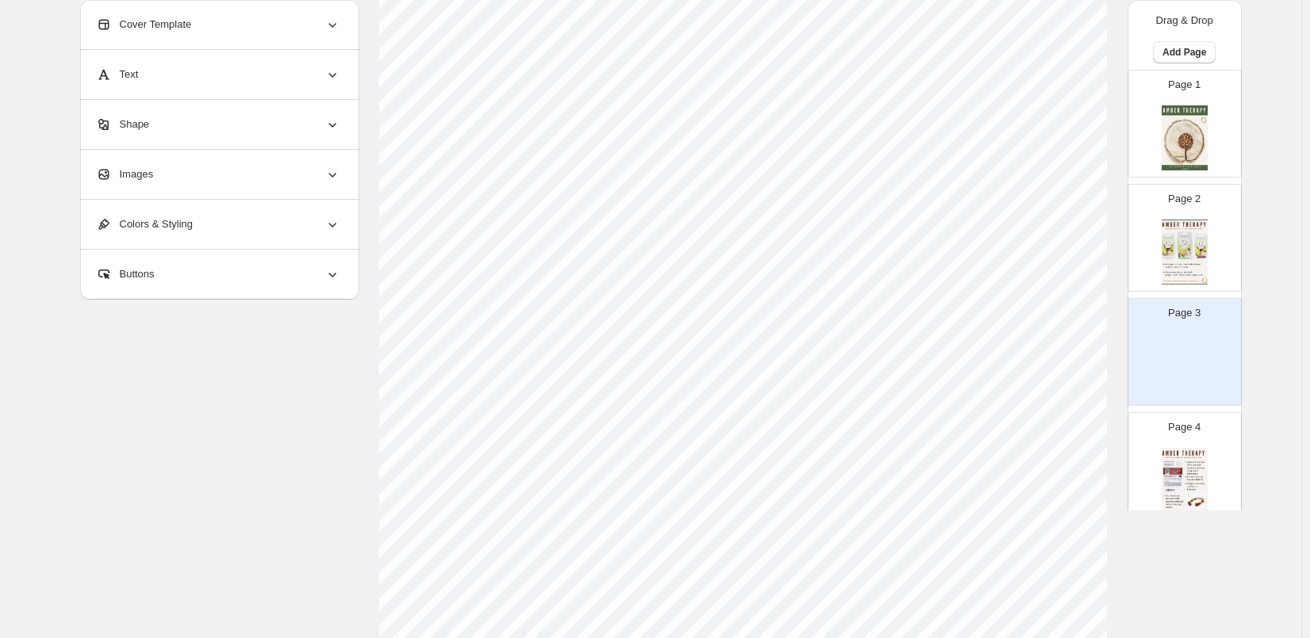
click at [134, 24] on span "Cover Template" at bounding box center [144, 25] width 96 height 16
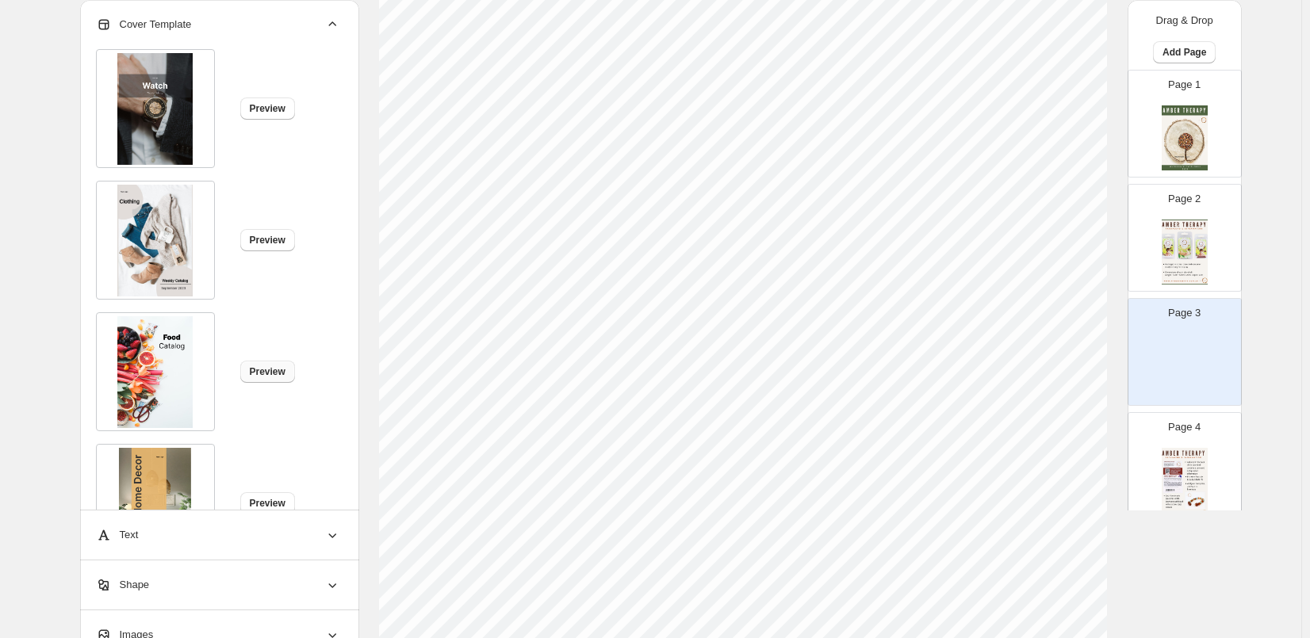
click at [283, 366] on span "Preview" at bounding box center [268, 371] width 36 height 13
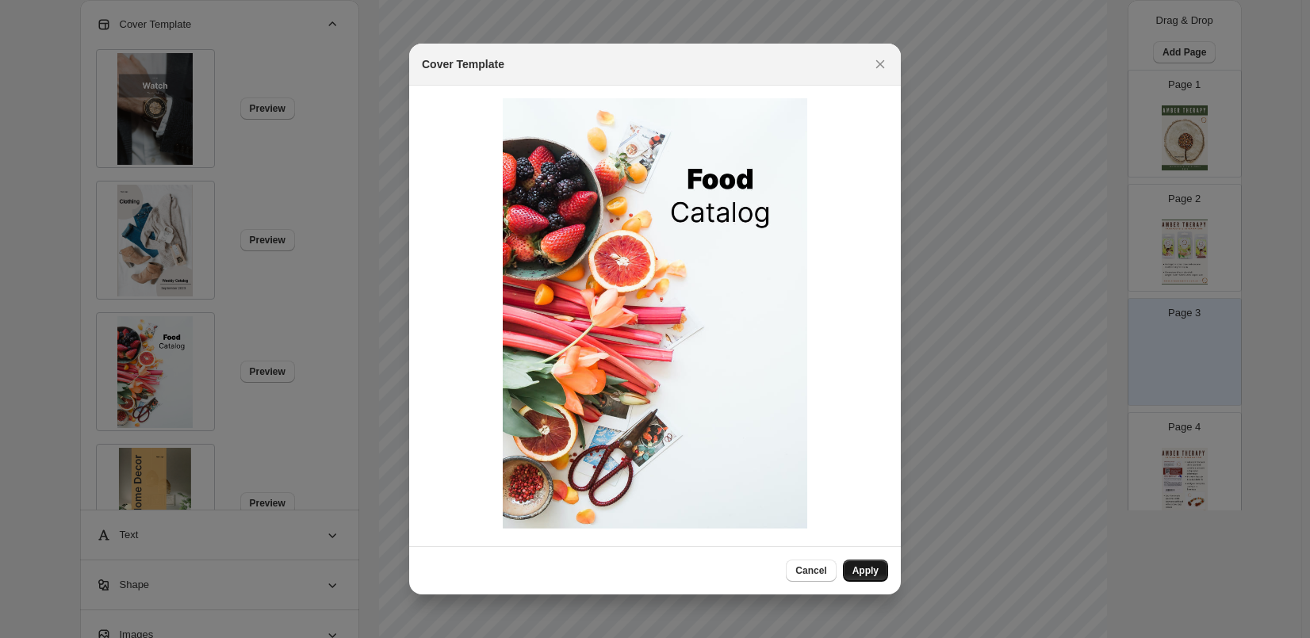
click at [872, 571] on span "Apply" at bounding box center [865, 570] width 26 height 13
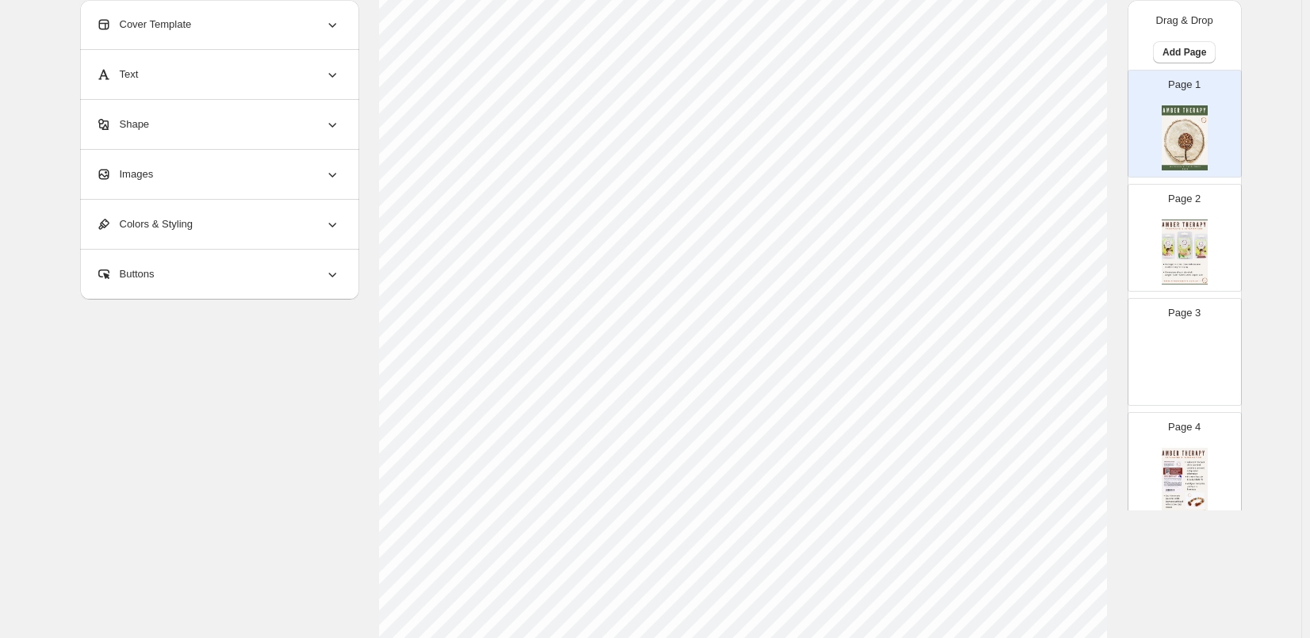
click at [1194, 358] on img at bounding box center [1184, 366] width 46 height 65
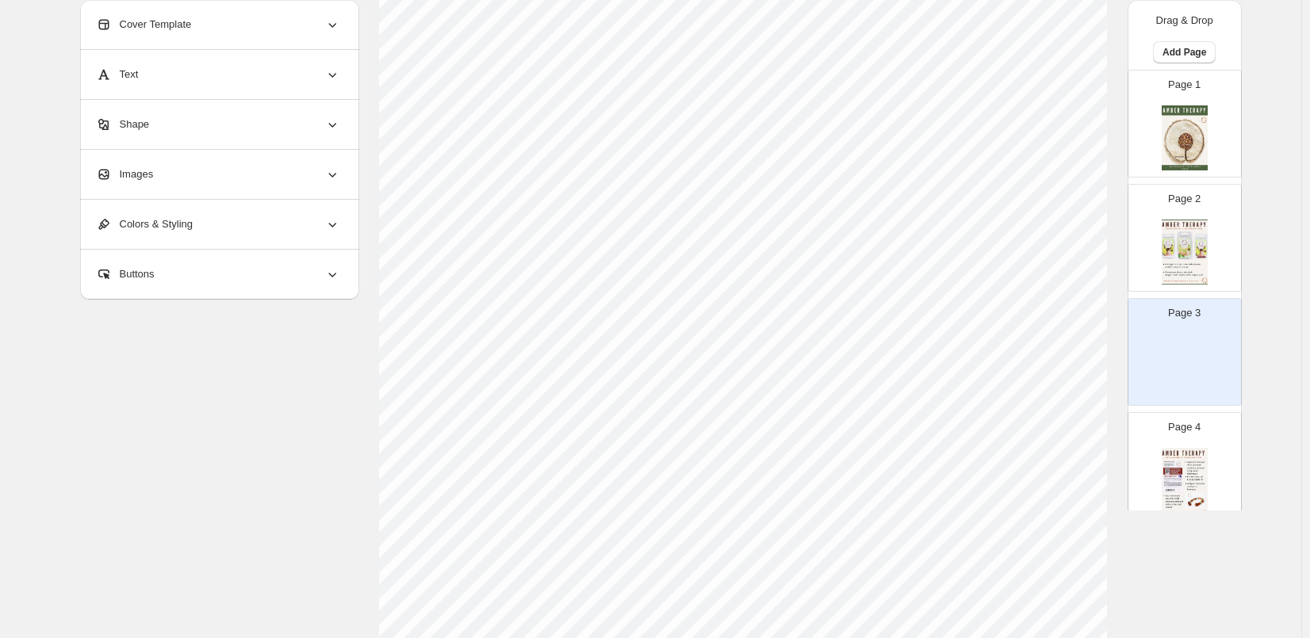
click at [166, 33] on div "Cover Template" at bounding box center [218, 24] width 244 height 49
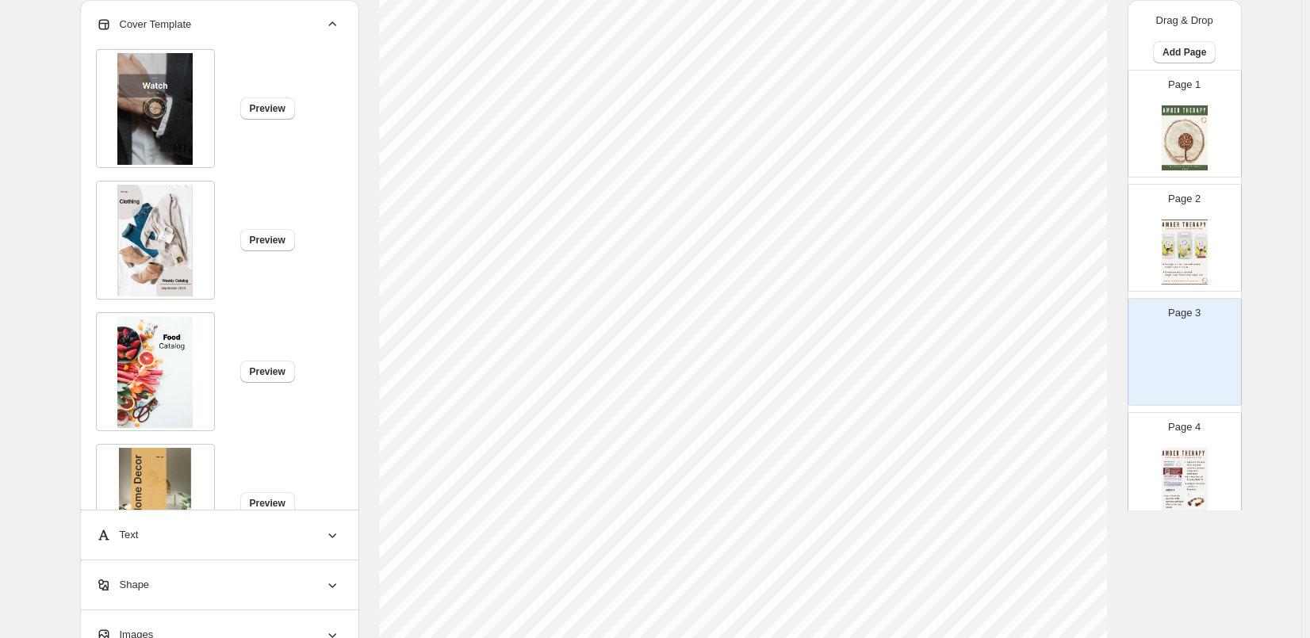
click at [149, 427] on img at bounding box center [154, 372] width 75 height 112
click at [270, 362] on button "Preview" at bounding box center [267, 372] width 55 height 22
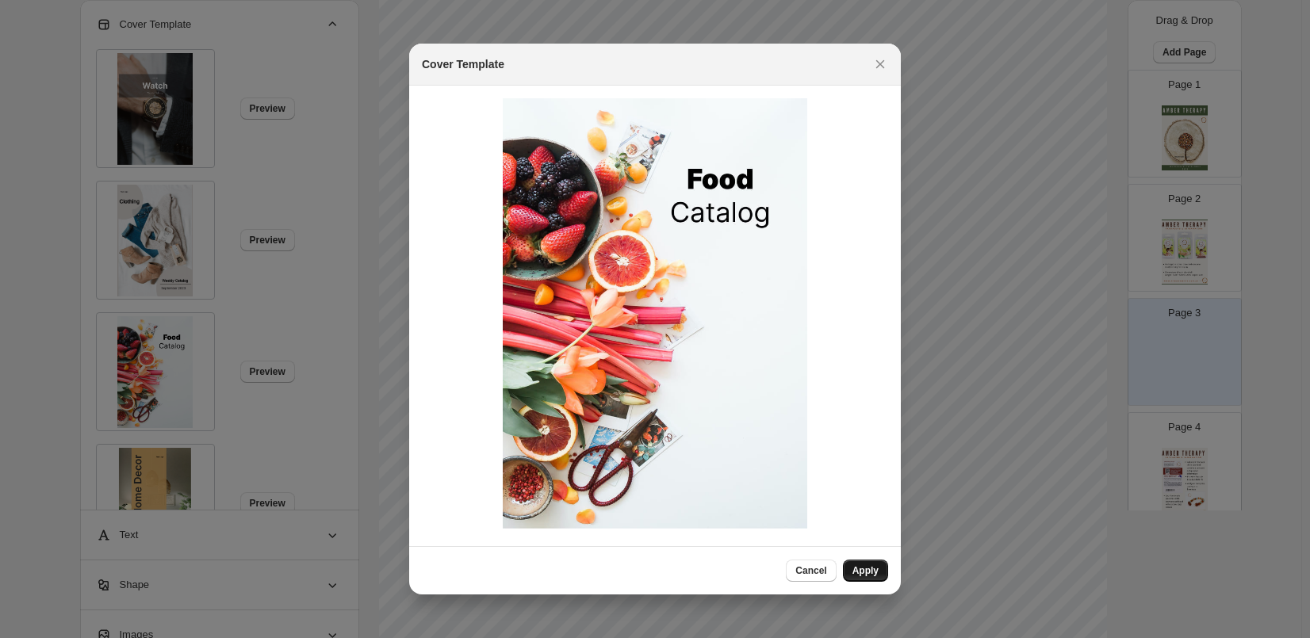
click at [862, 561] on button "Apply" at bounding box center [865, 571] width 45 height 22
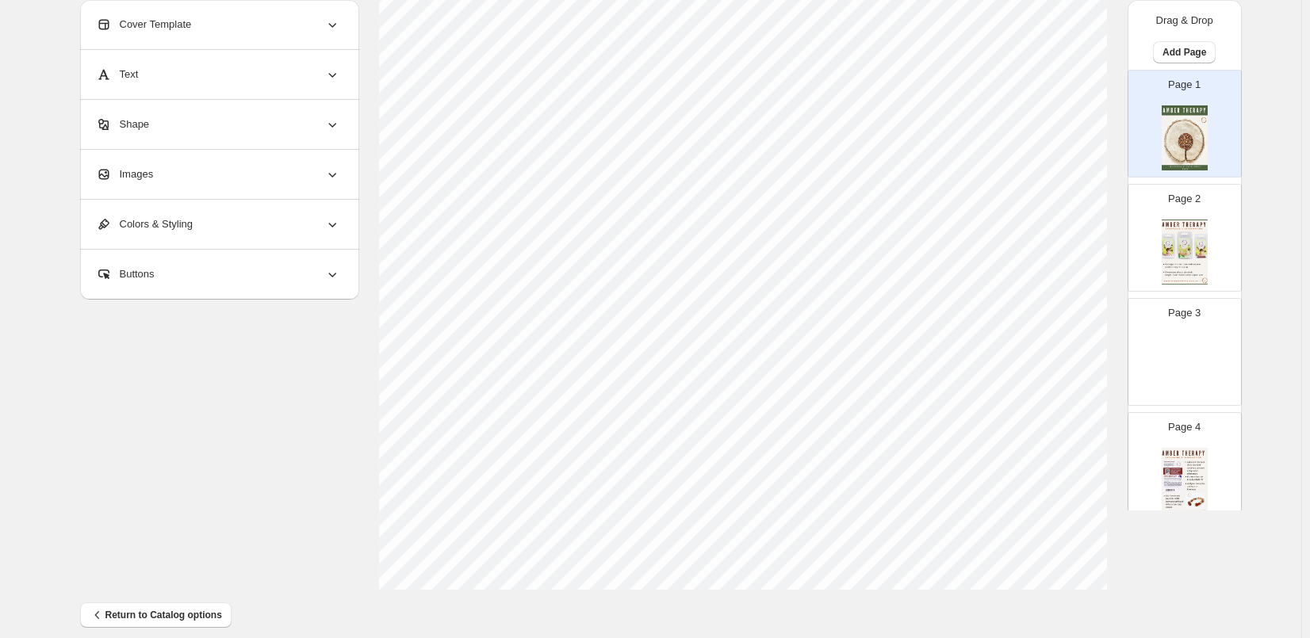
scroll to position [511, 0]
click at [1187, 238] on img at bounding box center [1184, 252] width 46 height 65
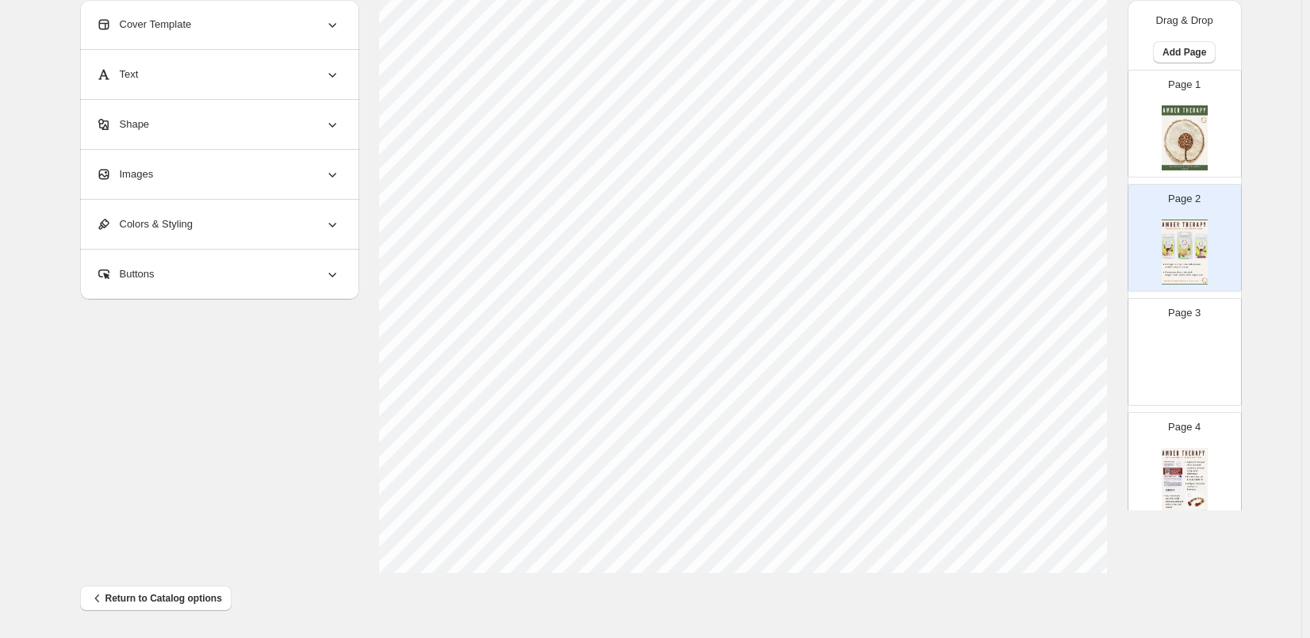
click at [1173, 319] on p "Page 3" at bounding box center [1184, 313] width 33 height 16
type input "*"
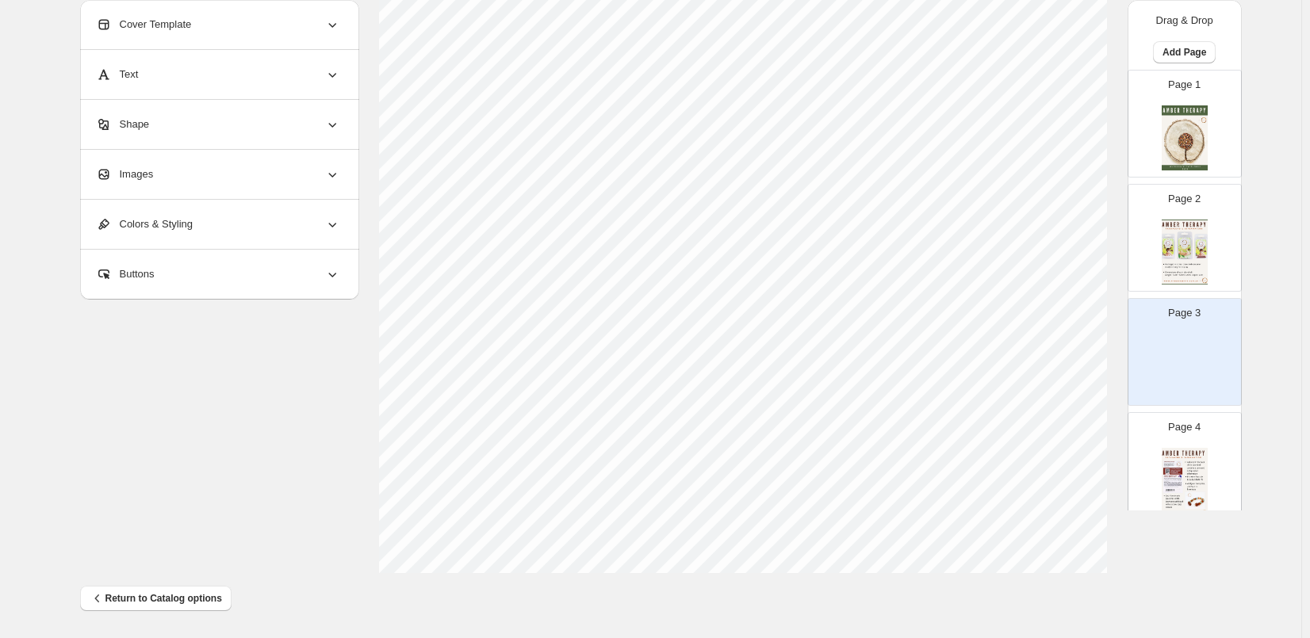
click at [177, 168] on div "Images" at bounding box center [218, 174] width 244 height 49
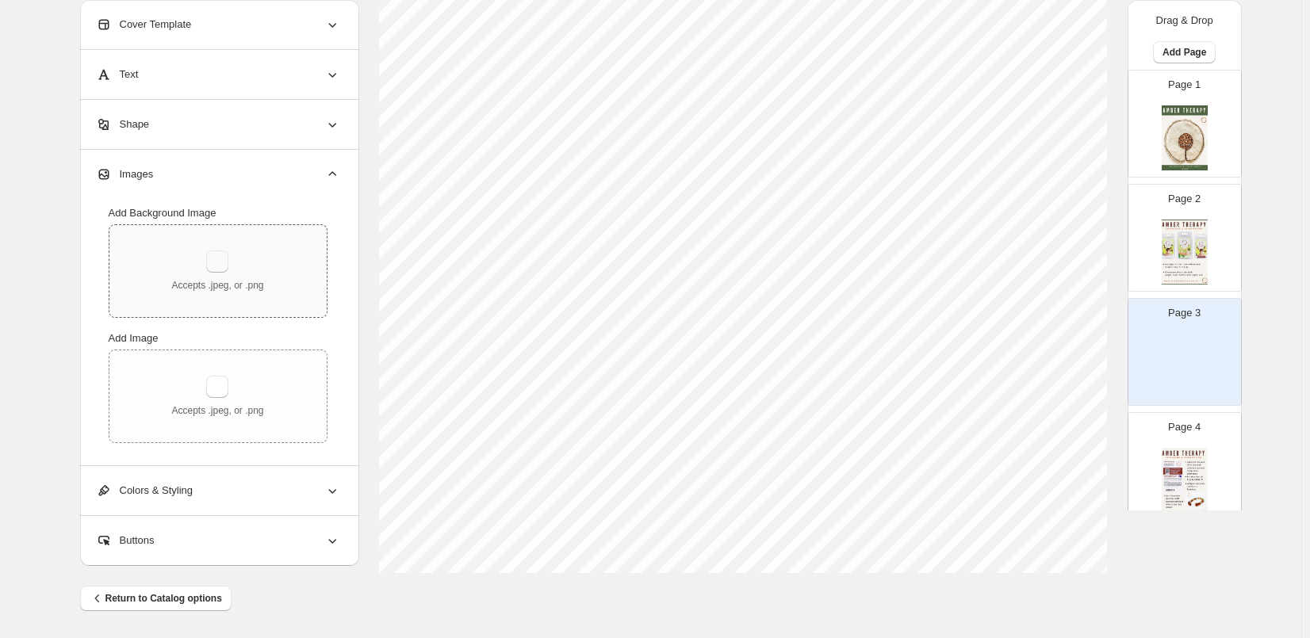
click at [221, 266] on button "button" at bounding box center [217, 261] width 22 height 22
type input "**********"
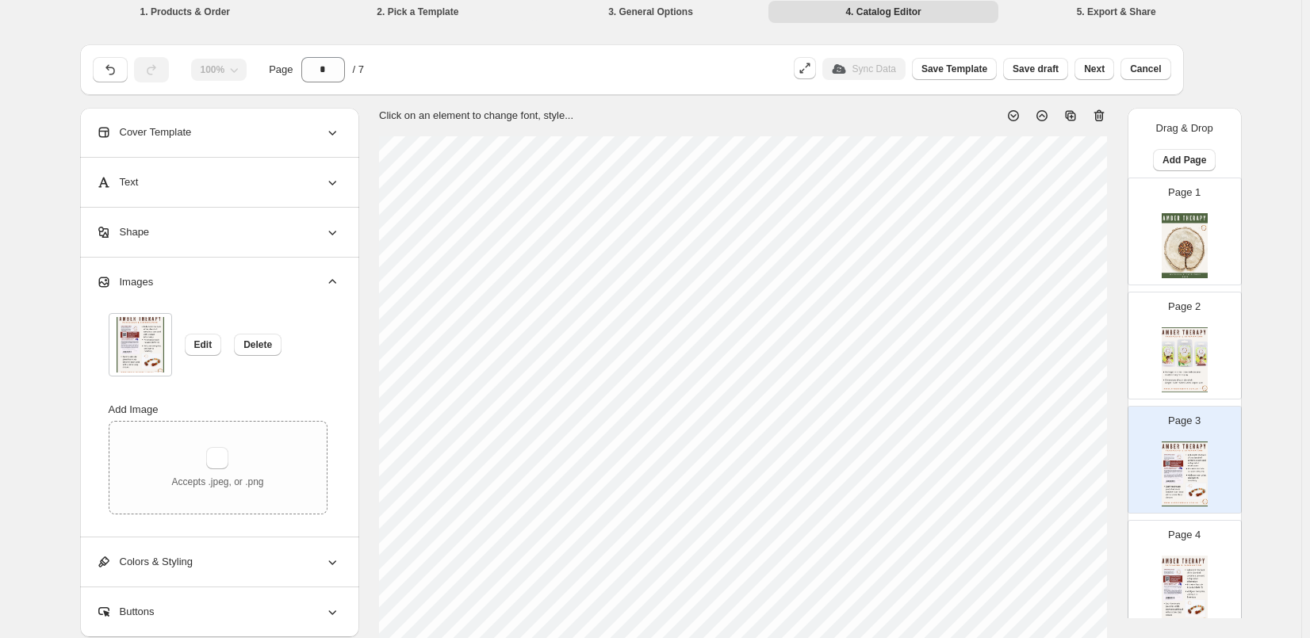
scroll to position [0, 0]
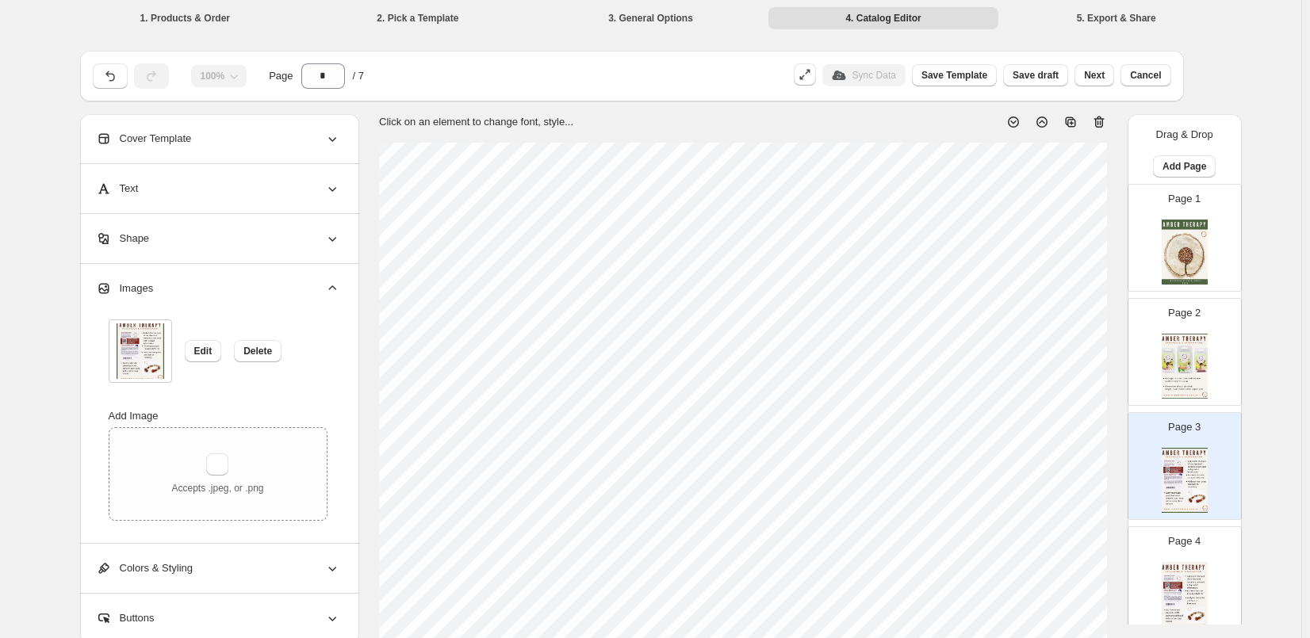
click at [1206, 242] on div "Page 1" at bounding box center [1178, 231] width 100 height 106
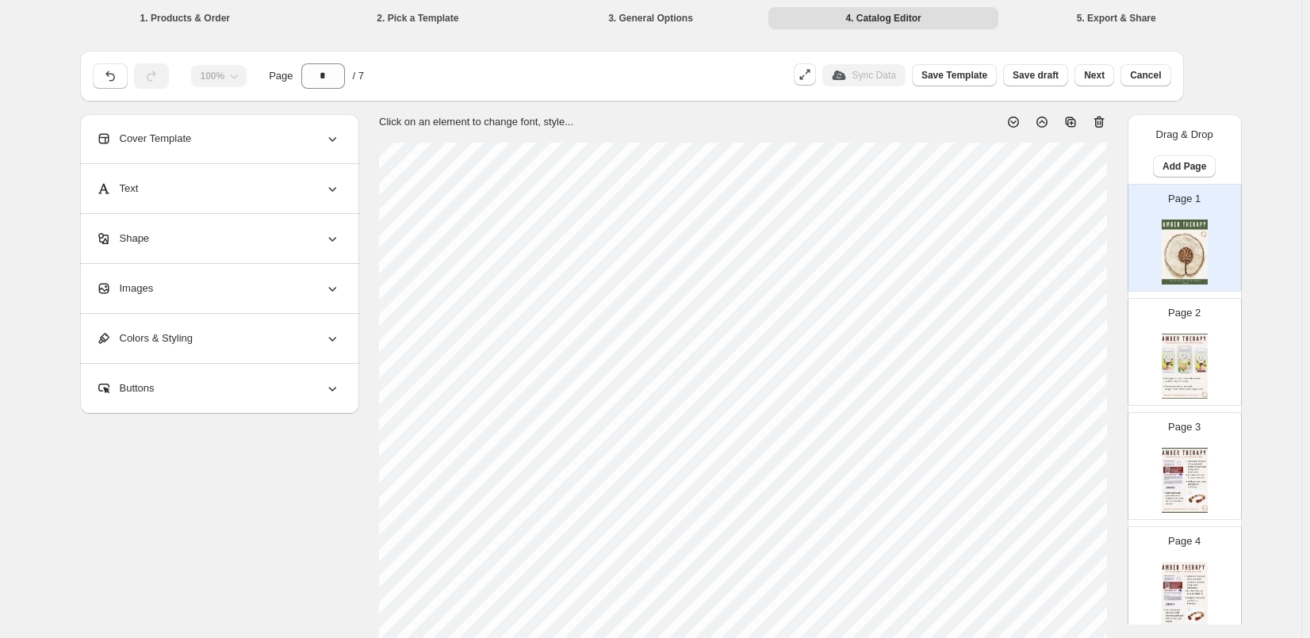
click at [1216, 333] on div "Page 2" at bounding box center [1178, 346] width 100 height 106
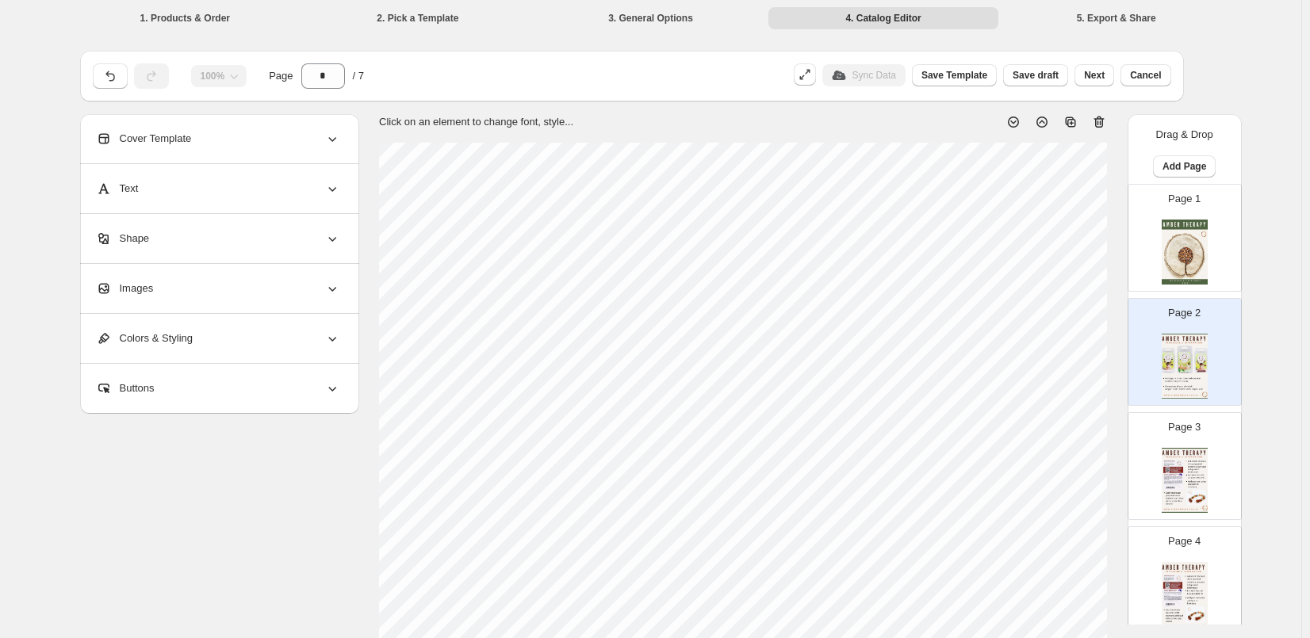
click at [1196, 473] on img at bounding box center [1184, 480] width 46 height 65
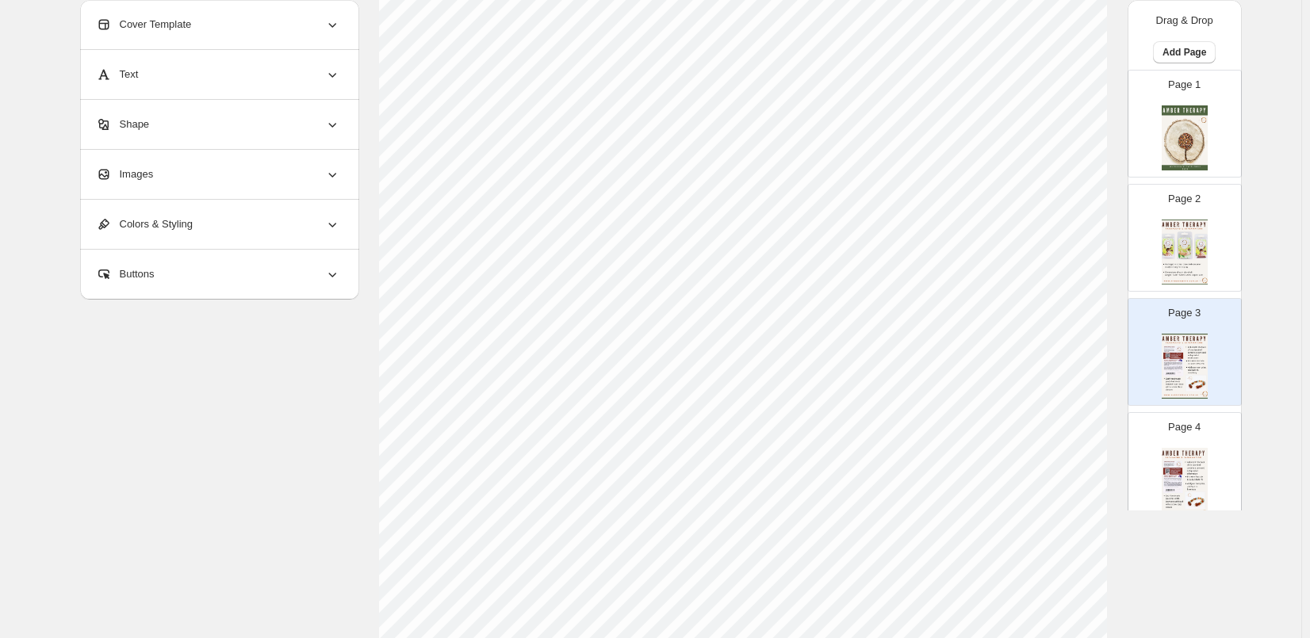
scroll to position [511, 0]
click at [1194, 459] on img at bounding box center [1184, 480] width 46 height 65
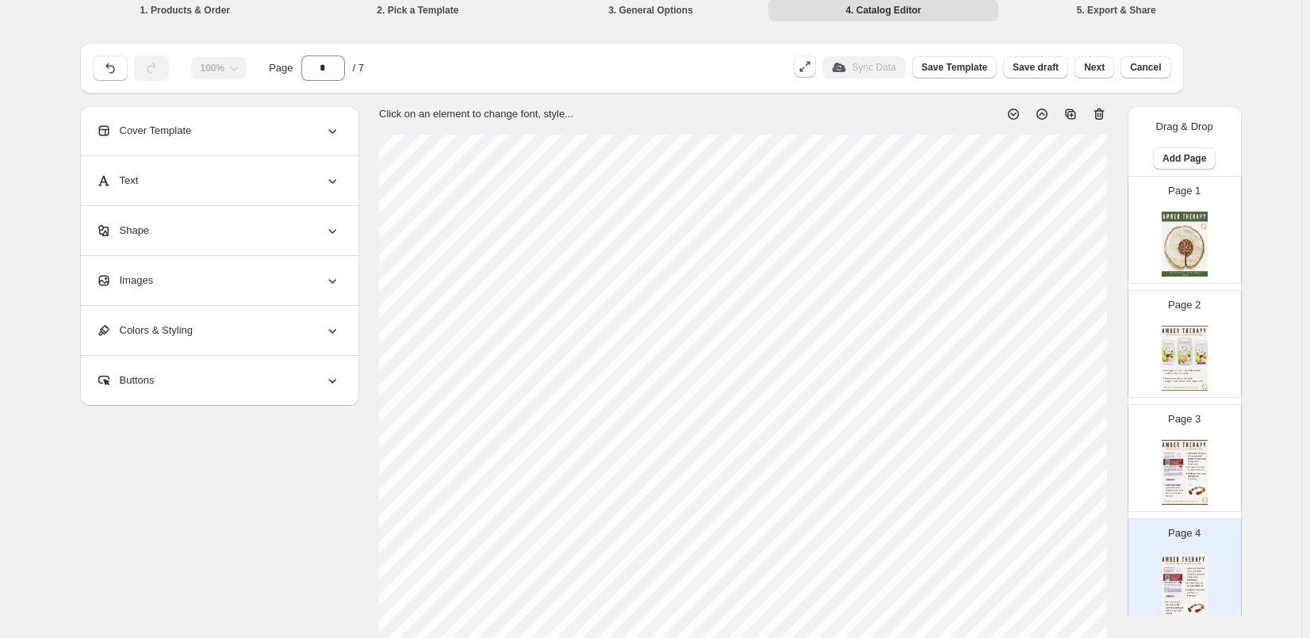
scroll to position [0, 0]
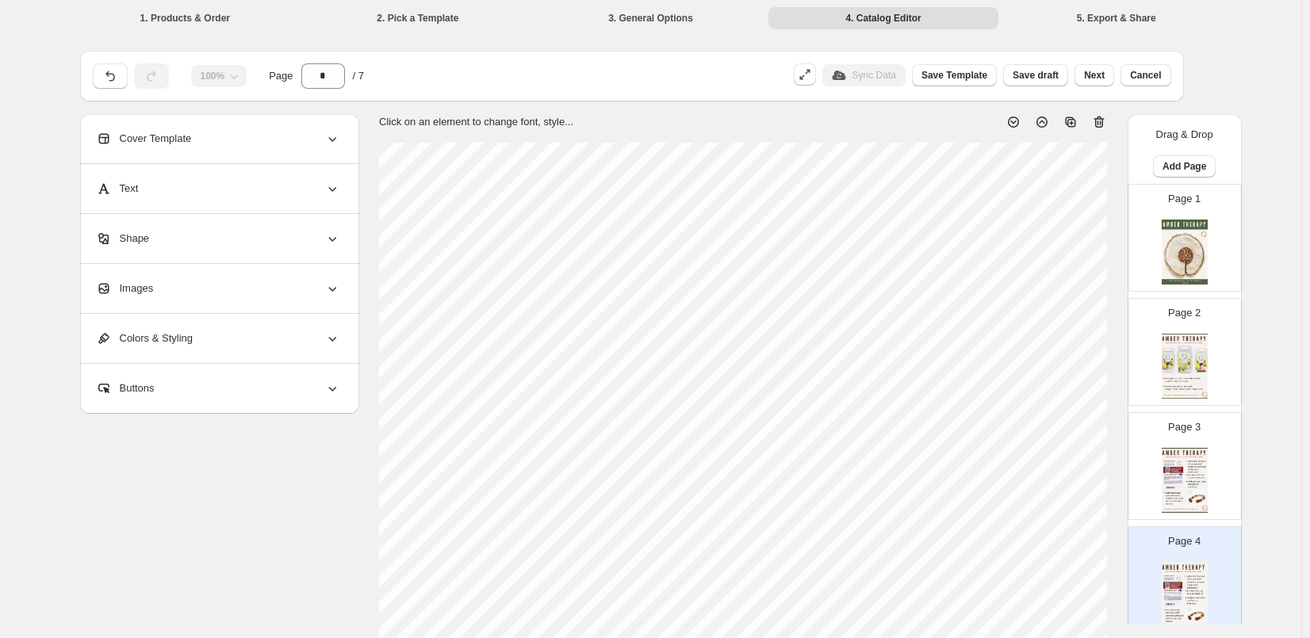
click at [1107, 114] on icon at bounding box center [1099, 122] width 16 height 16
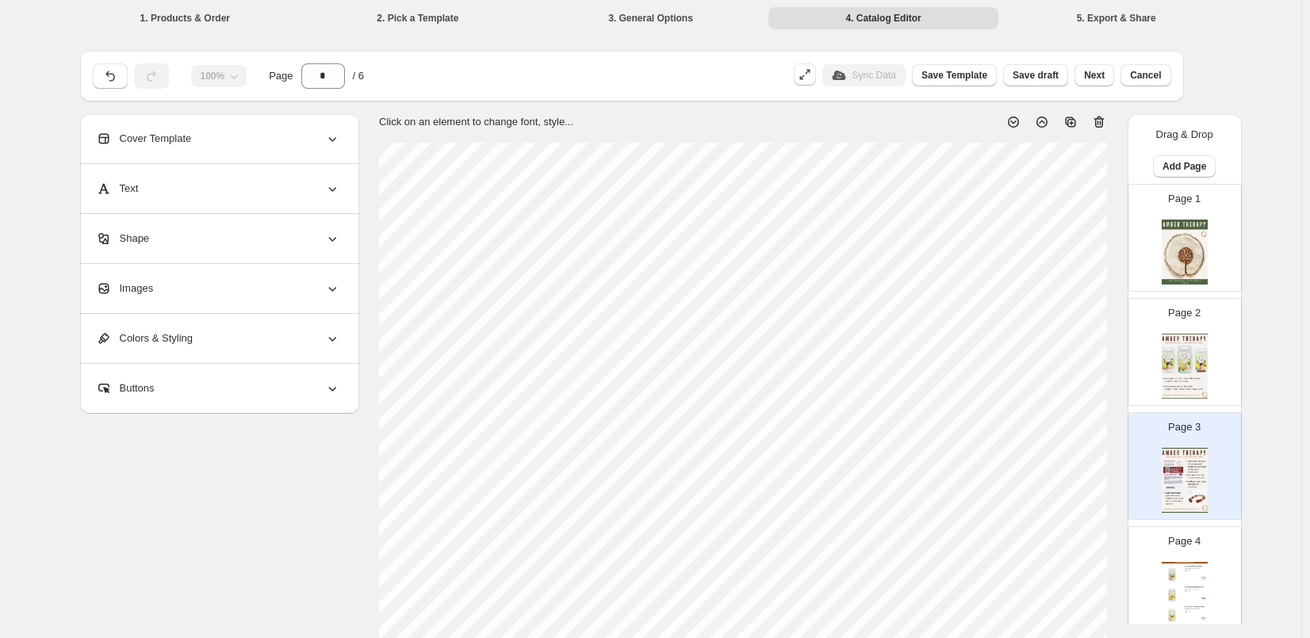
click at [1188, 231] on img at bounding box center [1184, 252] width 46 height 65
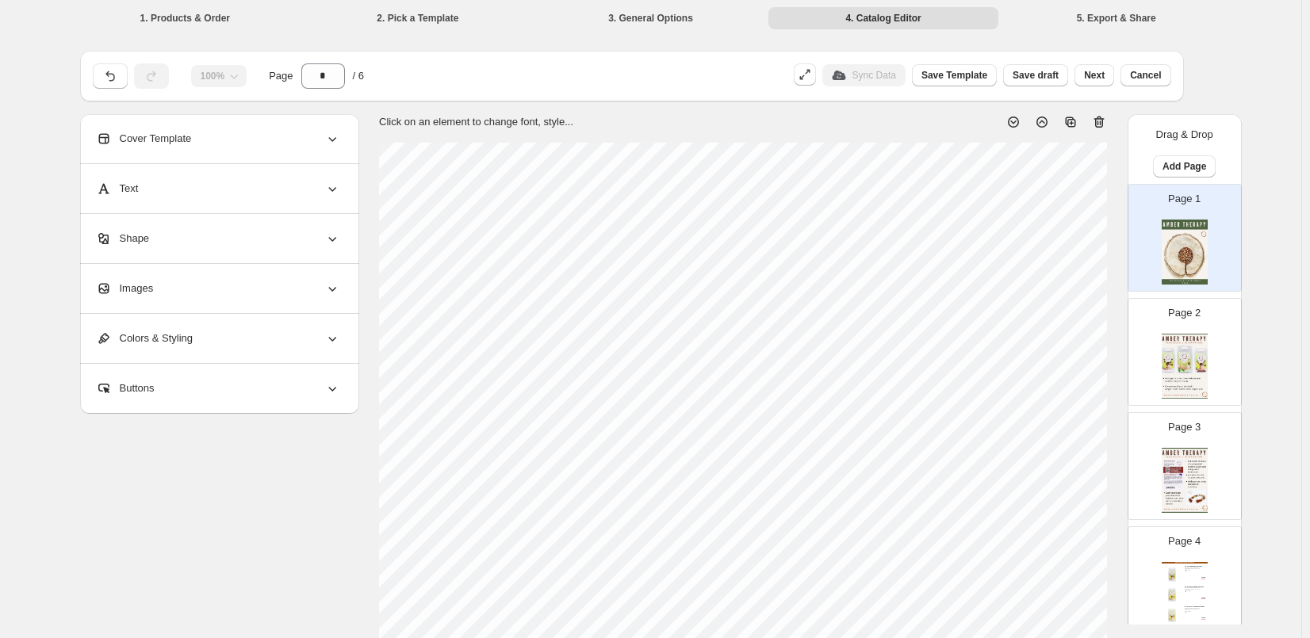
click at [1193, 346] on img at bounding box center [1184, 366] width 46 height 65
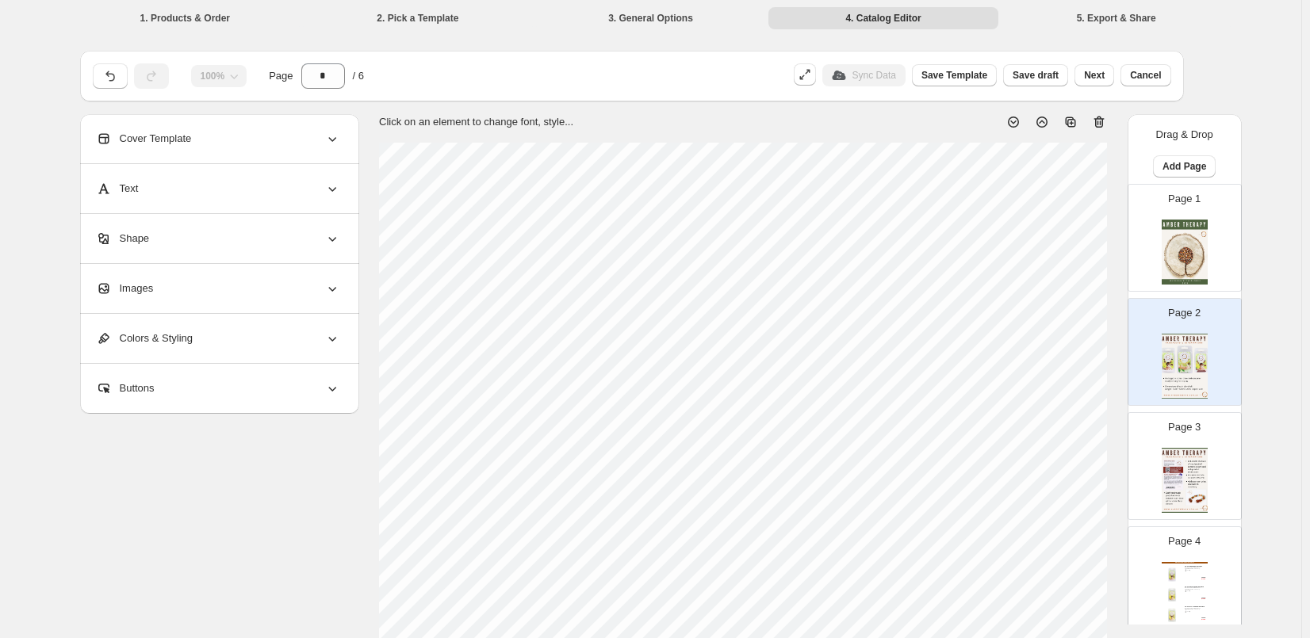
click at [1180, 472] on img at bounding box center [1184, 480] width 46 height 65
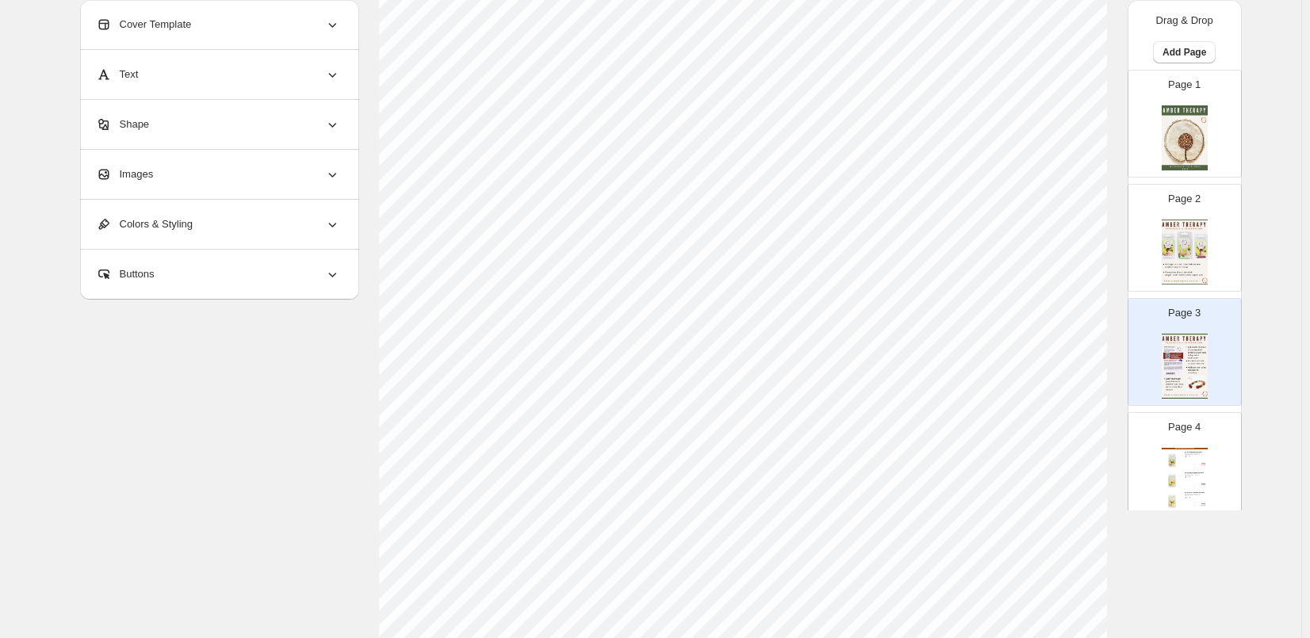
scroll to position [511, 0]
click at [1187, 461] on div "Infant & Toddler Amber Necklaces 33-34cm Multi Amber Necklace Handmade & knotte…" at bounding box center [1184, 480] width 46 height 65
type input "*"
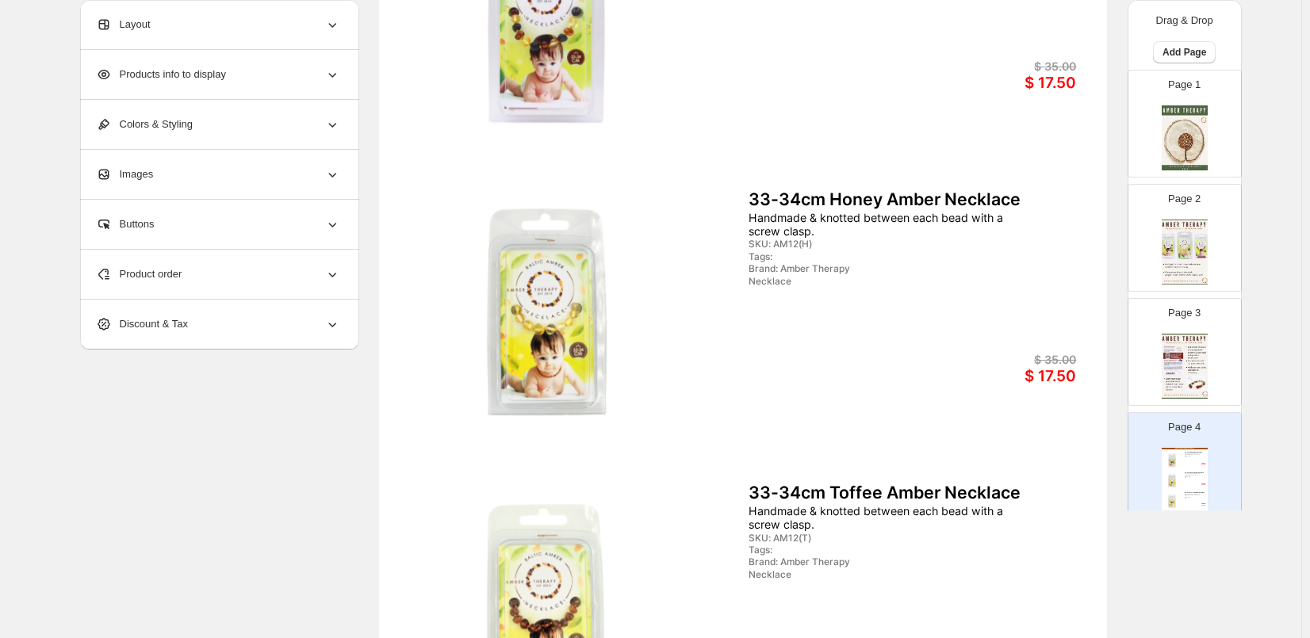
scroll to position [317, 0]
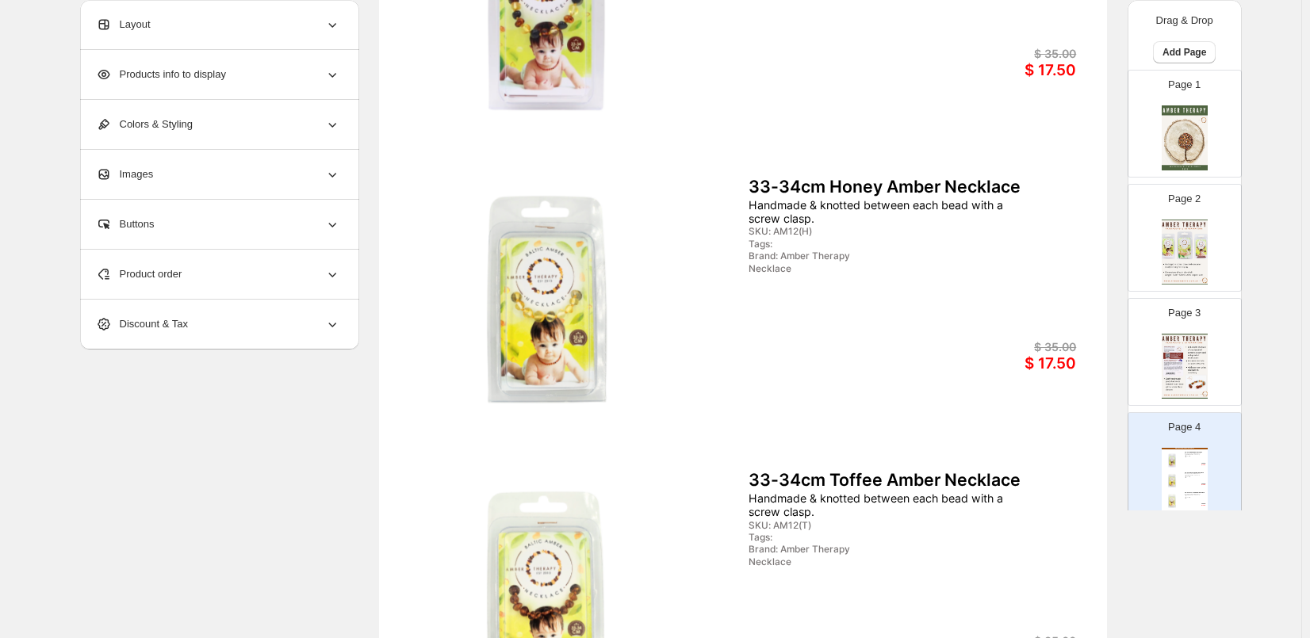
click at [185, 315] on div "Discount & Tax" at bounding box center [218, 324] width 244 height 49
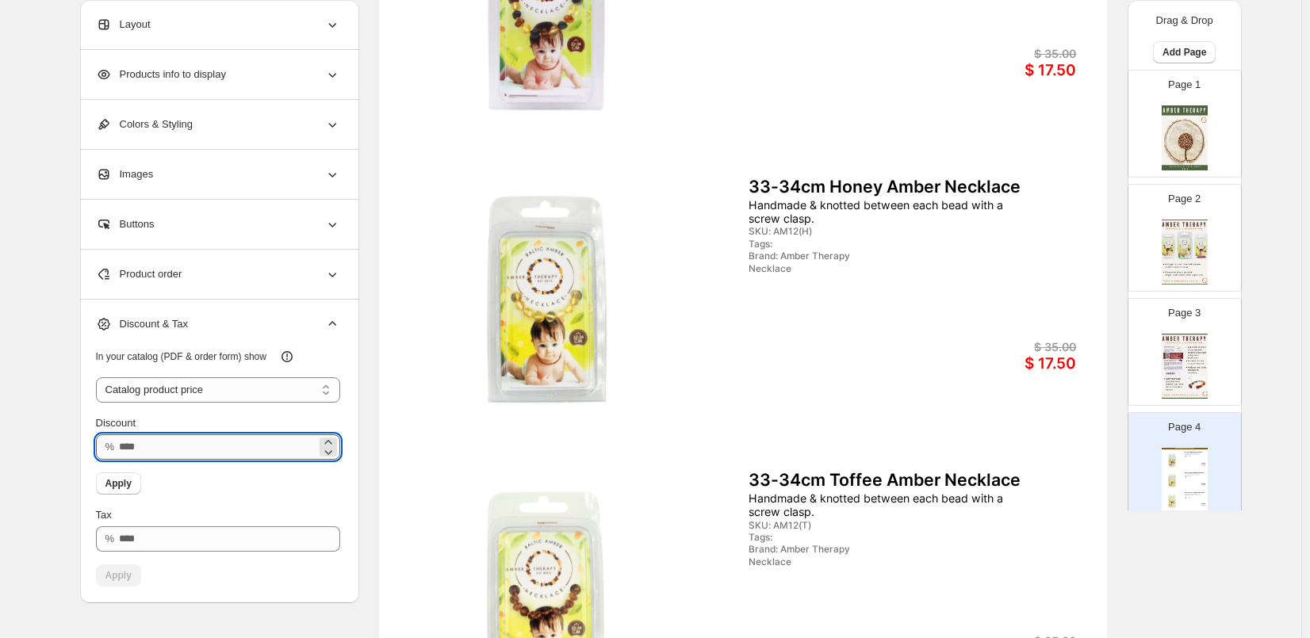
drag, startPoint x: 136, startPoint y: 448, endPoint x: 124, endPoint y: 446, distance: 12.8
click at [124, 446] on input "**" at bounding box center [217, 446] width 197 height 25
type input "**"
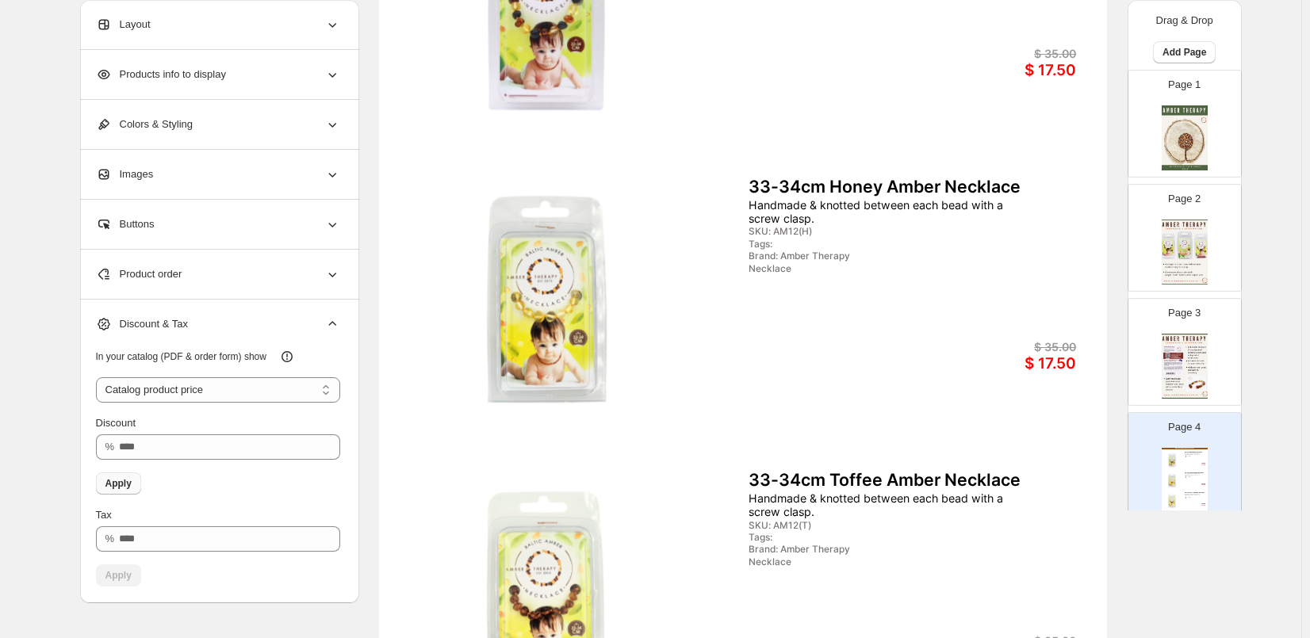
click at [126, 483] on span "Apply" at bounding box center [118, 483] width 26 height 13
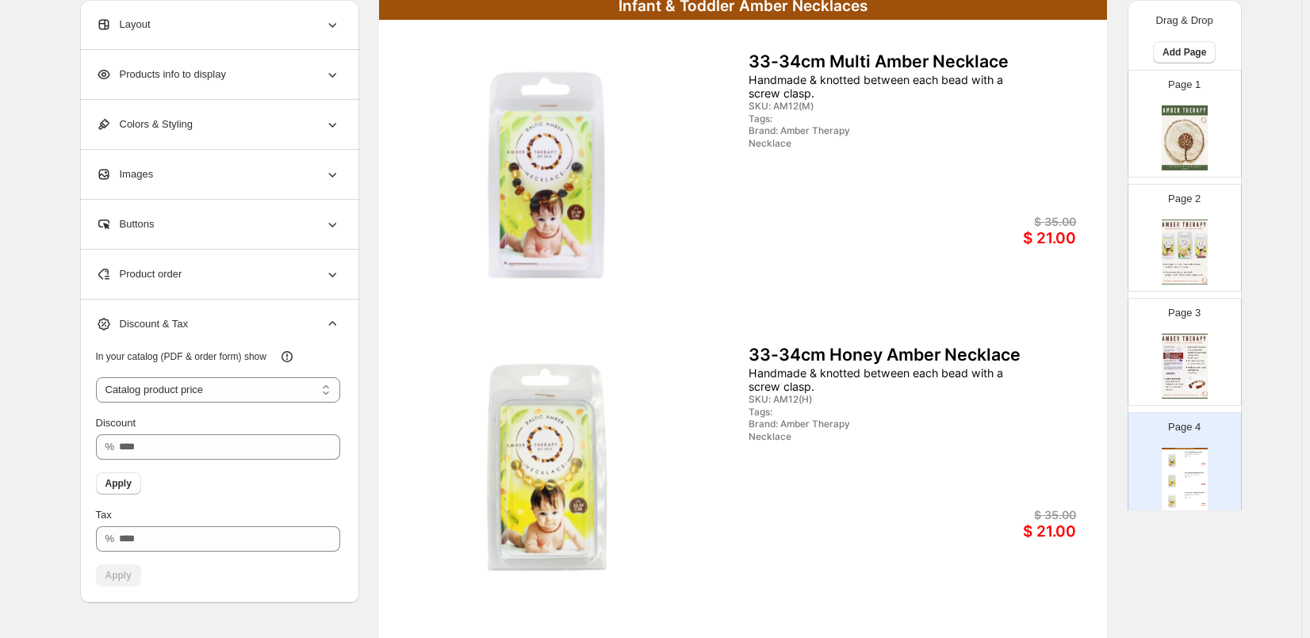
scroll to position [0, 0]
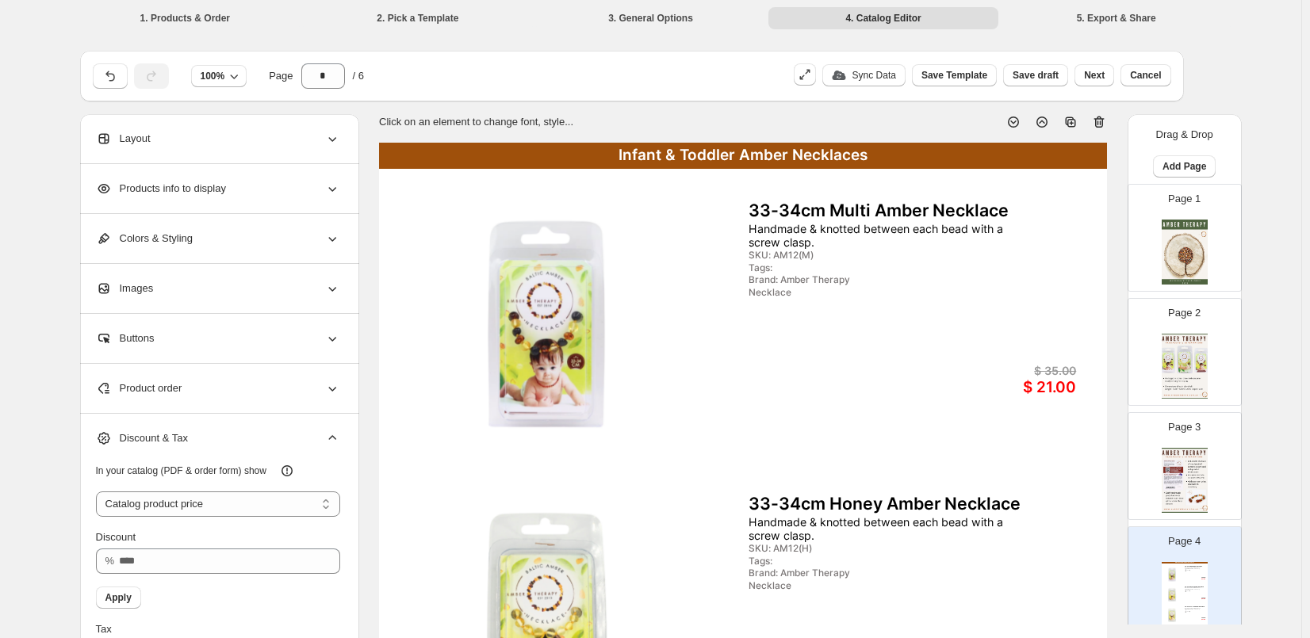
click at [452, 142] on div "Click on an element to change font, style... Infant & Toddler Amber Necklaces 3…" at bounding box center [743, 592] width 728 height 983
click at [445, 150] on div "Infant & Toddler Amber Necklaces" at bounding box center [743, 156] width 728 height 26
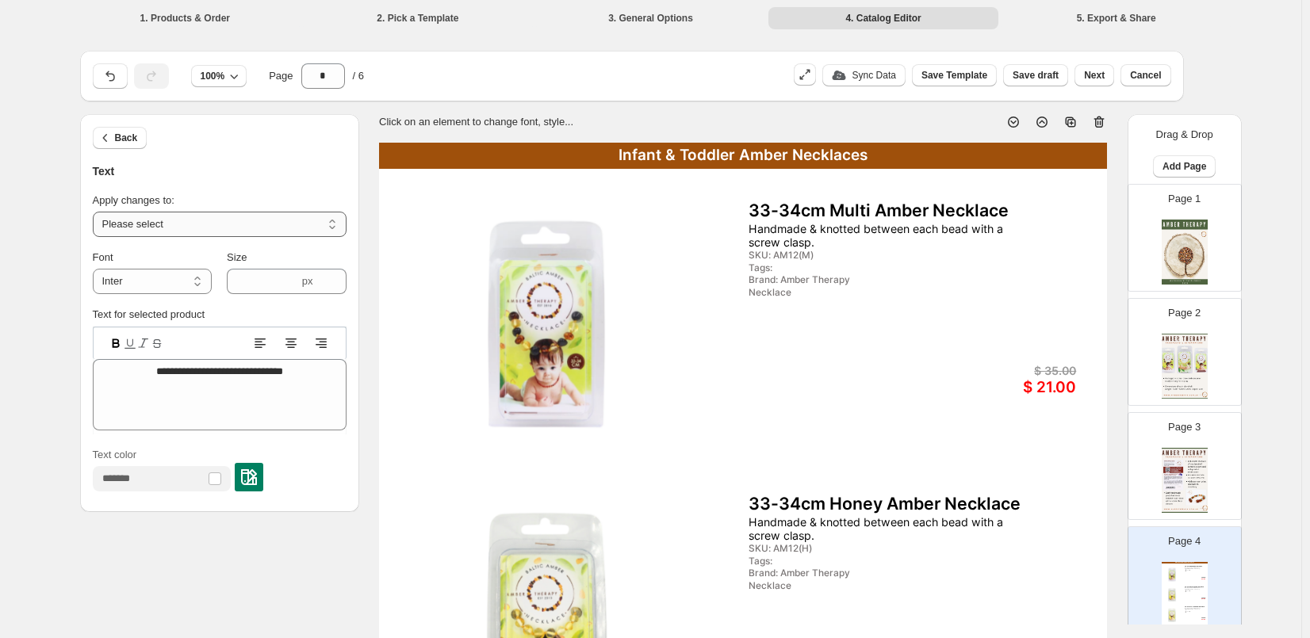
click at [148, 220] on select "**********" at bounding box center [220, 224] width 254 height 25
select select "**********"
click at [96, 212] on select "**********" at bounding box center [220, 224] width 254 height 25
click at [263, 473] on div at bounding box center [249, 477] width 29 height 29
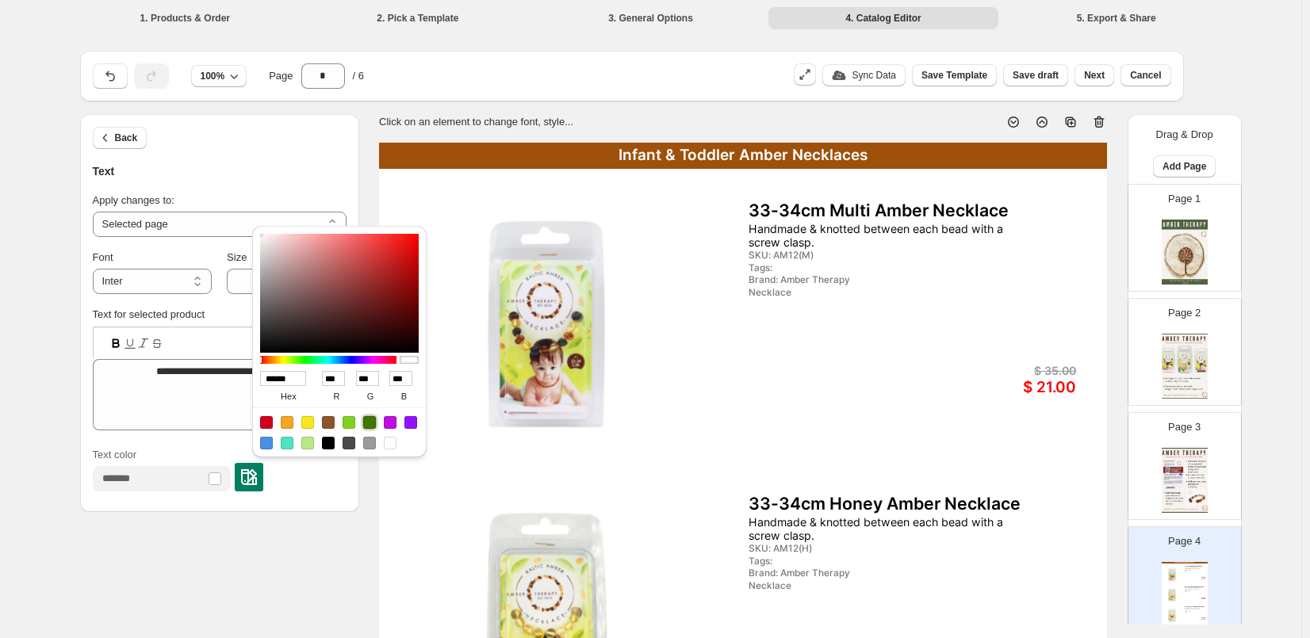
click at [373, 419] on div at bounding box center [369, 422] width 13 height 13
type input "******"
type input "**"
type input "***"
type input "*"
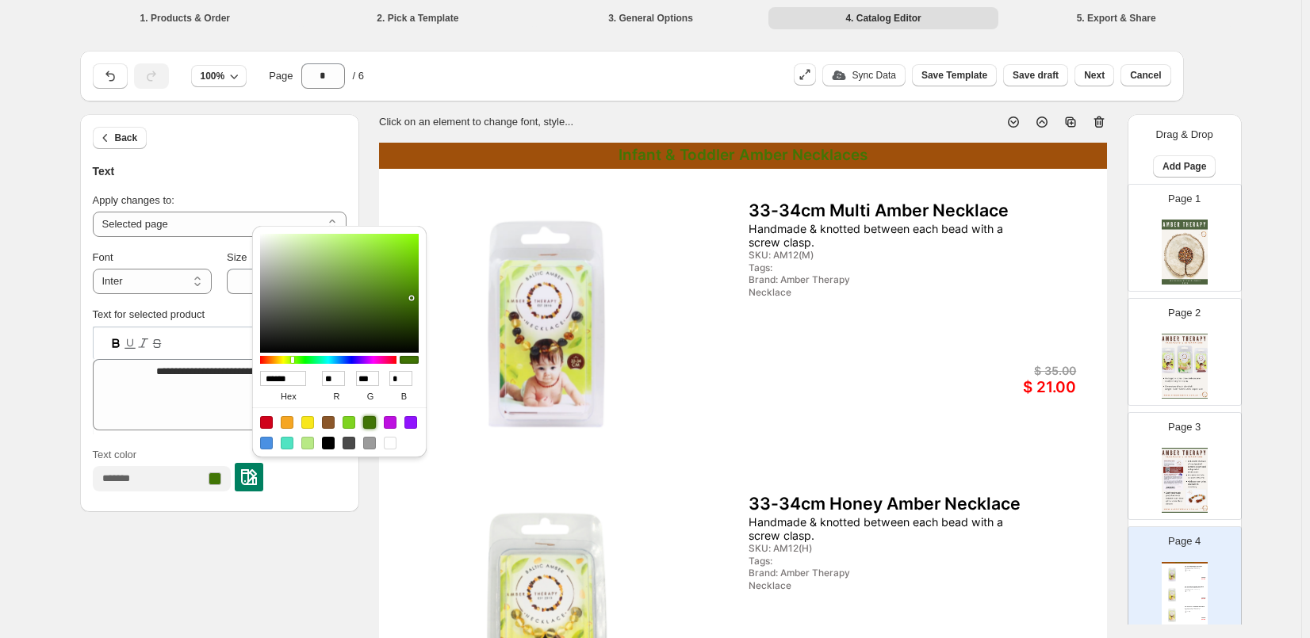
click at [323, 443] on div at bounding box center [328, 443] width 13 height 13
type input "******"
type input "*"
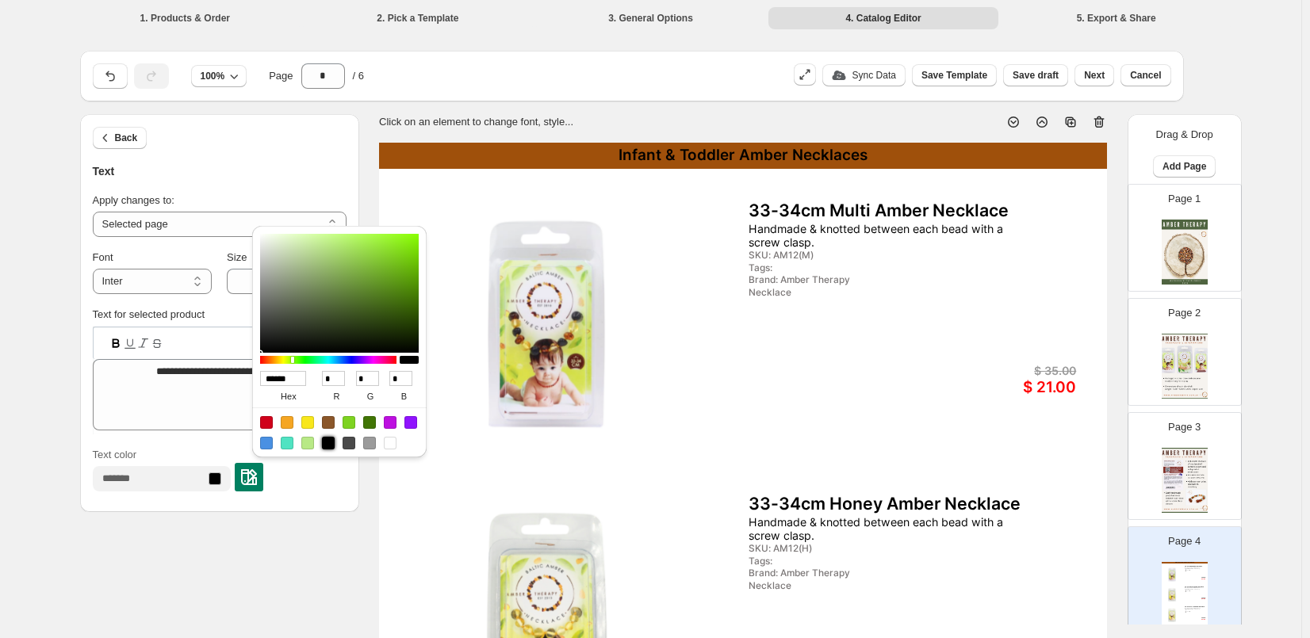
click at [392, 442] on div at bounding box center [390, 443] width 13 height 13
type input "******"
type input "***"
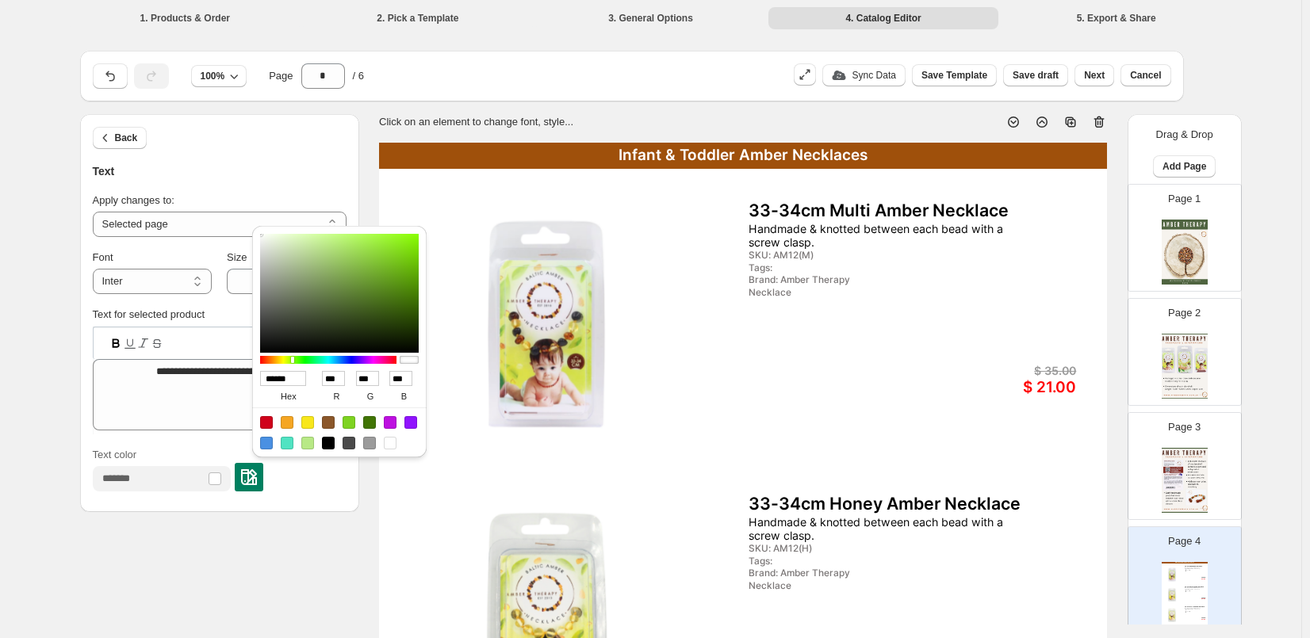
click at [428, 520] on img at bounding box center [546, 618] width 272 height 248
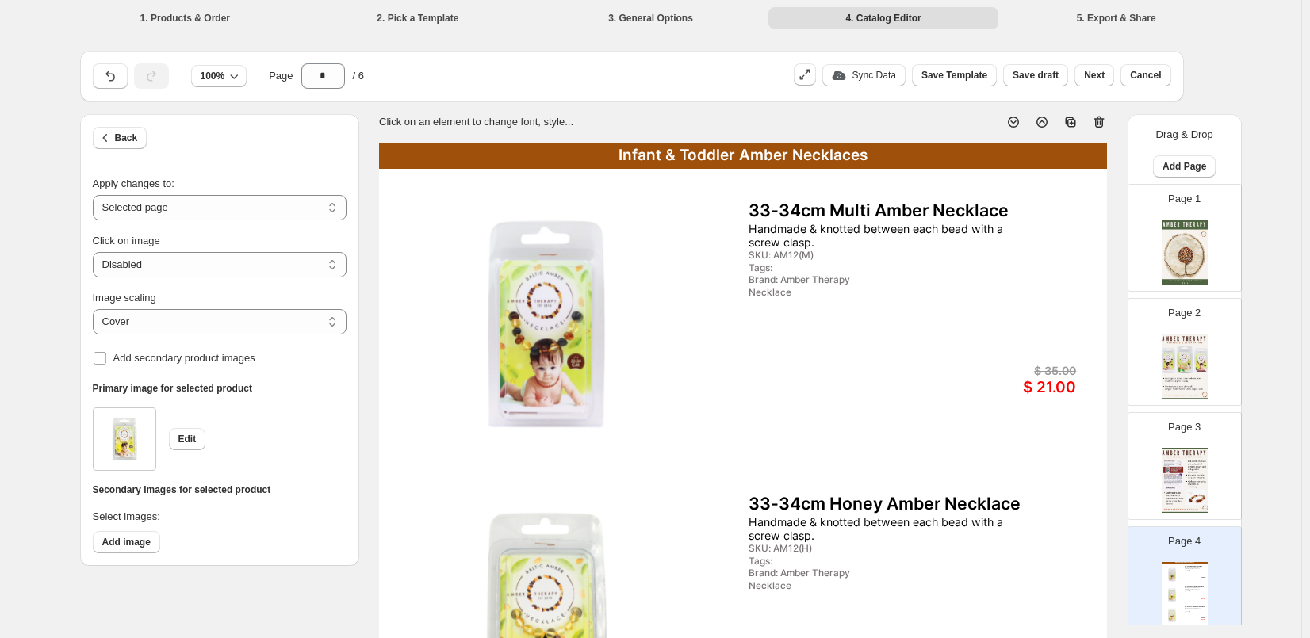
click at [573, 158] on div "Infant & Toddler Amber Necklaces" at bounding box center [743, 156] width 728 height 26
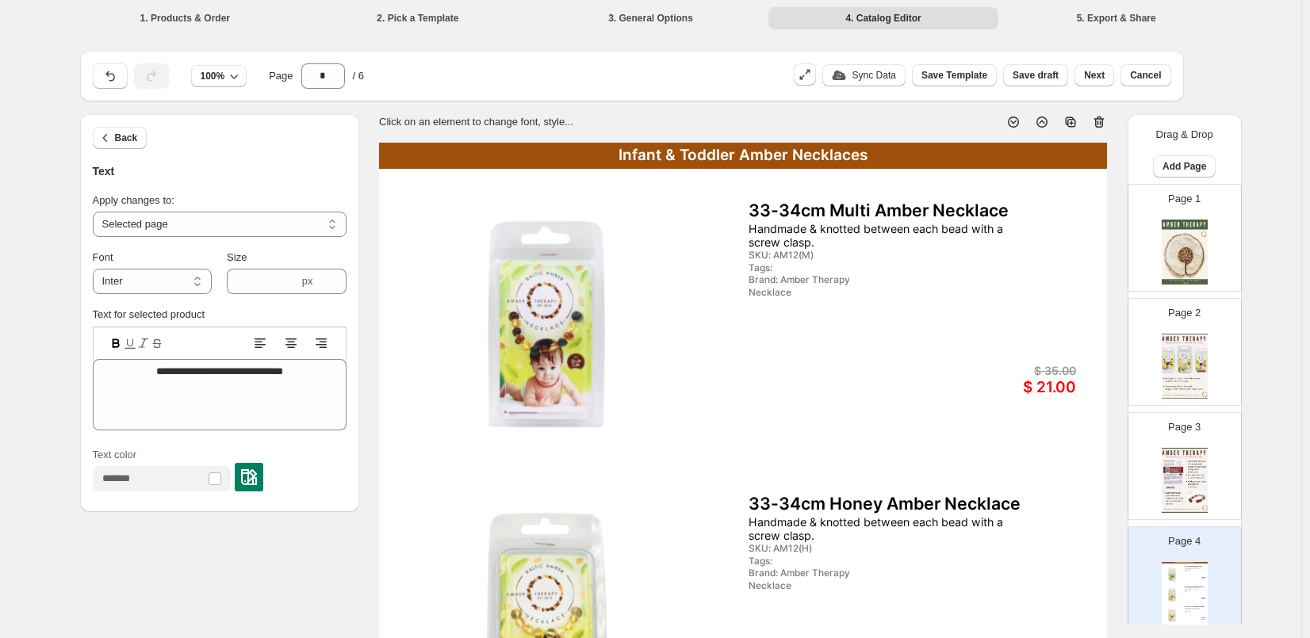
click at [867, 422] on div "Infant & Toddler Amber Necklaces 33-34cm Multi Amber Necklace Handmade & knotte…" at bounding box center [743, 614] width 728 height 942
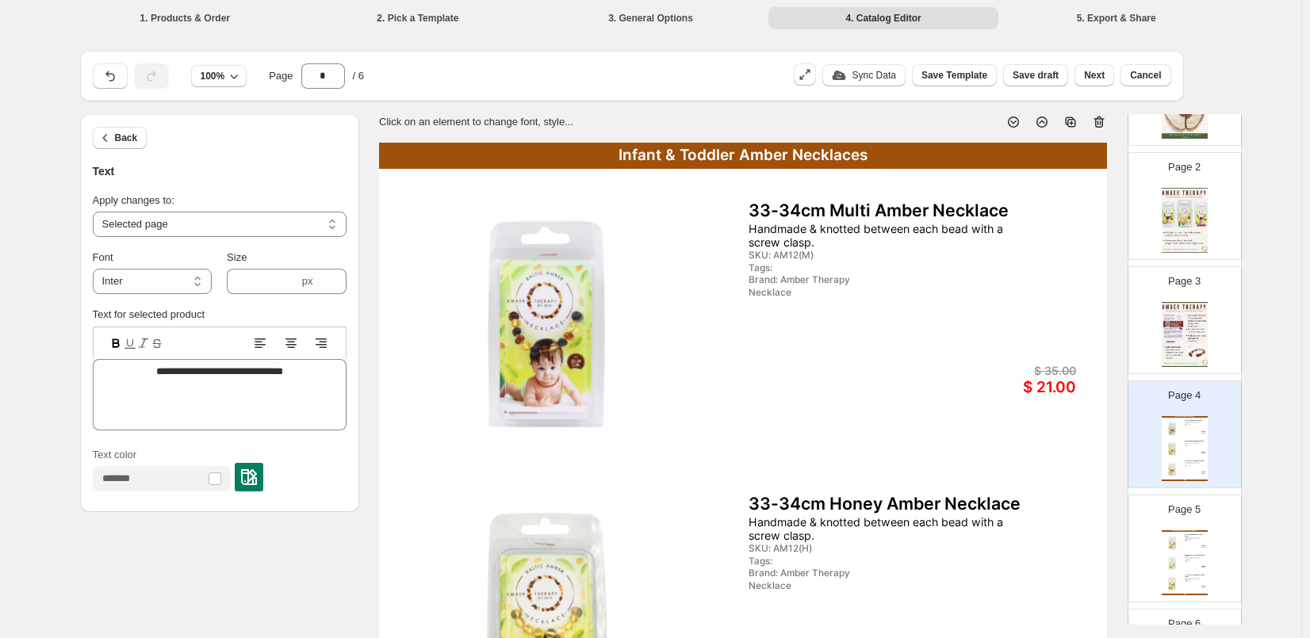
scroll to position [279, 0]
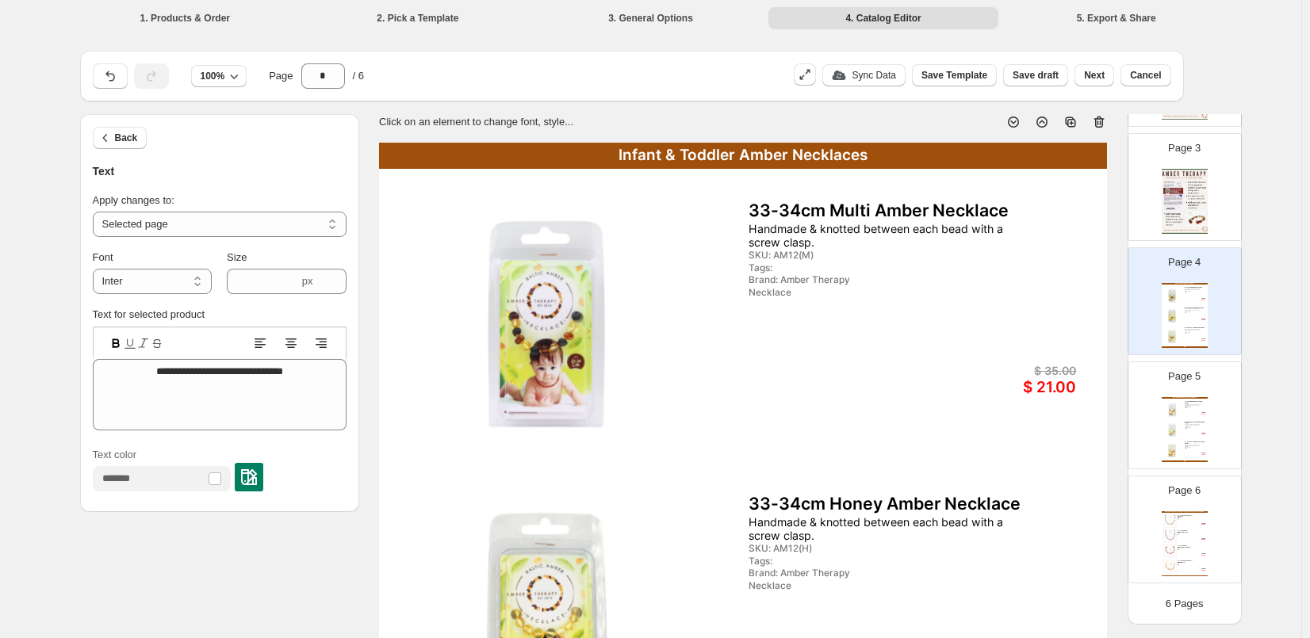
click at [1177, 430] on img at bounding box center [1171, 430] width 17 height 17
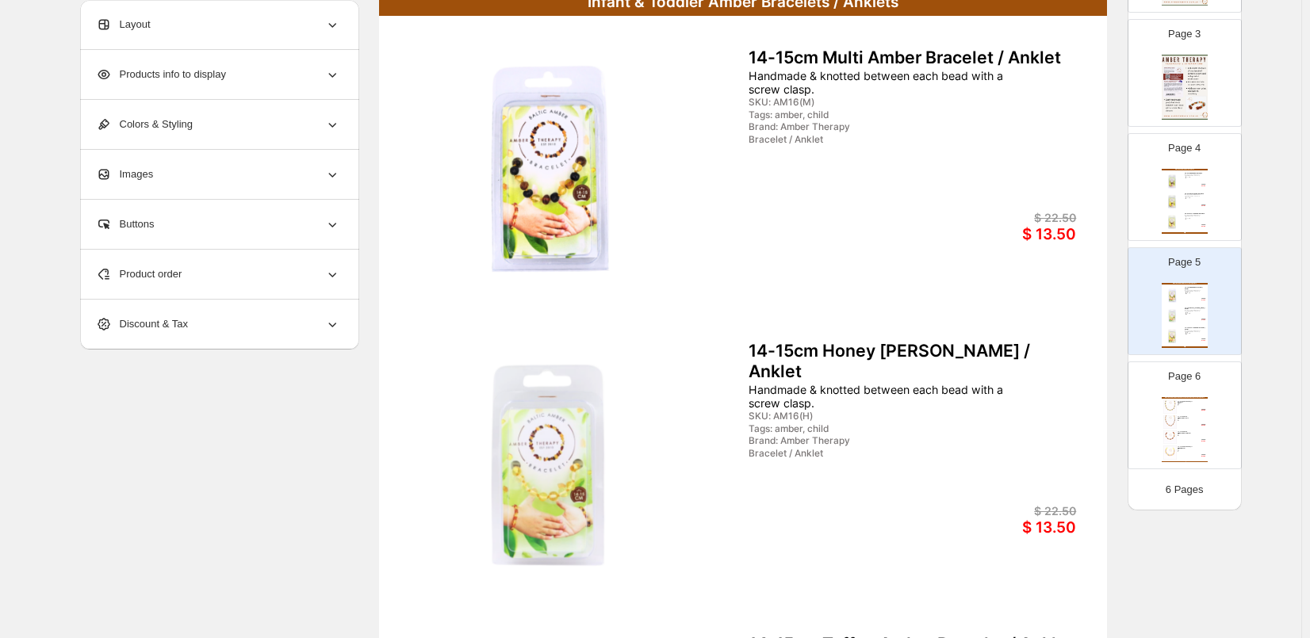
scroll to position [159, 0]
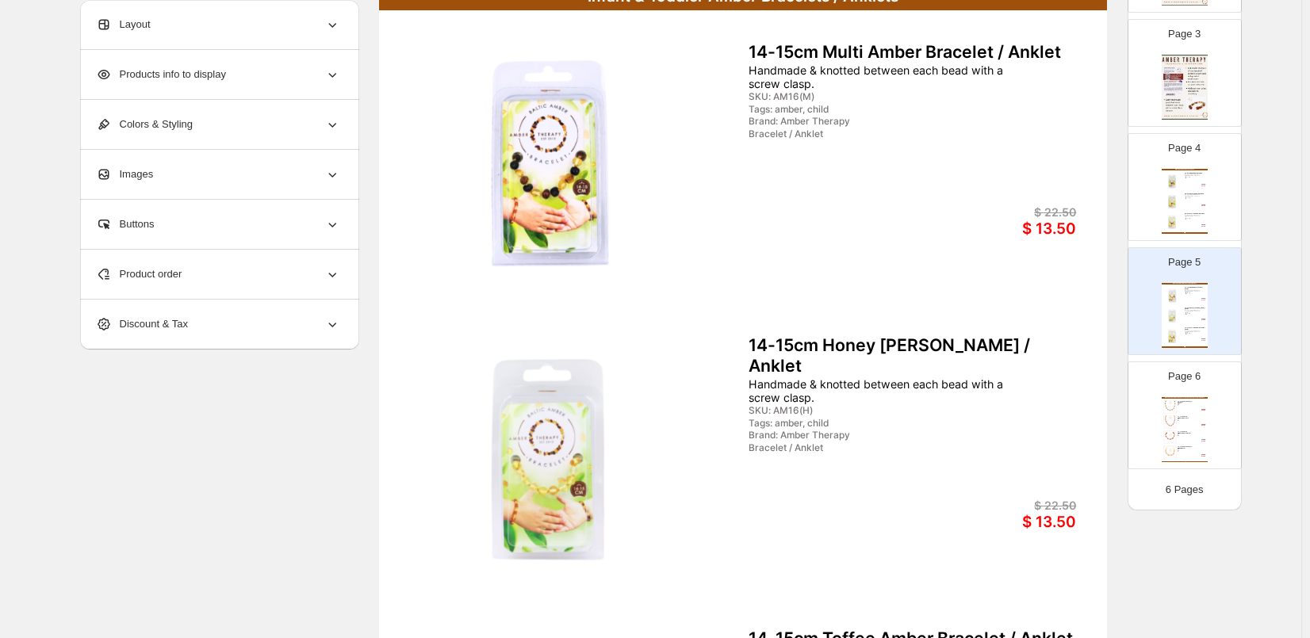
click at [1177, 430] on div "Infant & Toddler Amber & Semi-Precious Necklaces, Bracelets / Anklets 33-34cm A…" at bounding box center [1184, 429] width 46 height 65
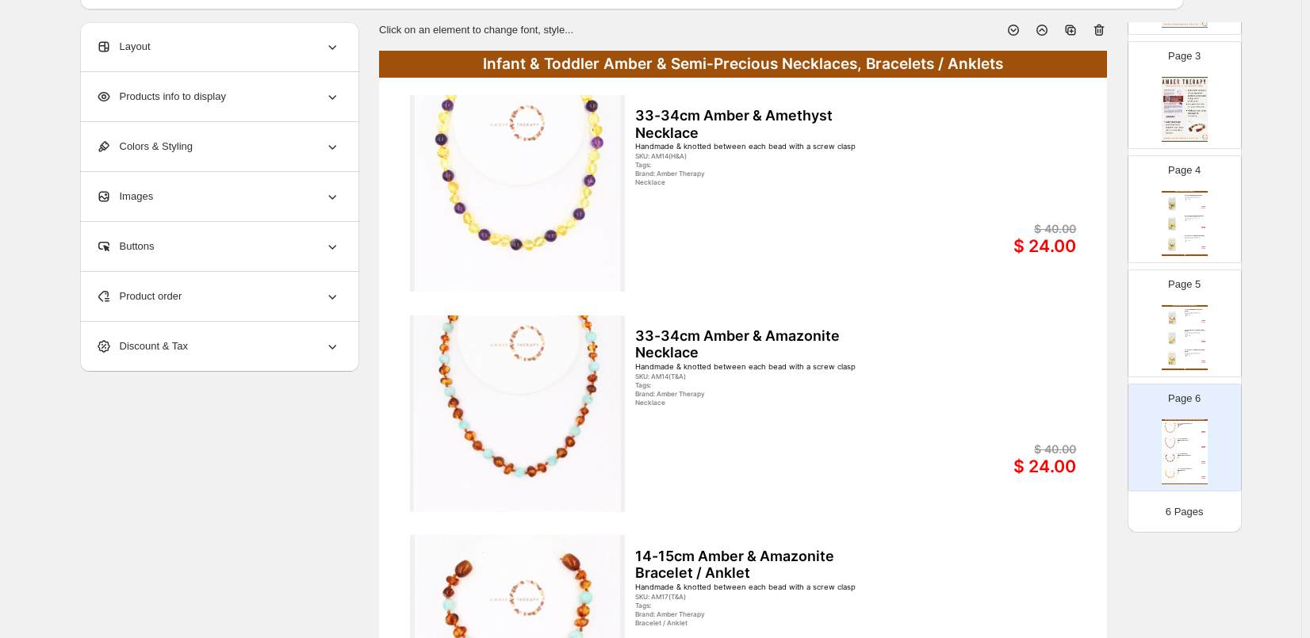
scroll to position [0, 0]
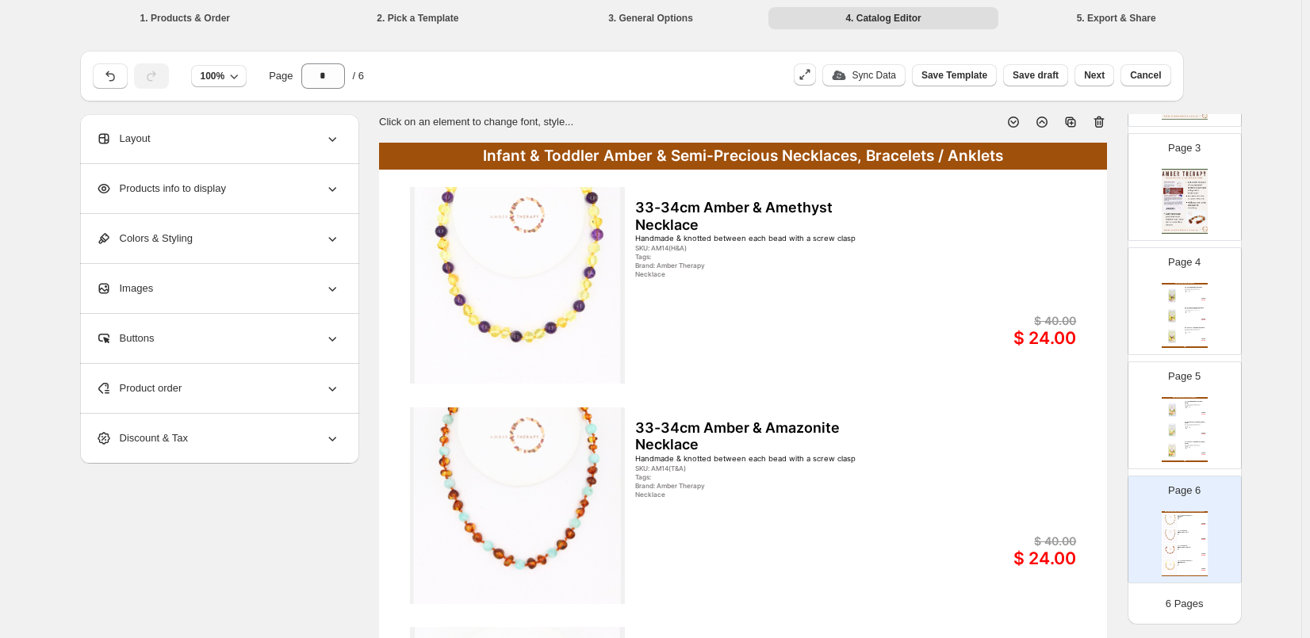
click at [1152, 419] on div "Page 5 Infant & Toddler Amber Bracelets / Anklets 14-15cm Multi Amber Bracelet …" at bounding box center [1178, 409] width 100 height 106
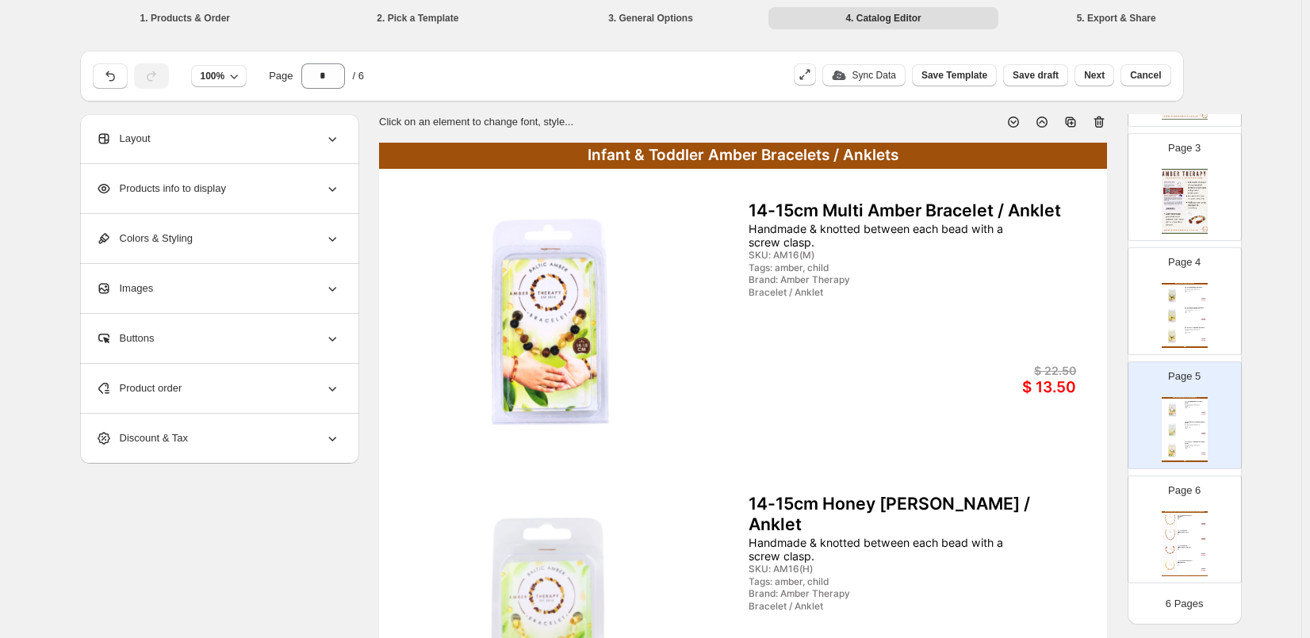
click at [1183, 303] on div "Infant & Toddler Amber Necklaces 33-34cm Multi Amber Necklace Handmade & knotte…" at bounding box center [1184, 315] width 46 height 65
type input "*"
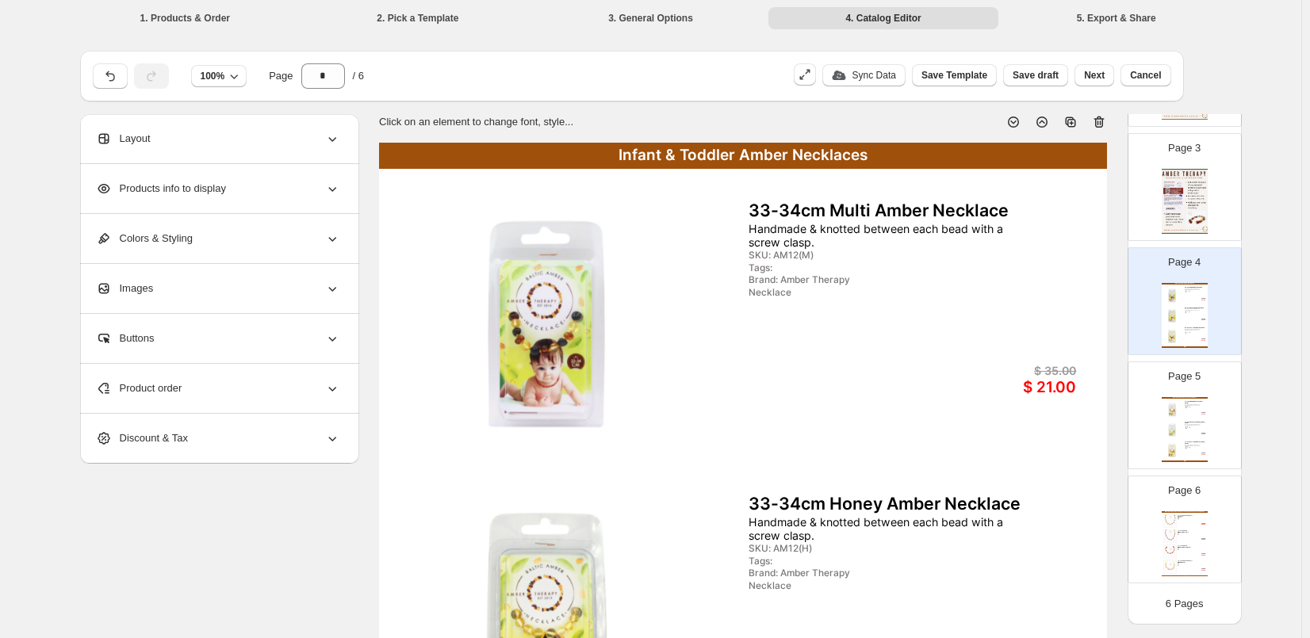
click at [779, 277] on div "Brand: Amber Therapy" at bounding box center [846, 279] width 197 height 11
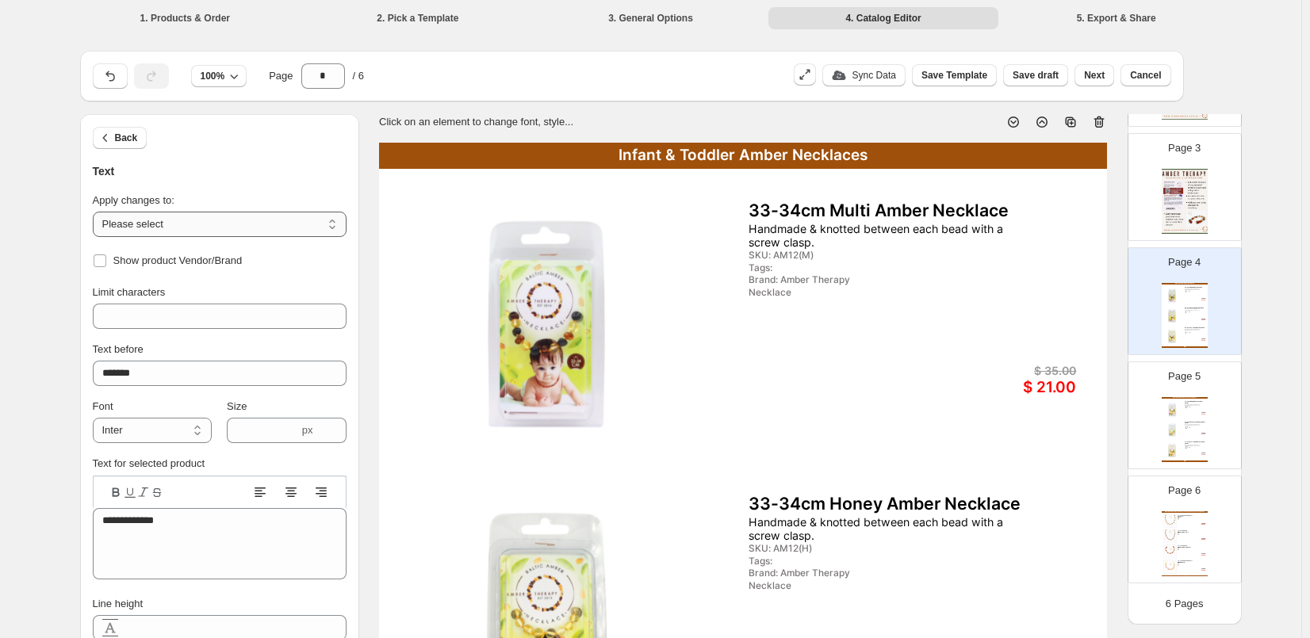
click at [166, 224] on select "**********" at bounding box center [220, 224] width 254 height 25
select select "**********"
click at [96, 212] on select "**********" at bounding box center [220, 224] width 254 height 25
click at [125, 134] on span "Back" at bounding box center [126, 138] width 23 height 13
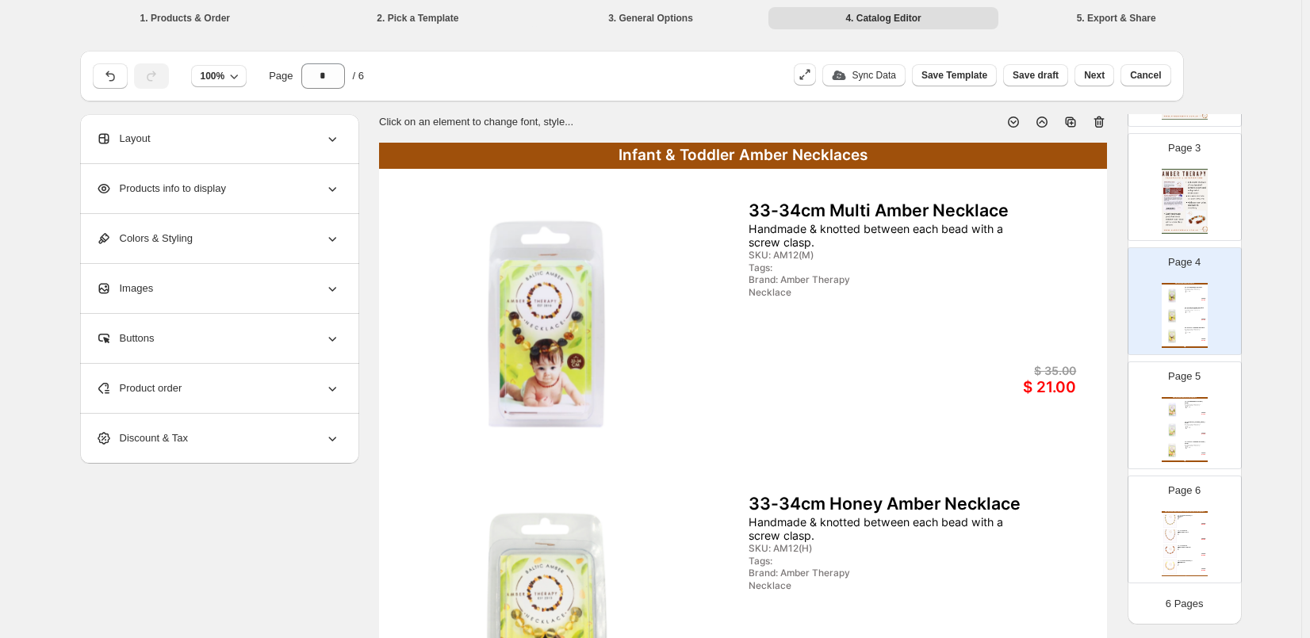
click at [141, 190] on span "Products info to display" at bounding box center [161, 189] width 130 height 16
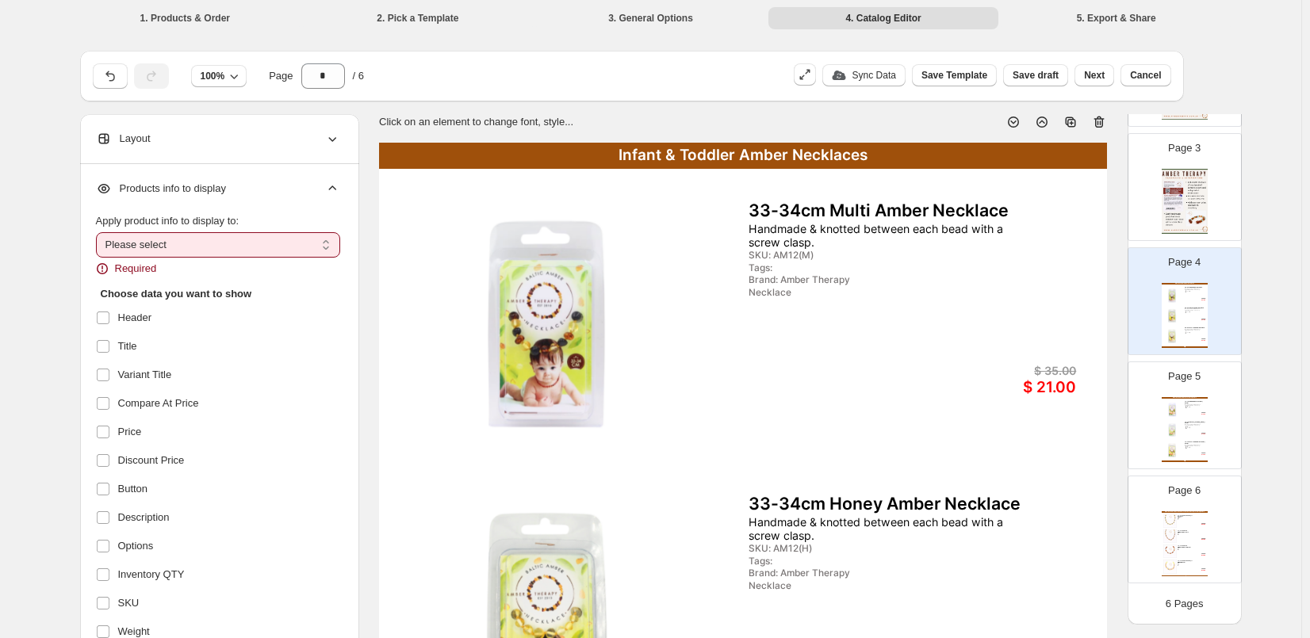
click at [328, 239] on select "**********" at bounding box center [218, 244] width 244 height 25
select select "*********"
click at [99, 232] on select "**********" at bounding box center [218, 244] width 244 height 25
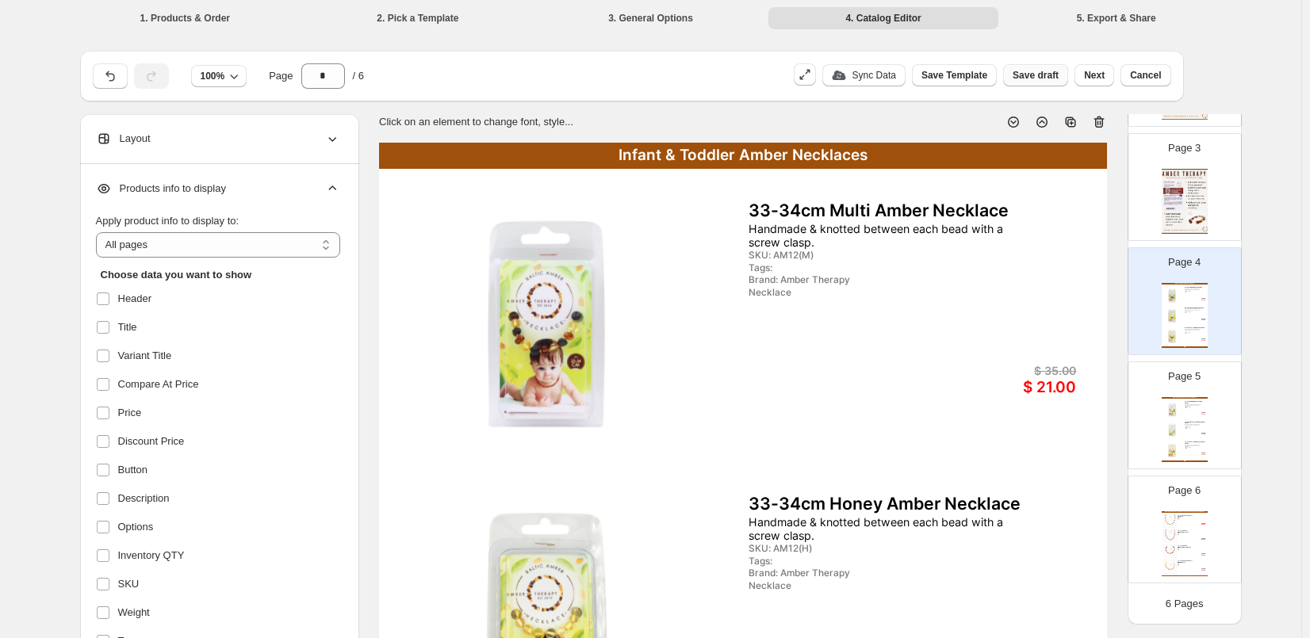
click at [1041, 70] on span "Save draft" at bounding box center [1035, 75] width 46 height 13
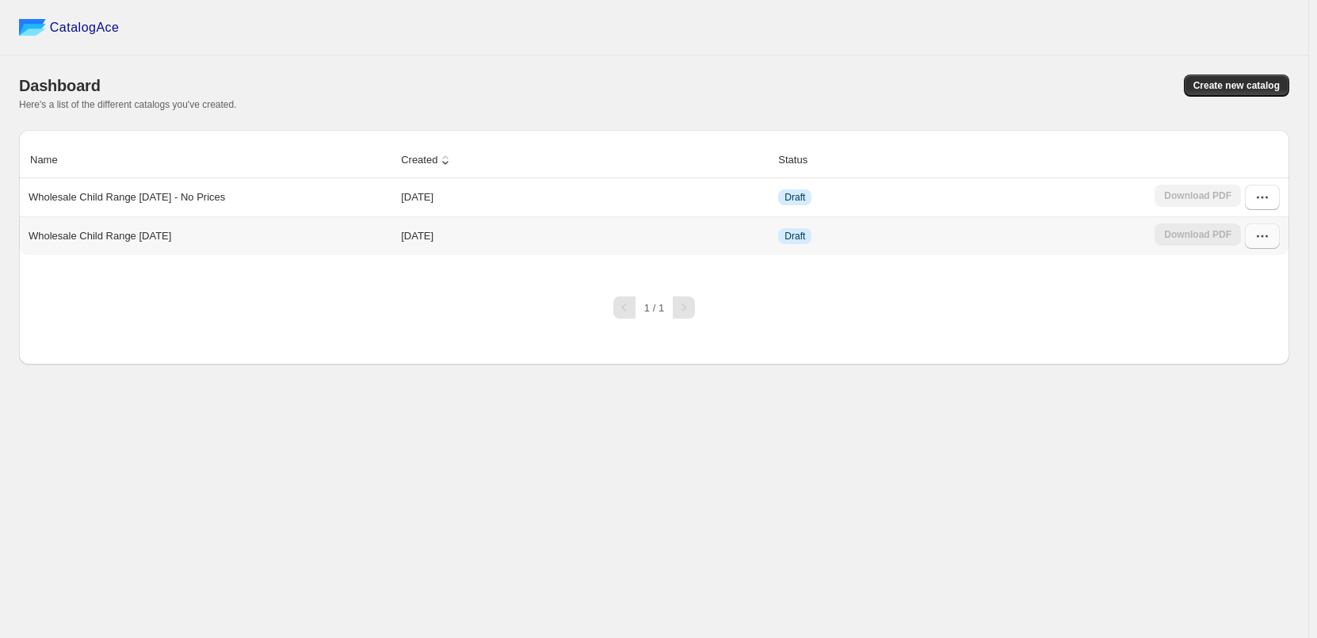
click at [1256, 237] on icon "button" at bounding box center [1263, 236] width 16 height 16
click at [1246, 372] on span "Edit" at bounding box center [1261, 380] width 81 height 16
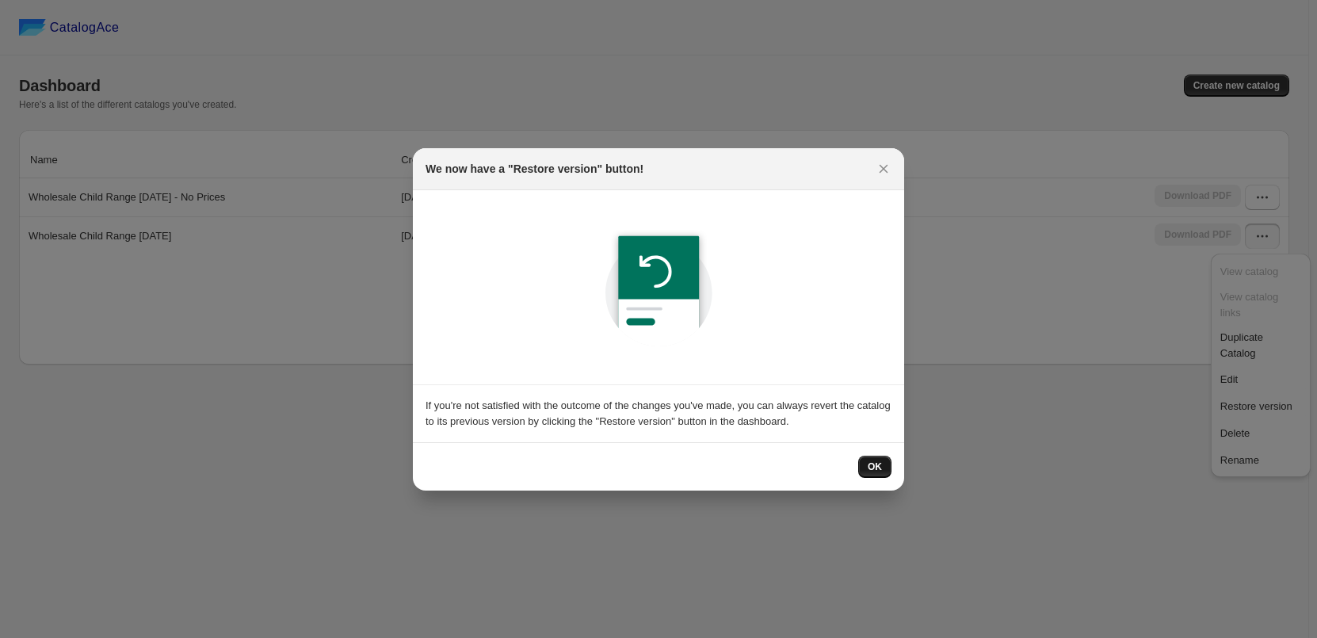
click at [875, 465] on span "OK" at bounding box center [875, 467] width 14 height 13
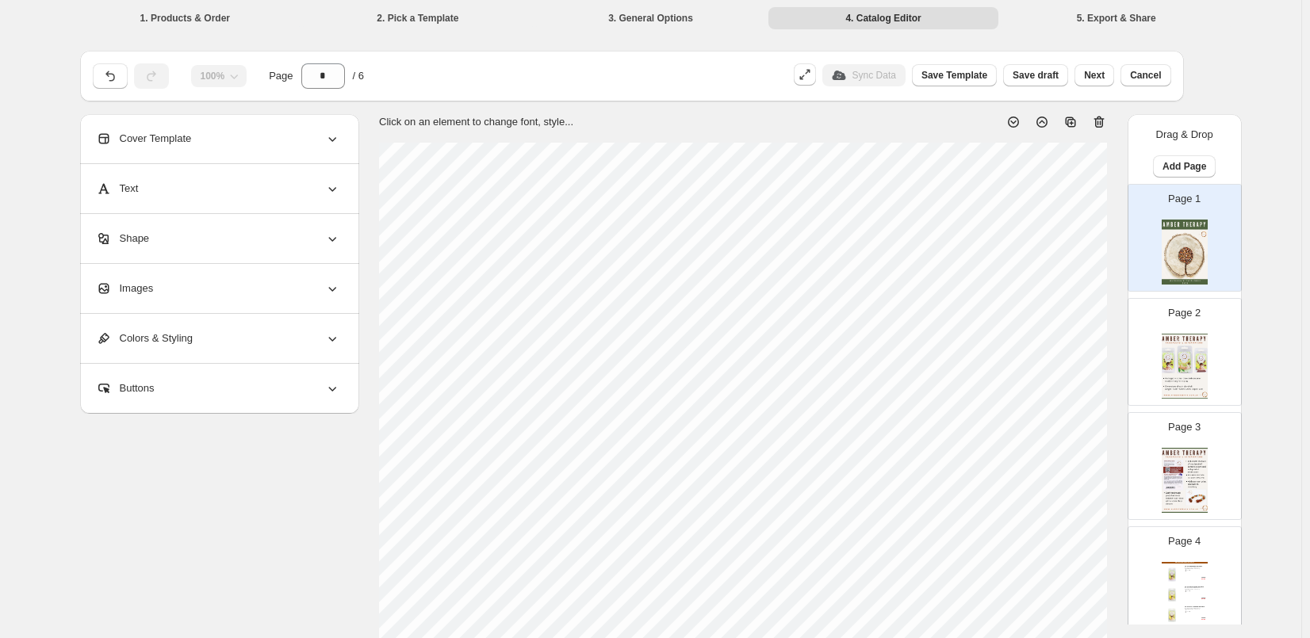
click at [1176, 365] on img at bounding box center [1184, 366] width 46 height 65
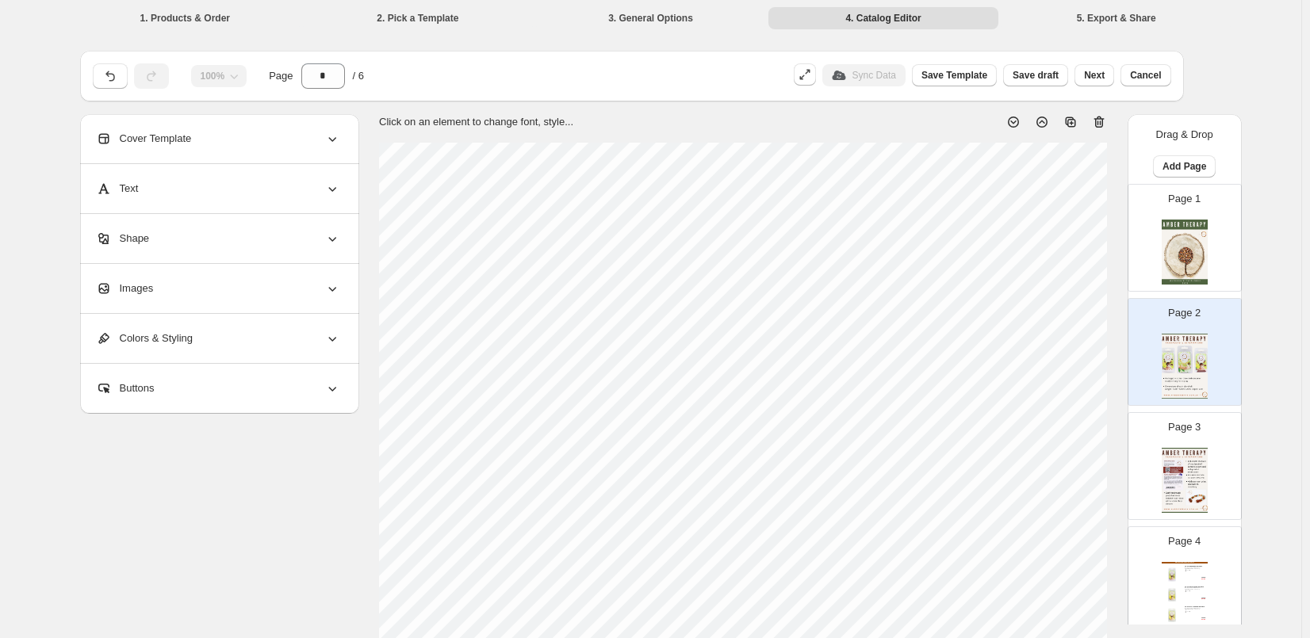
click at [1177, 453] on img at bounding box center [1184, 480] width 46 height 65
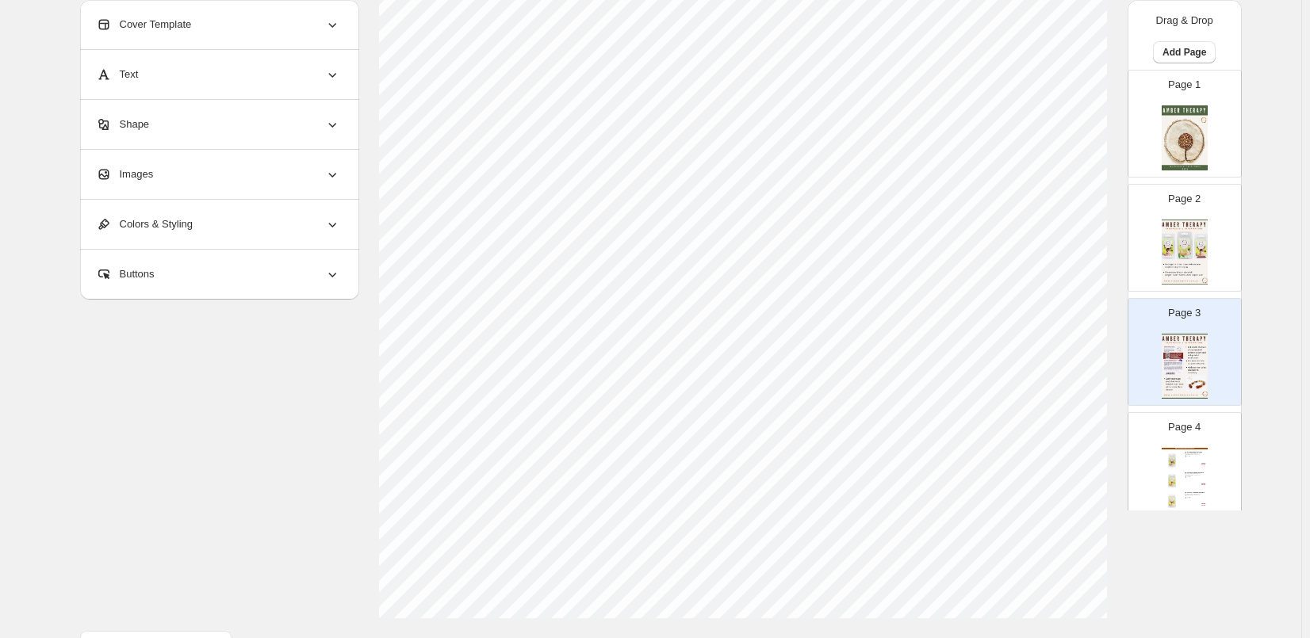
scroll to position [476, 0]
click at [1199, 468] on div "Infant & Toddler Amber Necklaces 33-34cm Multi Amber Necklace Handmade & knotte…" at bounding box center [1184, 480] width 46 height 65
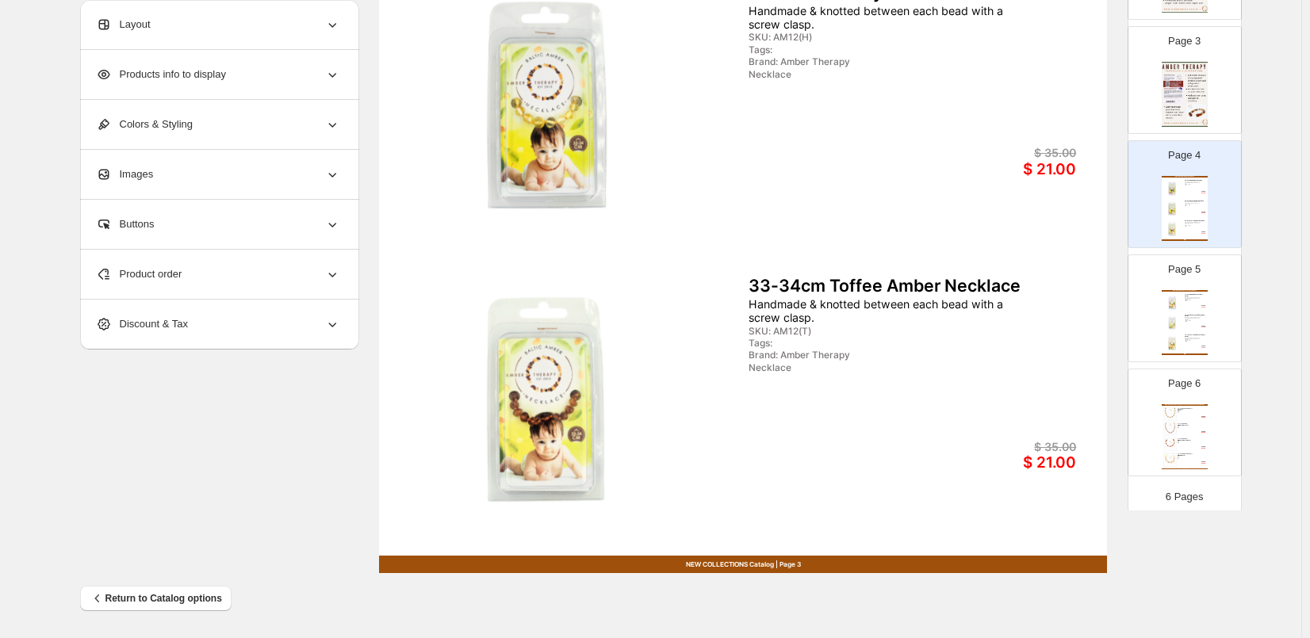
scroll to position [279, 0]
click at [1185, 299] on div "Infant & Toddler Amber Bracelets / Anklets 14-15cm Multi Amber Bracelet / Ankle…" at bounding box center [1184, 315] width 46 height 65
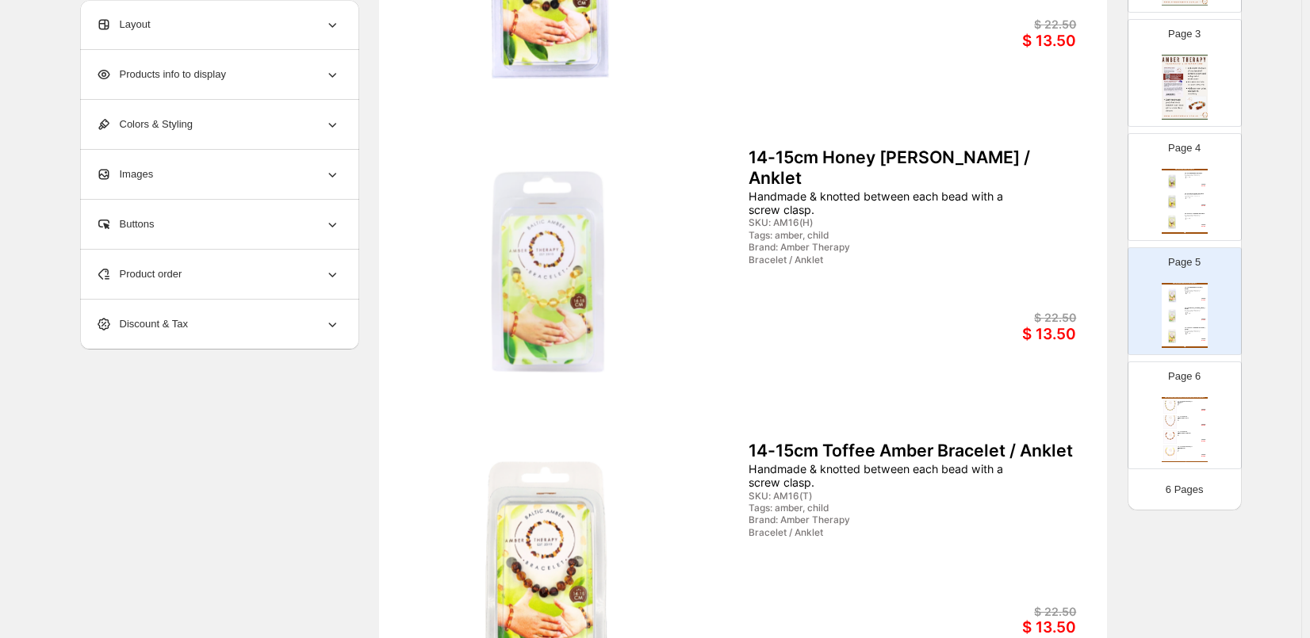
scroll to position [273, 0]
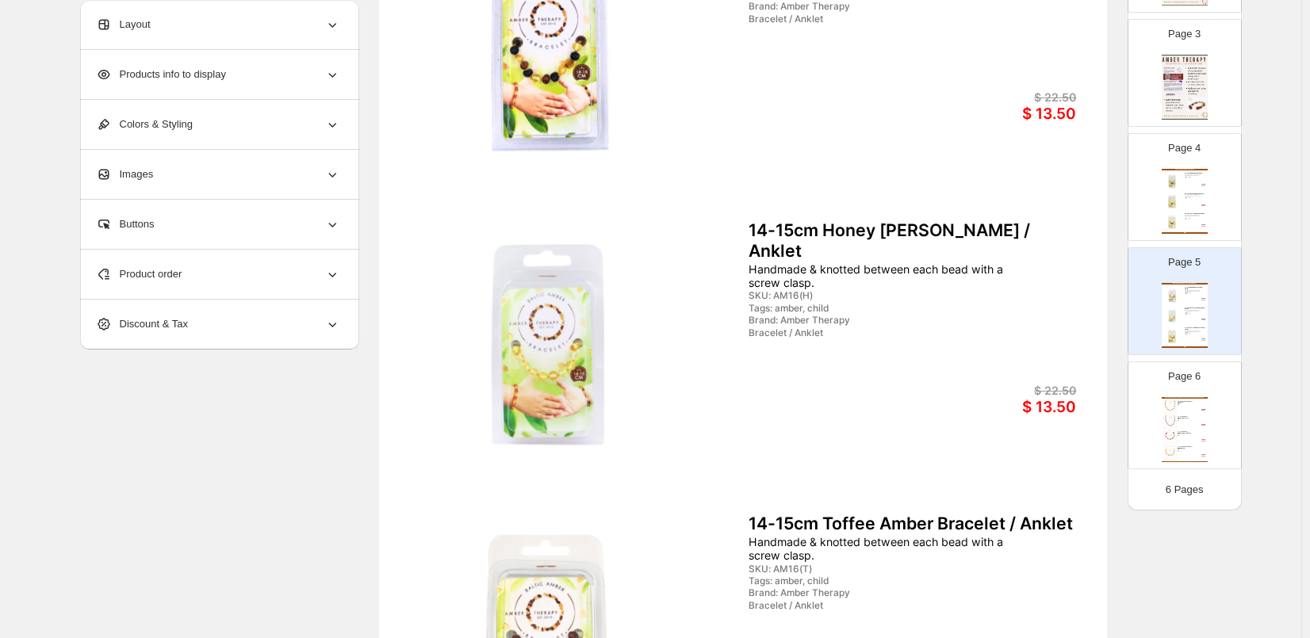
click at [1204, 440] on div "Infant & Toddler Amber & Semi-Precious Necklaces, Bracelets / Anklets 33-34cm A…" at bounding box center [1184, 429] width 46 height 65
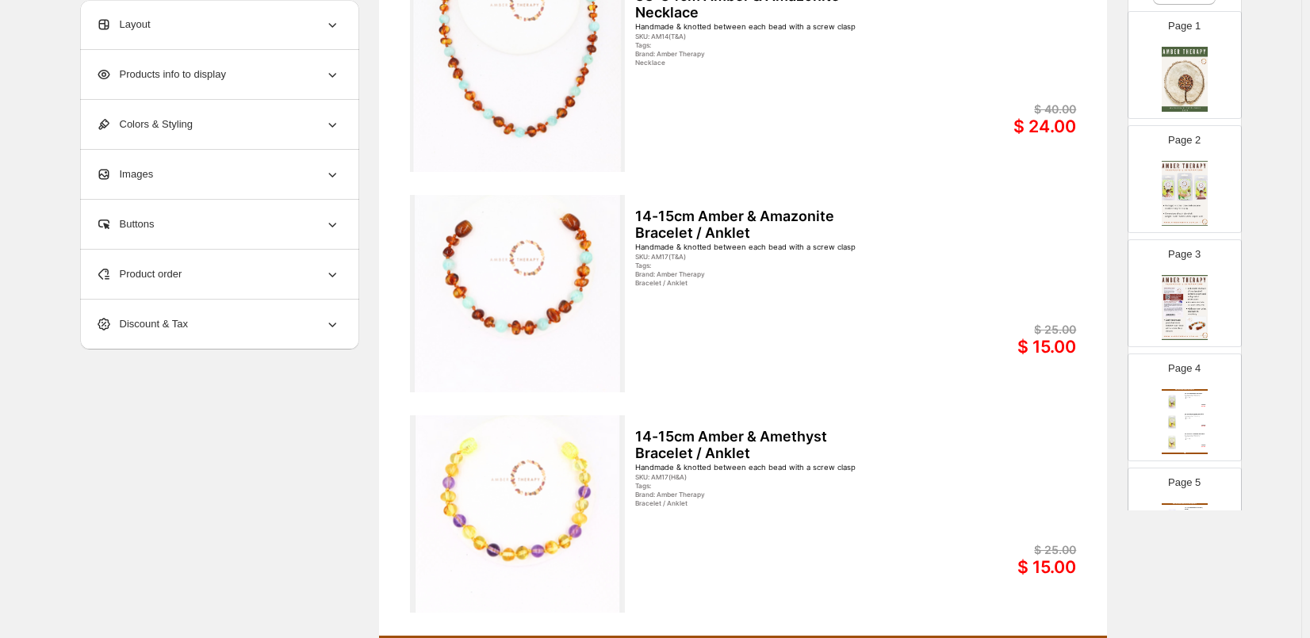
scroll to position [41, 0]
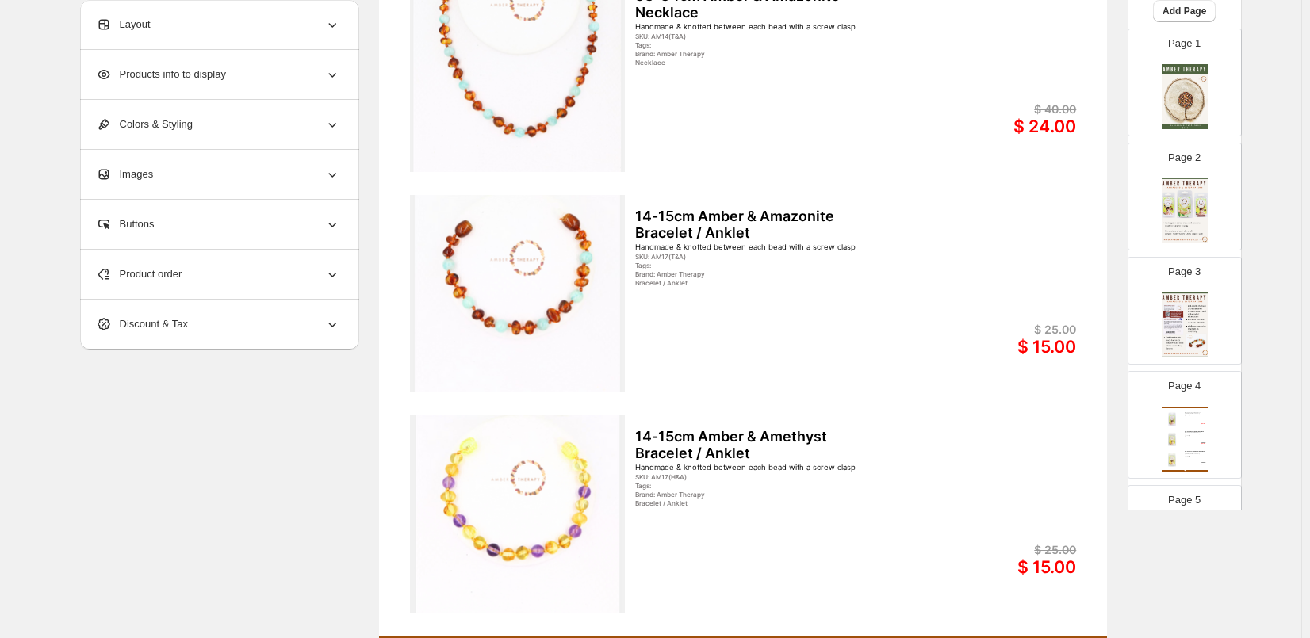
click at [1180, 433] on div "Infant & Toddler Amber Necklaces 33-34cm Multi Amber Necklace Handmade & knotte…" at bounding box center [1184, 439] width 46 height 65
type input "*"
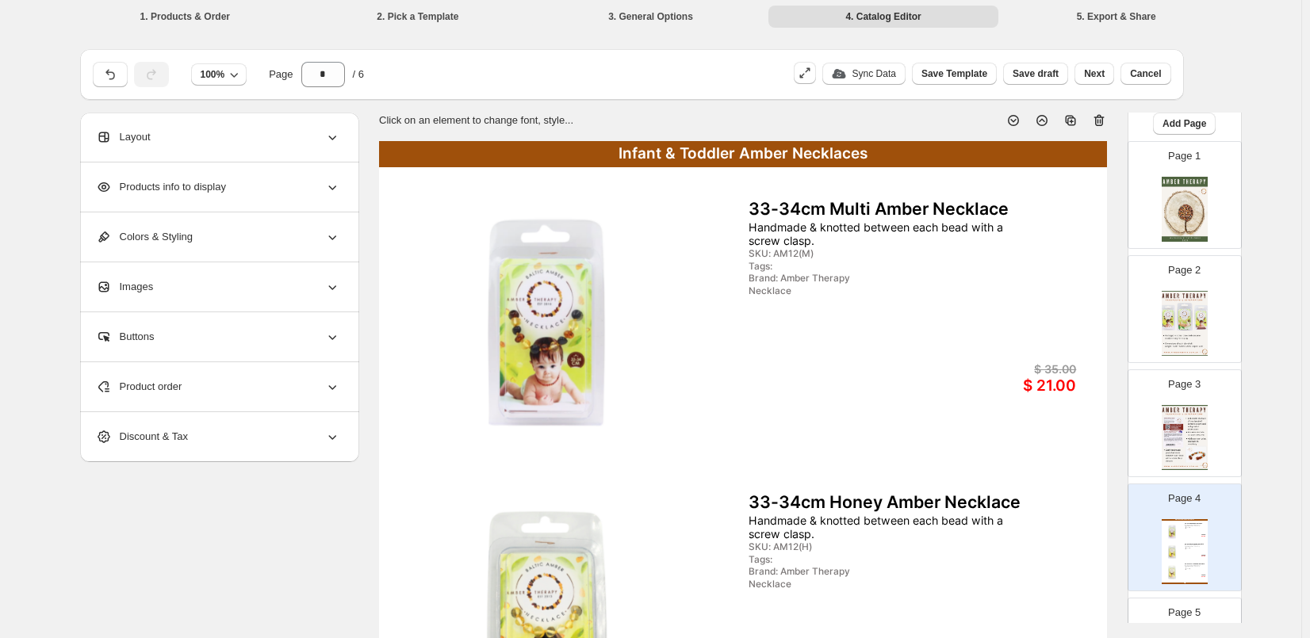
scroll to position [0, 0]
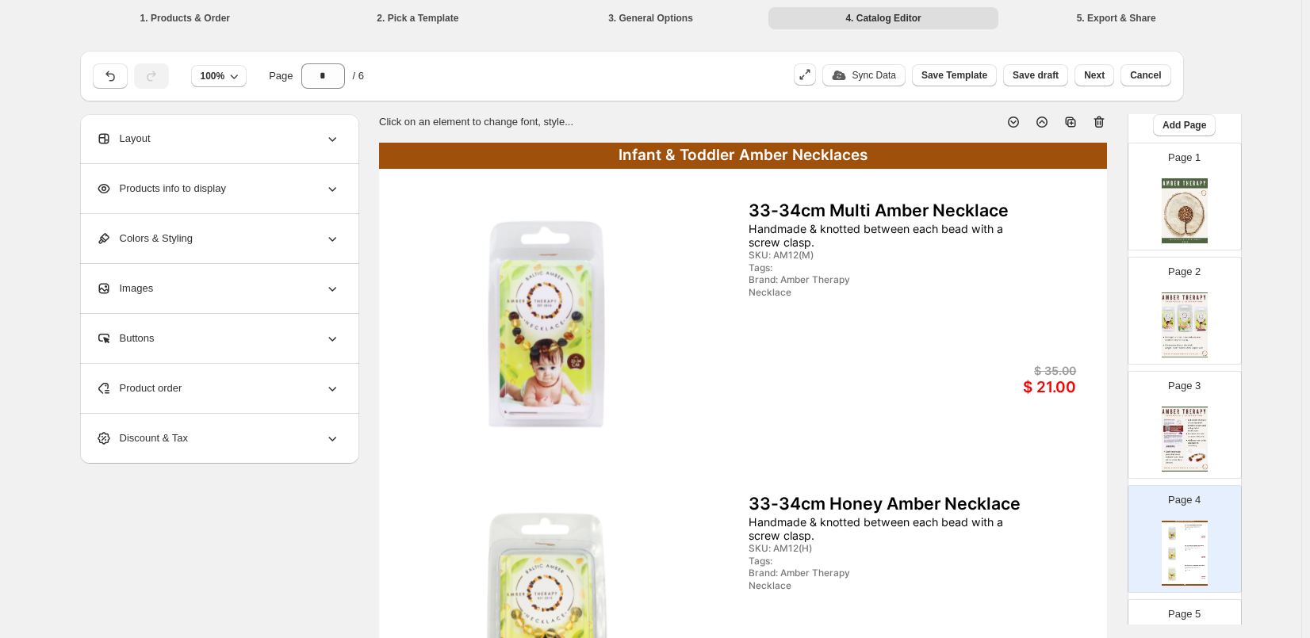
click at [137, 335] on span "Buttons" at bounding box center [125, 339] width 59 height 16
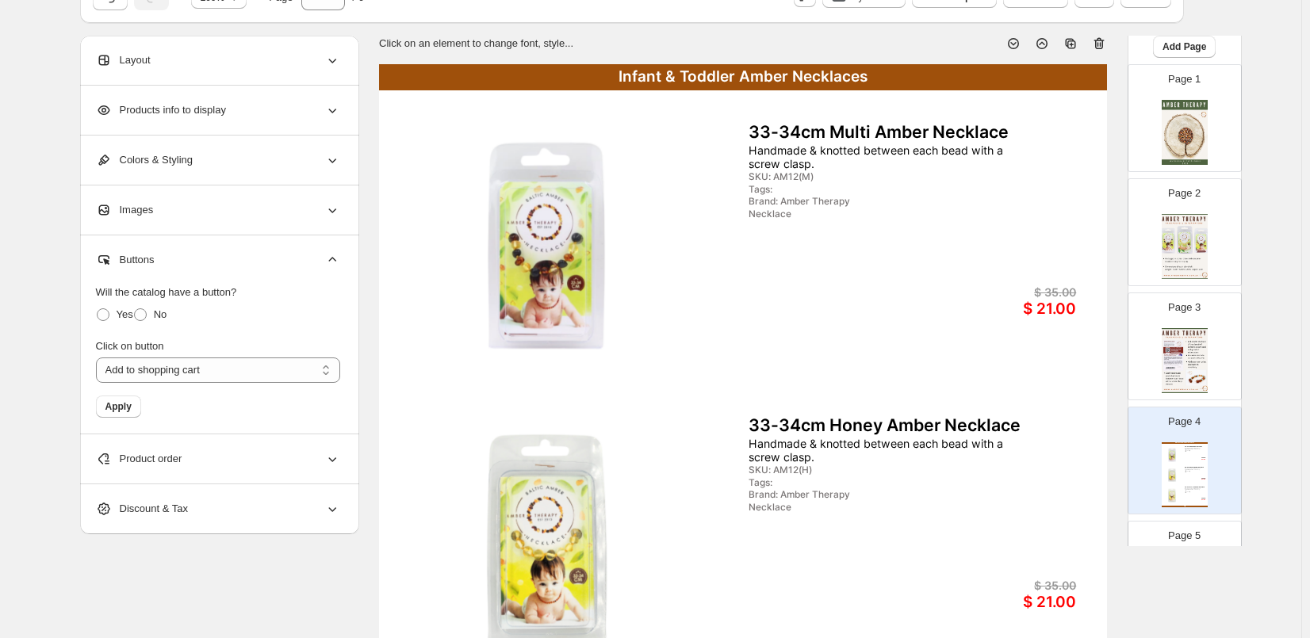
scroll to position [79, 0]
click at [105, 313] on span at bounding box center [103, 314] width 13 height 13
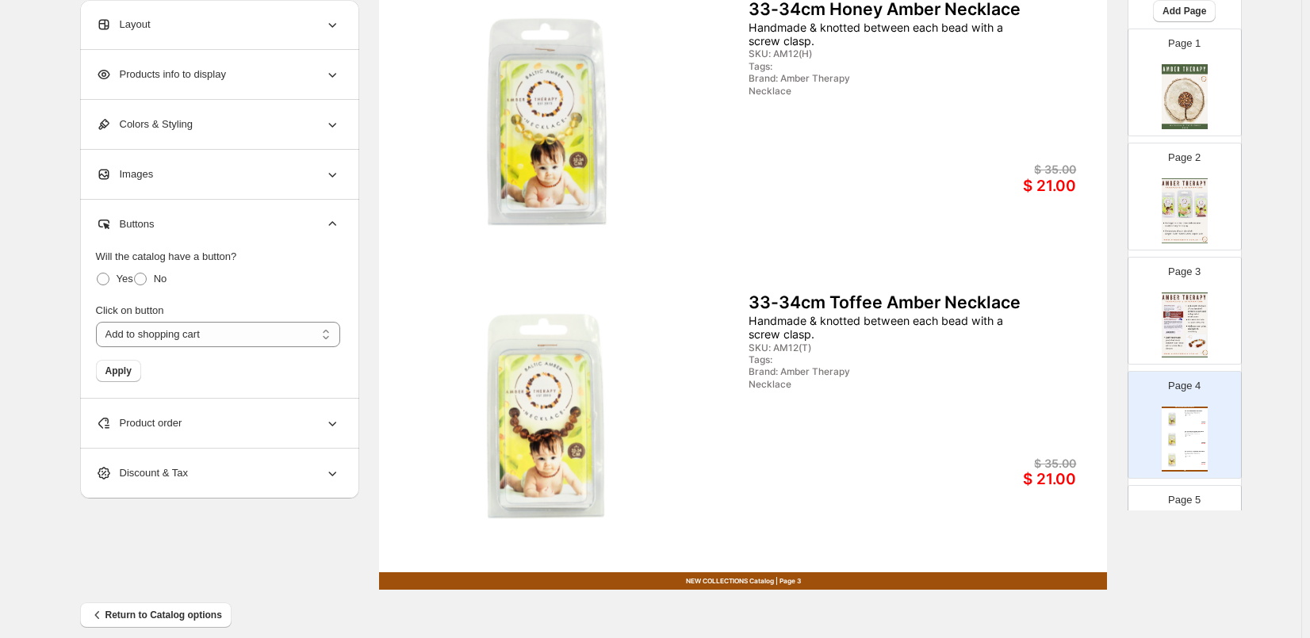
scroll to position [511, 0]
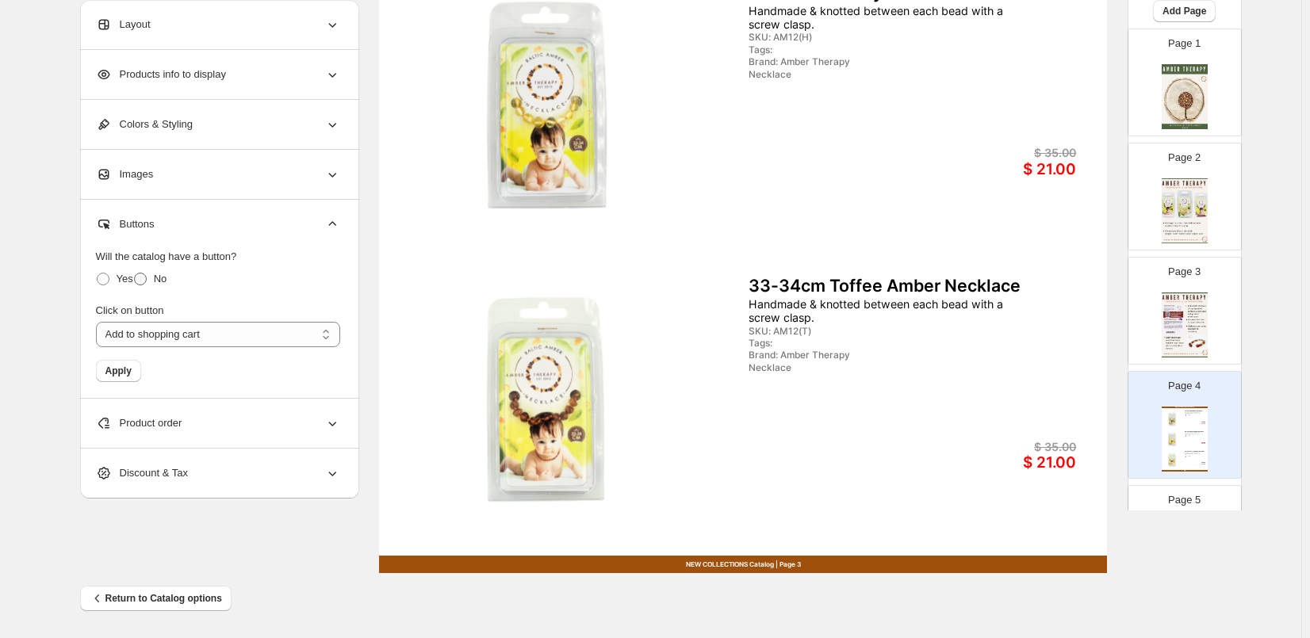
click at [139, 280] on span at bounding box center [140, 279] width 13 height 13
click at [201, 66] on div "Products info to display" at bounding box center [218, 74] width 244 height 49
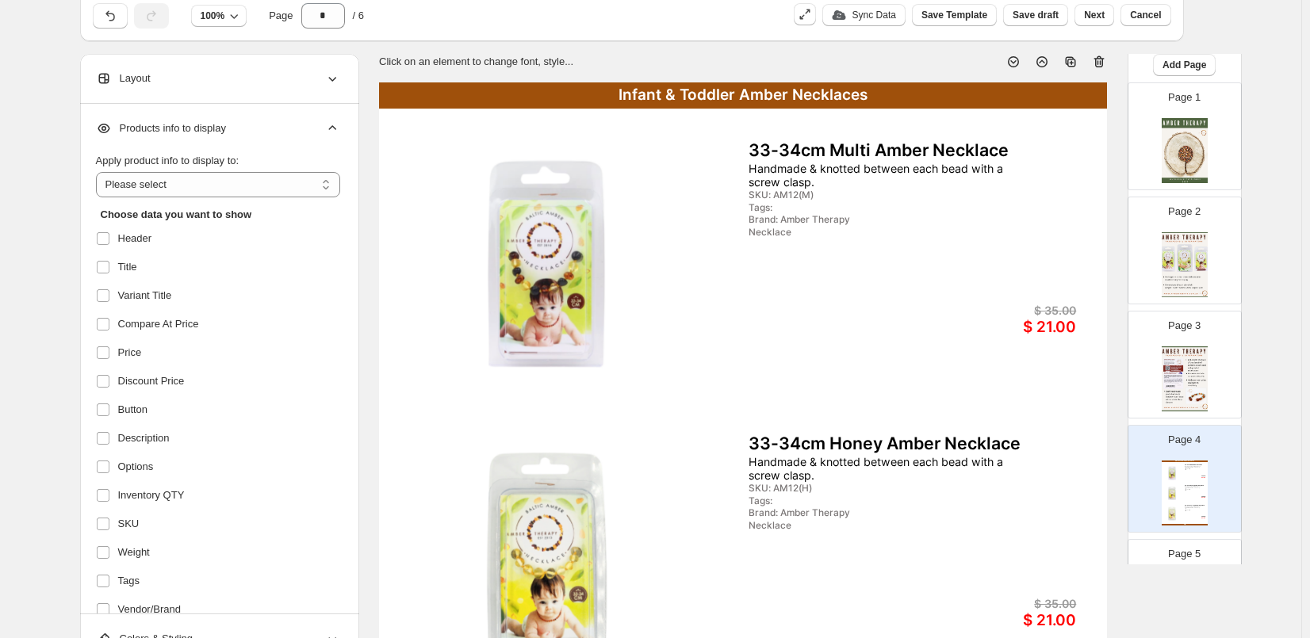
scroll to position [36, 0]
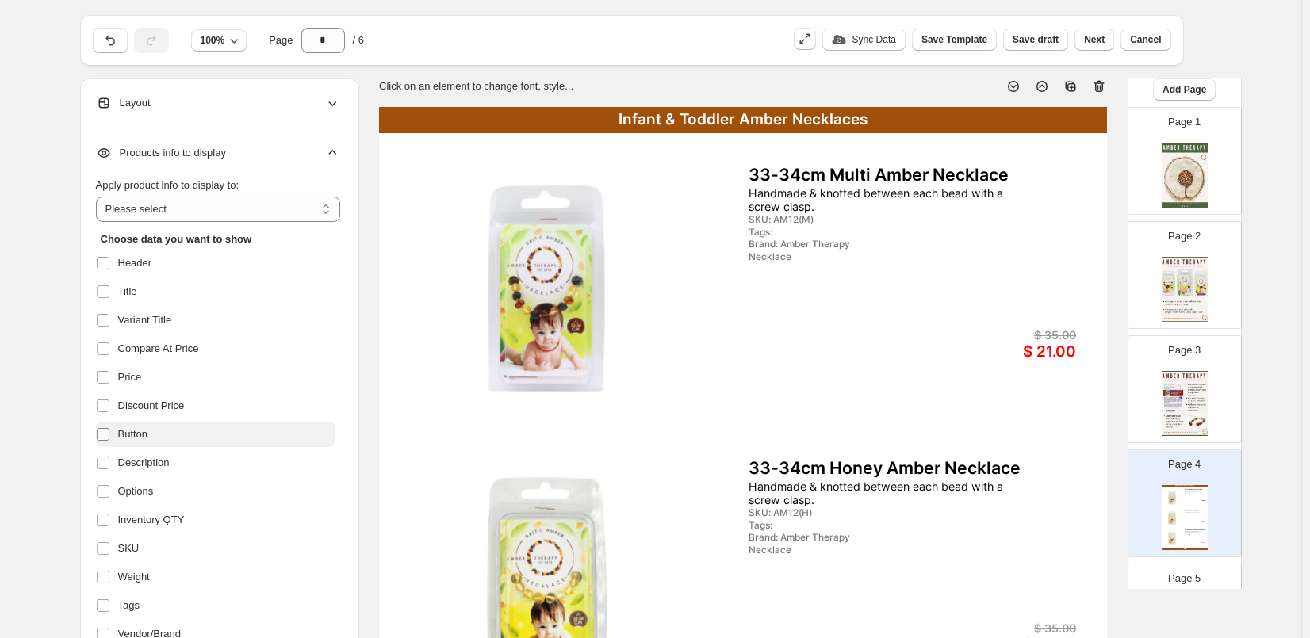
click at [108, 427] on span at bounding box center [103, 434] width 14 height 14
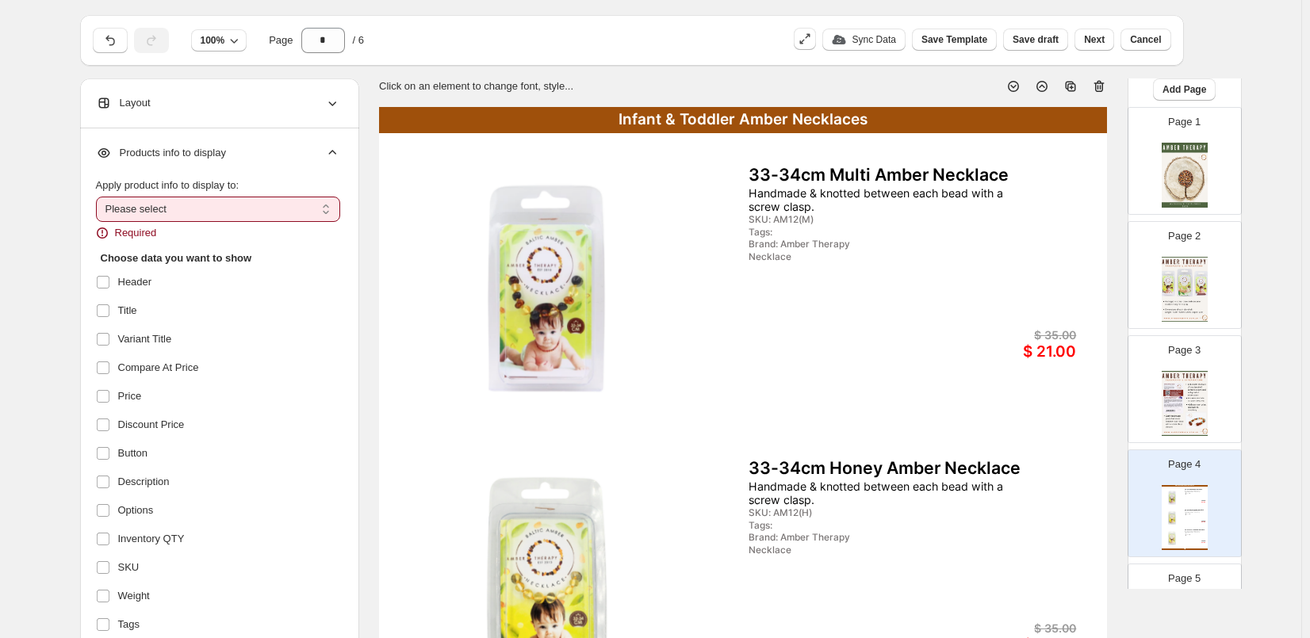
drag, startPoint x: 147, startPoint y: 199, endPoint x: 150, endPoint y: 216, distance: 17.7
click at [150, 216] on select "**********" at bounding box center [218, 209] width 244 height 25
select select "**********"
click at [99, 197] on select "**********" at bounding box center [218, 209] width 244 height 25
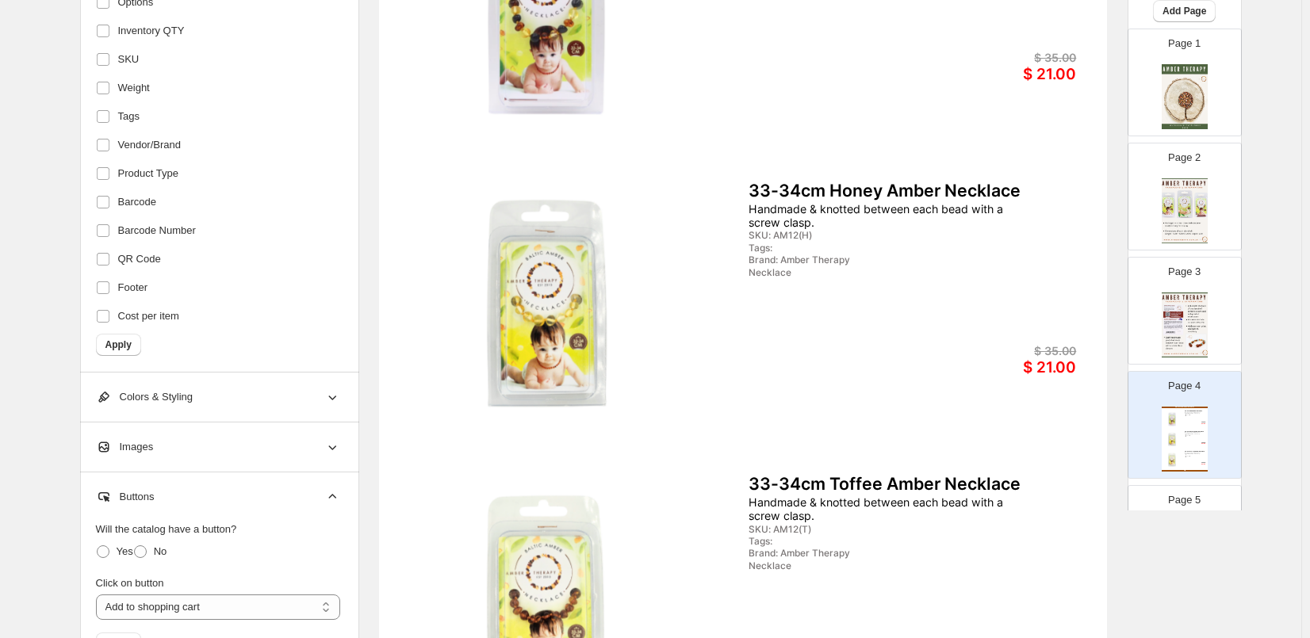
scroll to position [353, 0]
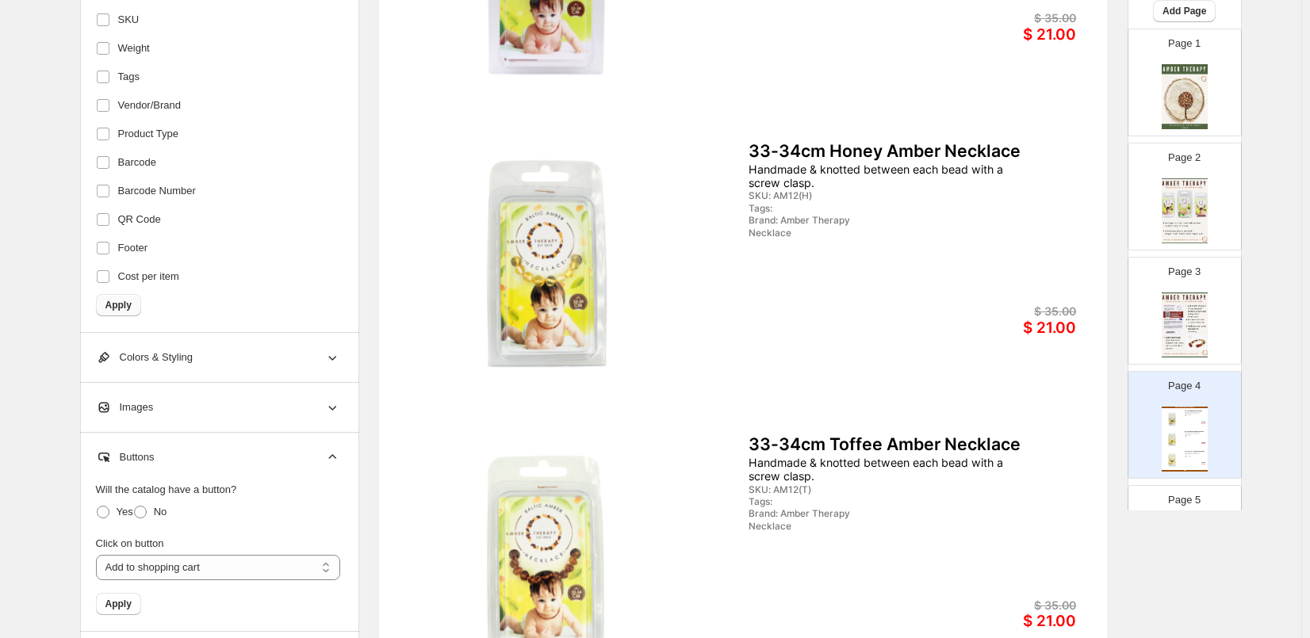
click at [115, 309] on span "Apply" at bounding box center [118, 305] width 26 height 13
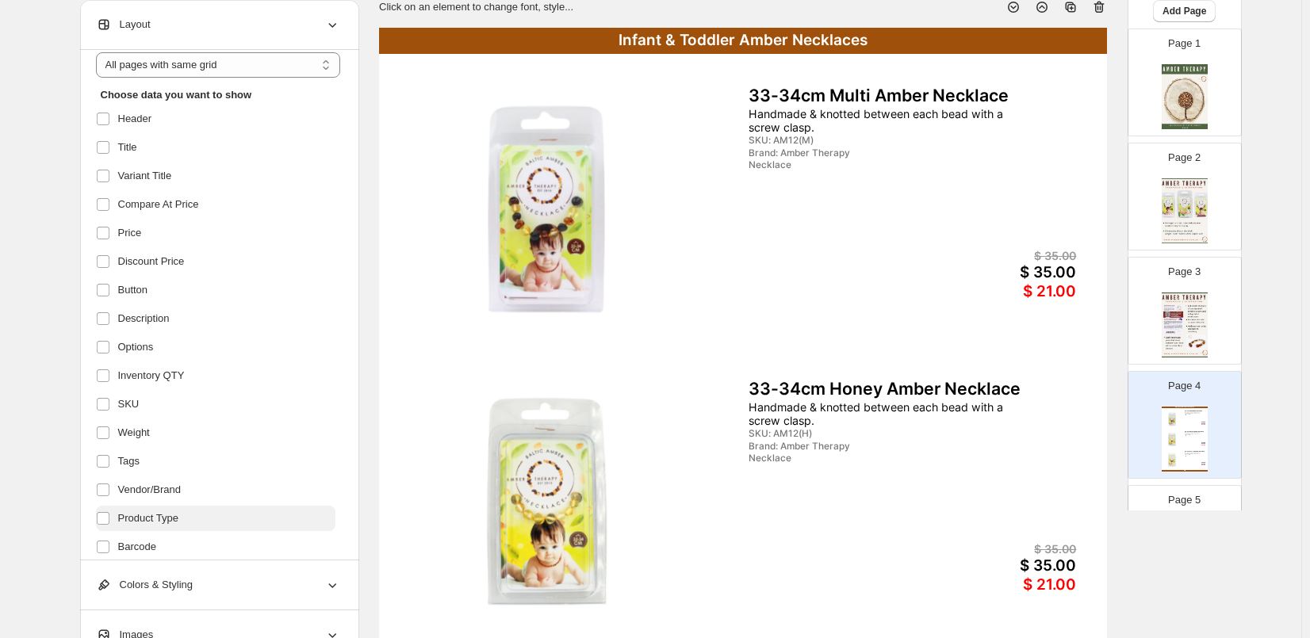
scroll to position [64, 0]
click at [106, 312] on label at bounding box center [106, 320] width 21 height 21
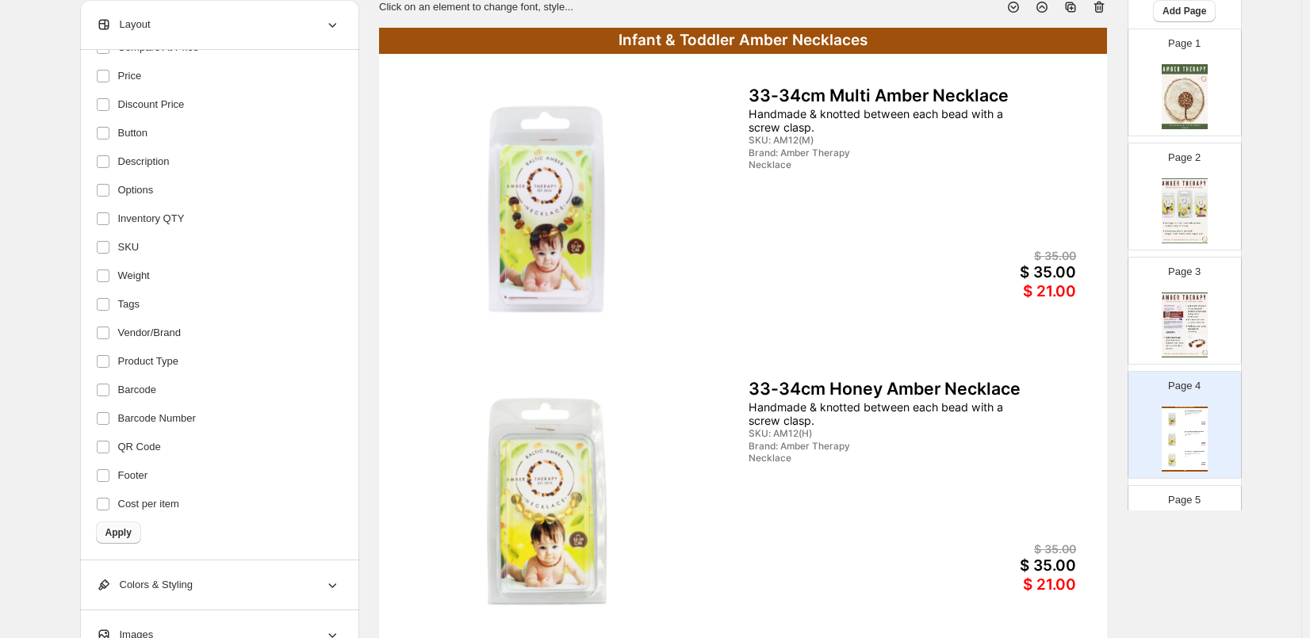
click at [120, 528] on span "Apply" at bounding box center [118, 532] width 26 height 13
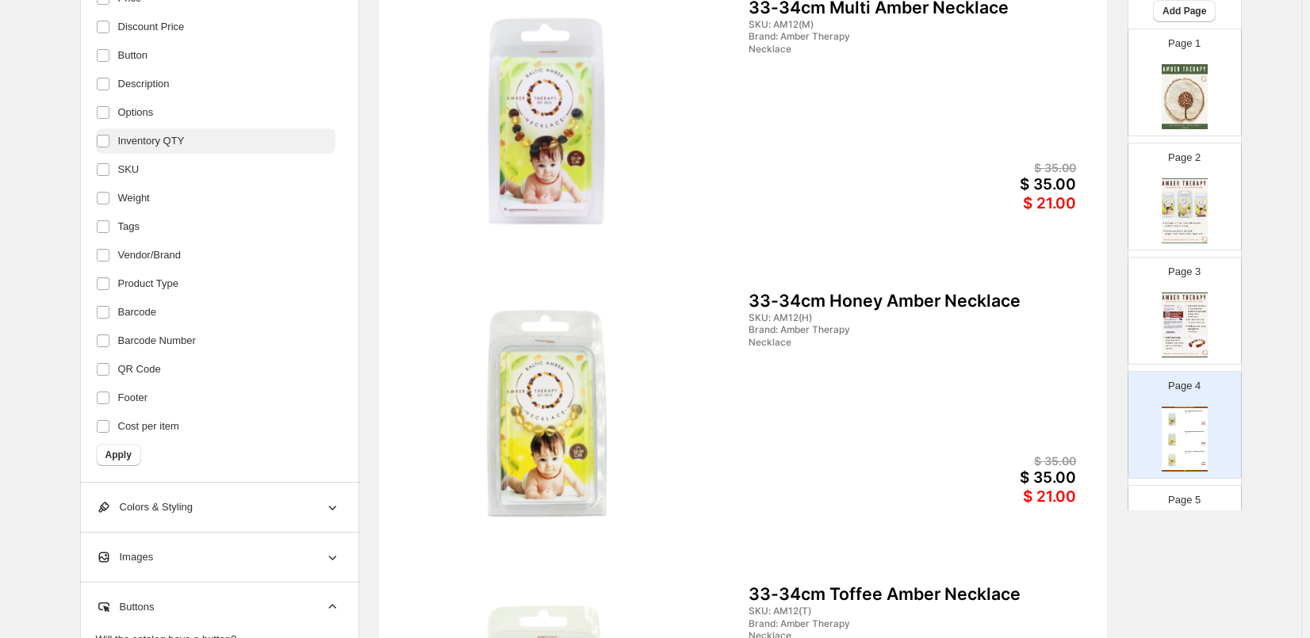
scroll to position [273, 0]
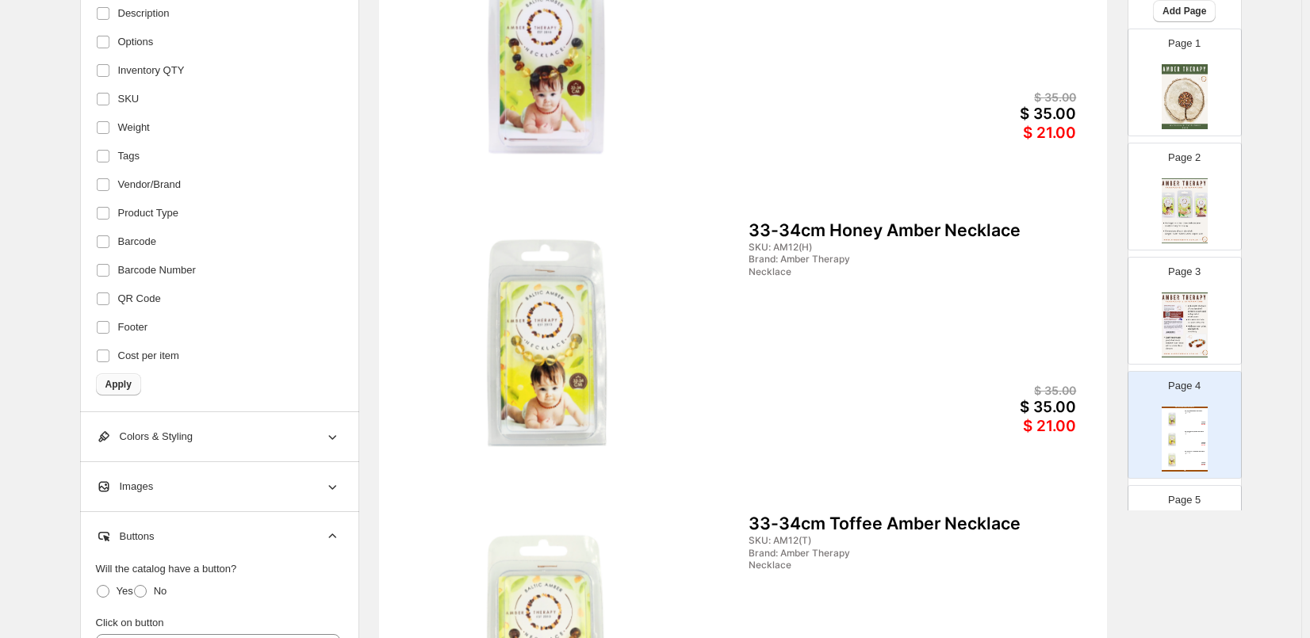
click at [128, 383] on span "Apply" at bounding box center [118, 384] width 26 height 13
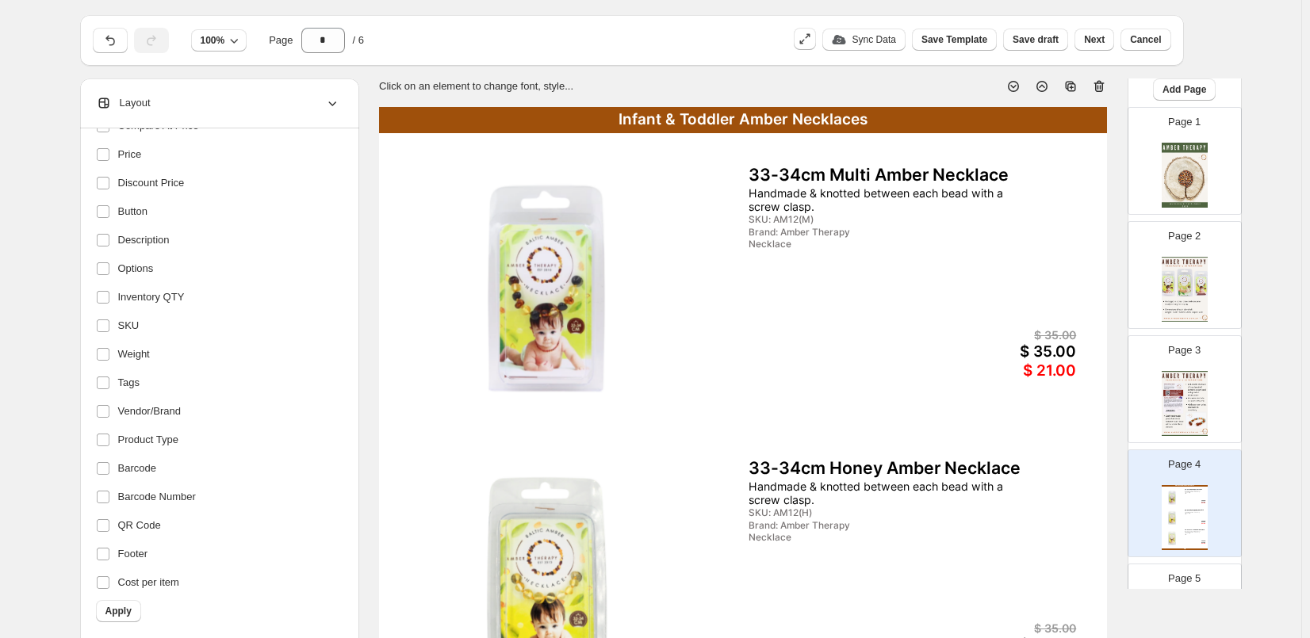
scroll to position [0, 0]
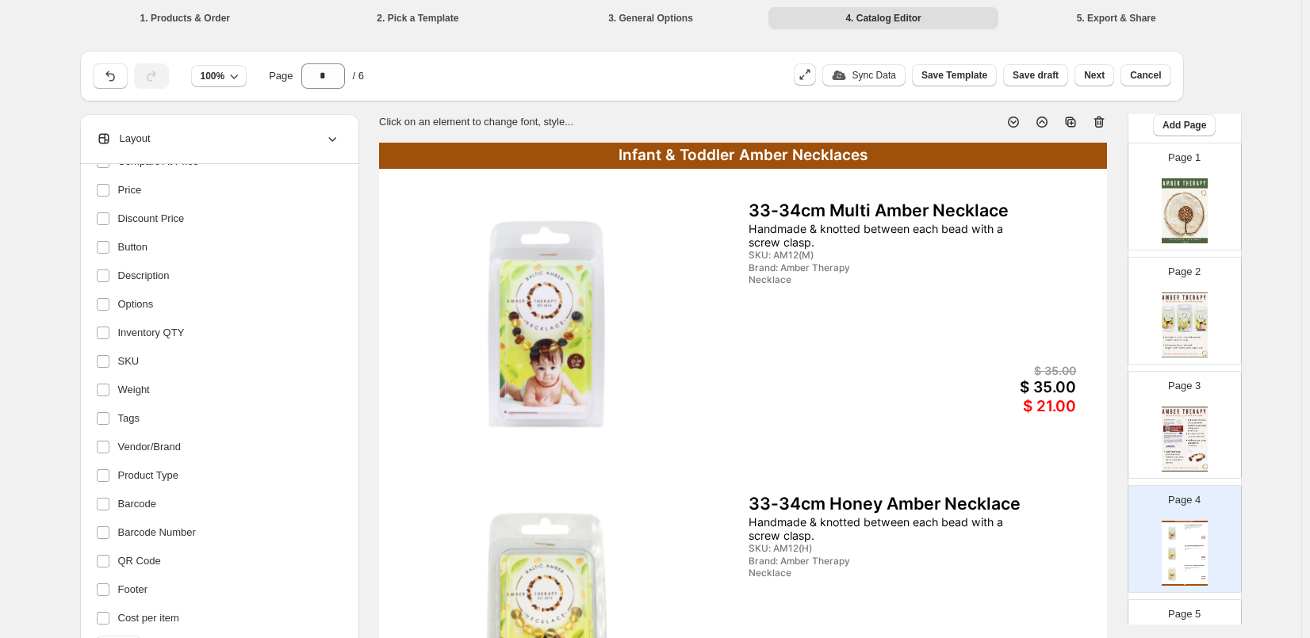
click at [758, 210] on div "33-34cm Multi Amber Necklace" at bounding box center [912, 211] width 328 height 21
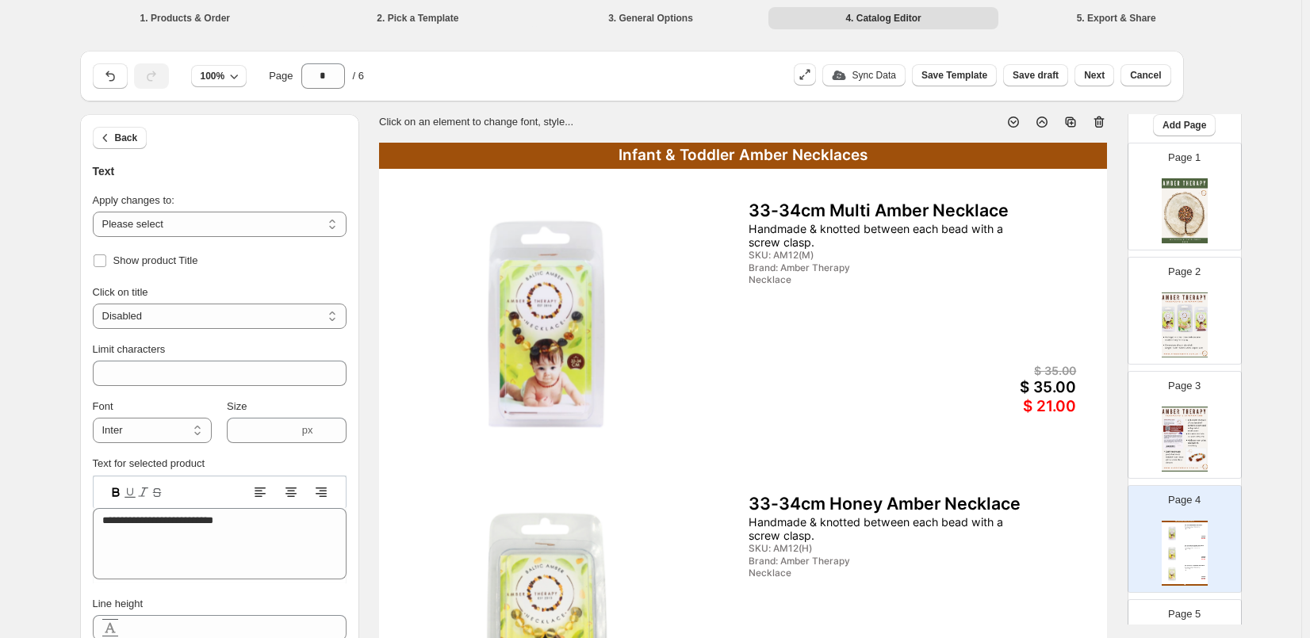
click at [758, 210] on div "33-34cm Multi Amber Necklace" at bounding box center [912, 211] width 328 height 21
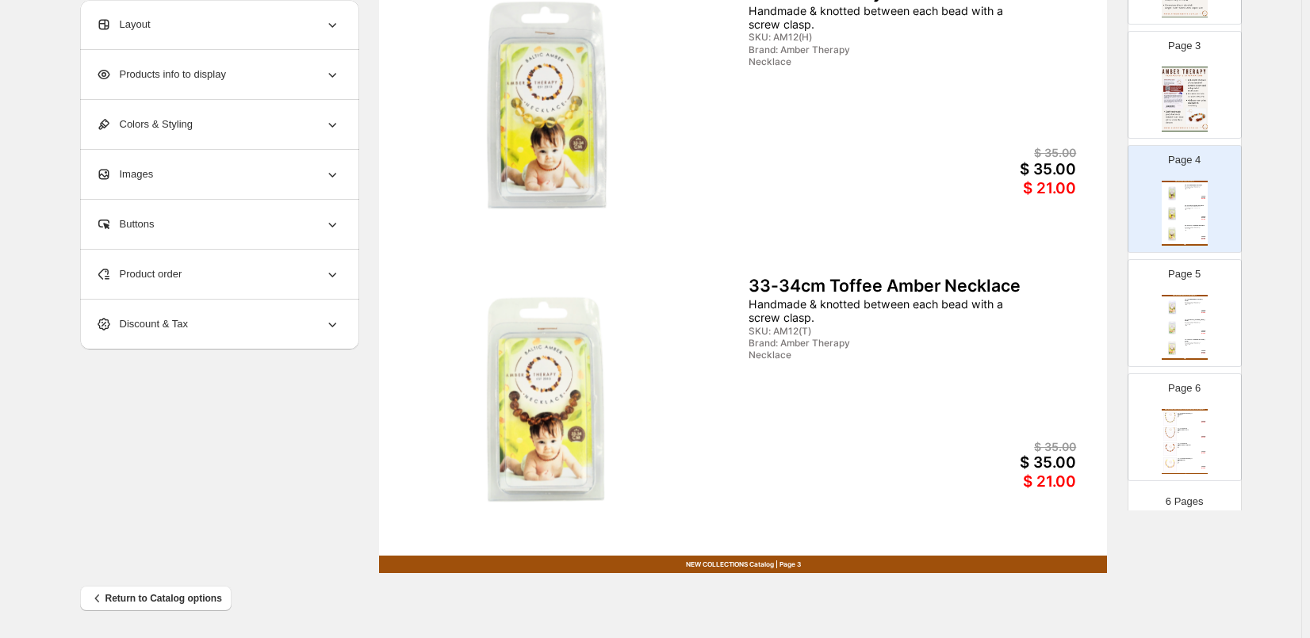
scroll to position [279, 0]
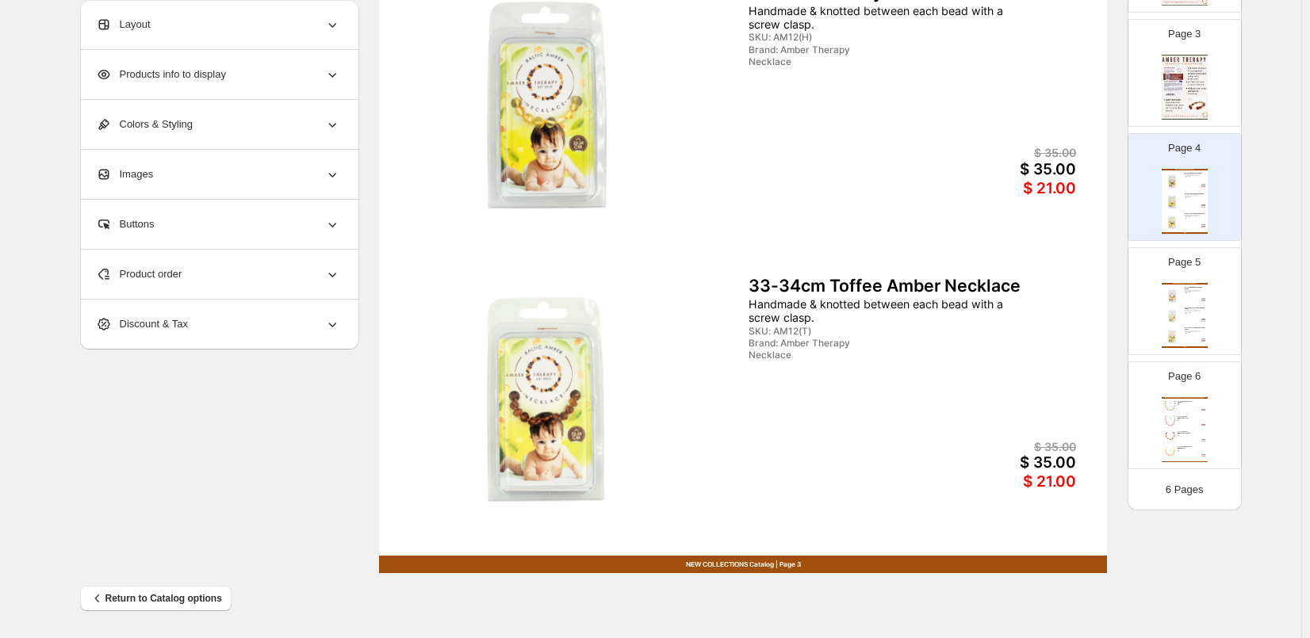
click at [1187, 443] on div "Infant & Toddler Amber & Semi-Precious Necklaces, Bracelets / Anklets 33-34cm A…" at bounding box center [1184, 429] width 46 height 65
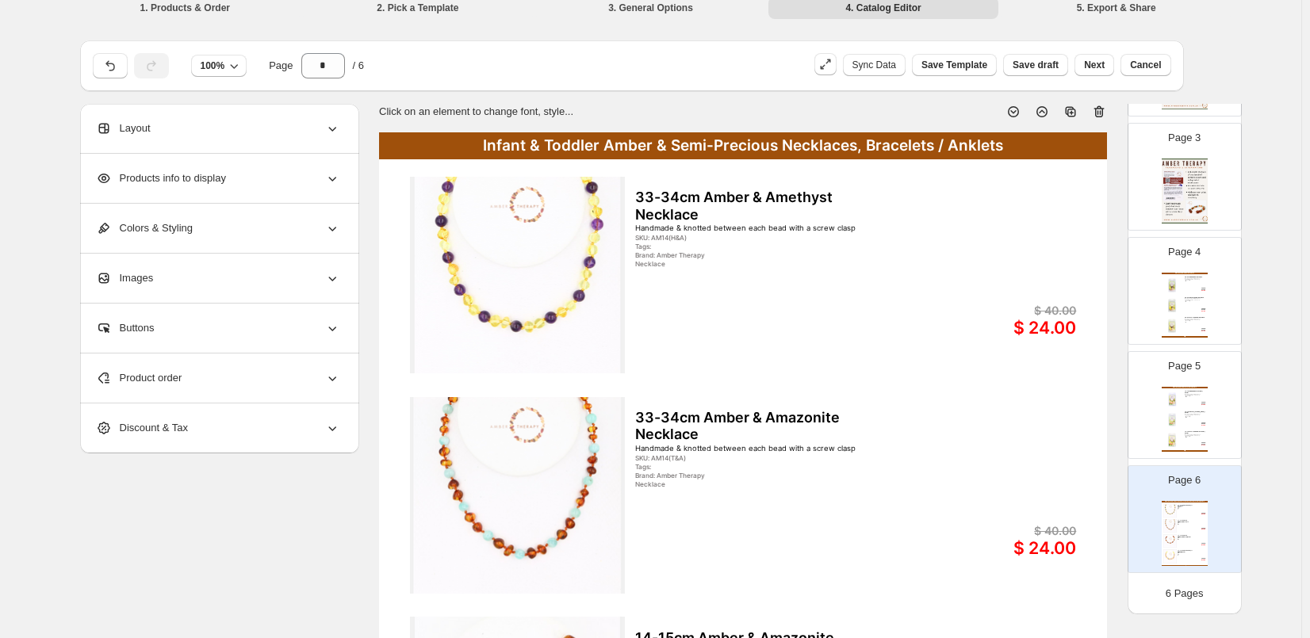
scroll to position [0, 0]
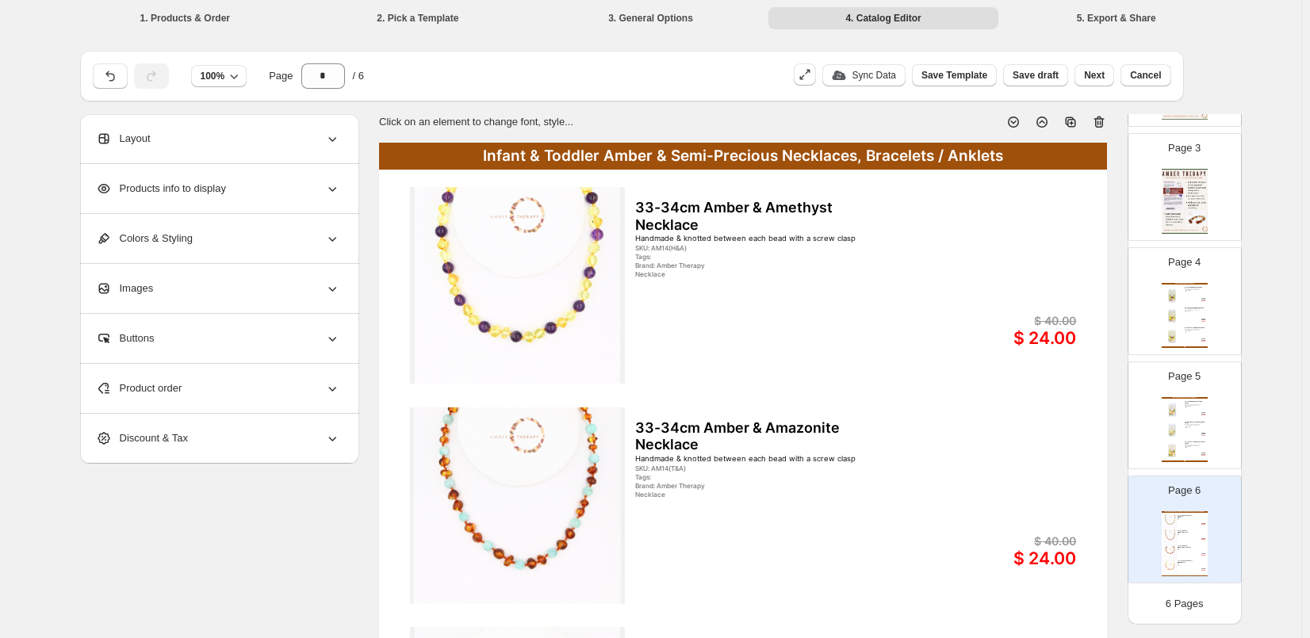
click at [1103, 117] on icon at bounding box center [1099, 123] width 10 height 12
type input "*"
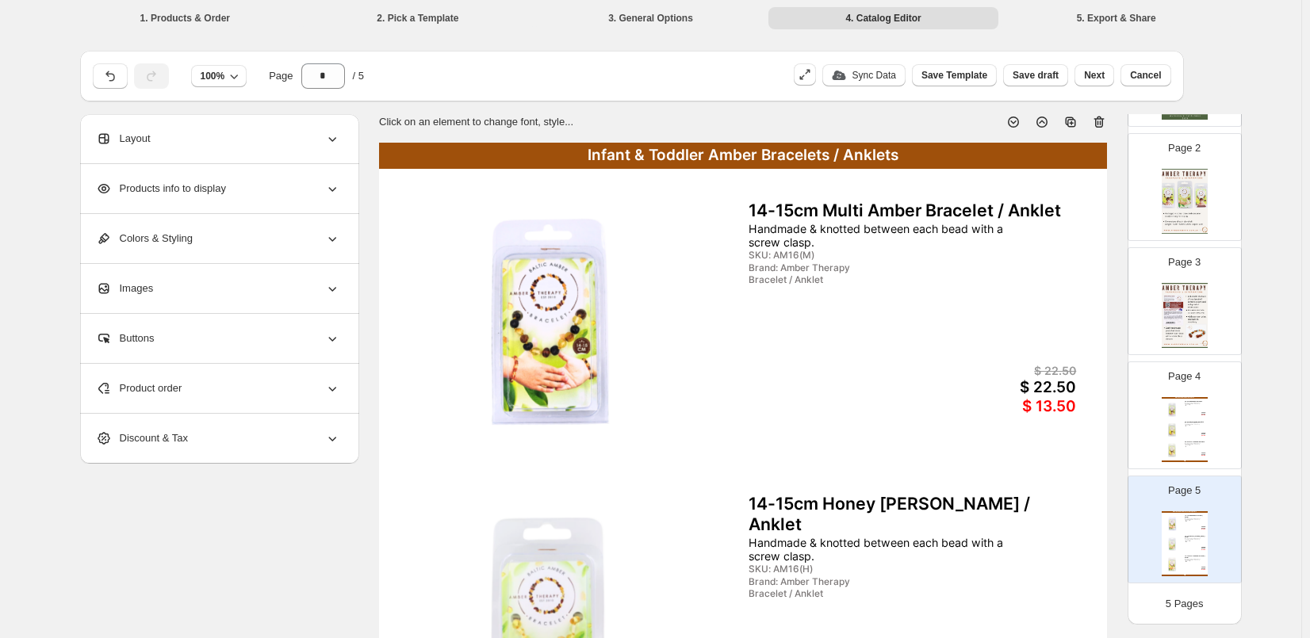
click at [176, 303] on div "Images" at bounding box center [218, 288] width 244 height 49
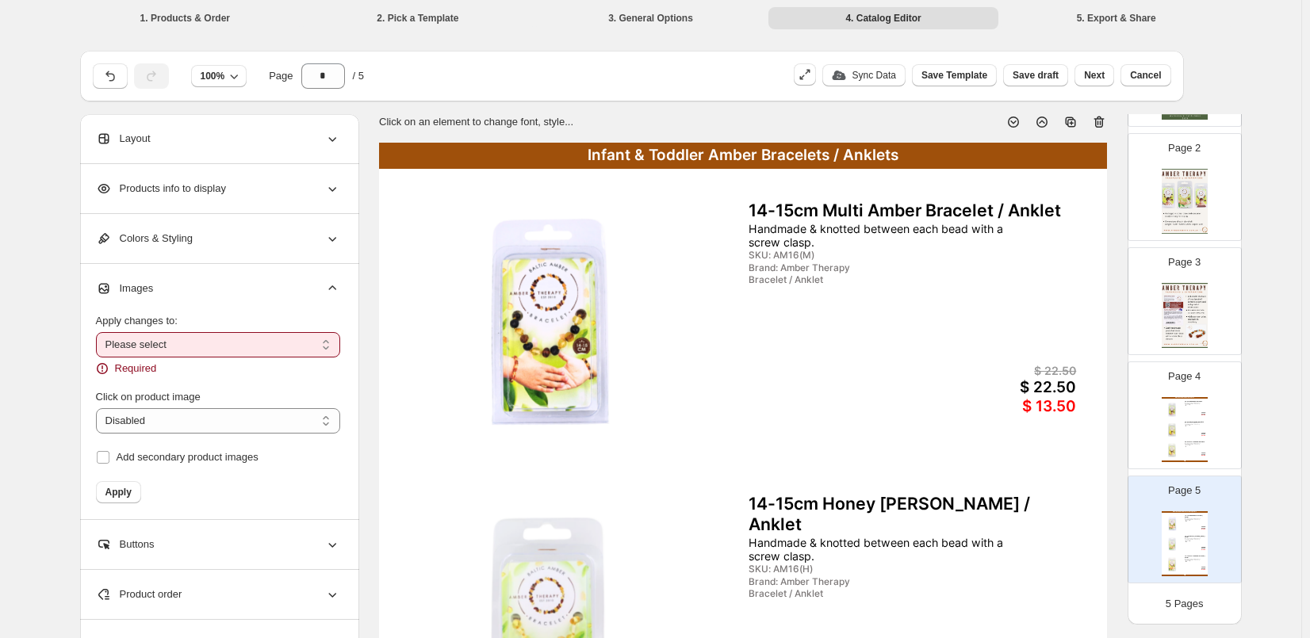
click at [132, 354] on select "**********" at bounding box center [218, 344] width 244 height 25
select select "**********"
click at [99, 332] on select "**********" at bounding box center [218, 344] width 244 height 25
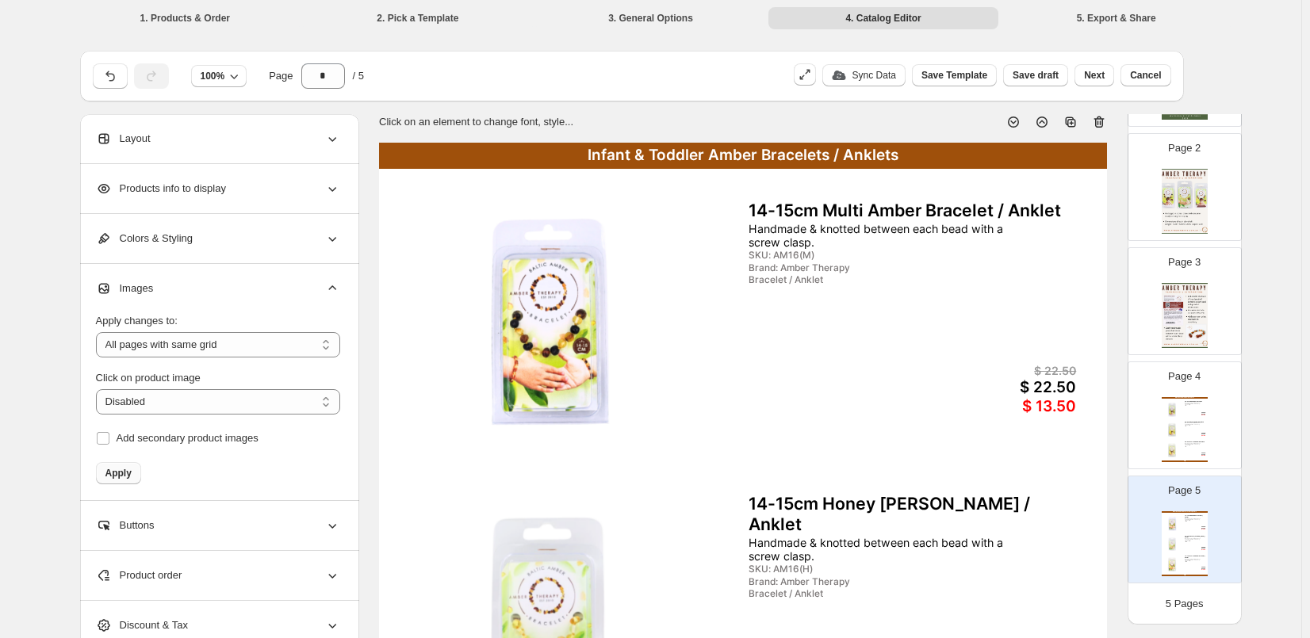
click at [121, 474] on span "Apply" at bounding box center [118, 473] width 26 height 13
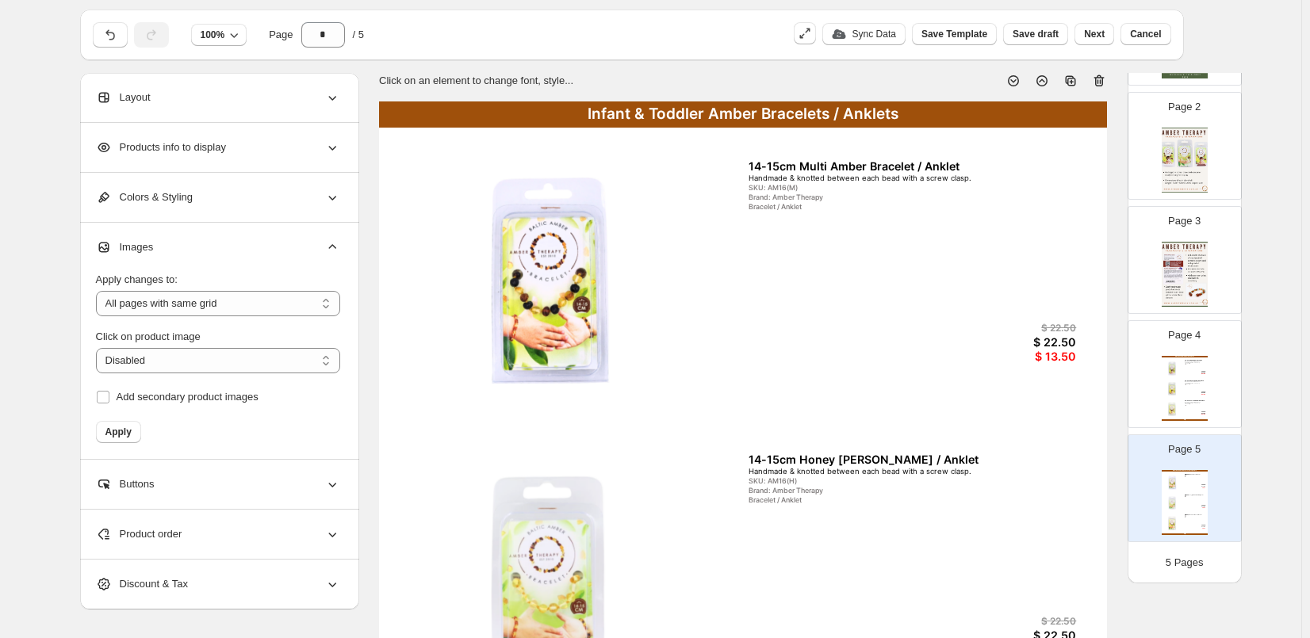
scroll to position [0, 0]
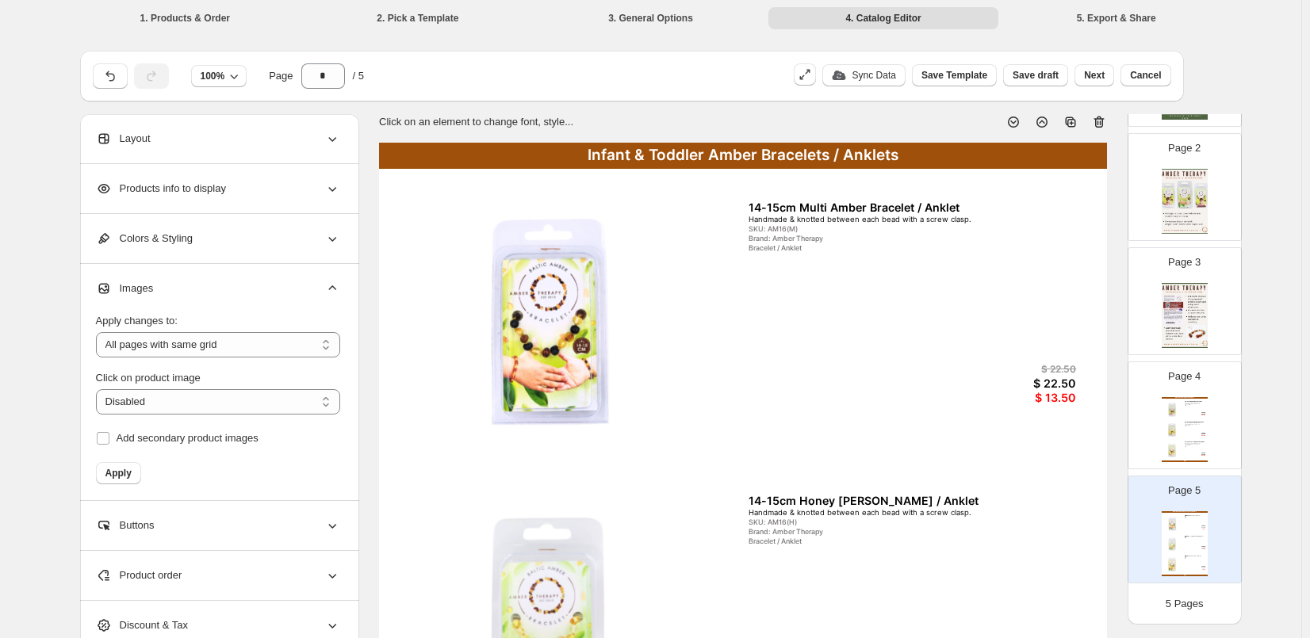
click at [1187, 433] on div "Infant & Toddler Amber Necklaces 33-34cm Multi Amber Necklace Handmade & knotte…" at bounding box center [1184, 429] width 46 height 65
type input "*"
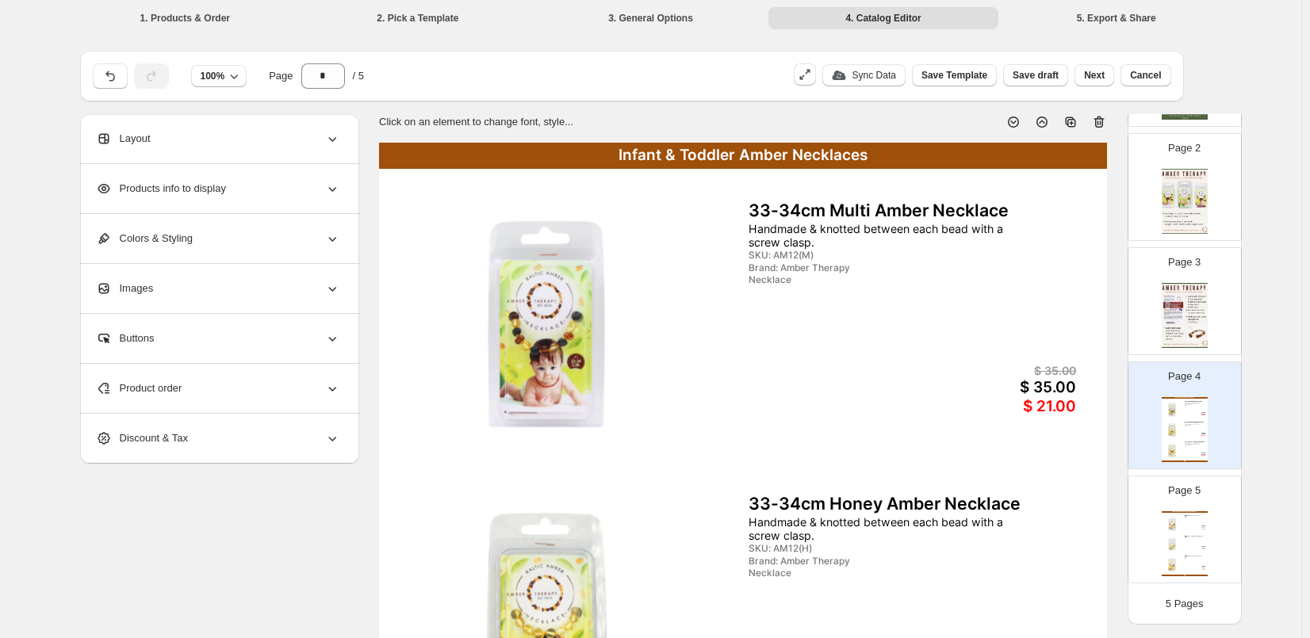
click at [127, 273] on div "Images" at bounding box center [218, 288] width 244 height 49
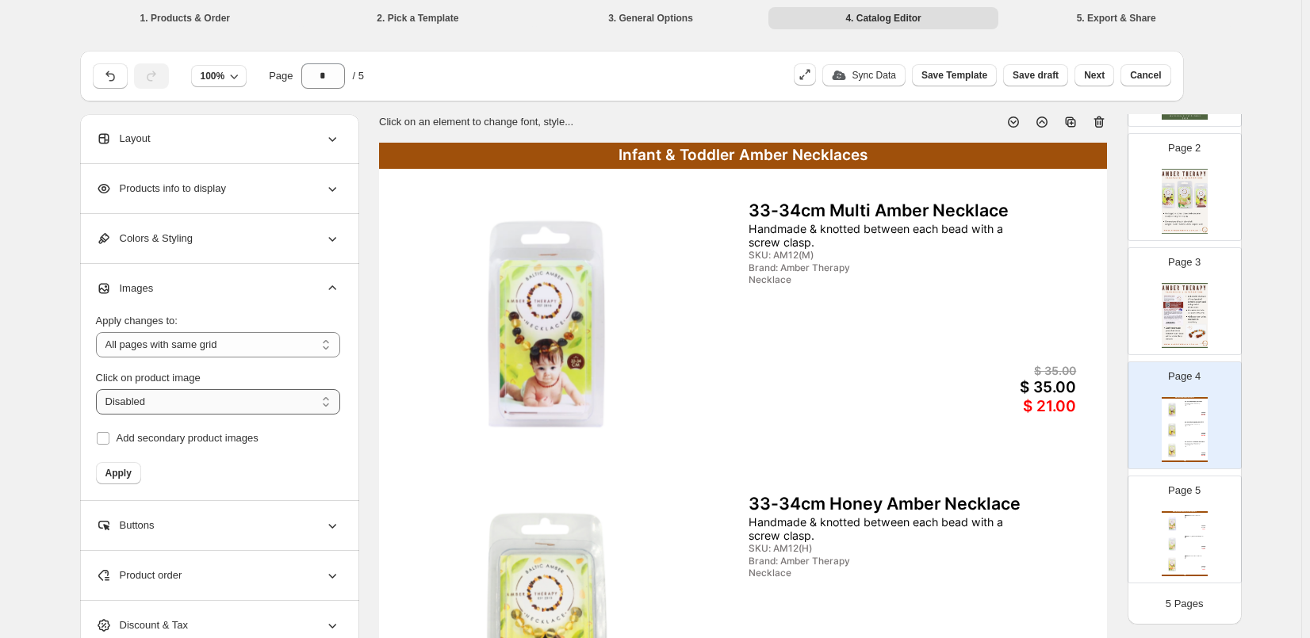
click at [120, 399] on select "**********" at bounding box center [218, 401] width 244 height 25
click at [99, 389] on select "**********" at bounding box center [218, 401] width 244 height 25
select select "**********"
click at [1056, 77] on span "Save draft" at bounding box center [1035, 75] width 46 height 13
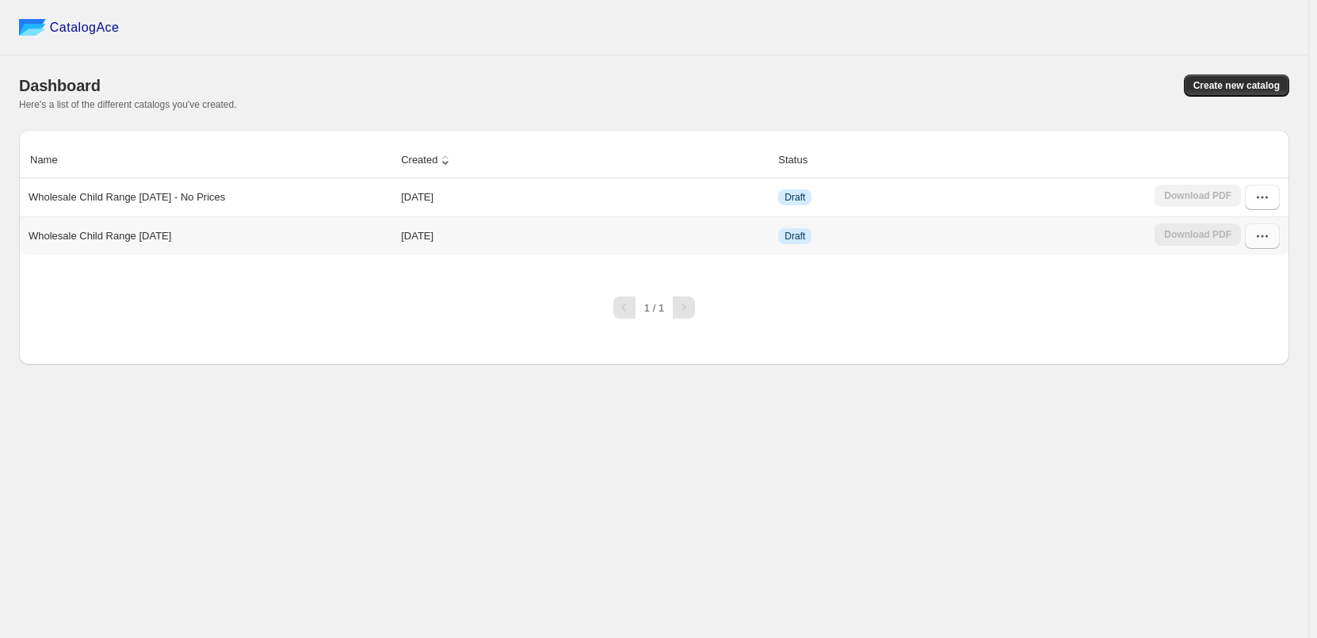
click at [1266, 246] on button "button" at bounding box center [1262, 236] width 35 height 25
click at [1239, 372] on span "Edit" at bounding box center [1261, 380] width 81 height 16
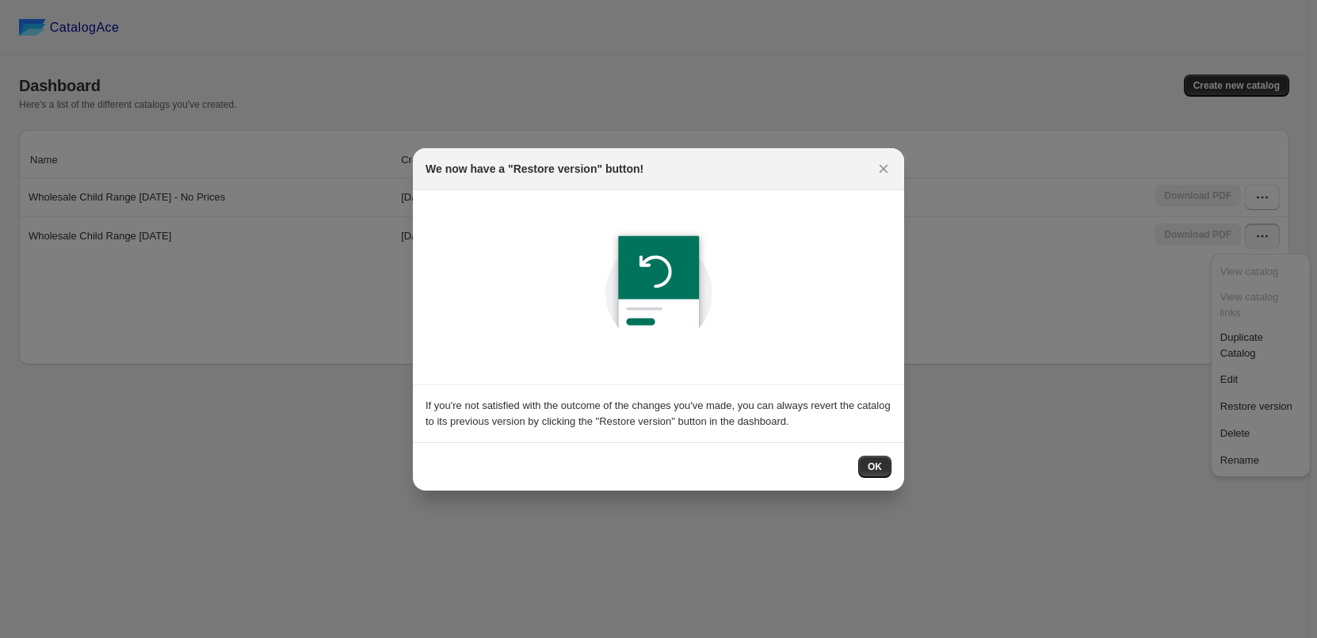
click at [866, 482] on div "OK" at bounding box center [658, 466] width 491 height 48
click at [872, 465] on span "OK" at bounding box center [875, 467] width 14 height 13
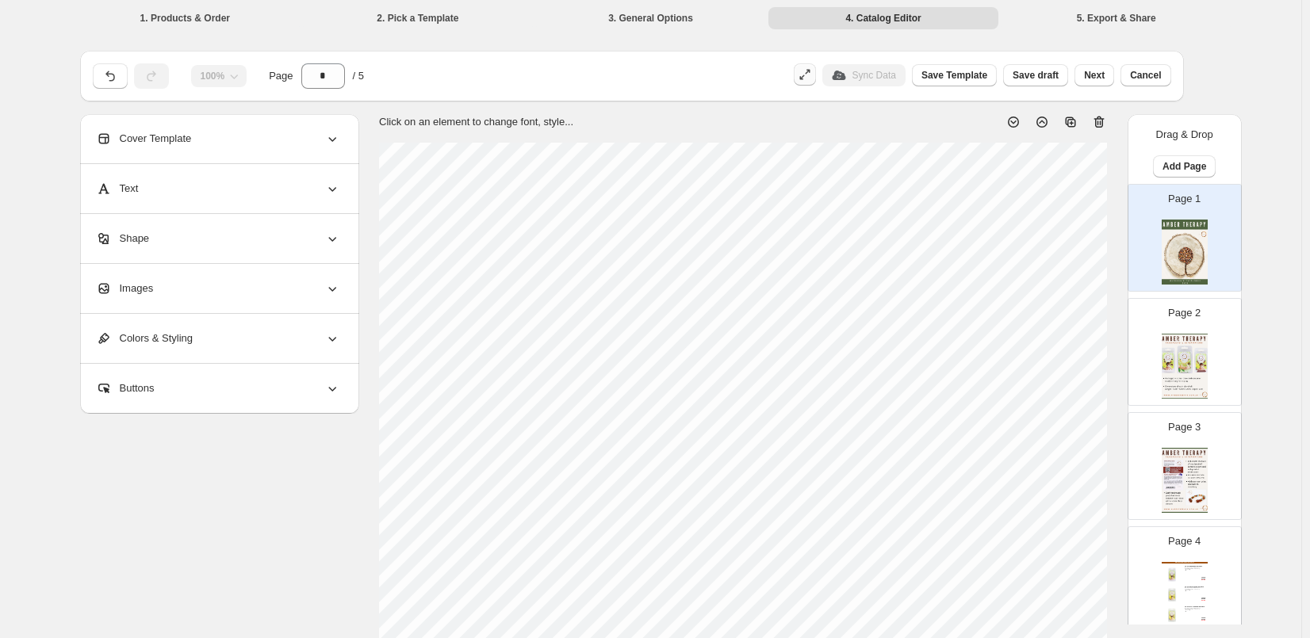
click at [813, 78] on icon "button" at bounding box center [805, 75] width 16 height 16
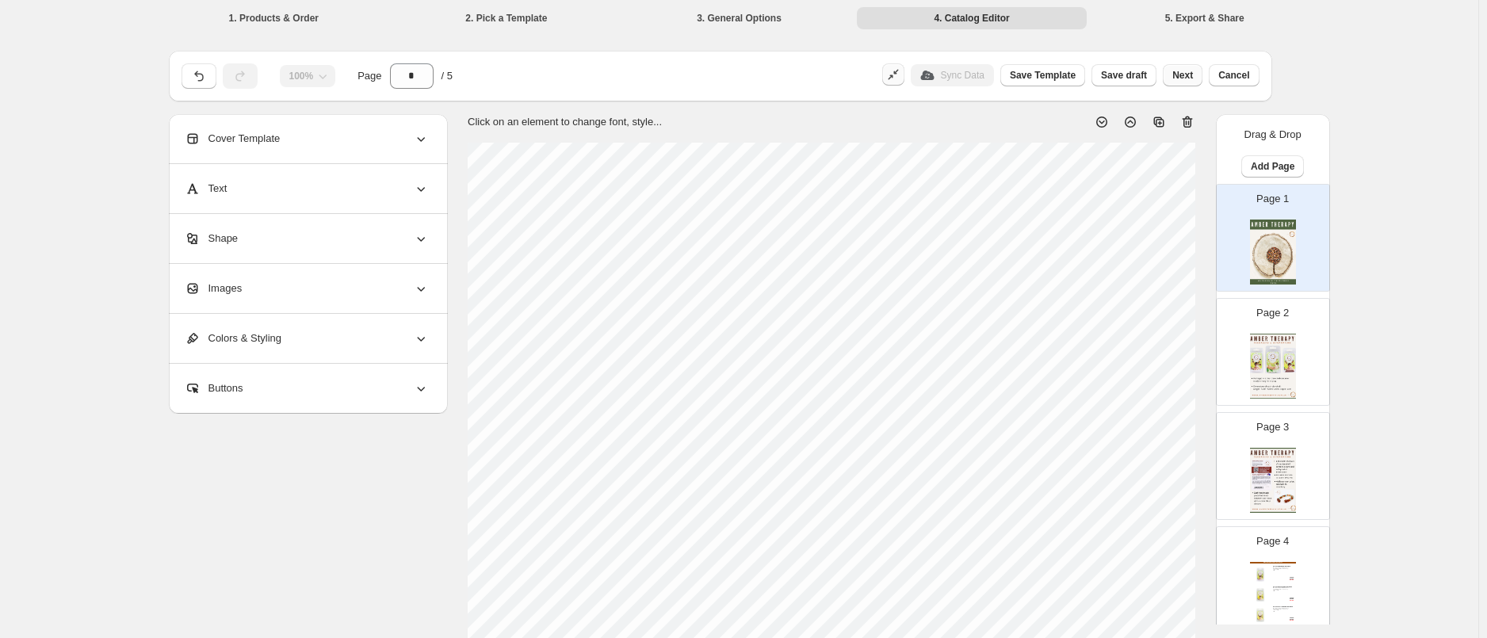
click at [1180, 72] on span "Next" at bounding box center [1182, 75] width 21 height 13
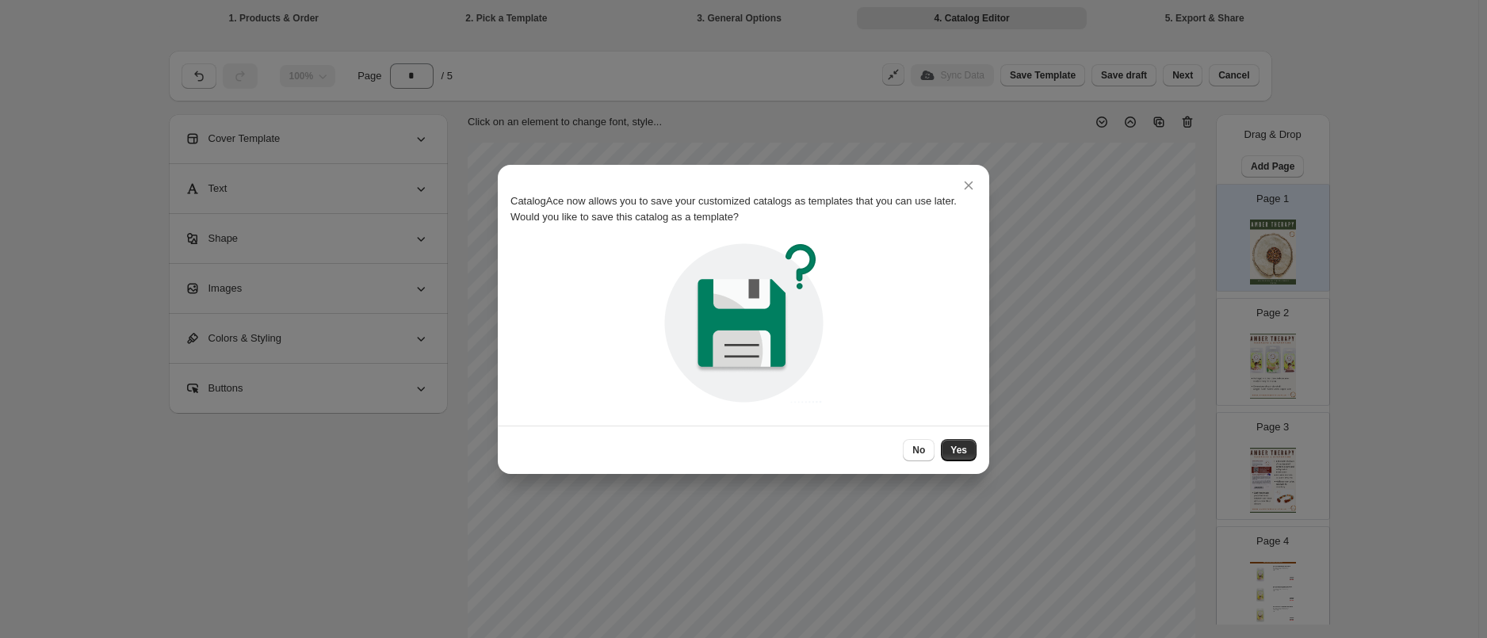
click at [964, 450] on span "Yes" at bounding box center [958, 450] width 17 height 13
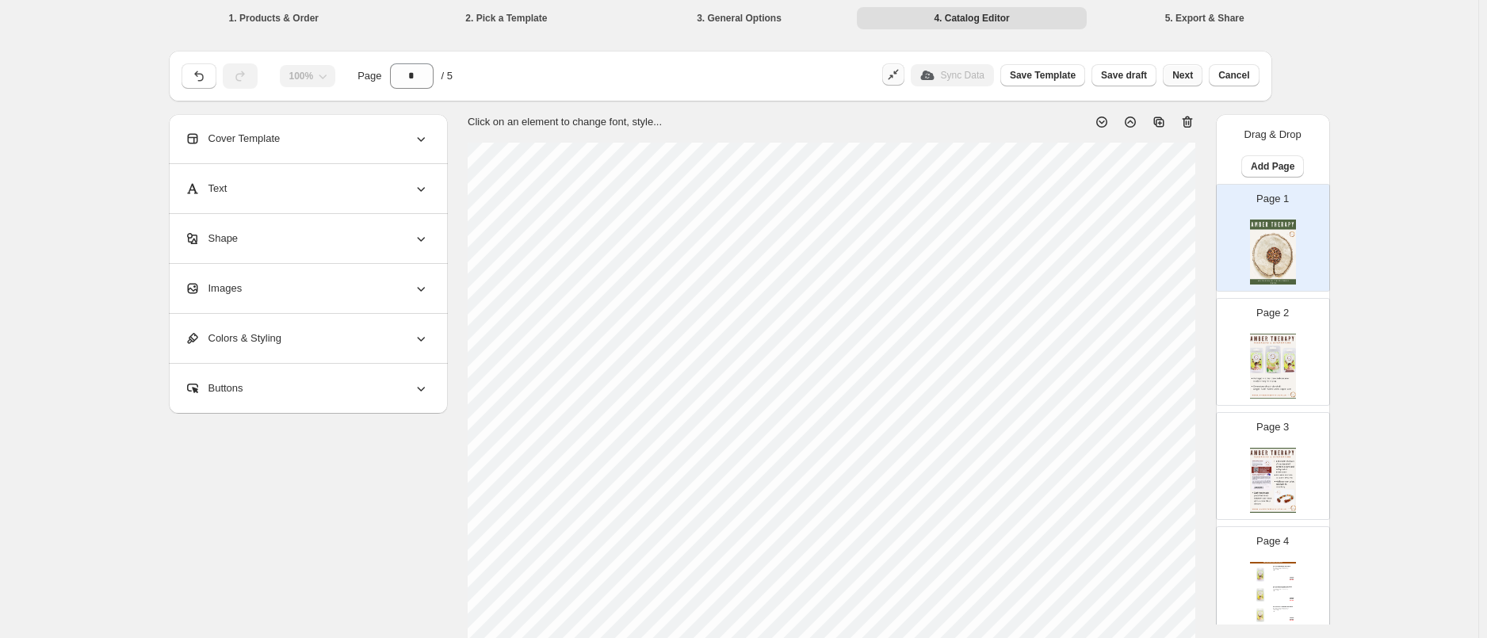
click at [1189, 70] on span "Next" at bounding box center [1182, 75] width 21 height 13
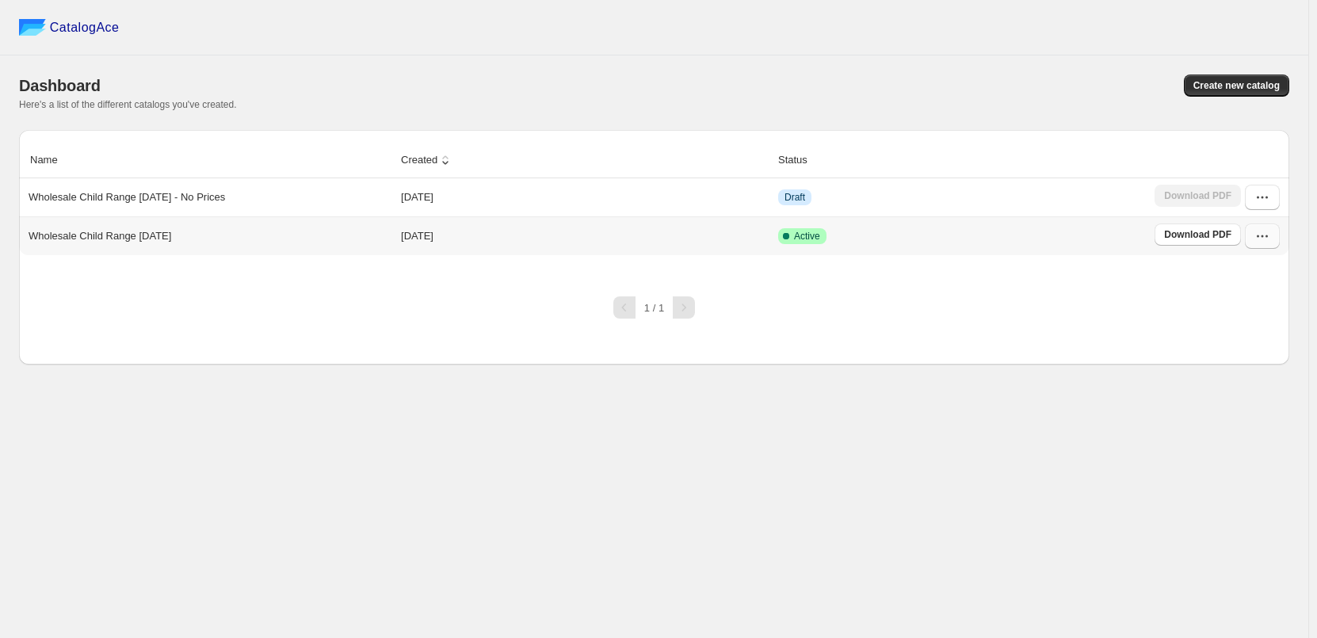
click at [1266, 243] on icon "button" at bounding box center [1263, 236] width 16 height 16
click at [1183, 235] on span "Download PDF" at bounding box center [1197, 234] width 67 height 13
click at [1257, 236] on icon "button" at bounding box center [1263, 236] width 16 height 16
click at [1014, 512] on div "CatalogAce Dashboard Create new catalog Here's a list of the different catalogs…" at bounding box center [654, 319] width 1309 height 638
click at [1258, 243] on icon "button" at bounding box center [1263, 236] width 16 height 16
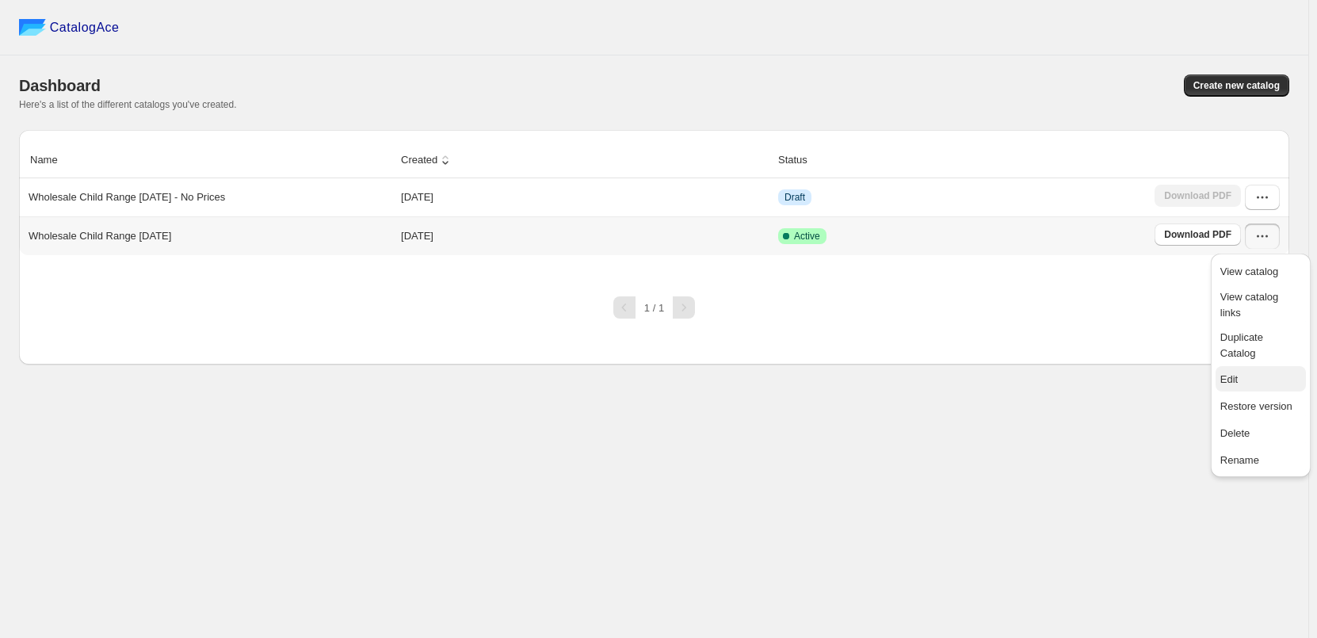
click at [1238, 366] on button "Edit" at bounding box center [1261, 378] width 90 height 25
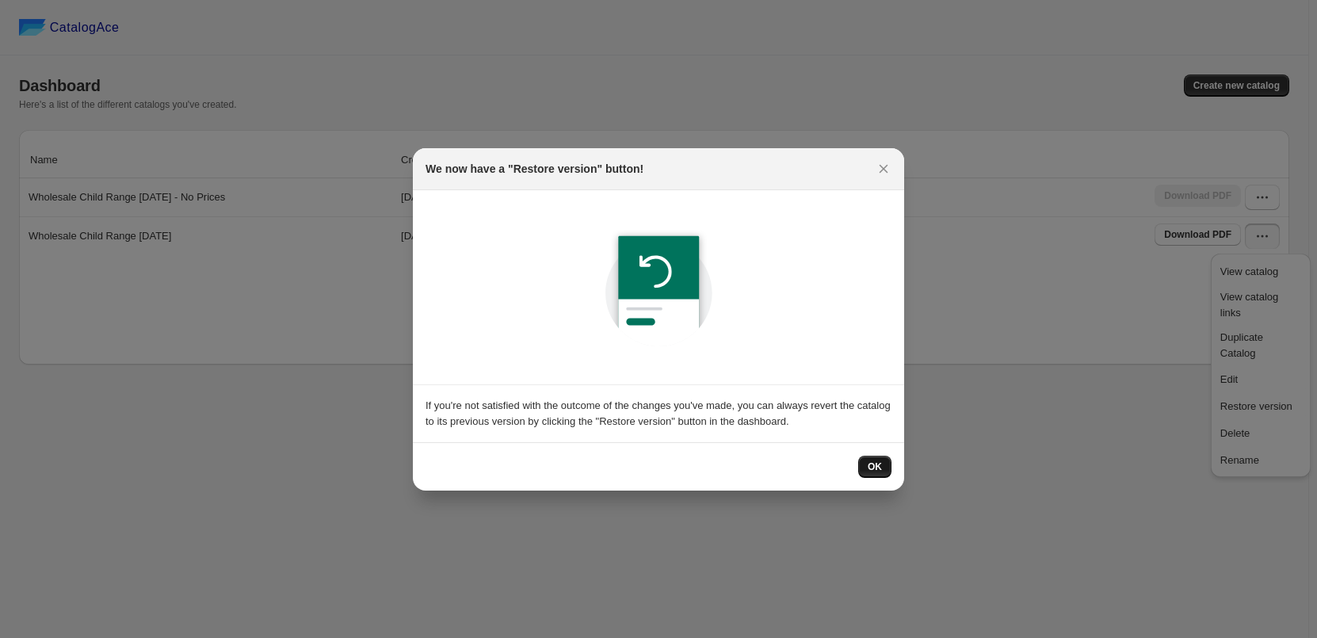
click at [870, 468] on span "OK" at bounding box center [875, 467] width 14 height 13
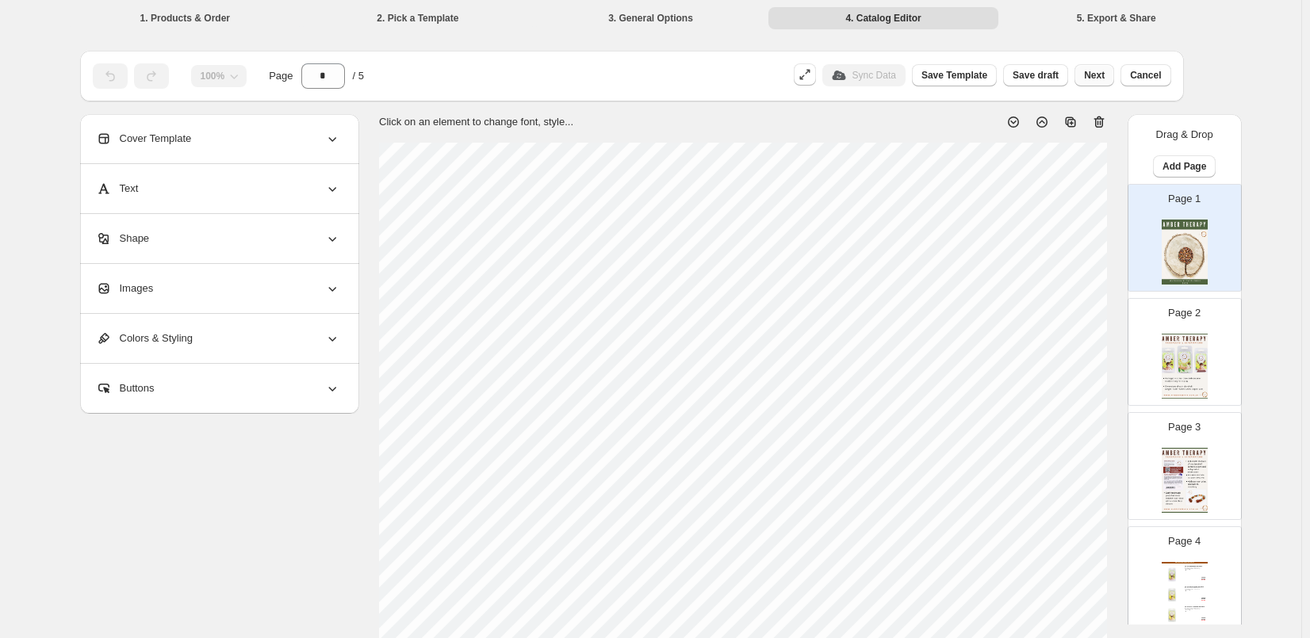
click at [1104, 75] on span "Next" at bounding box center [1094, 75] width 21 height 13
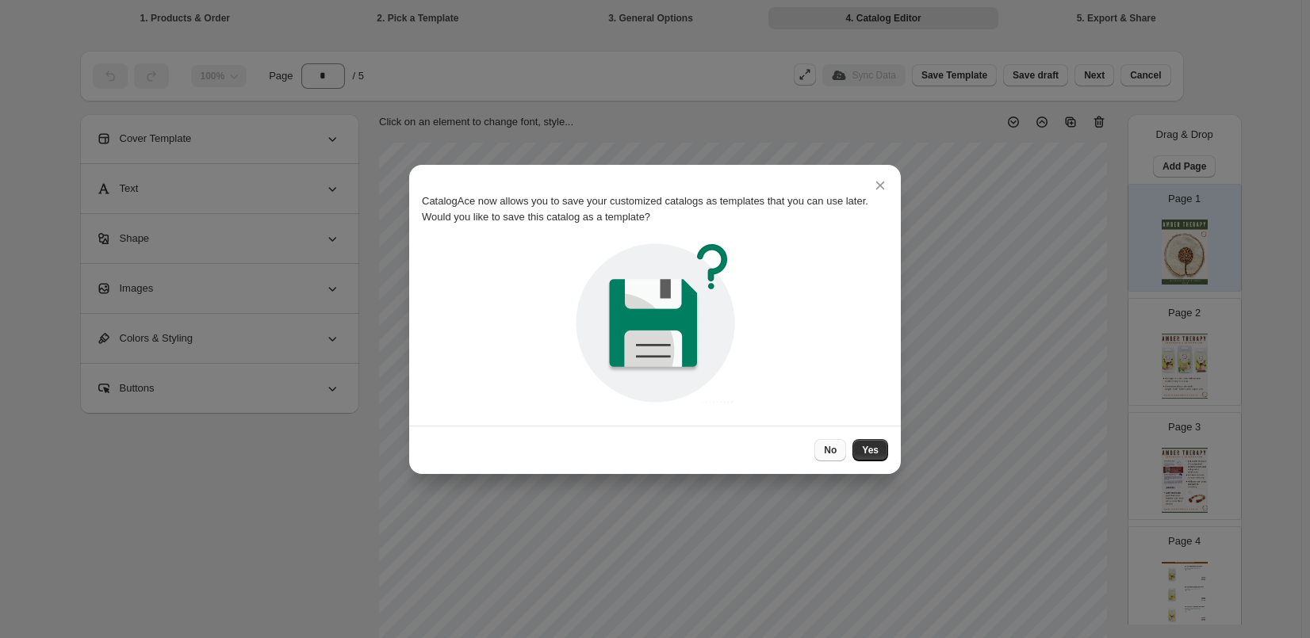
click at [834, 453] on span "No" at bounding box center [830, 450] width 13 height 13
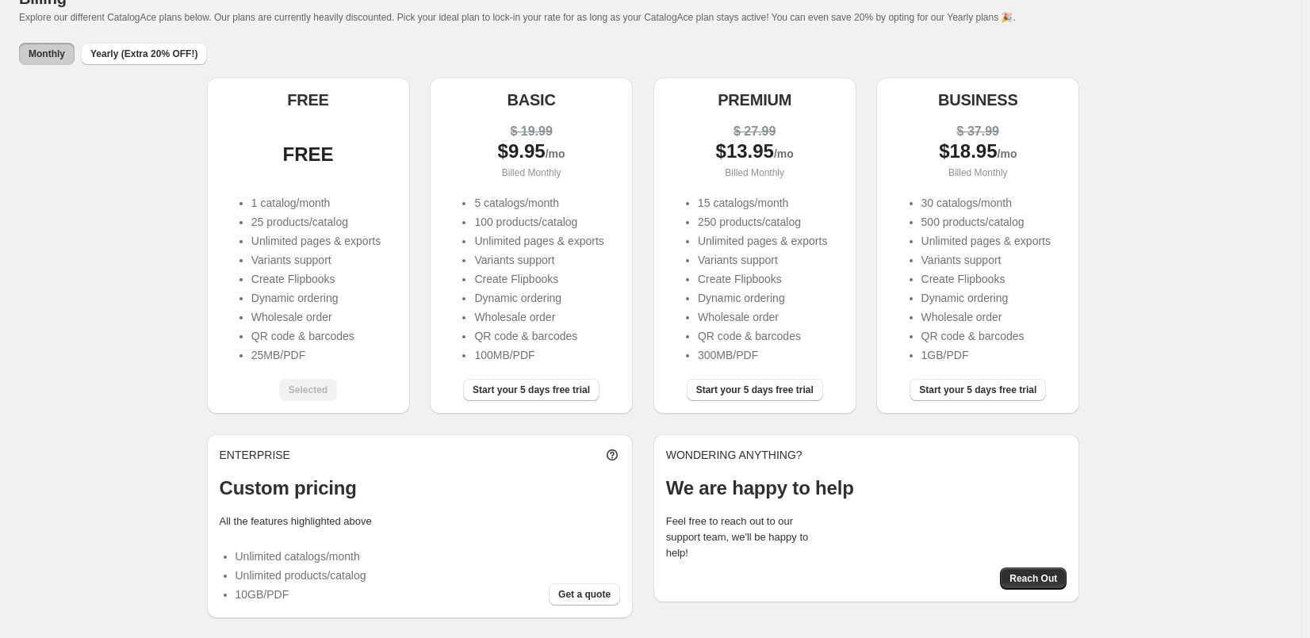
scroll to position [89, 0]
click at [147, 47] on button "Yearly (Extra 20% OFF!)" at bounding box center [144, 53] width 126 height 22
click at [44, 49] on span "Monthly" at bounding box center [47, 53] width 36 height 13
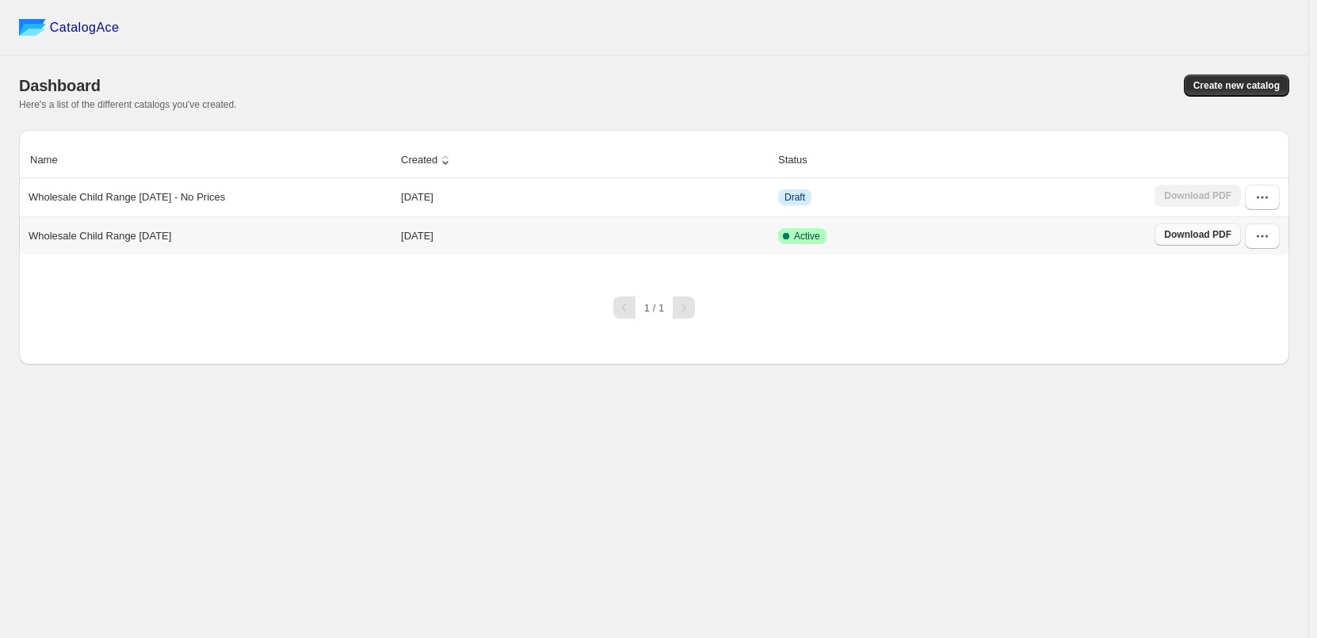
click at [1191, 238] on span "Download PDF" at bounding box center [1197, 234] width 67 height 13
